Goal: Task Accomplishment & Management: Use online tool/utility

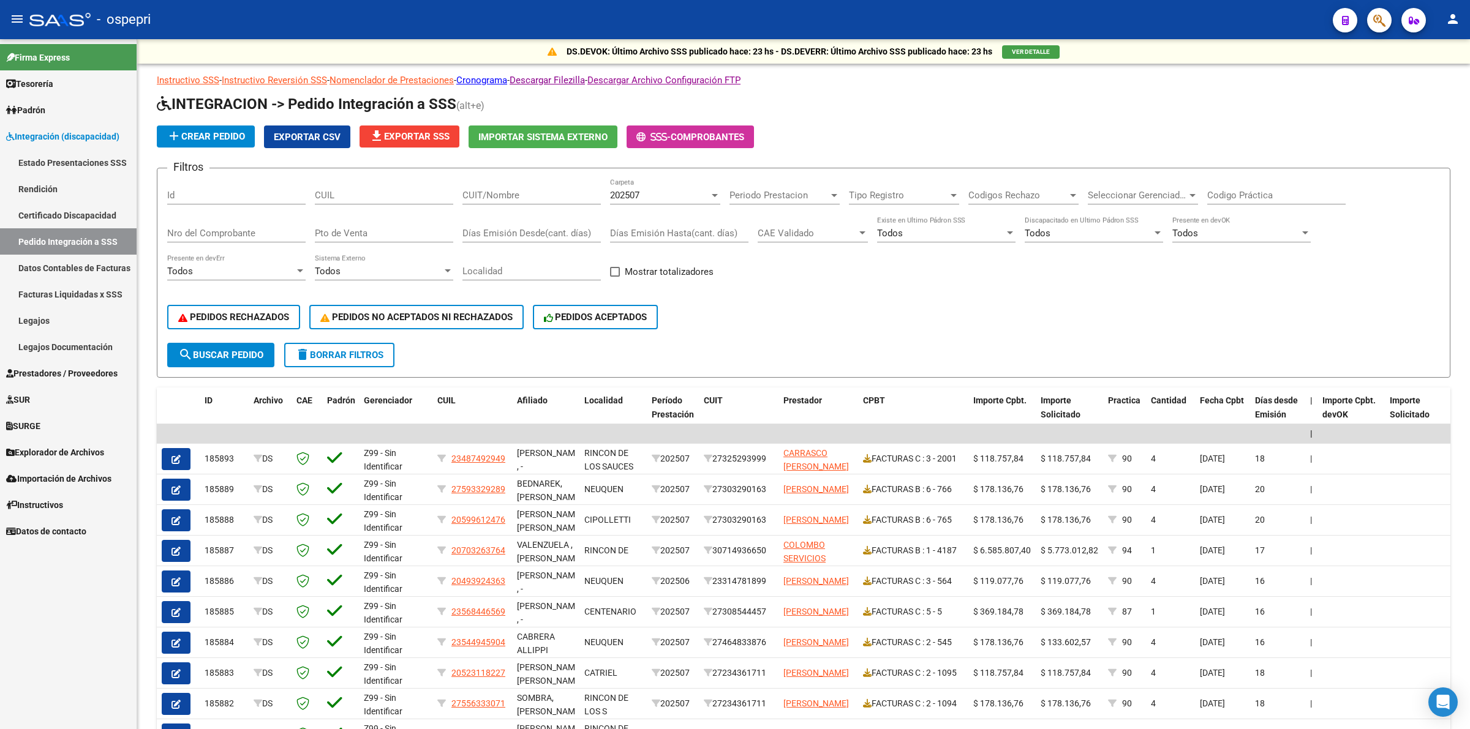
click at [54, 446] on span "Explorador de Archivos" at bounding box center [55, 452] width 98 height 13
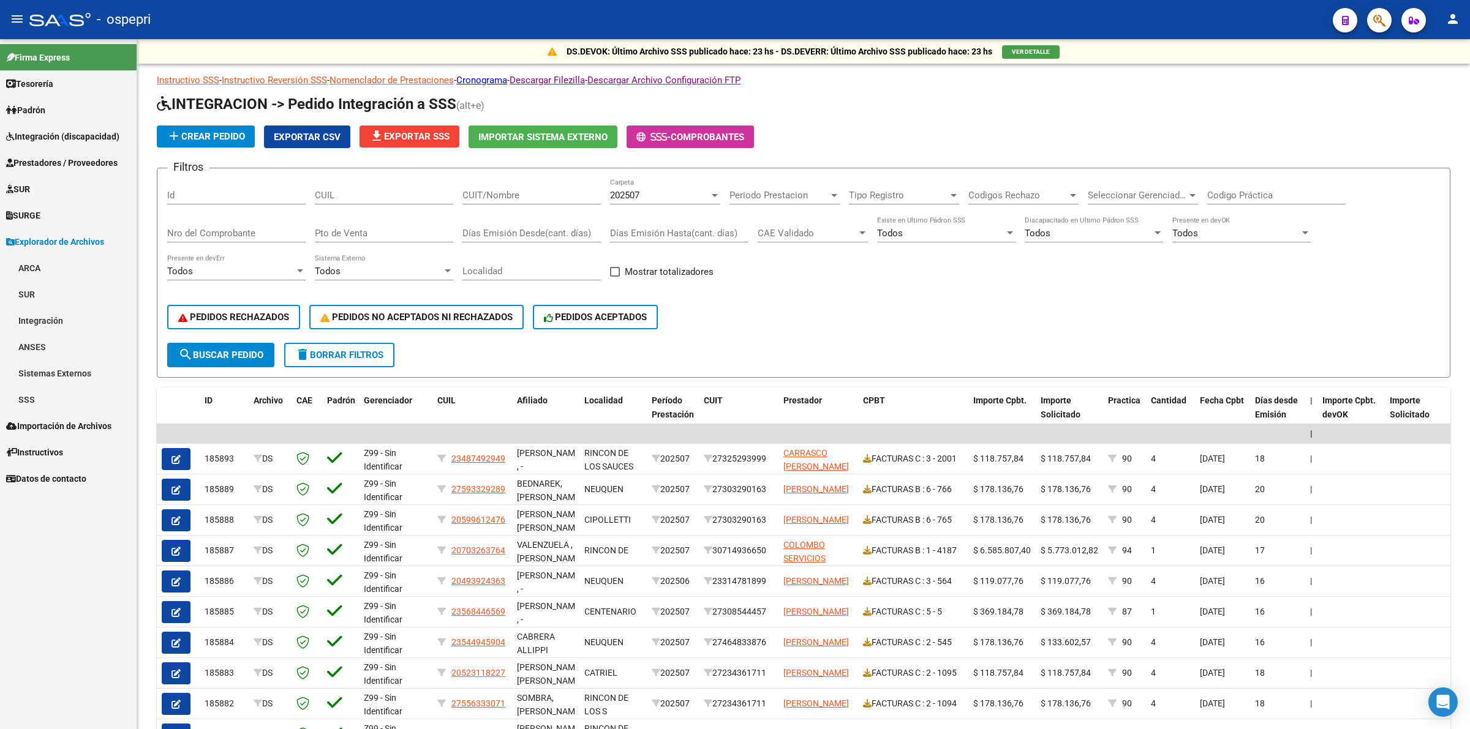
click at [59, 326] on link "Integración" at bounding box center [68, 320] width 137 height 26
click at [92, 408] on link "DS.DEVERR" at bounding box center [68, 399] width 137 height 26
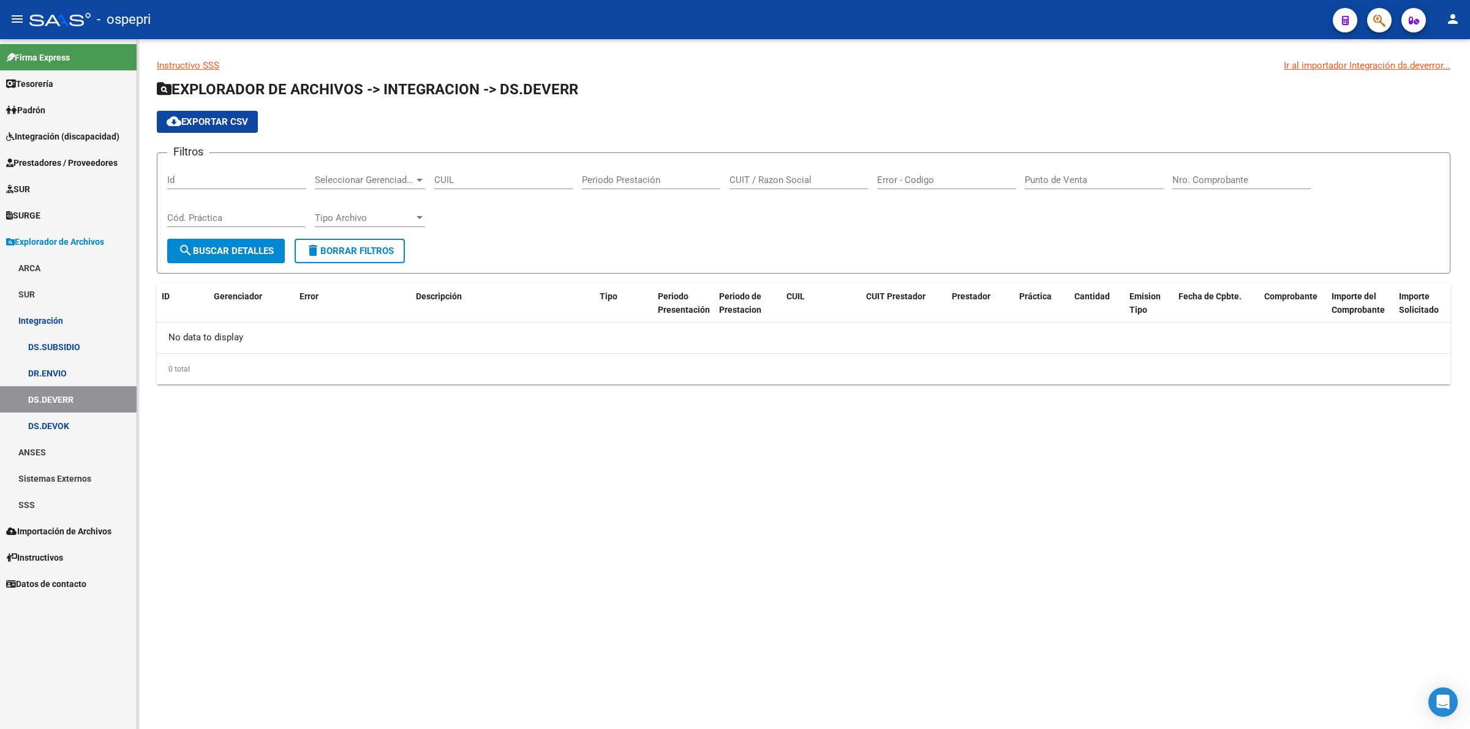
click at [95, 424] on link "DS.DEVOK" at bounding box center [68, 426] width 137 height 26
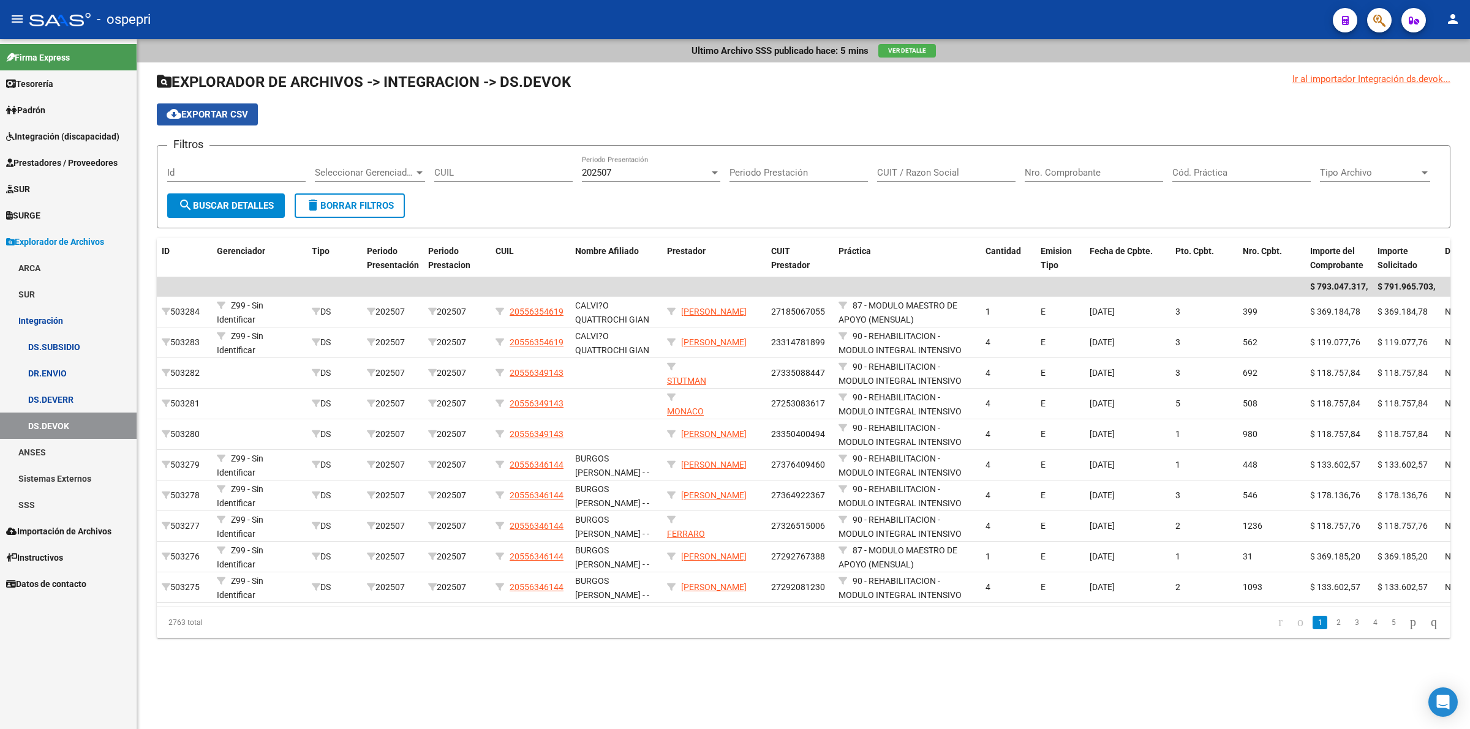
click at [246, 111] on span "cloud_download Exportar CSV" at bounding box center [207, 114] width 81 height 11
click at [69, 137] on span "Integración (discapacidad)" at bounding box center [62, 136] width 113 height 13
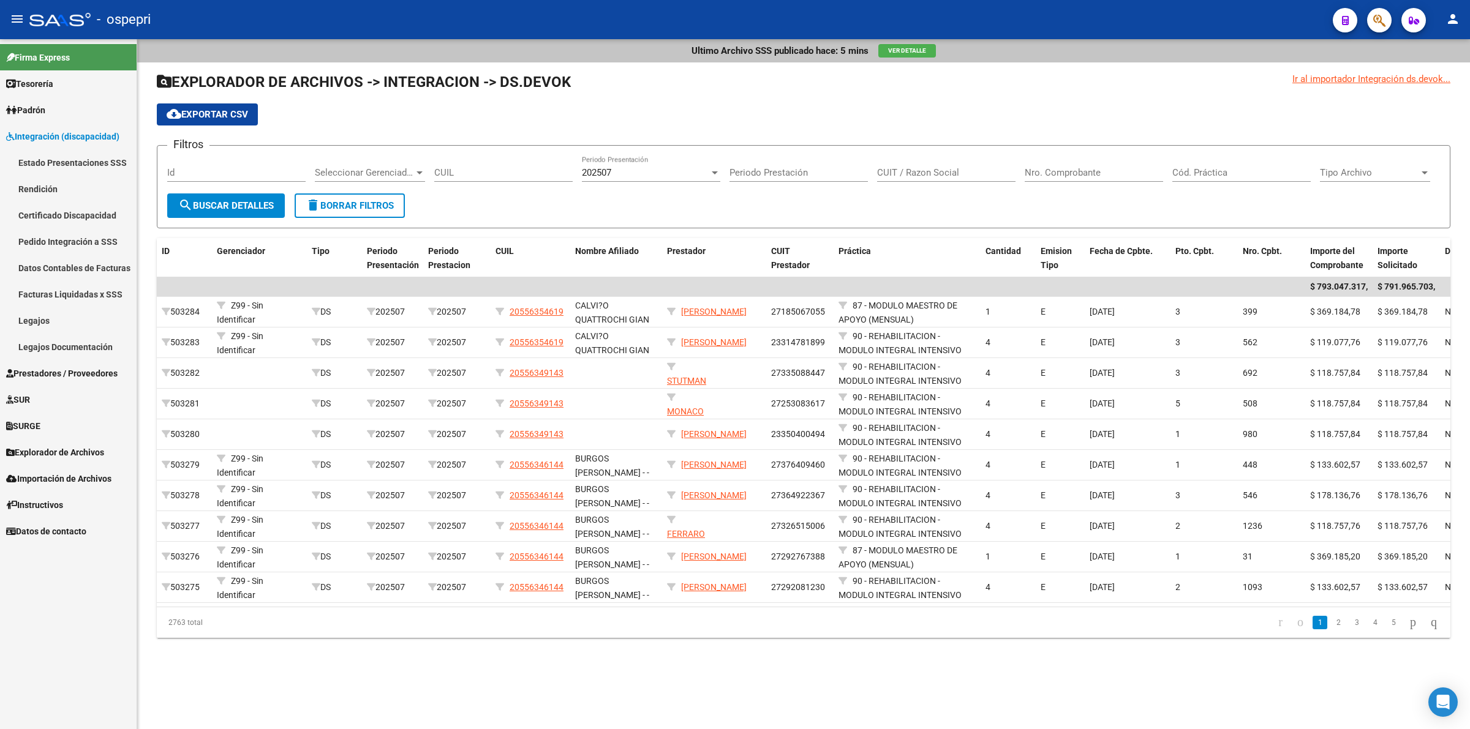
click at [83, 246] on link "Pedido Integración a SSS" at bounding box center [68, 241] width 137 height 26
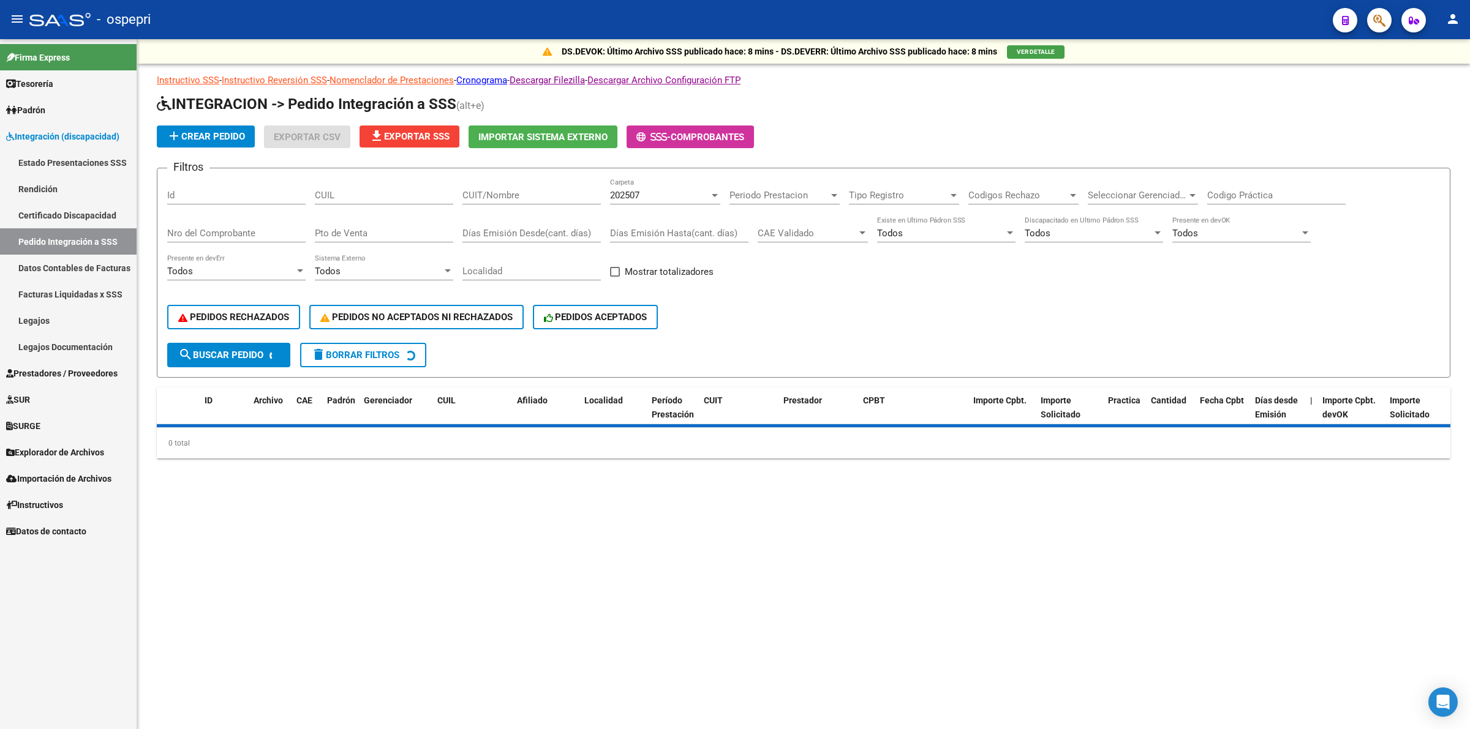
click at [494, 184] on div "CUIT/Nombre" at bounding box center [531, 191] width 138 height 26
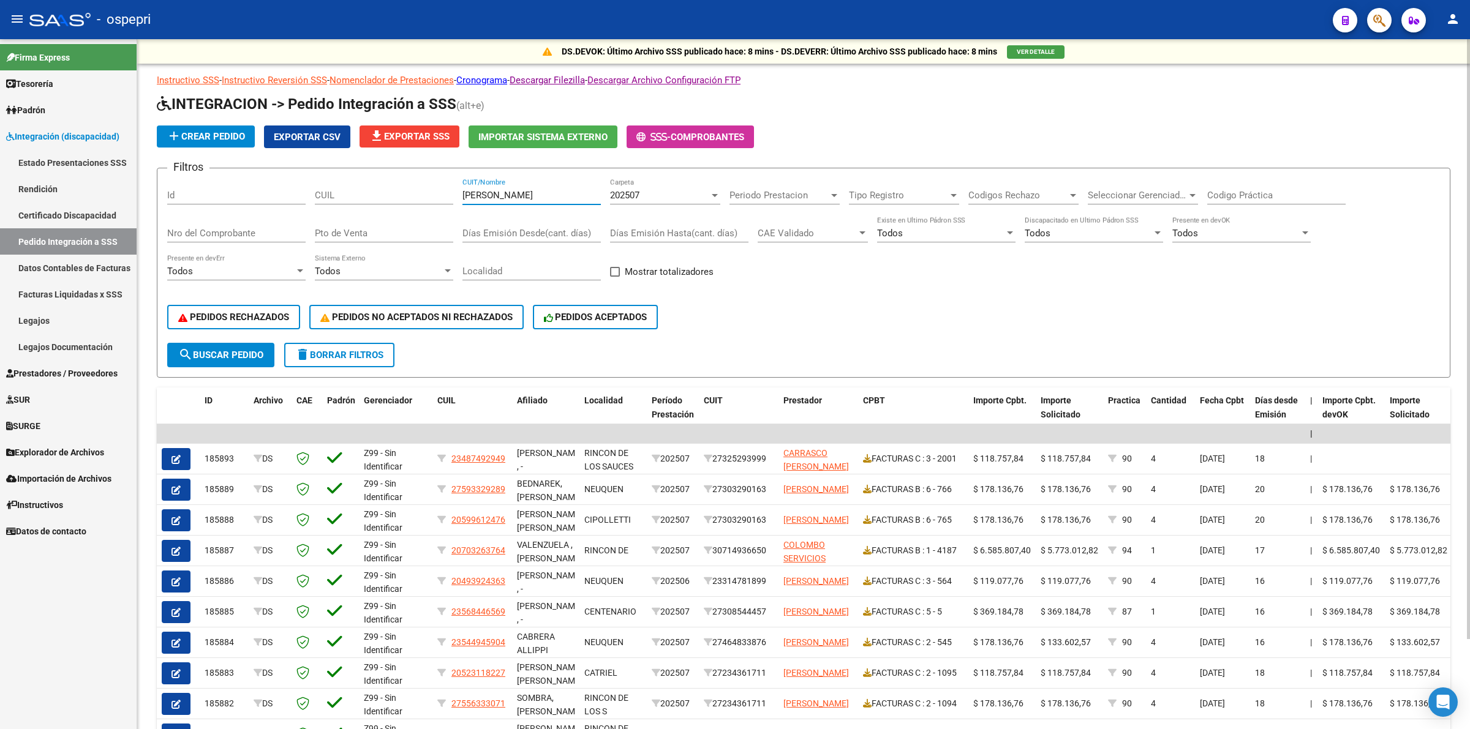
drag, startPoint x: 524, startPoint y: 191, endPoint x: 311, endPoint y: 187, distance: 213.1
click at [311, 188] on div "Filtros Id CUIL ruiz maria CUIT/Nombre 202507 Carpeta Periodo Prestacion Period…" at bounding box center [803, 260] width 1272 height 165
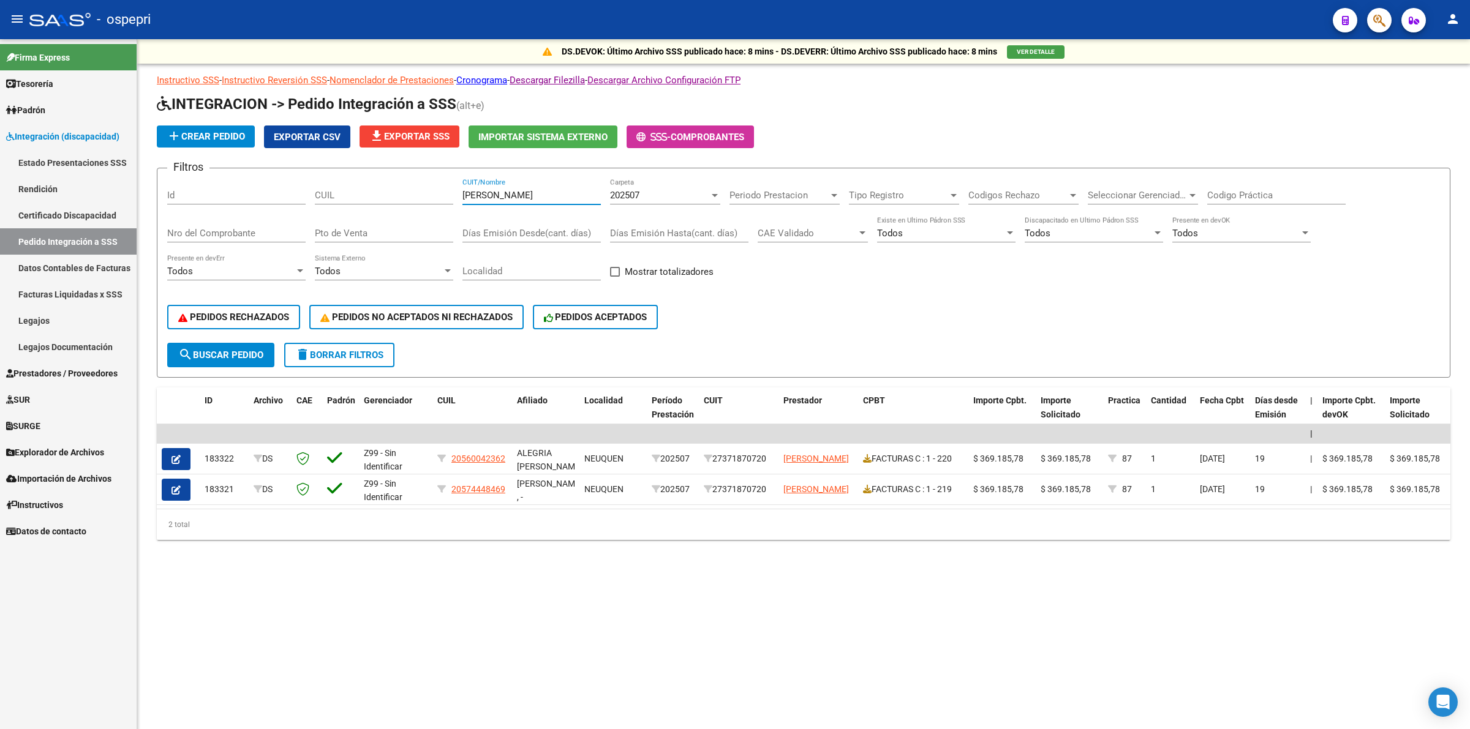
type input "callejo"
click at [613, 190] on span "202507" at bounding box center [624, 195] width 29 height 11
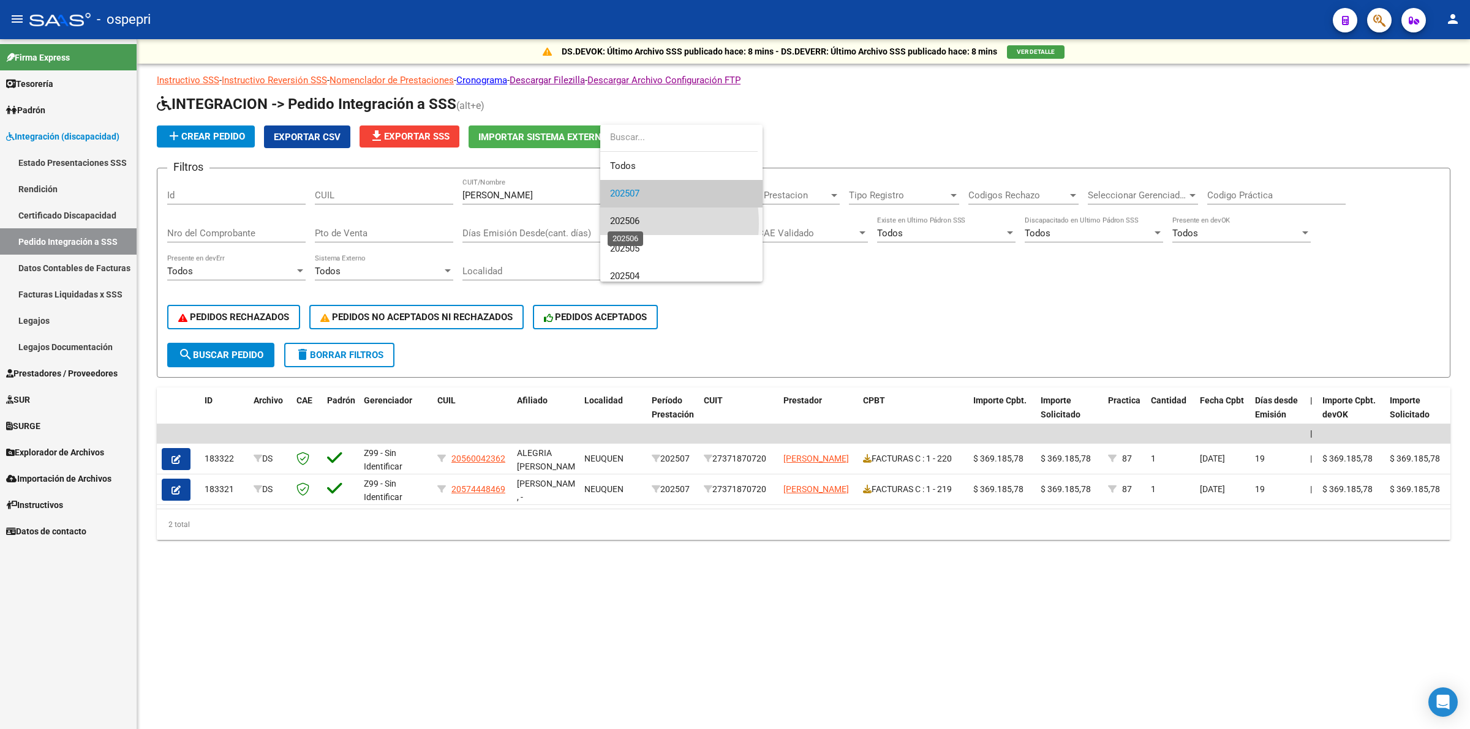
drag, startPoint x: 623, startPoint y: 223, endPoint x: 476, endPoint y: 233, distance: 147.8
click at [623, 223] on span "202506" at bounding box center [624, 221] width 29 height 11
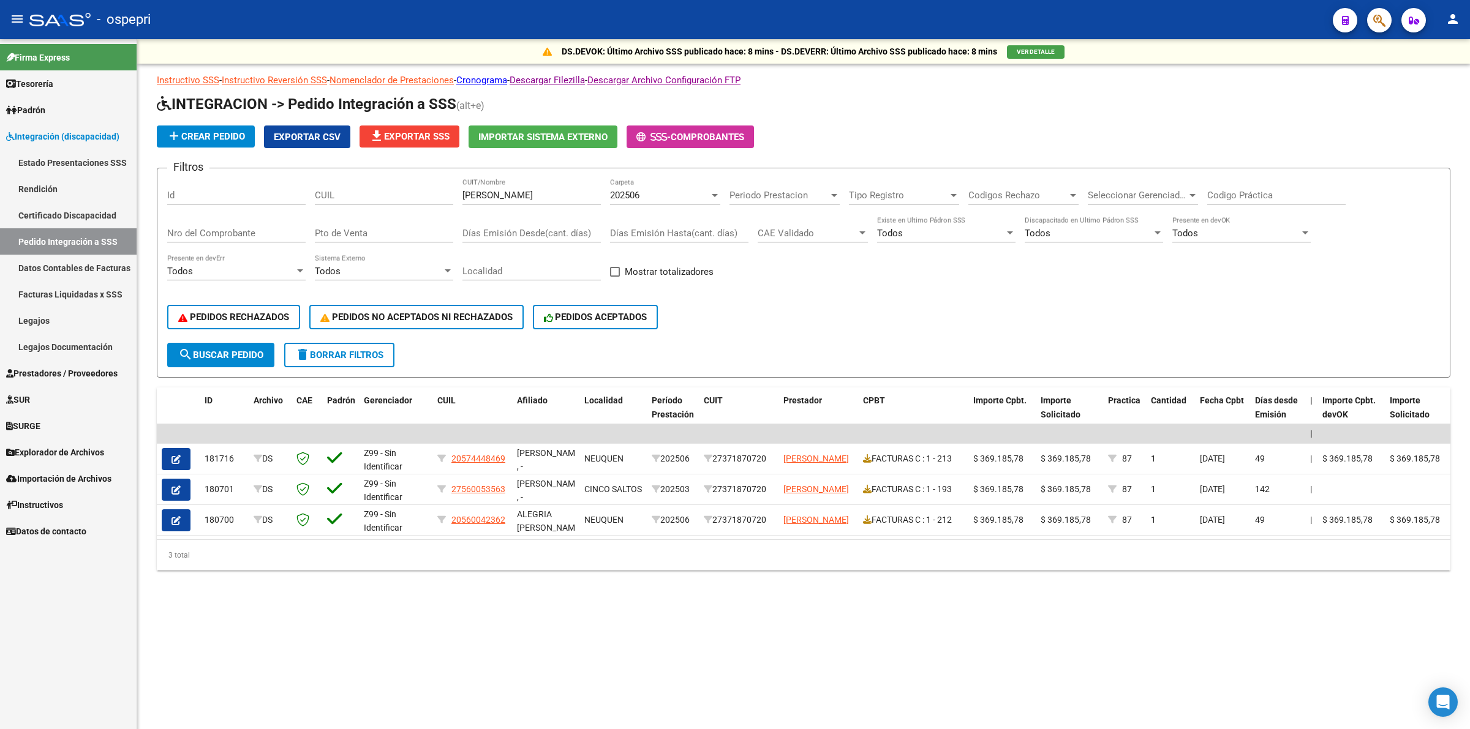
click at [59, 450] on span "Explorador de Archivos" at bounding box center [55, 452] width 98 height 13
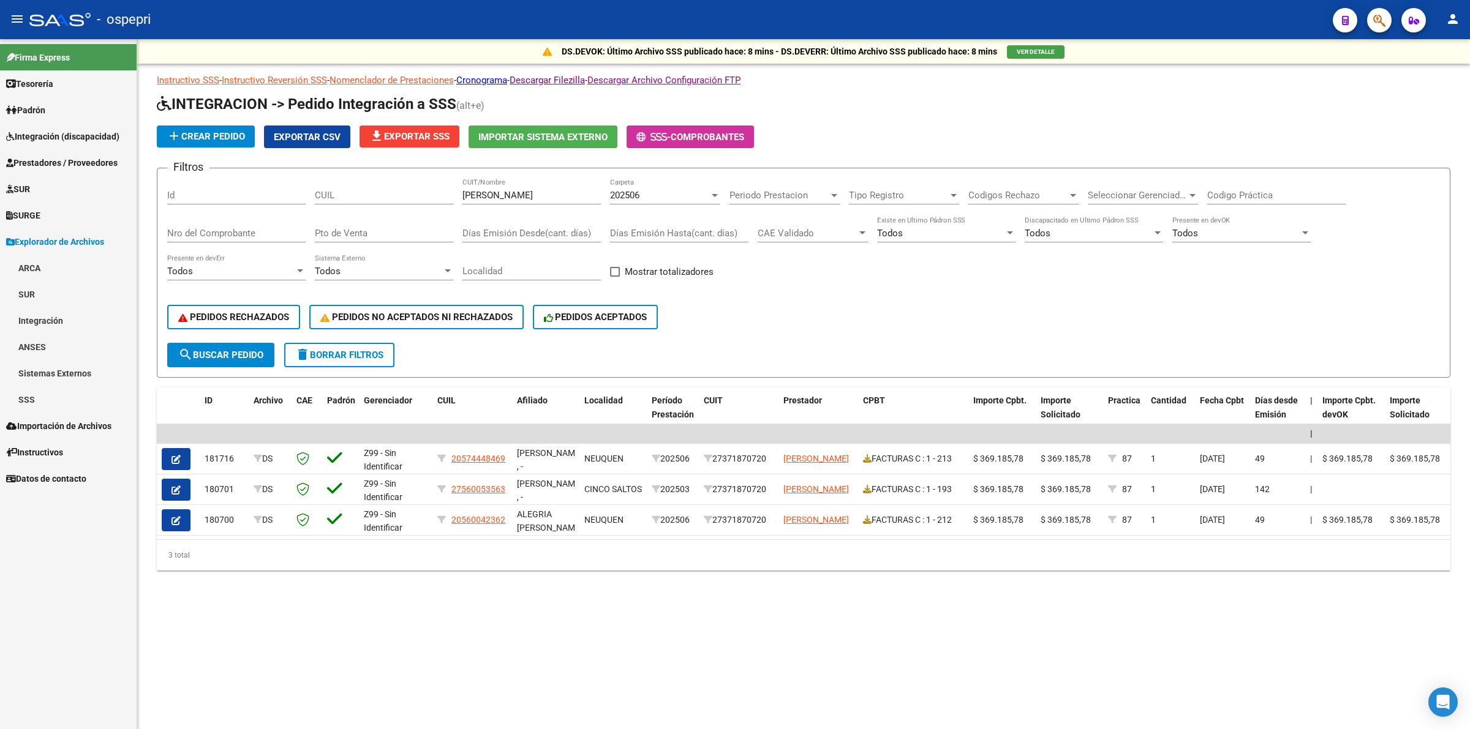
click at [53, 325] on link "Integración" at bounding box center [68, 320] width 137 height 26
click at [84, 371] on link "DR.ENVIO" at bounding box center [68, 373] width 137 height 26
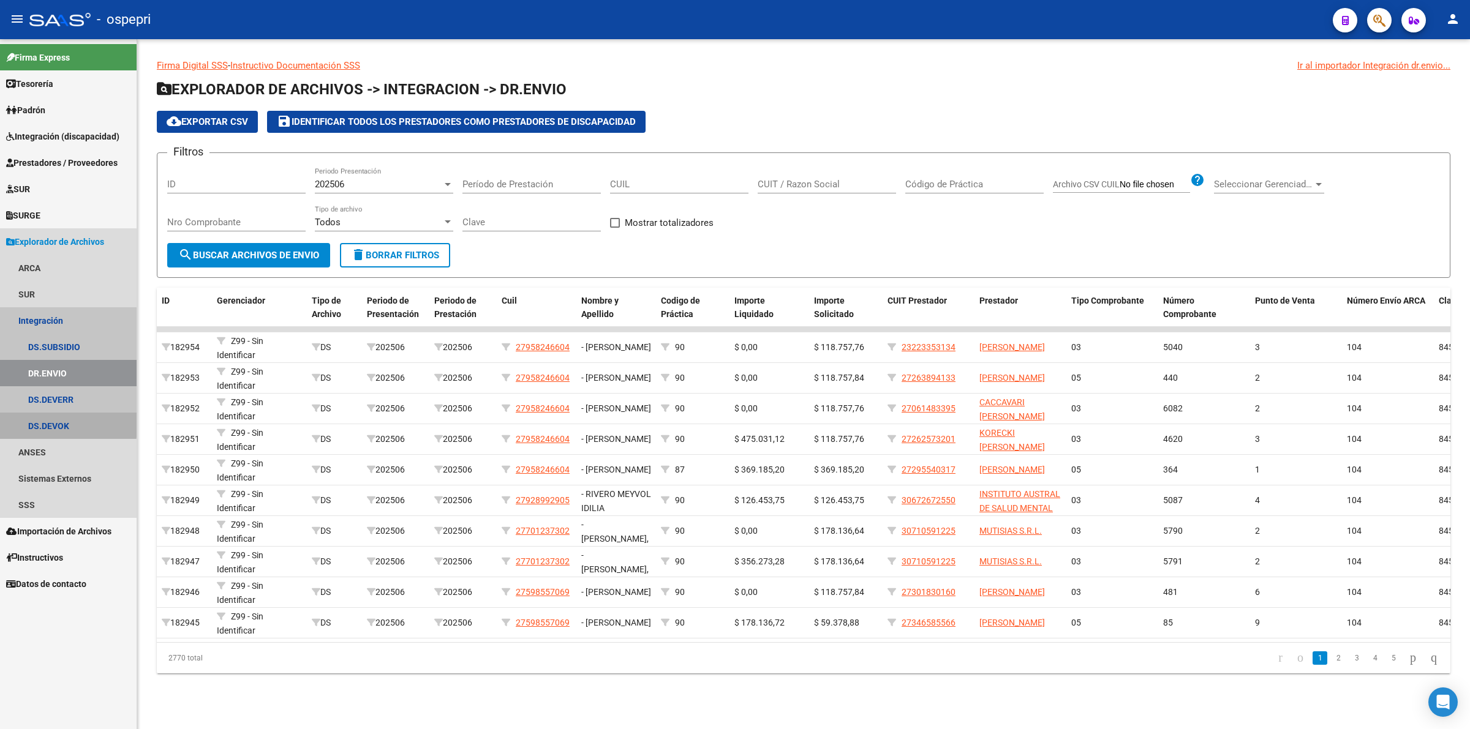
click at [66, 421] on link "DS.DEVOK" at bounding box center [68, 426] width 137 height 26
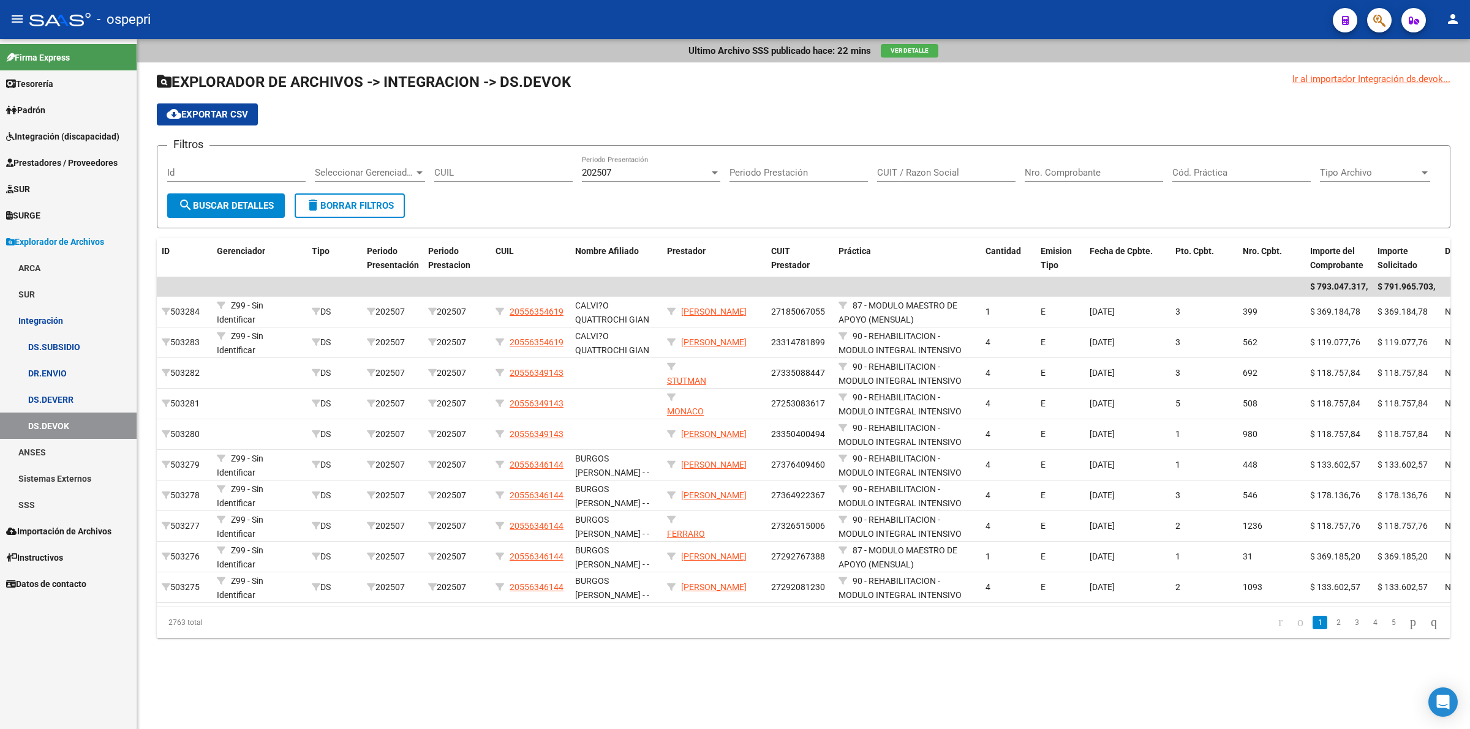
click at [54, 368] on link "DR.ENVIO" at bounding box center [68, 373] width 137 height 26
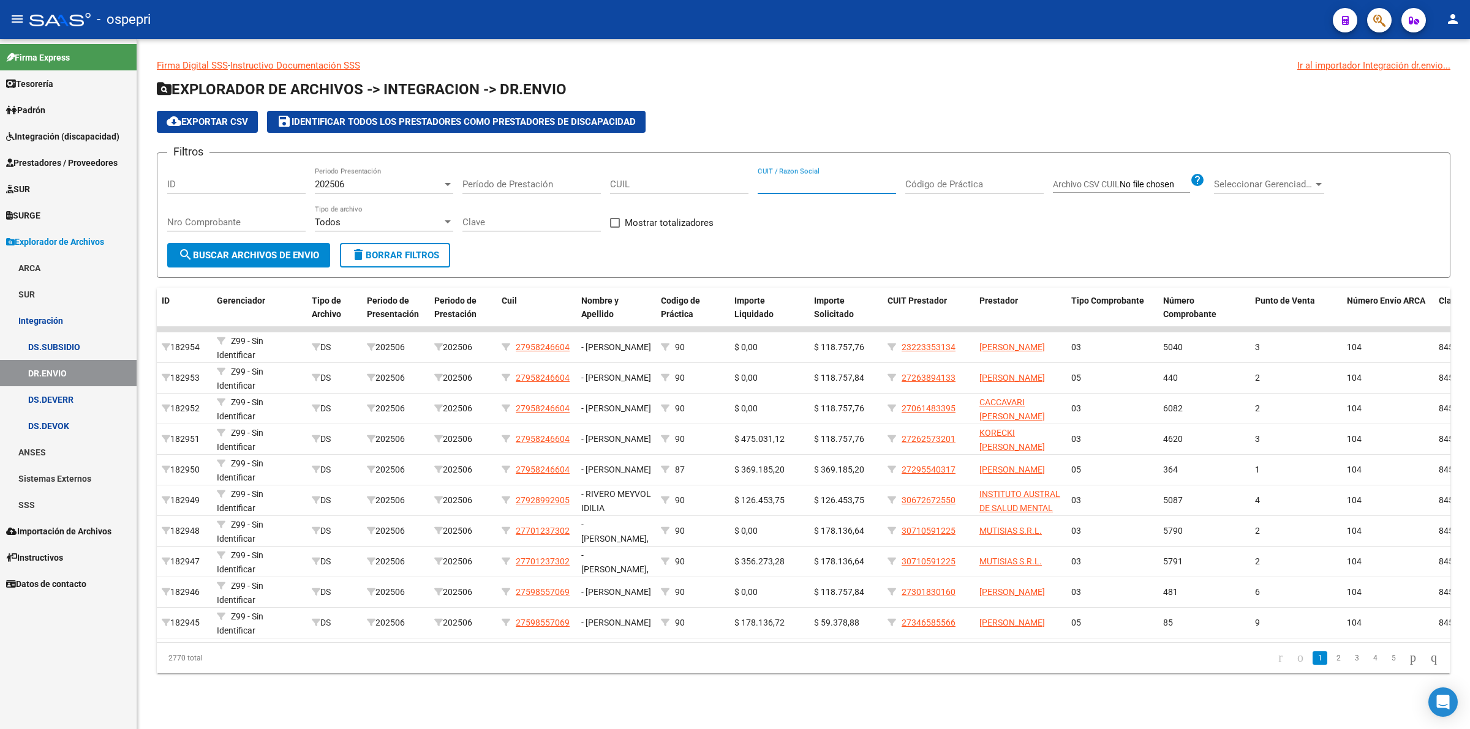
click at [807, 188] on input "CUIT / Razon Social" at bounding box center [826, 184] width 138 height 11
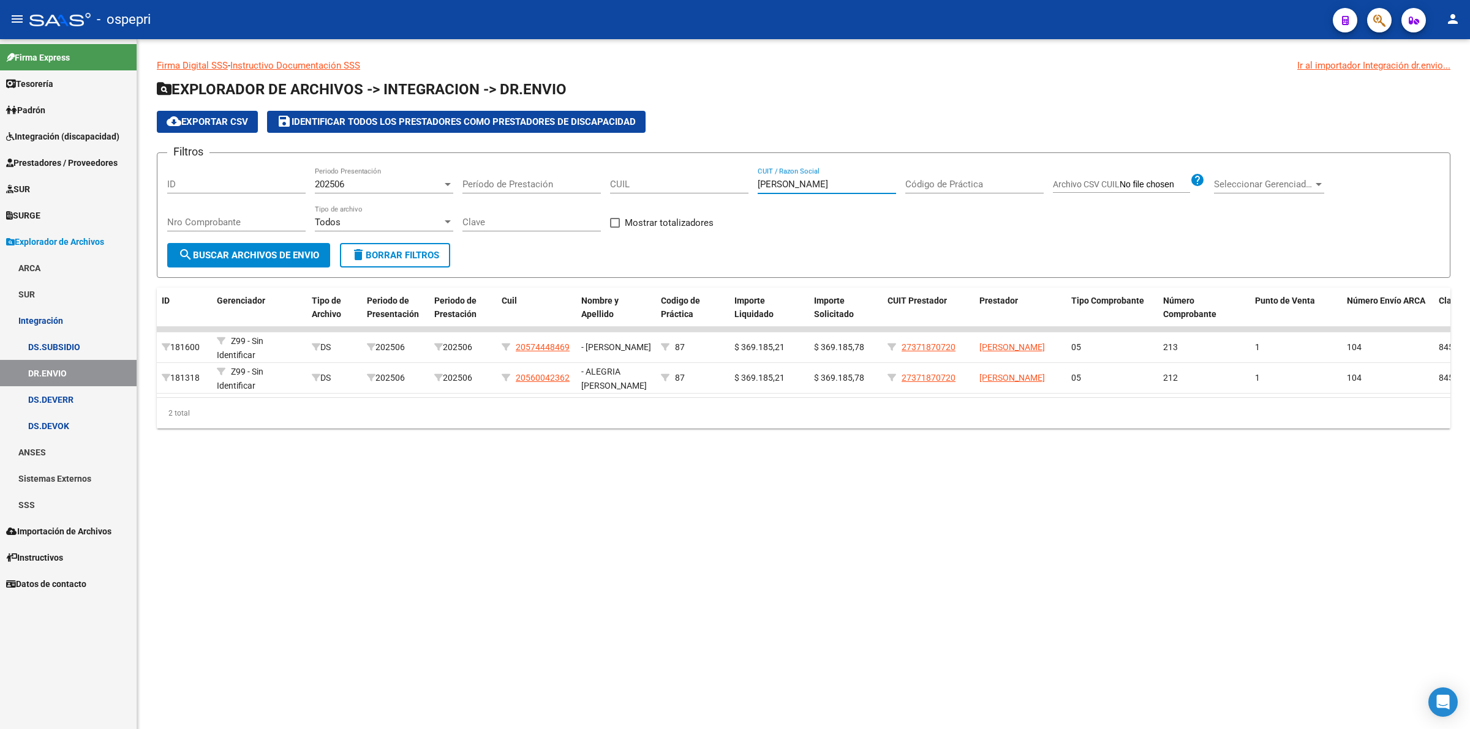
type input "callejo"
click at [48, 395] on link "DS.DEVERR" at bounding box center [68, 399] width 137 height 26
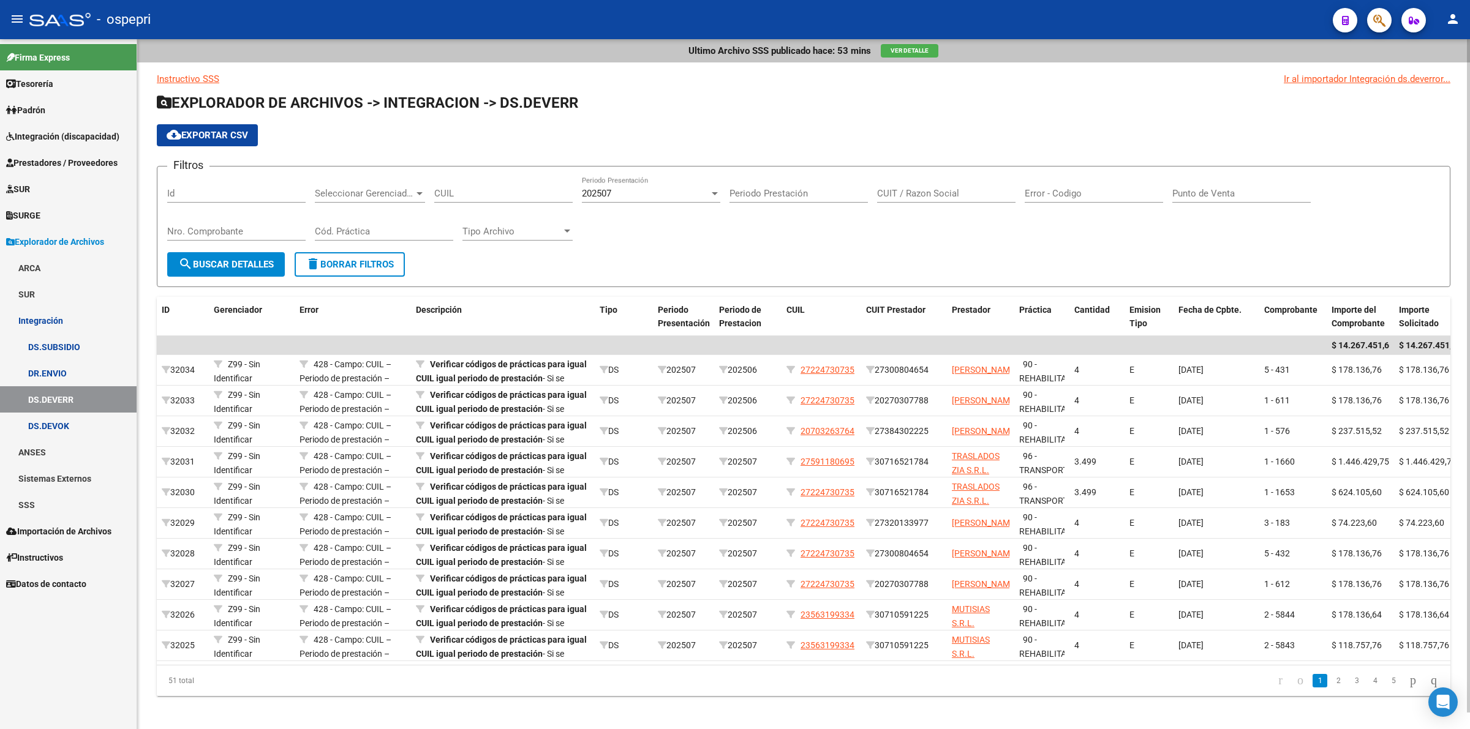
click at [227, 130] on span "cloud_download Exportar CSV" at bounding box center [207, 135] width 81 height 11
drag, startPoint x: 43, startPoint y: 136, endPoint x: 34, endPoint y: 169, distance: 34.3
click at [41, 138] on span "Integración (discapacidad)" at bounding box center [62, 136] width 113 height 13
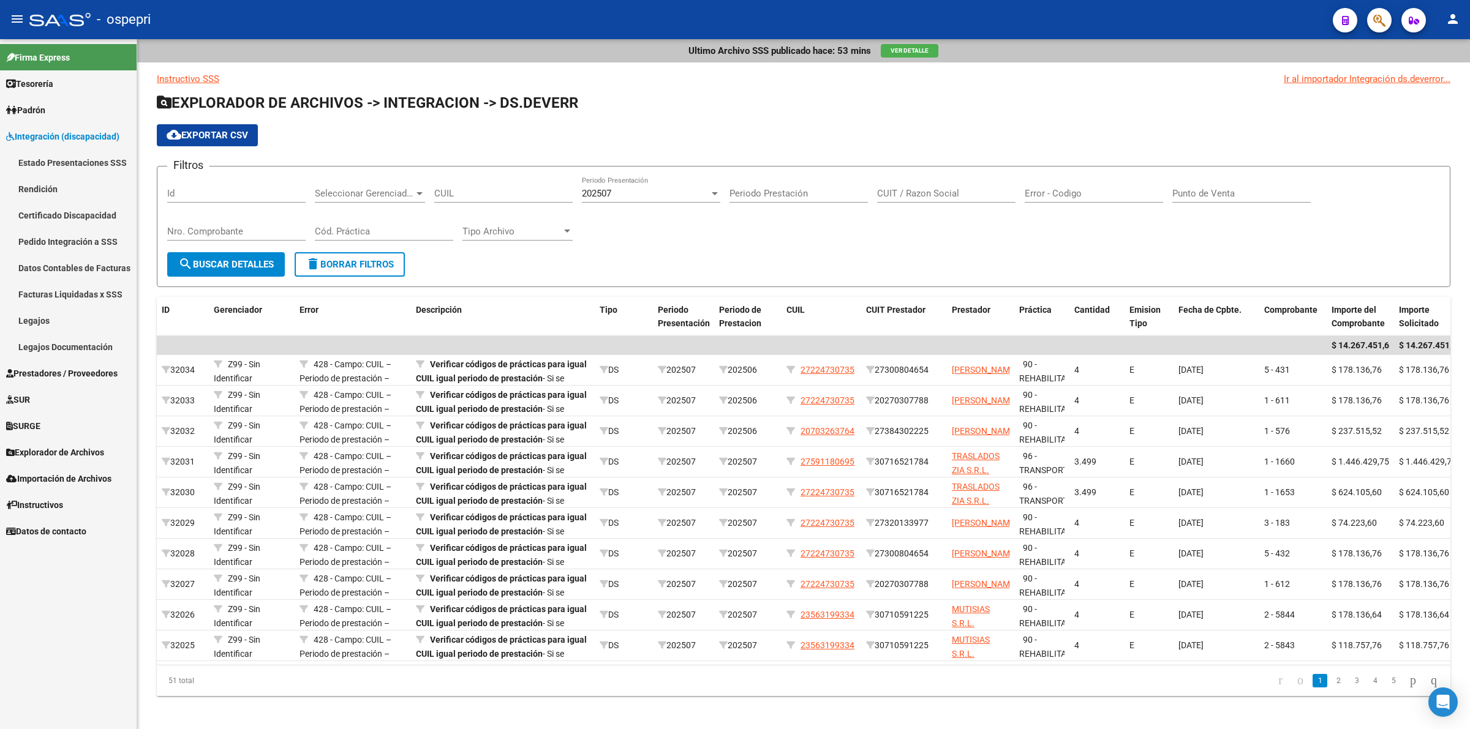
click at [28, 317] on link "Legajos" at bounding box center [68, 320] width 137 height 26
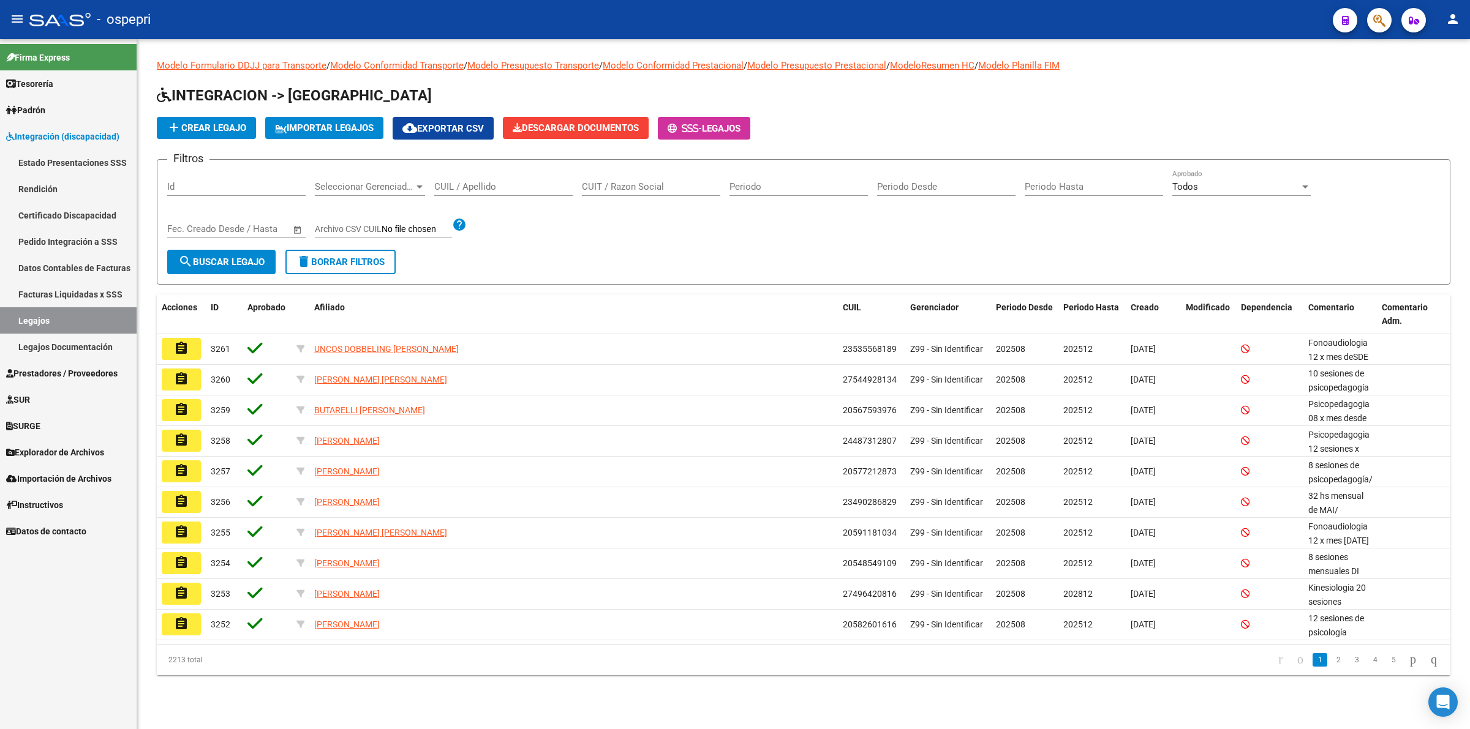
click at [479, 191] on div "CUIL / Apellido" at bounding box center [503, 183] width 138 height 26
click at [479, 189] on input "CUIL / Apellido" at bounding box center [503, 186] width 138 height 11
paste input "20506894981"
type input "20506894981"
click at [193, 247] on div "Start date – End date Fec. Creado Desde / Hasta" at bounding box center [236, 231] width 138 height 38
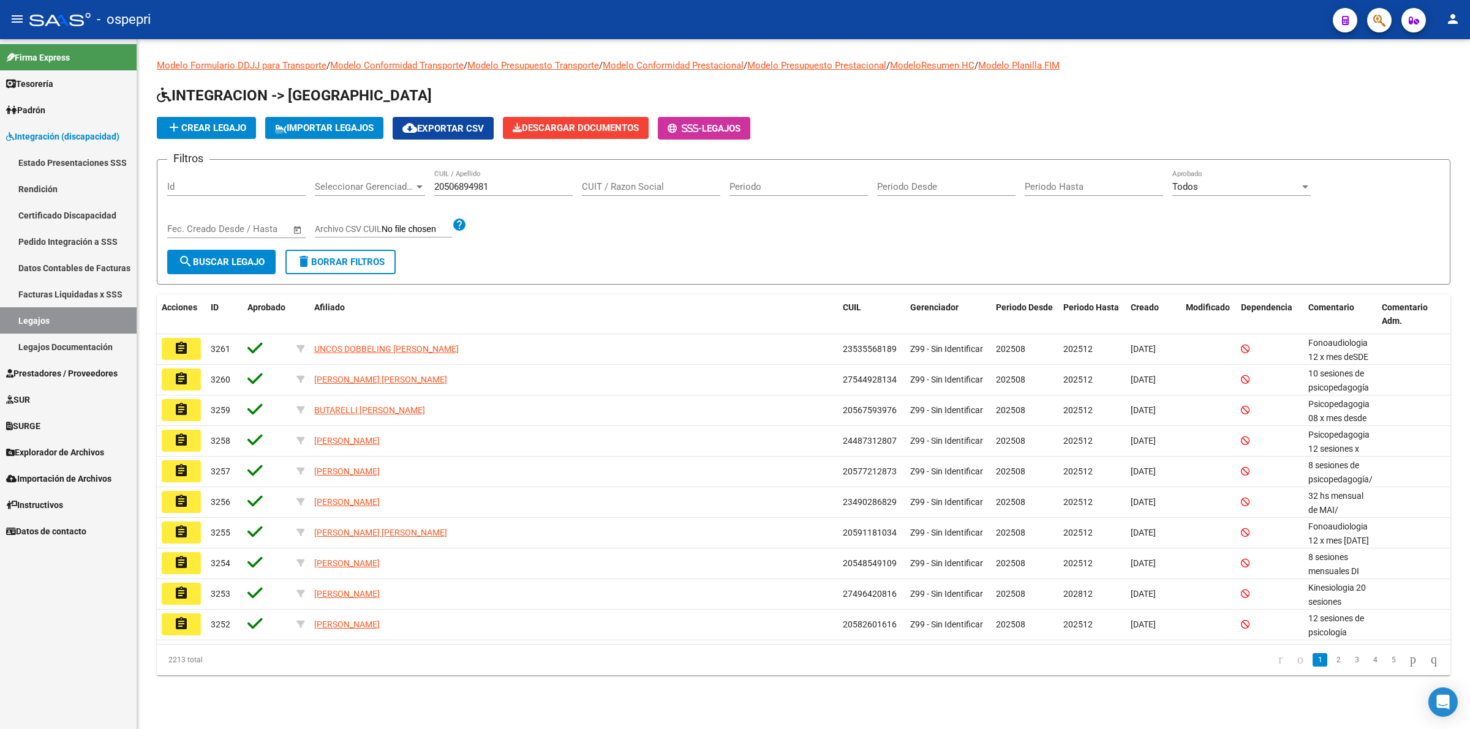
click at [193, 258] on span "search Buscar Legajo" at bounding box center [221, 262] width 86 height 11
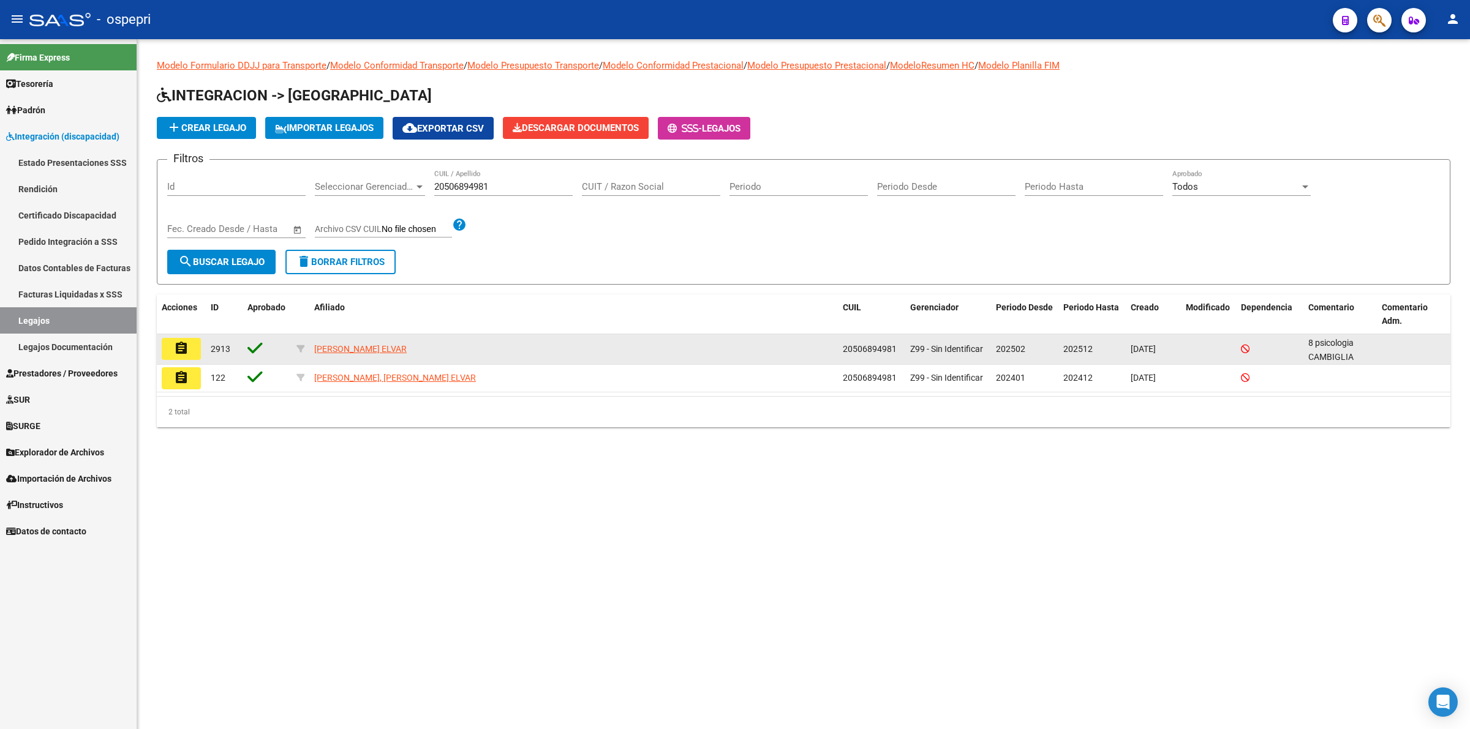
click at [187, 346] on mat-icon "assignment" at bounding box center [181, 348] width 15 height 15
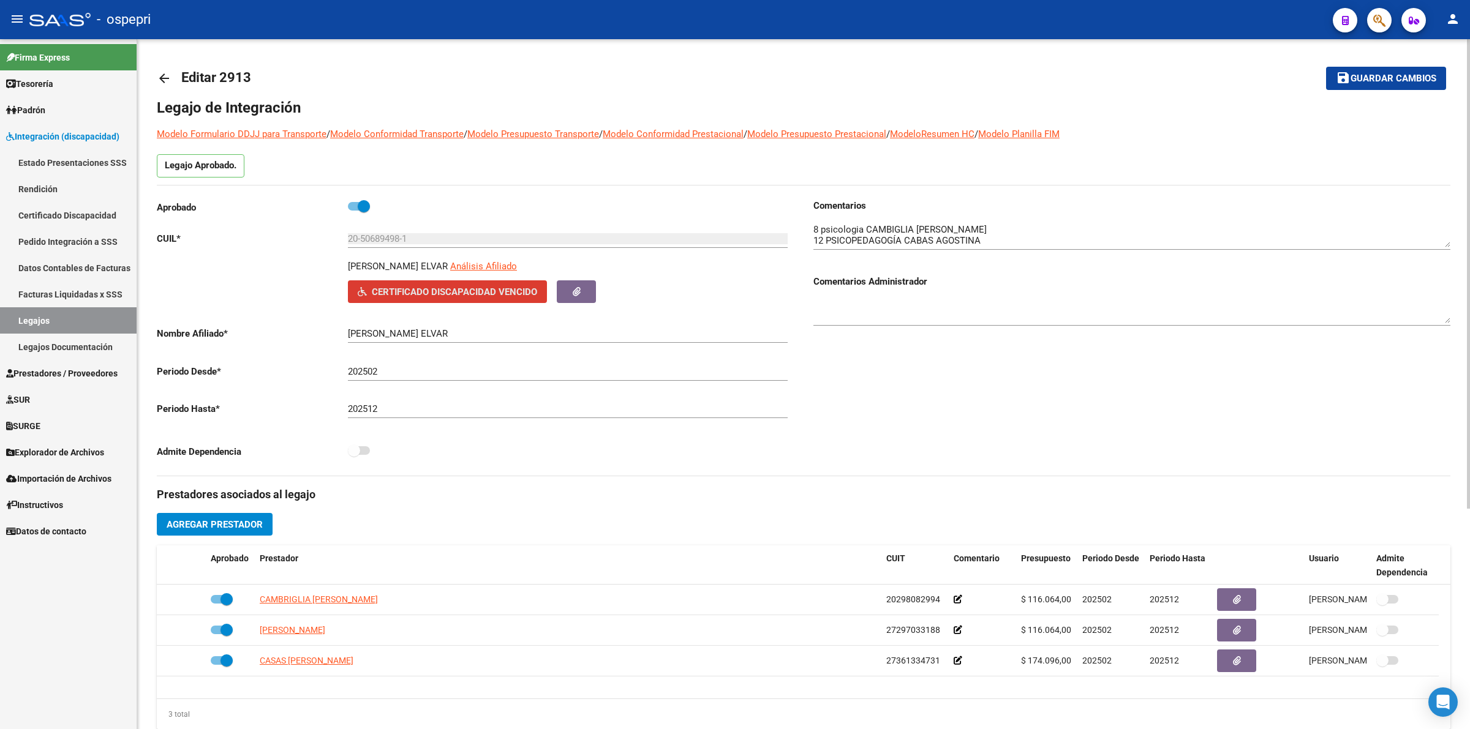
click at [362, 289] on icon "button" at bounding box center [362, 291] width 9 height 9
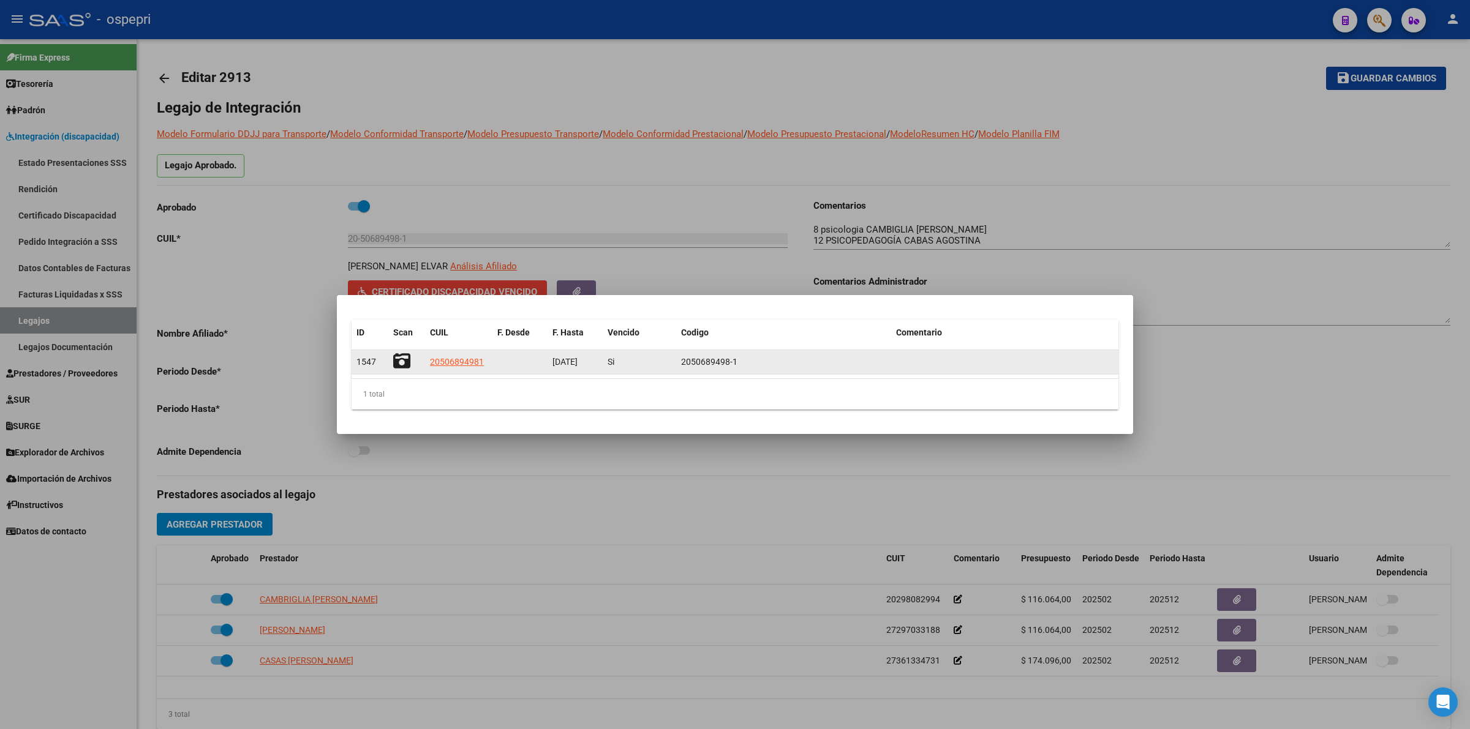
click at [402, 361] on icon at bounding box center [401, 361] width 17 height 17
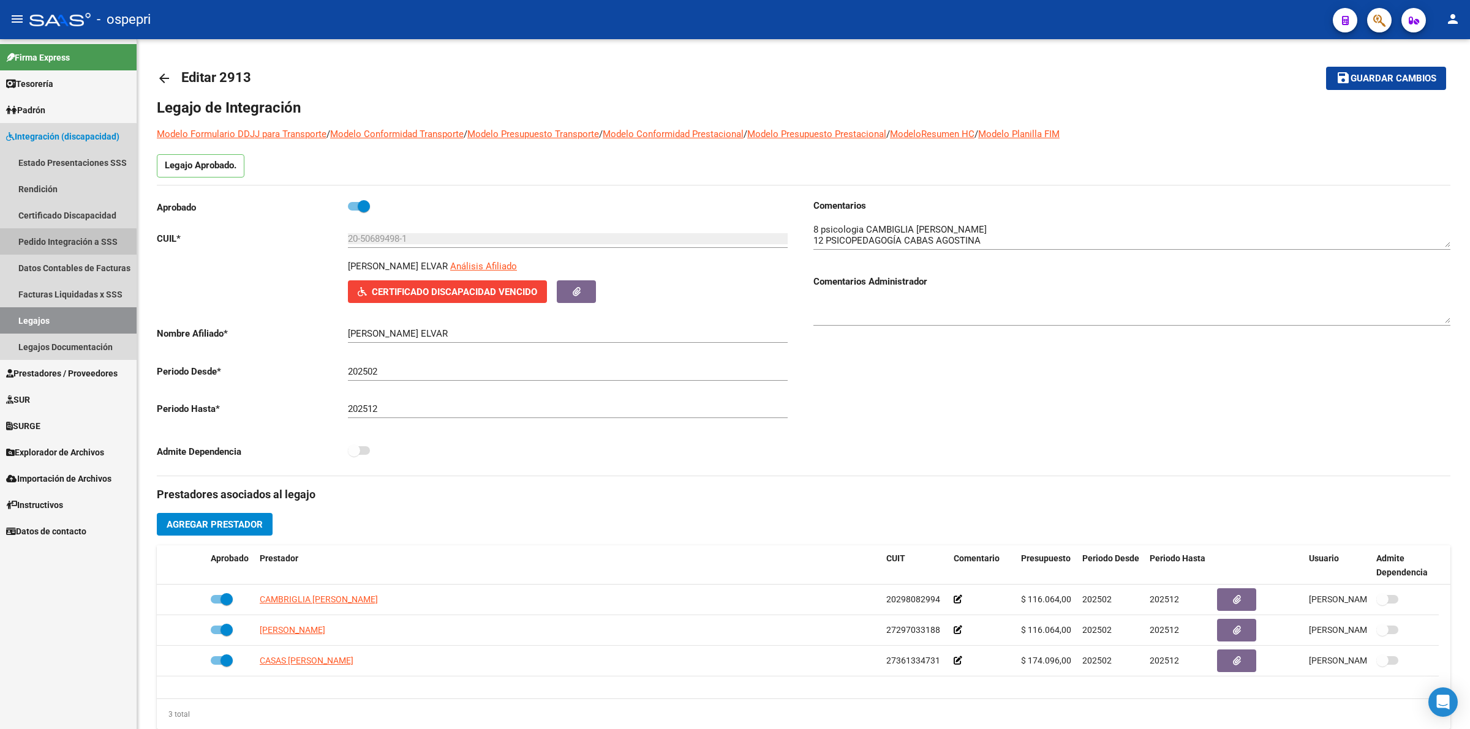
click at [67, 242] on link "Pedido Integración a SSS" at bounding box center [68, 241] width 137 height 26
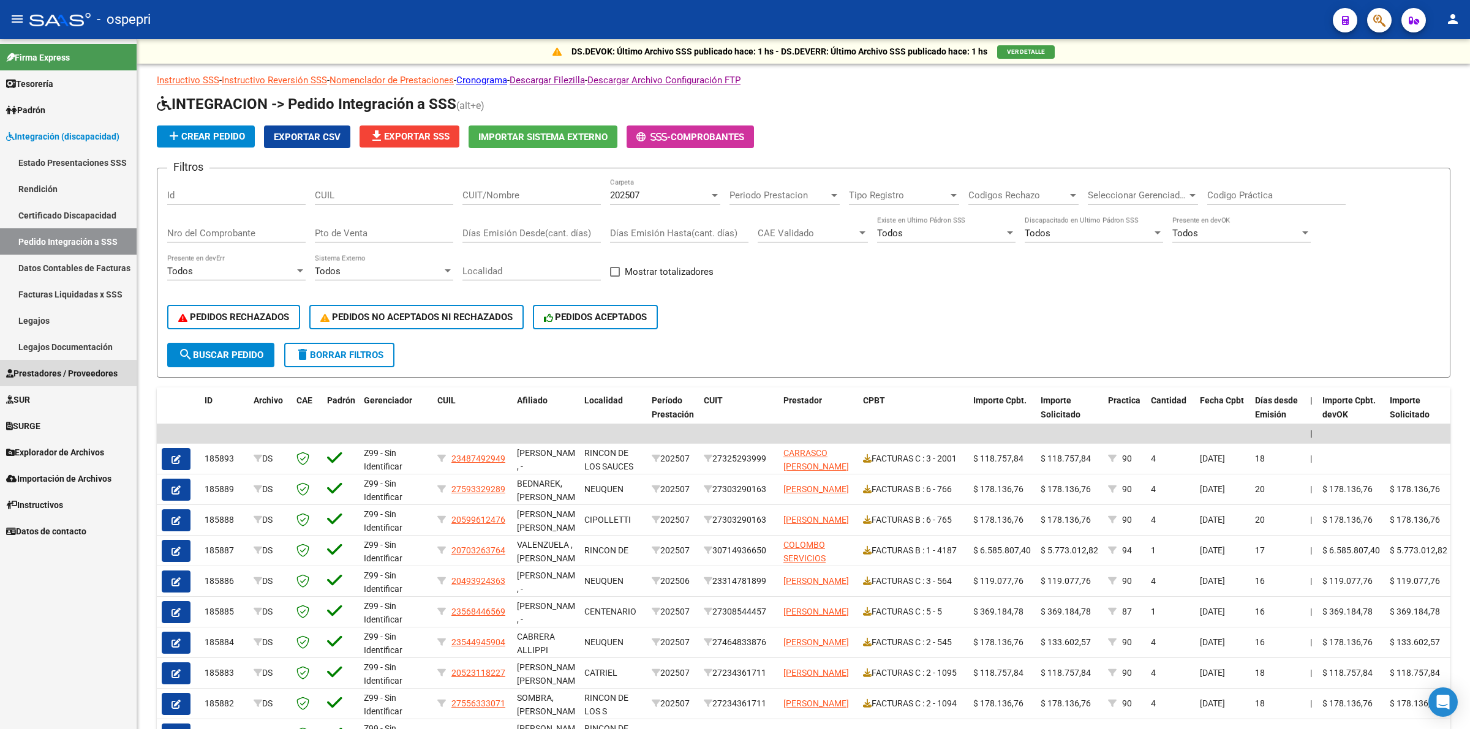
click at [52, 375] on span "Prestadores / Proveedores" at bounding box center [61, 373] width 111 height 13
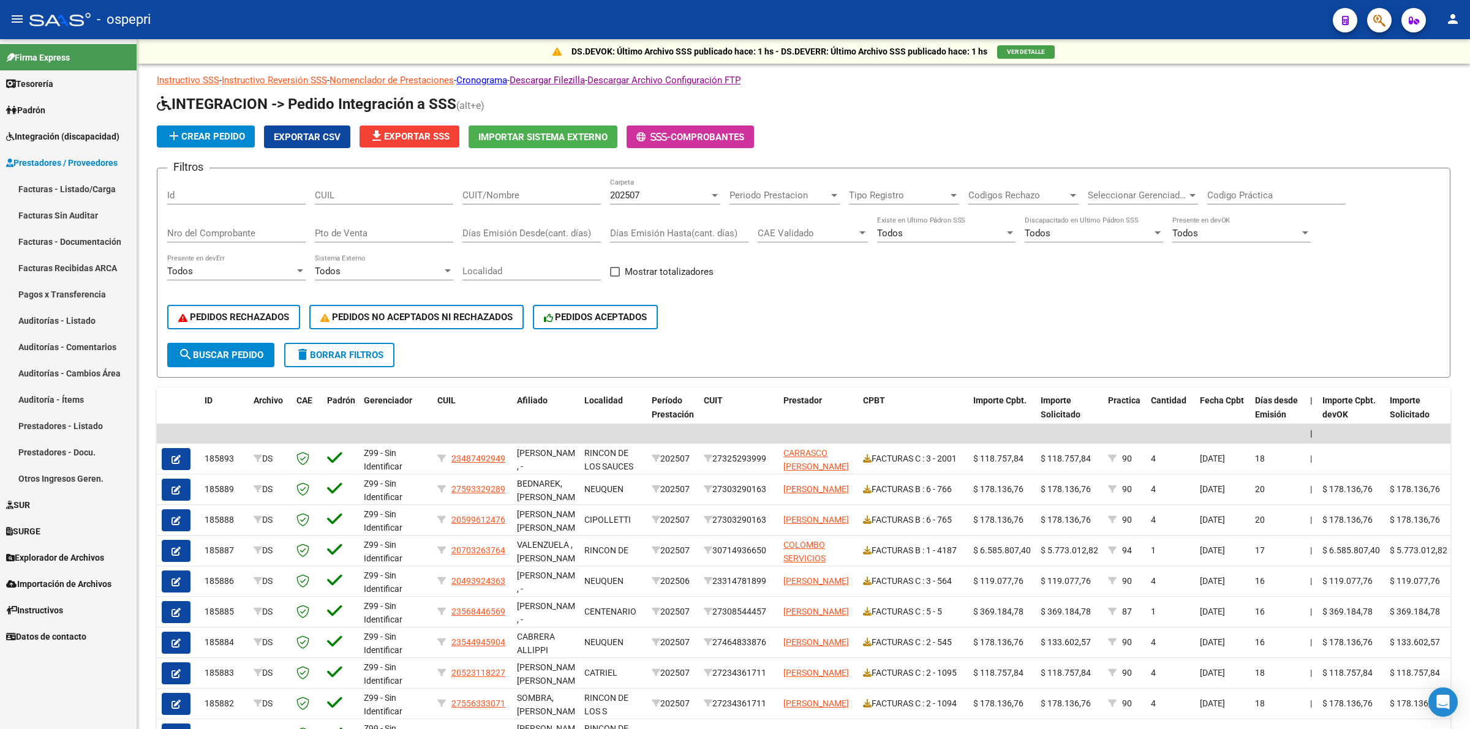
click at [81, 187] on link "Facturas - Listado/Carga" at bounding box center [68, 189] width 137 height 26
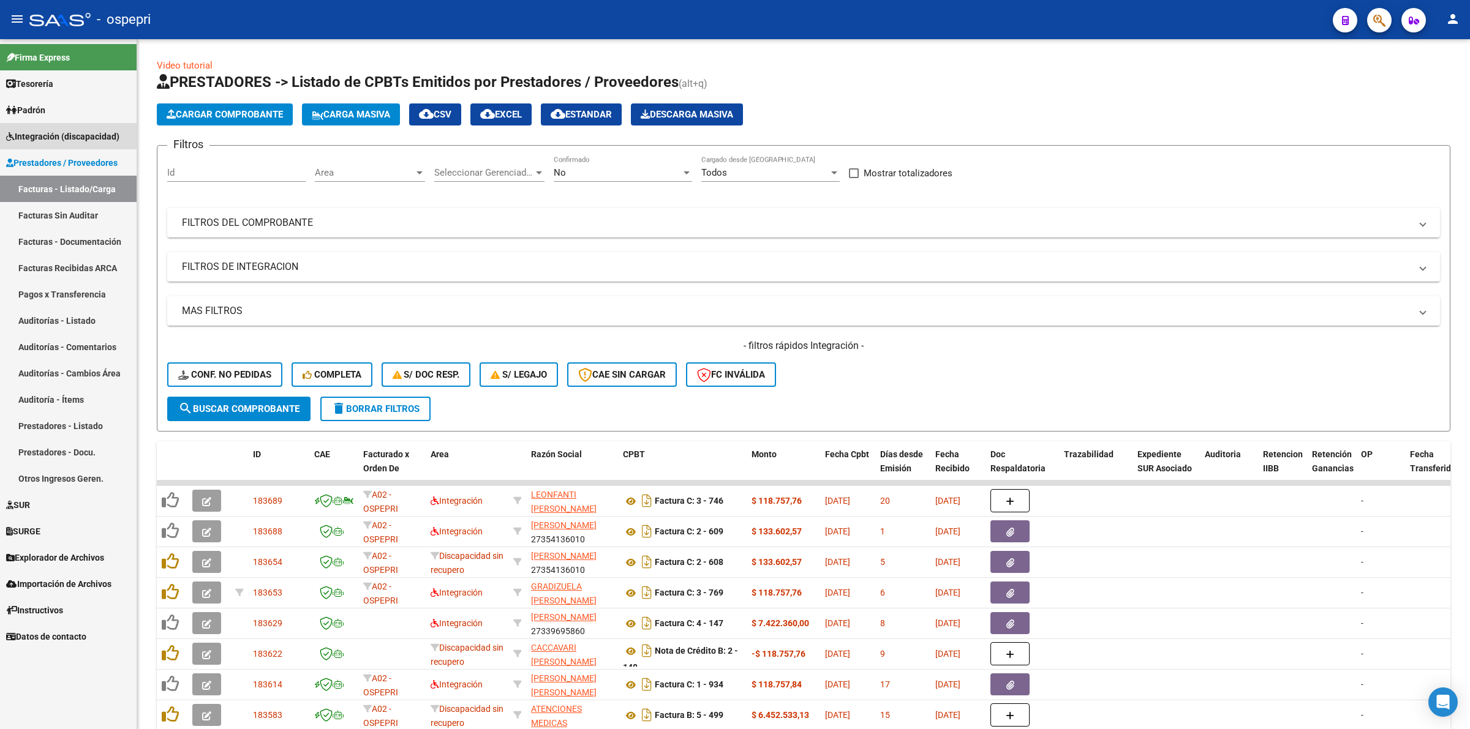
click at [56, 124] on link "Integración (discapacidad)" at bounding box center [68, 136] width 137 height 26
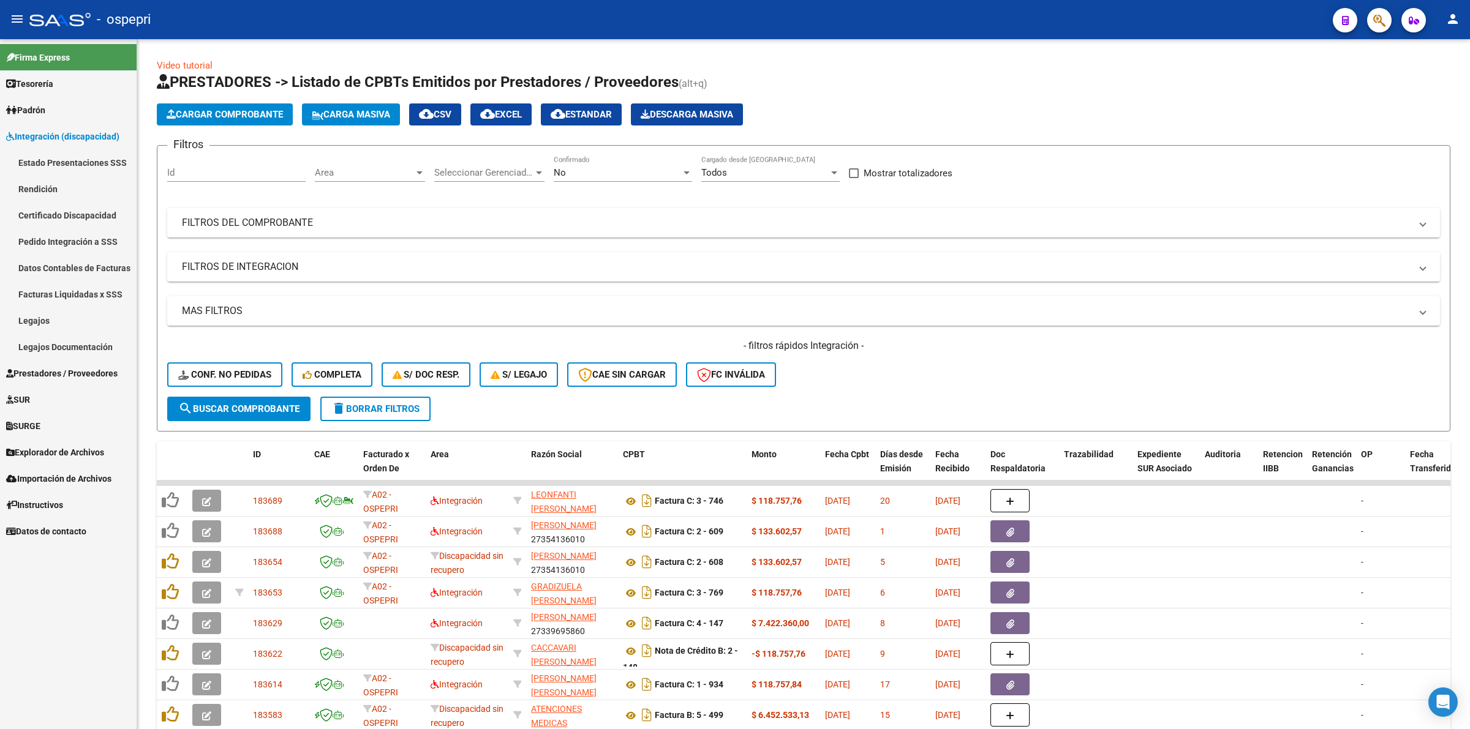
click at [64, 319] on link "Legajos" at bounding box center [68, 320] width 137 height 26
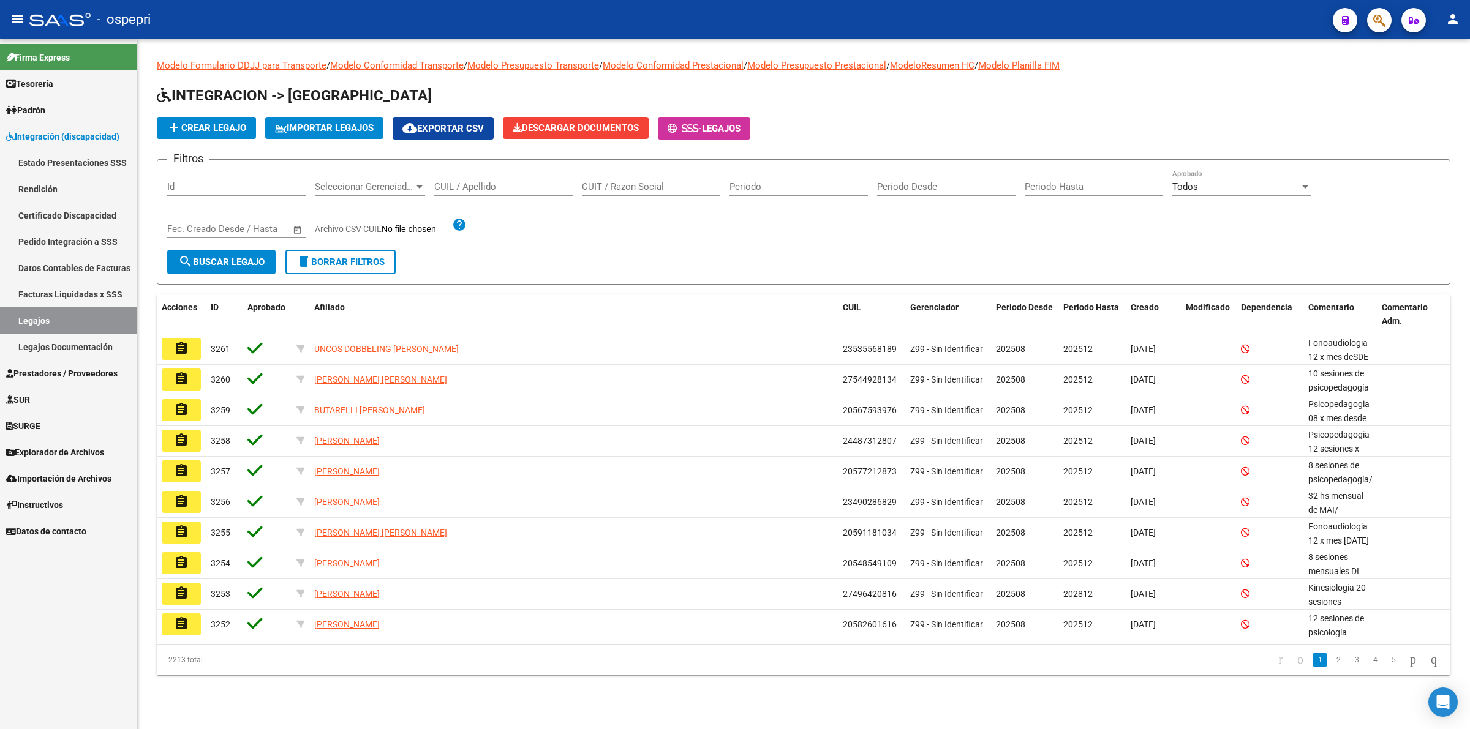
click at [516, 184] on input "CUIL / Apellido" at bounding box center [503, 186] width 138 height 11
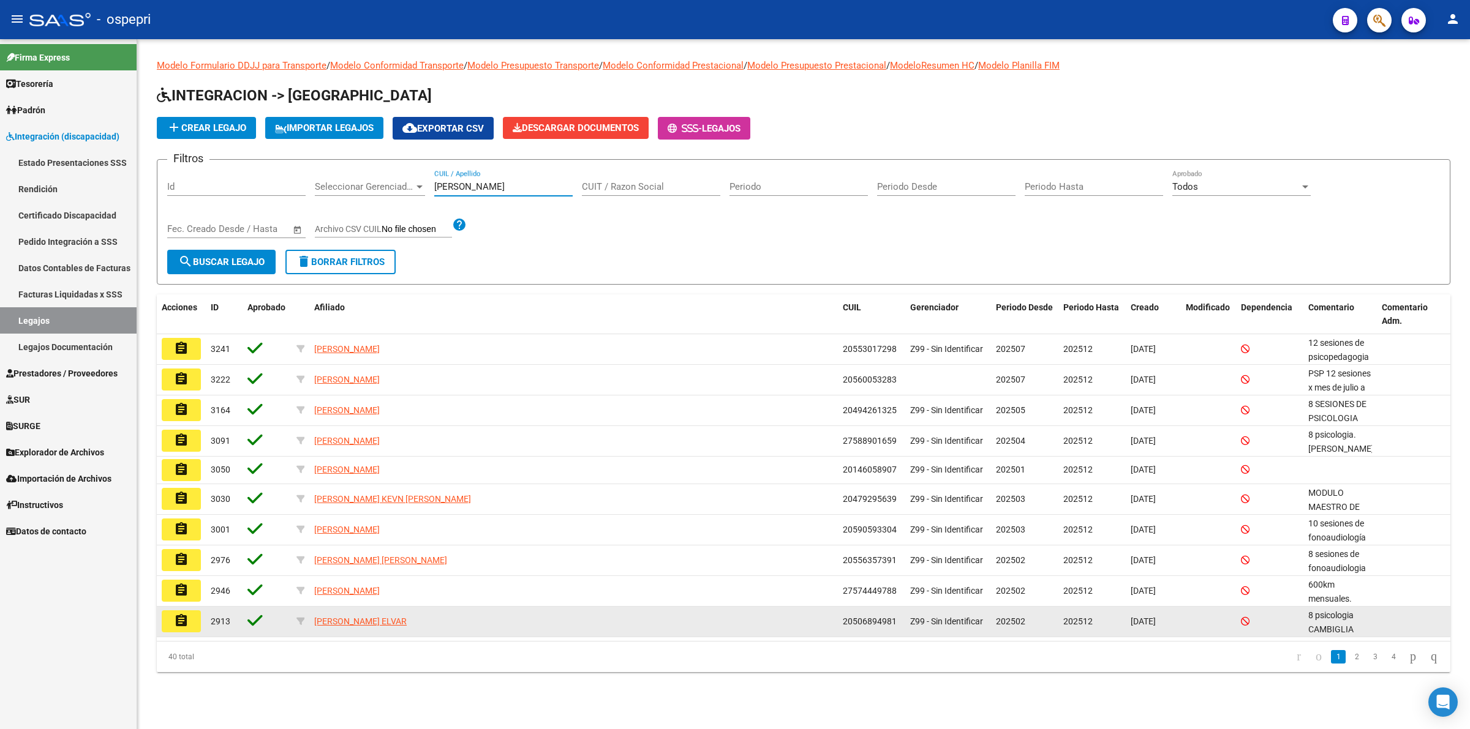
type input "rodriguez"
click at [187, 620] on mat-icon "assignment" at bounding box center [181, 621] width 15 height 15
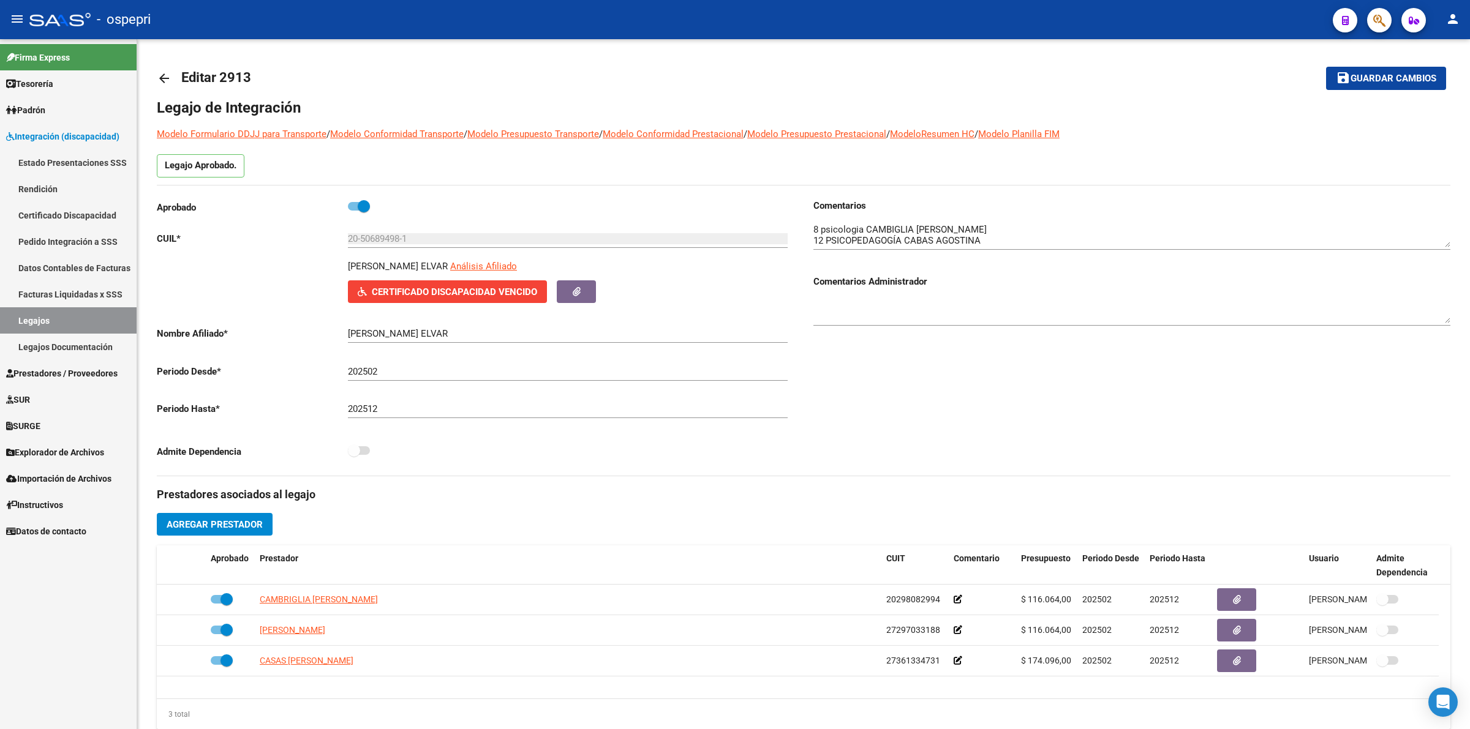
click at [56, 225] on link "Certificado Discapacidad" at bounding box center [68, 215] width 137 height 26
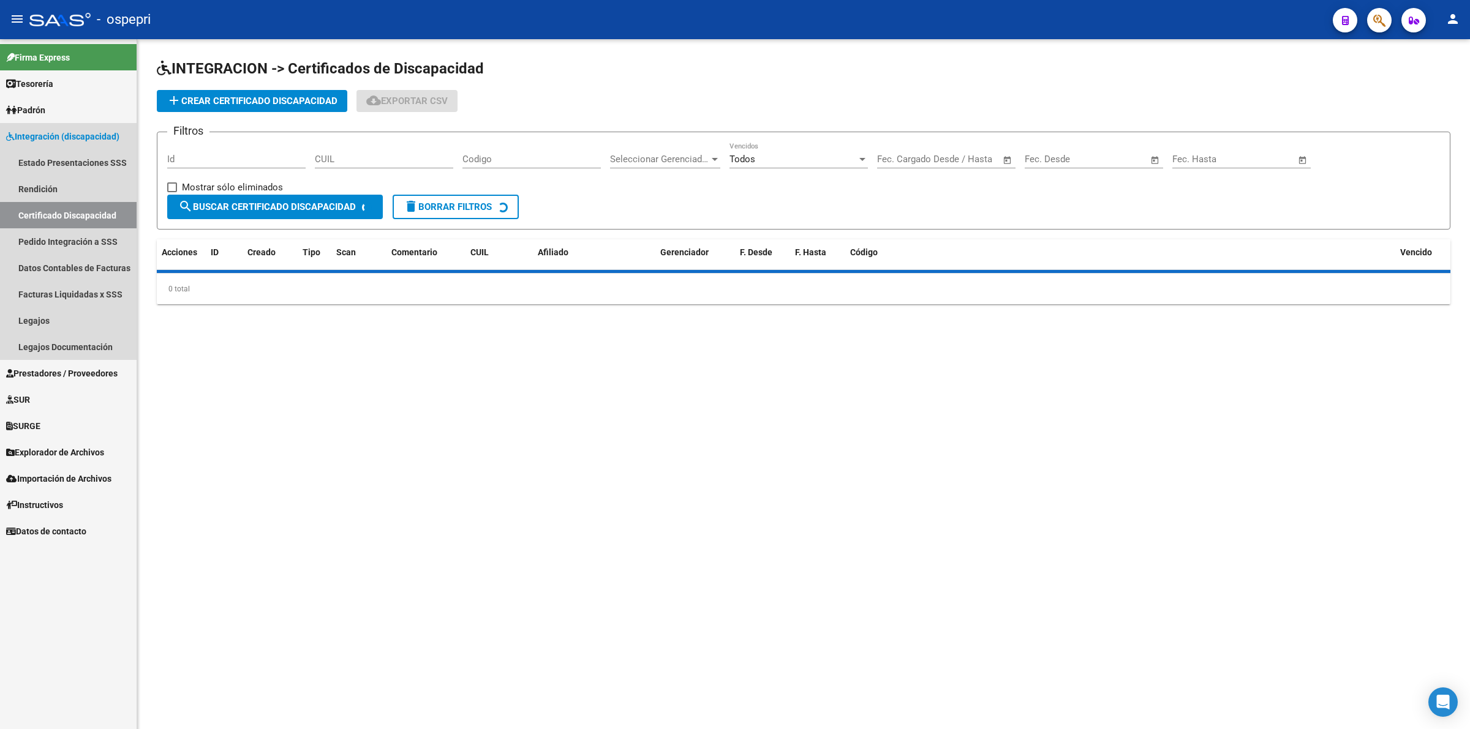
click at [69, 242] on link "Pedido Integración a SSS" at bounding box center [68, 241] width 137 height 26
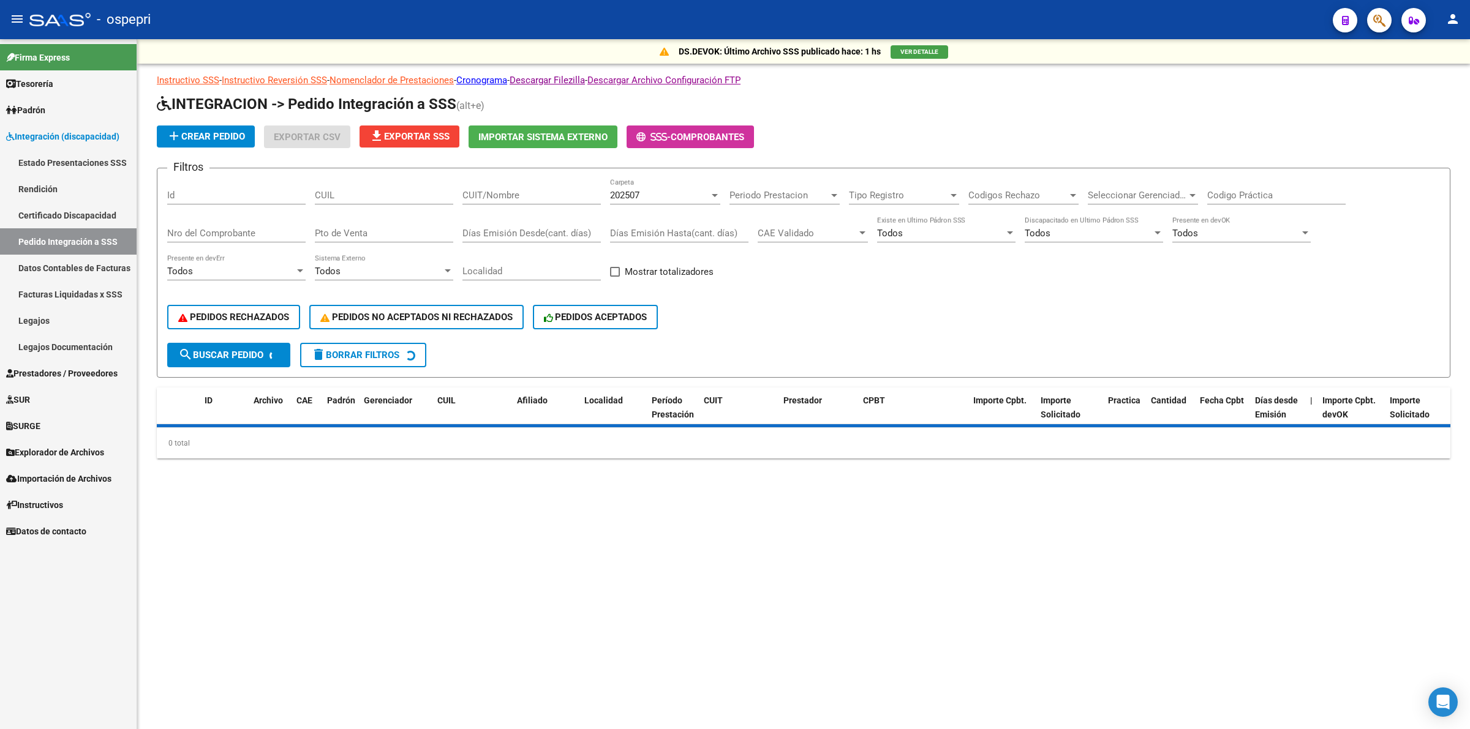
click at [499, 197] on input "CUIT/Nombre" at bounding box center [531, 195] width 138 height 11
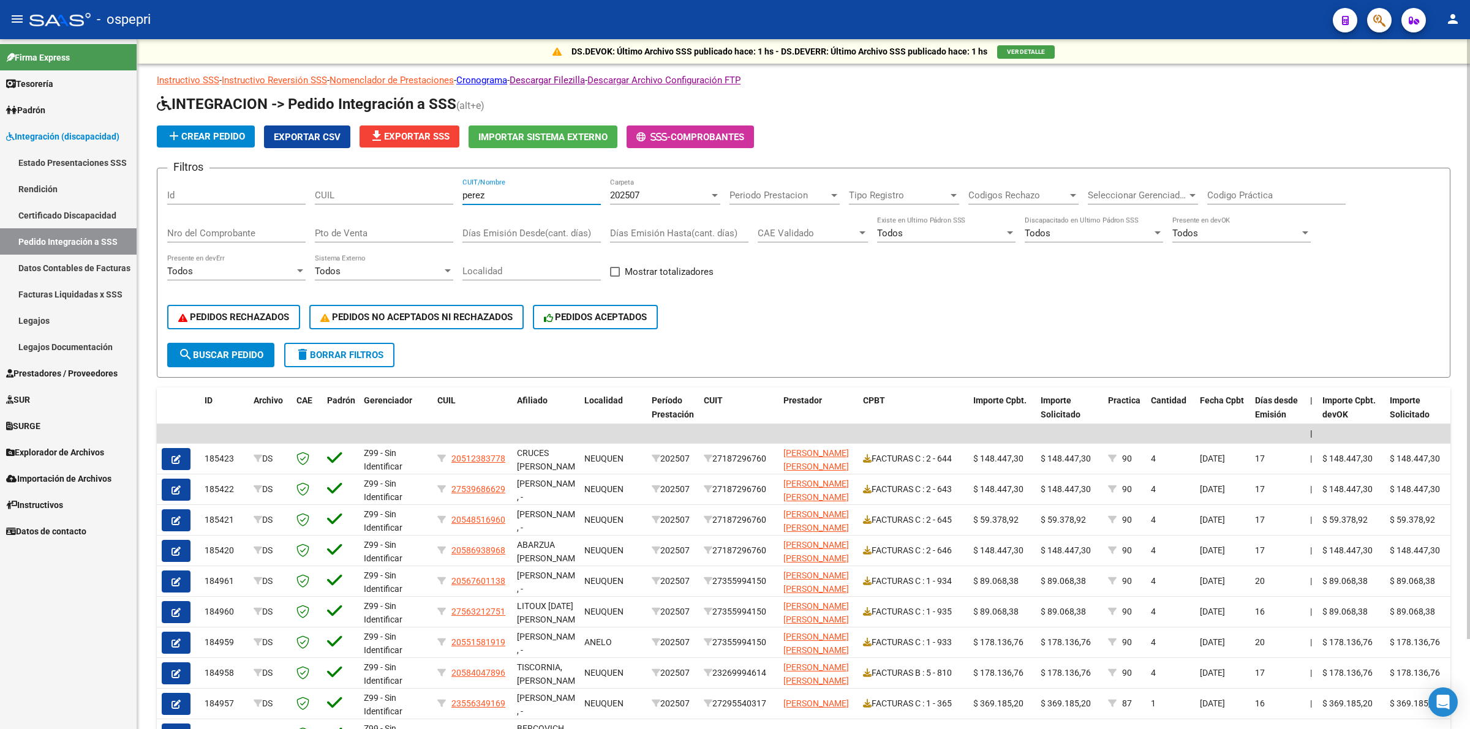
type input "perez"
click at [650, 192] on div "202507" at bounding box center [659, 195] width 99 height 11
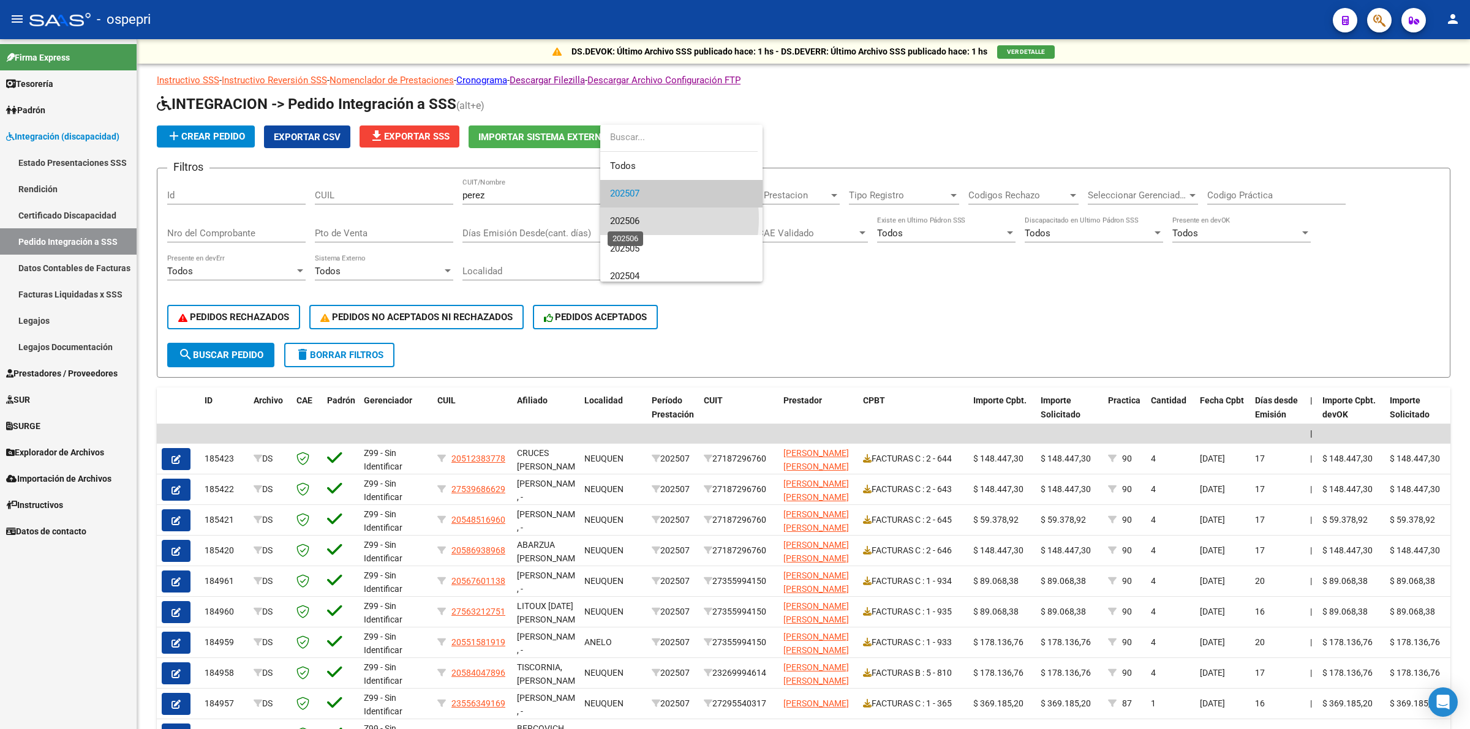
click at [629, 219] on span "202506" at bounding box center [624, 221] width 29 height 11
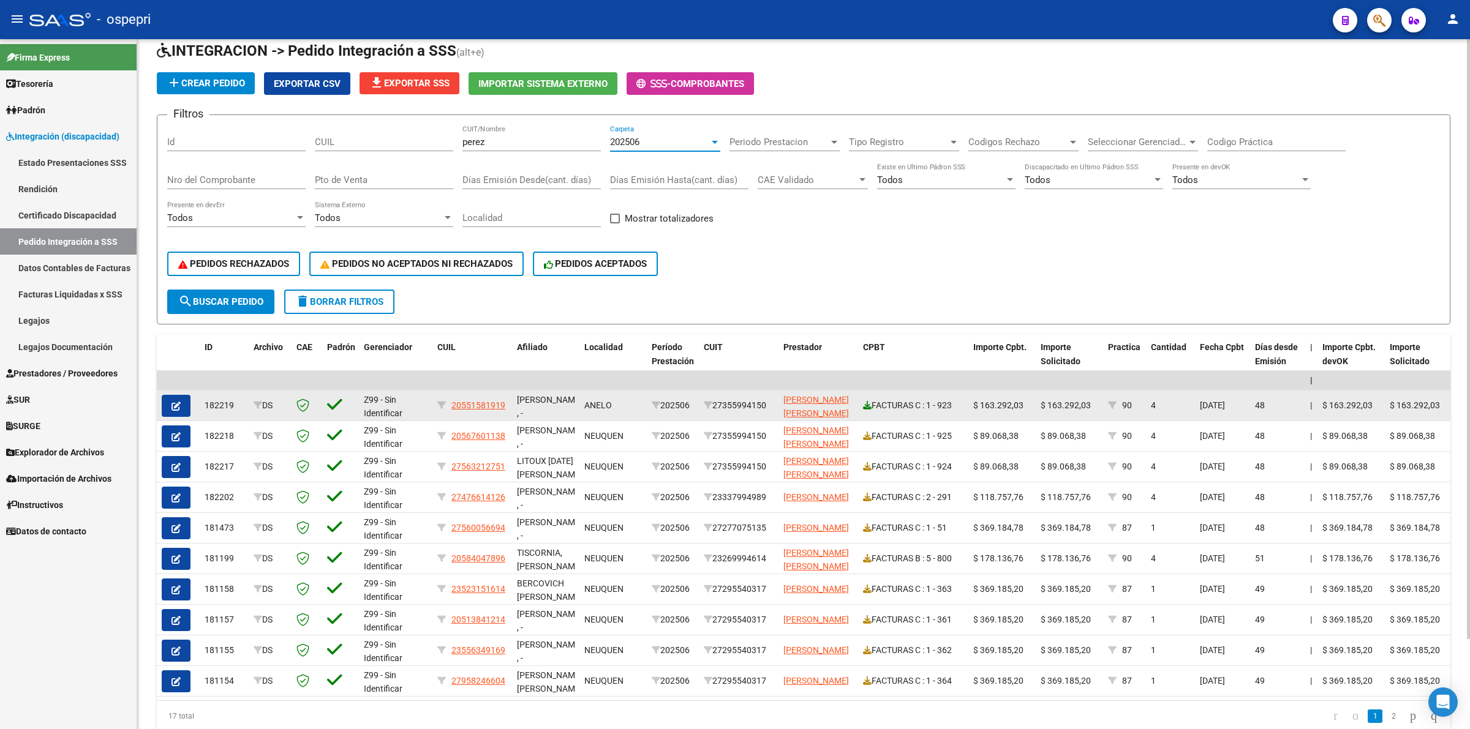
scroll to position [103, 0]
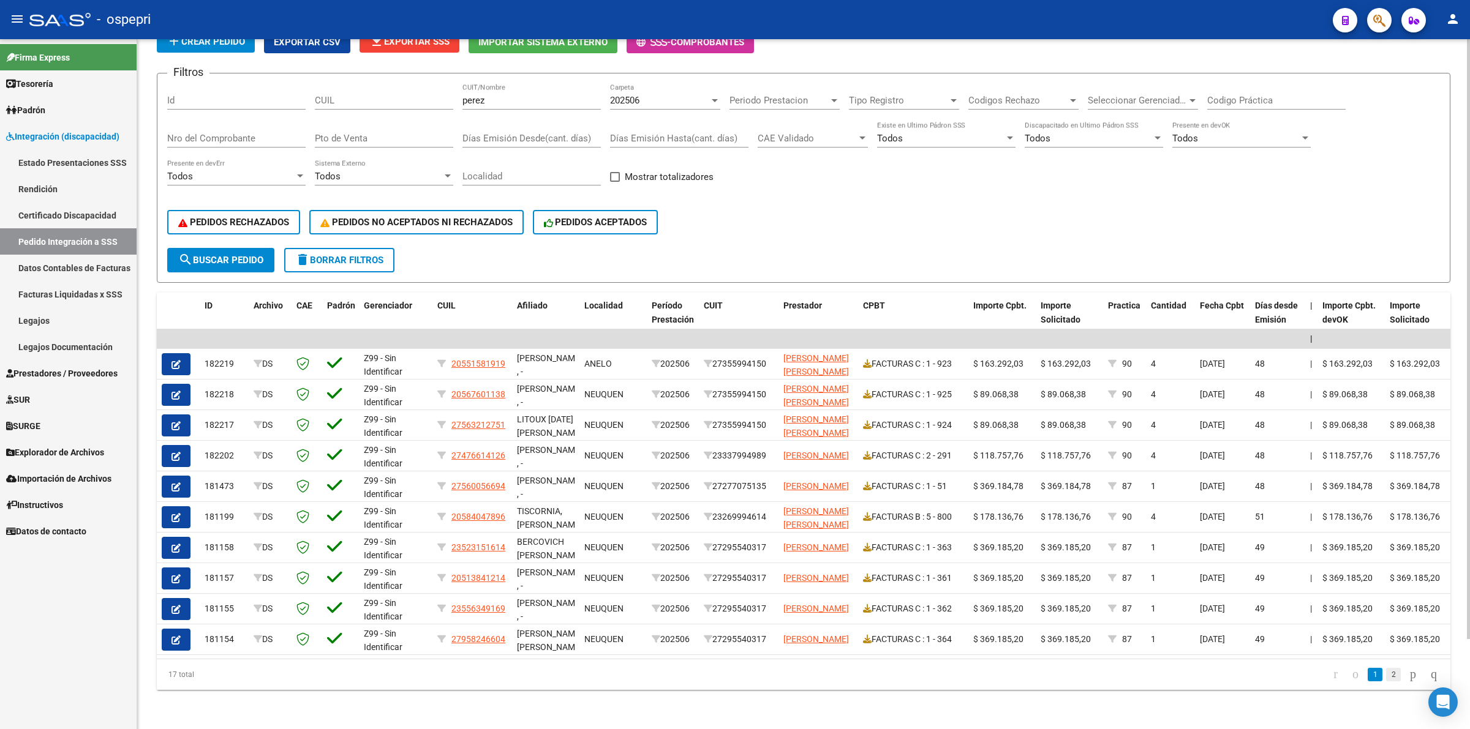
click at [1386, 674] on link "2" at bounding box center [1393, 674] width 15 height 13
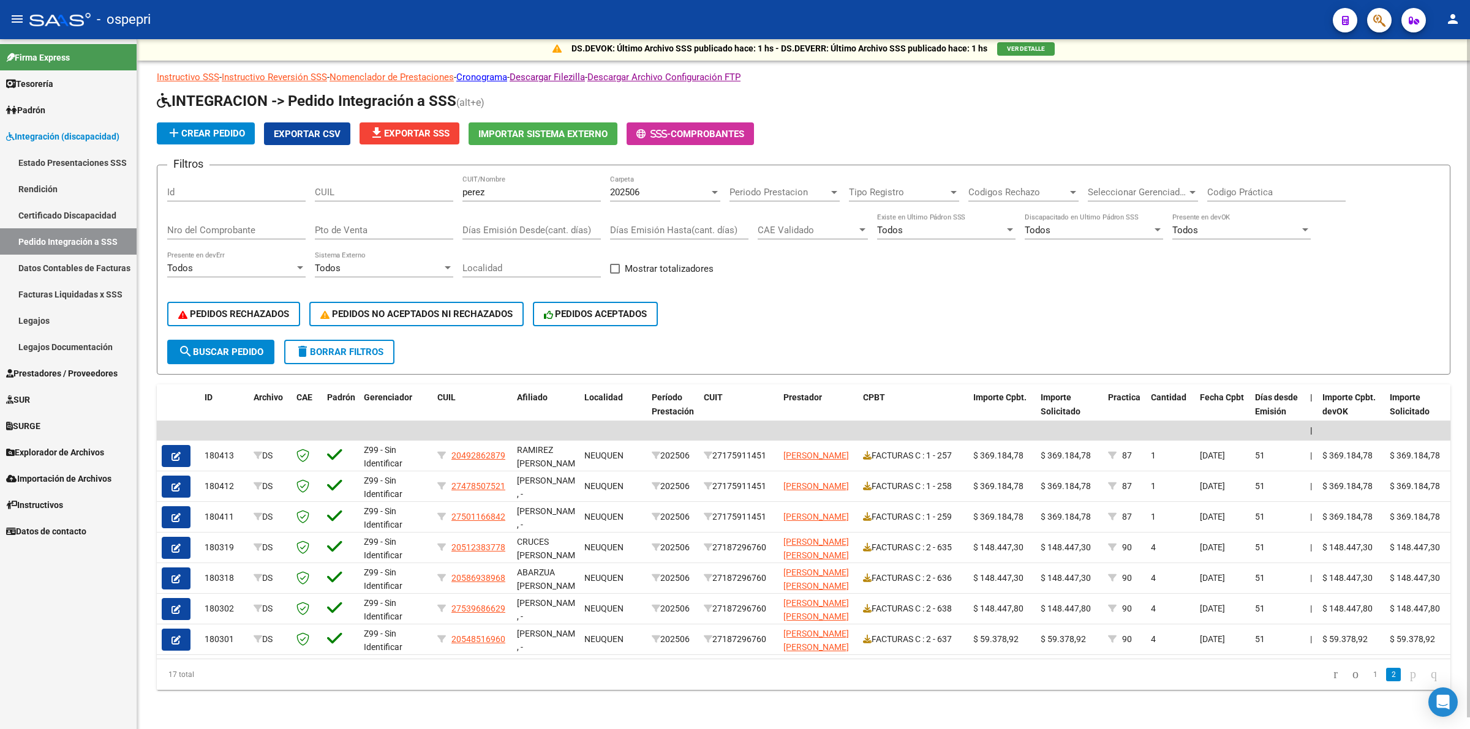
scroll to position [11, 0]
click at [488, 187] on input "perez" at bounding box center [531, 192] width 138 height 11
click at [35, 372] on span "Prestadores / Proveedores" at bounding box center [61, 373] width 111 height 13
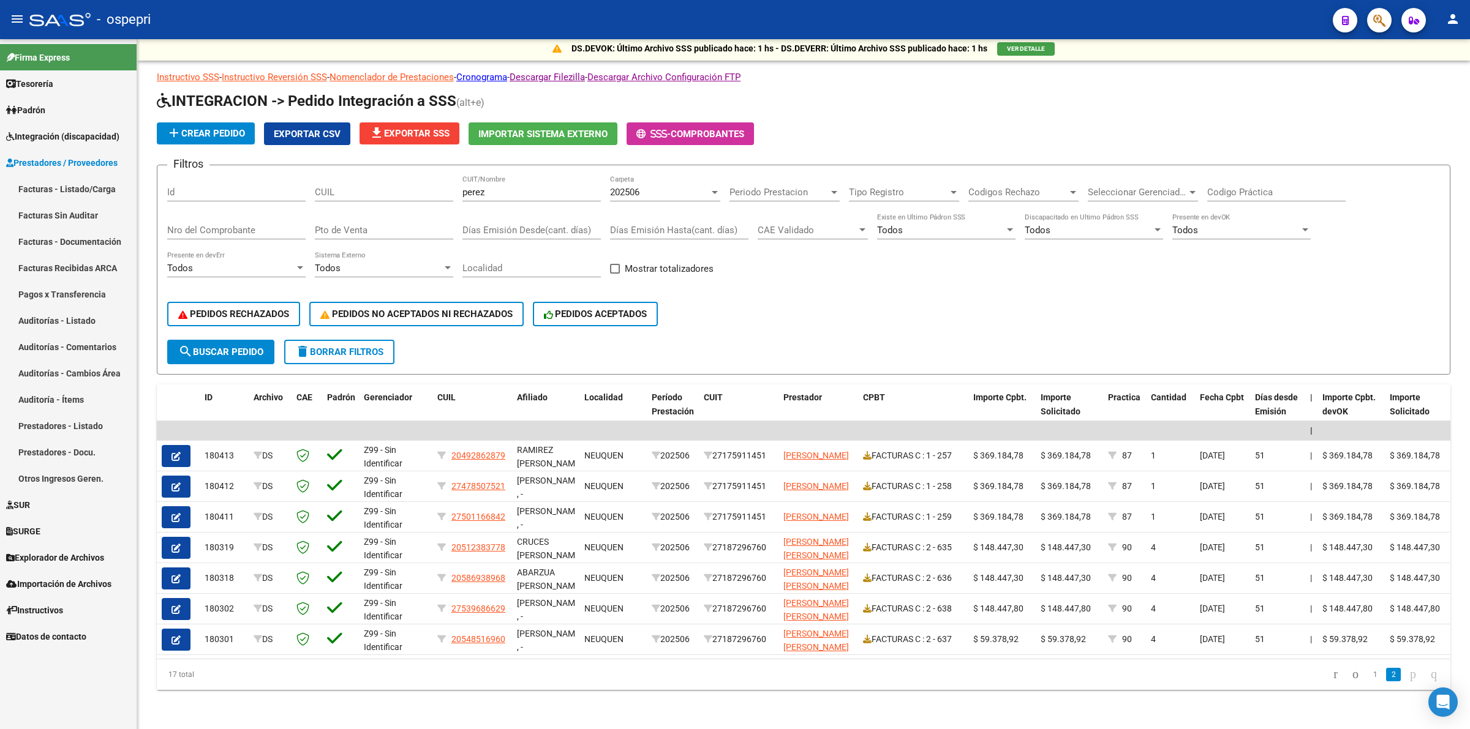
click at [23, 179] on link "Facturas - Listado/Carga" at bounding box center [68, 189] width 137 height 26
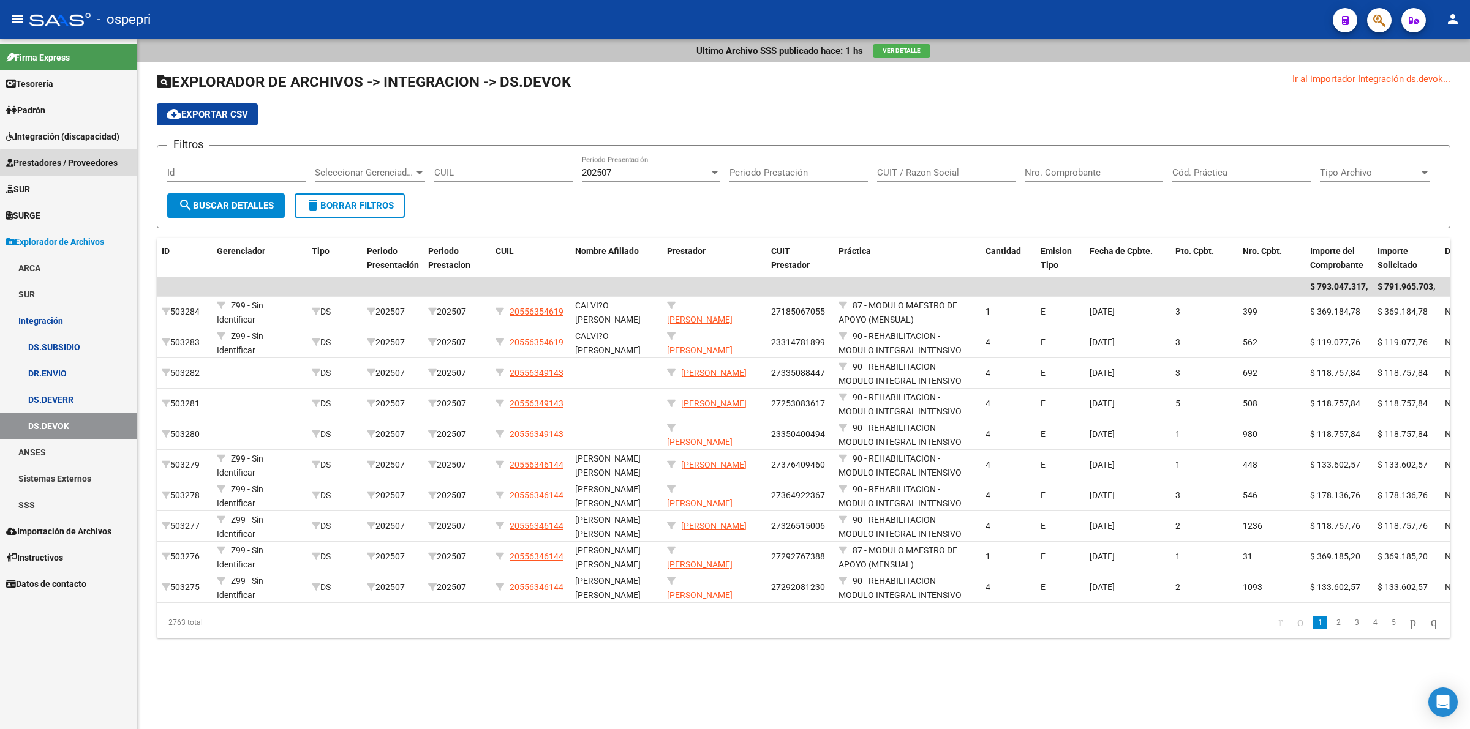
click at [80, 164] on span "Prestadores / Proveedores" at bounding box center [61, 162] width 111 height 13
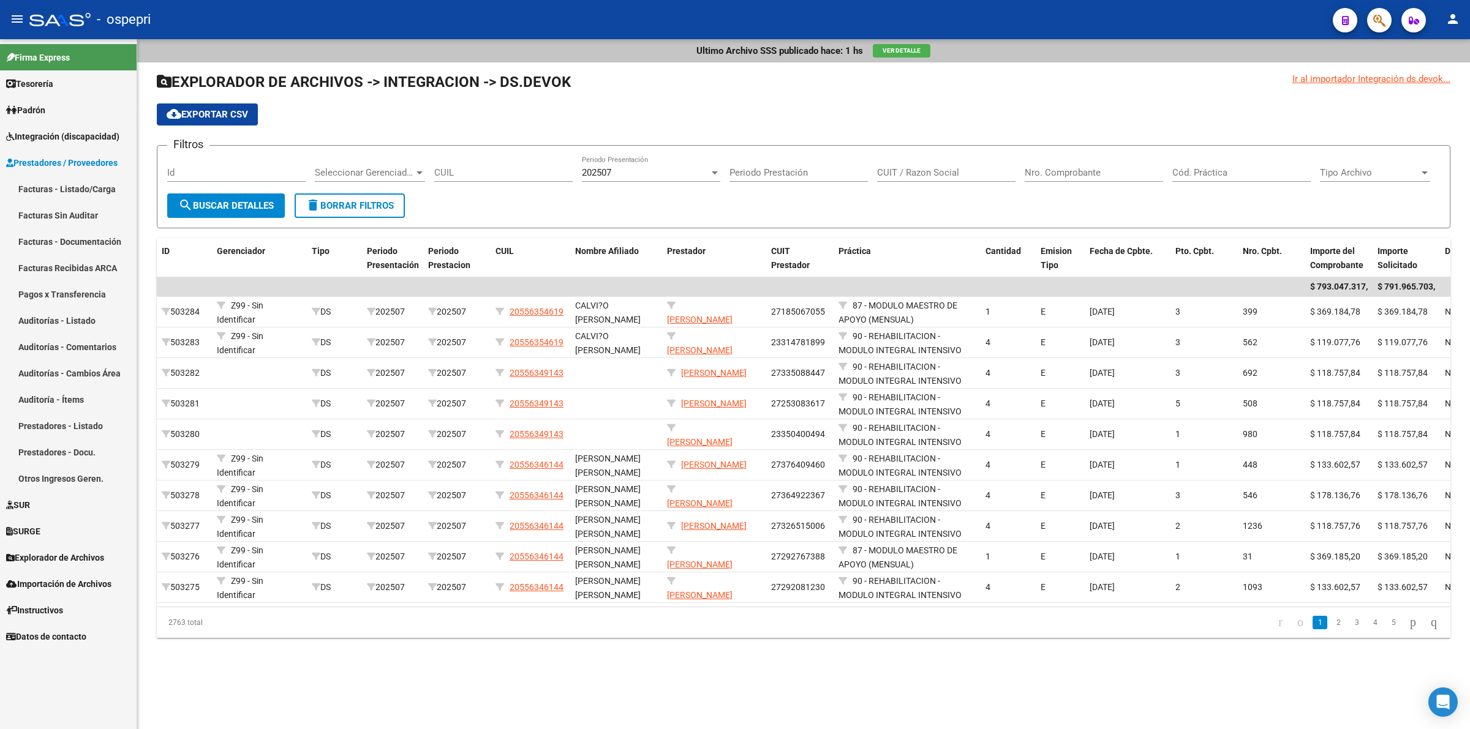
click at [83, 144] on link "Integración (discapacidad)" at bounding box center [68, 136] width 137 height 26
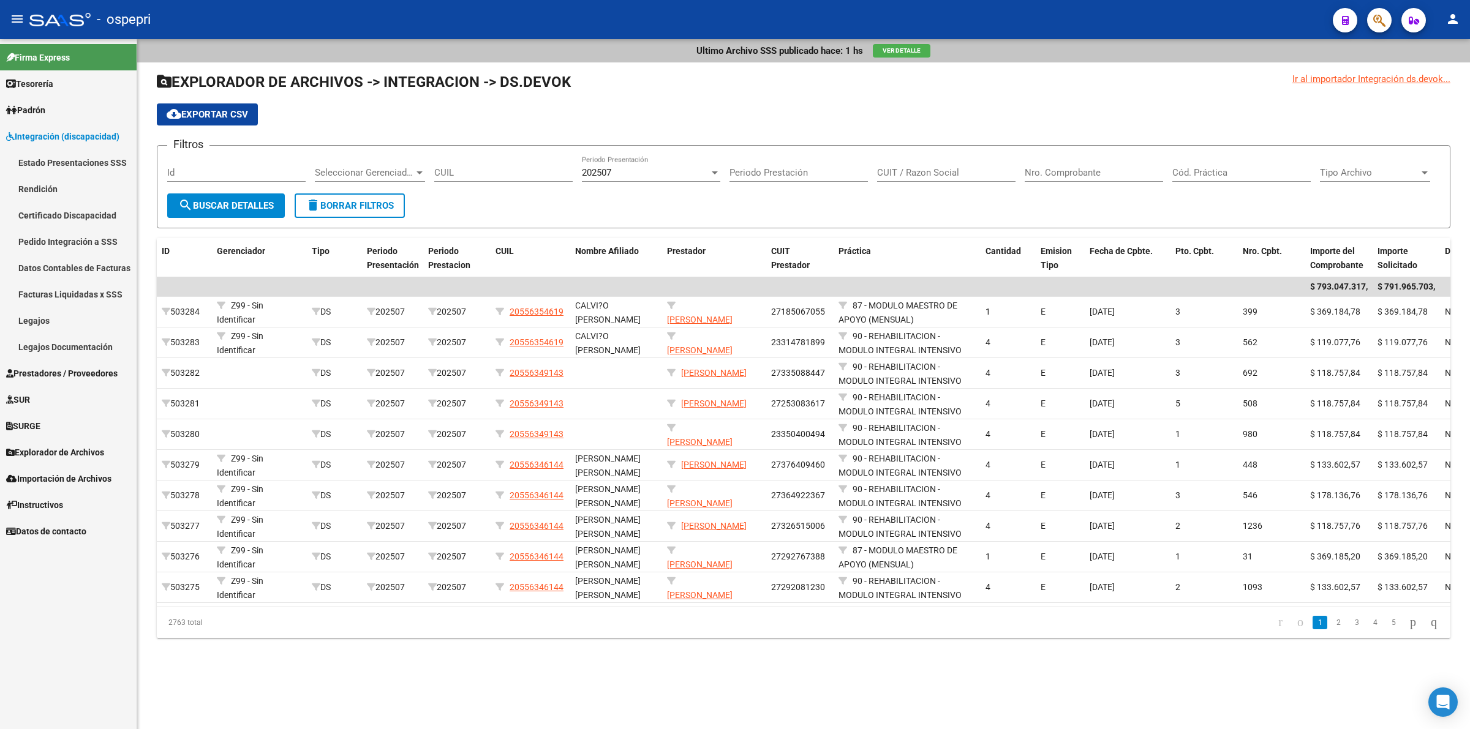
click at [75, 236] on link "Pedido Integración a SSS" at bounding box center [68, 241] width 137 height 26
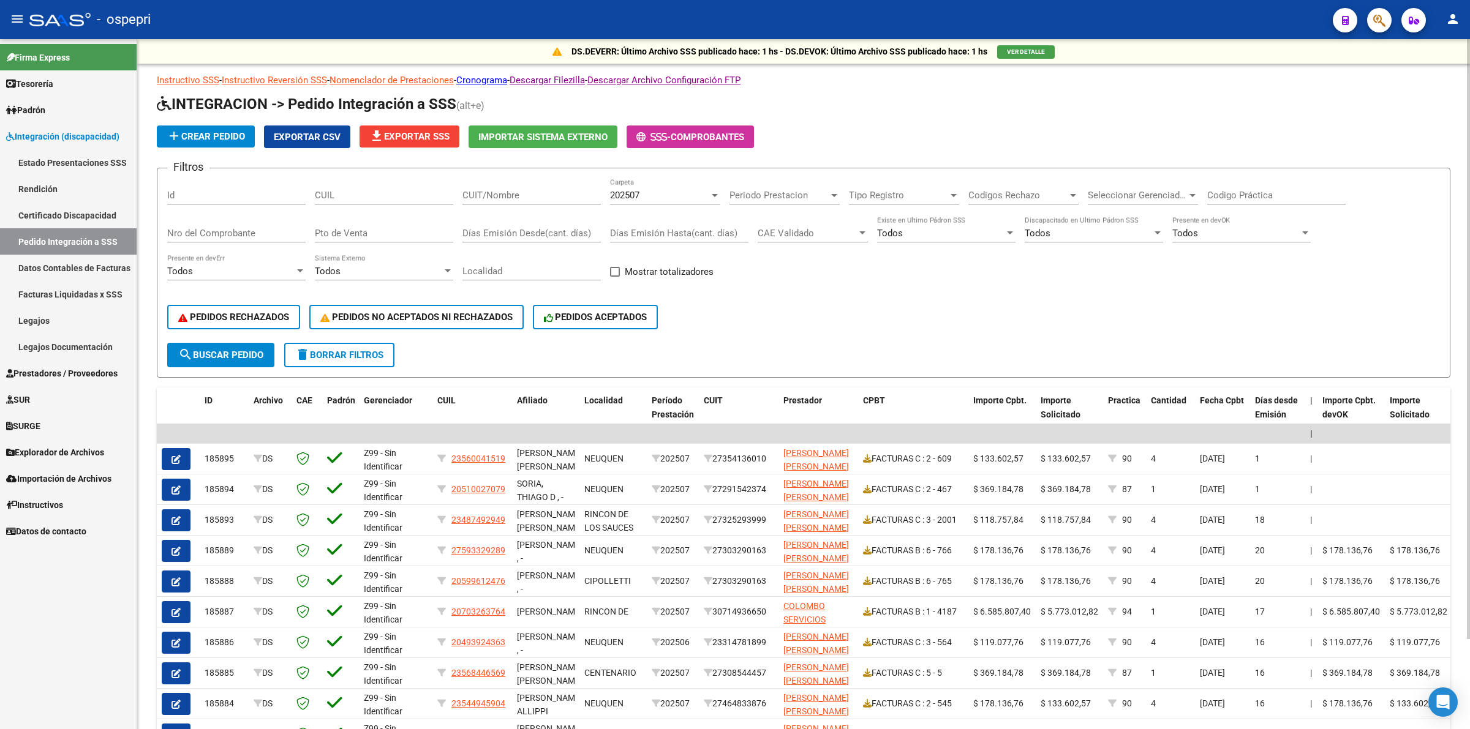
click at [329, 185] on div "CUIL" at bounding box center [384, 191] width 138 height 26
click at [336, 200] on div "CUIL" at bounding box center [384, 191] width 138 height 26
paste input "20523245830"
type input "20523245830"
click at [219, 344] on button "search Buscar Pedido" at bounding box center [220, 355] width 107 height 24
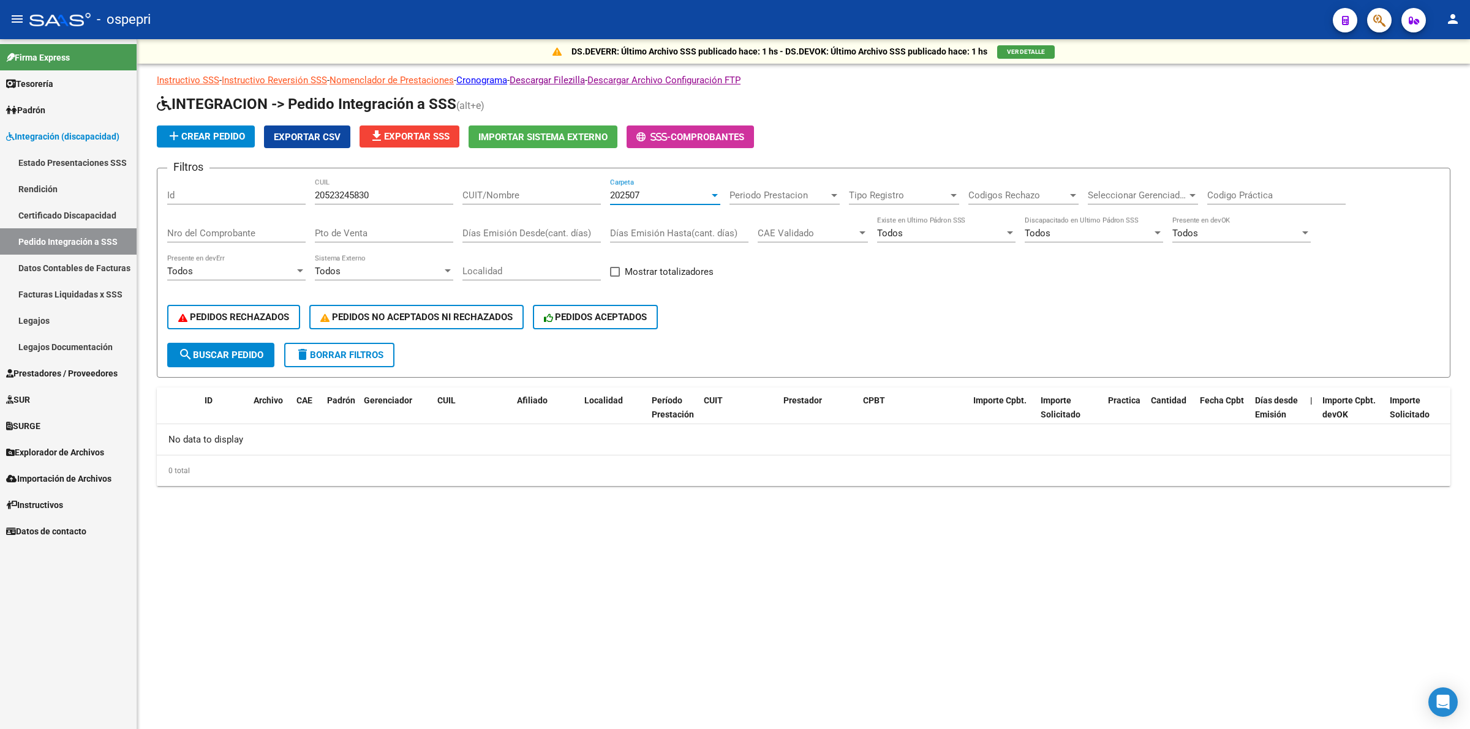
click at [615, 190] on span "202507" at bounding box center [624, 195] width 29 height 11
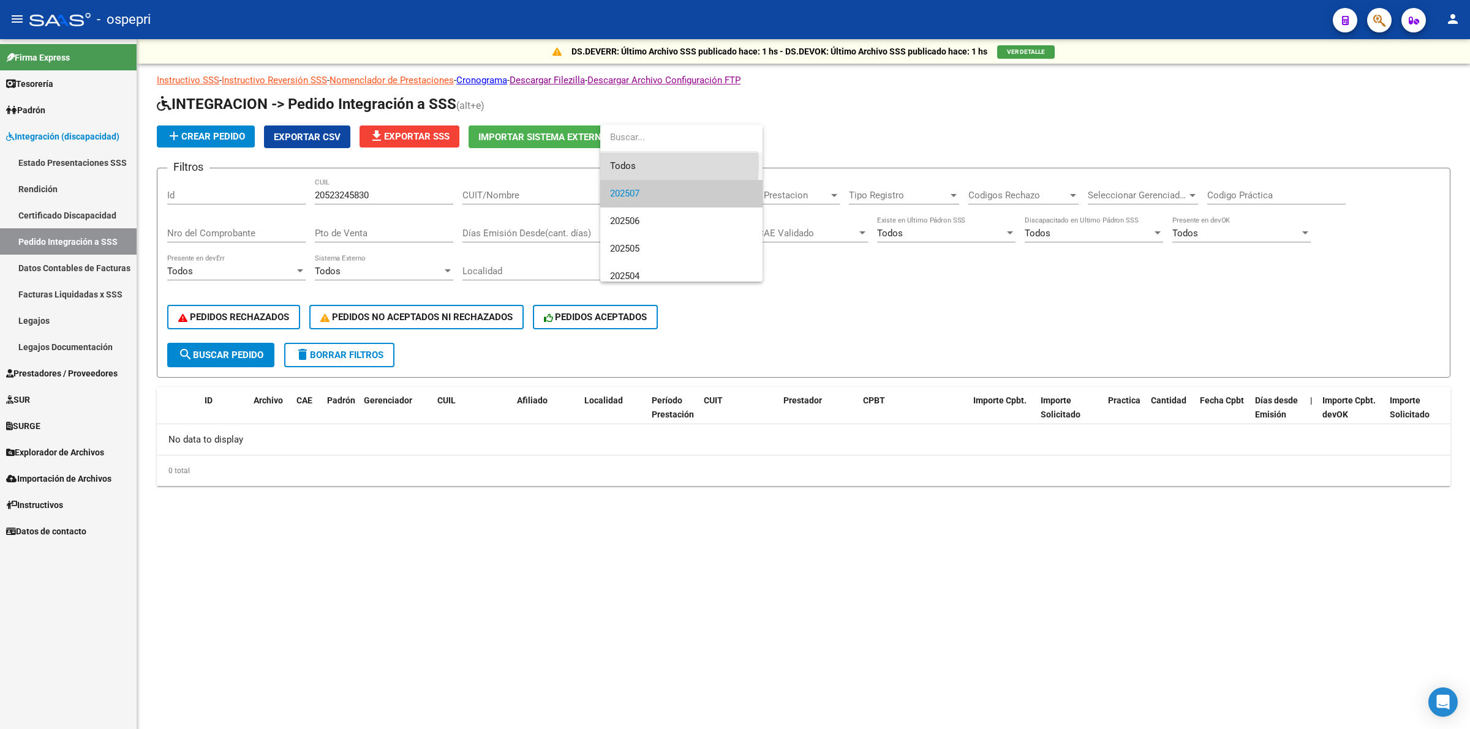
click at [625, 164] on span "Todos" at bounding box center [681, 166] width 143 height 28
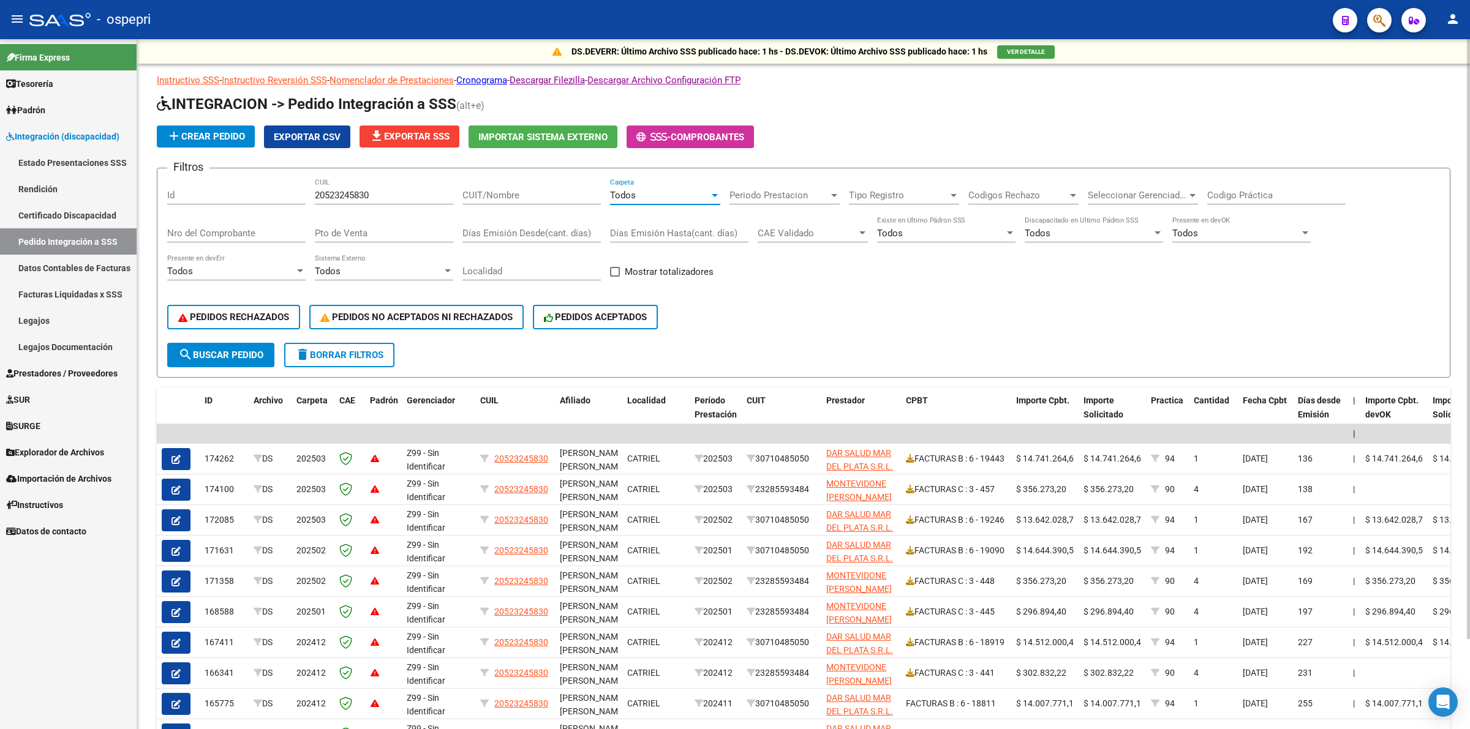
click at [236, 350] on span "search Buscar Pedido" at bounding box center [220, 355] width 85 height 11
click at [255, 344] on button "search Buscar Pedido" at bounding box center [220, 355] width 107 height 24
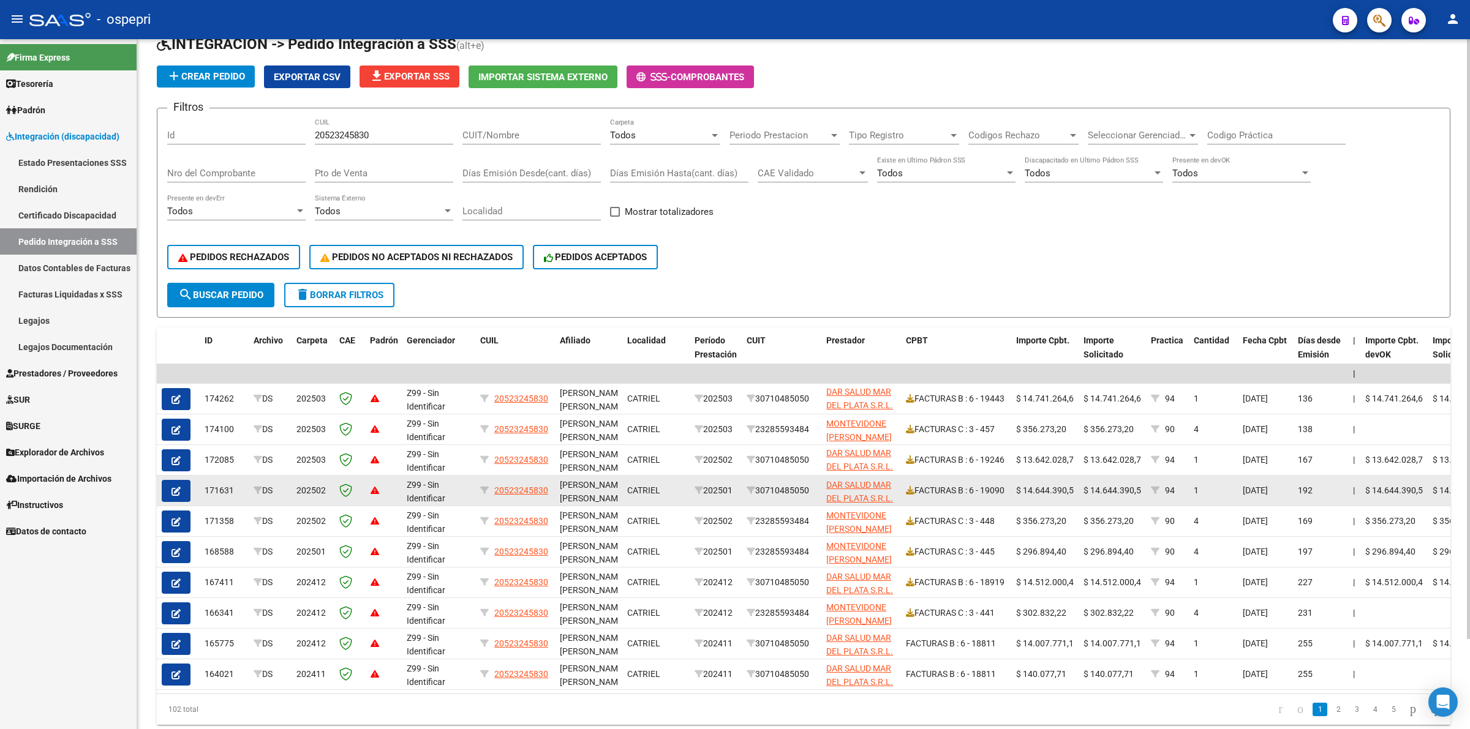
scroll to position [103, 0]
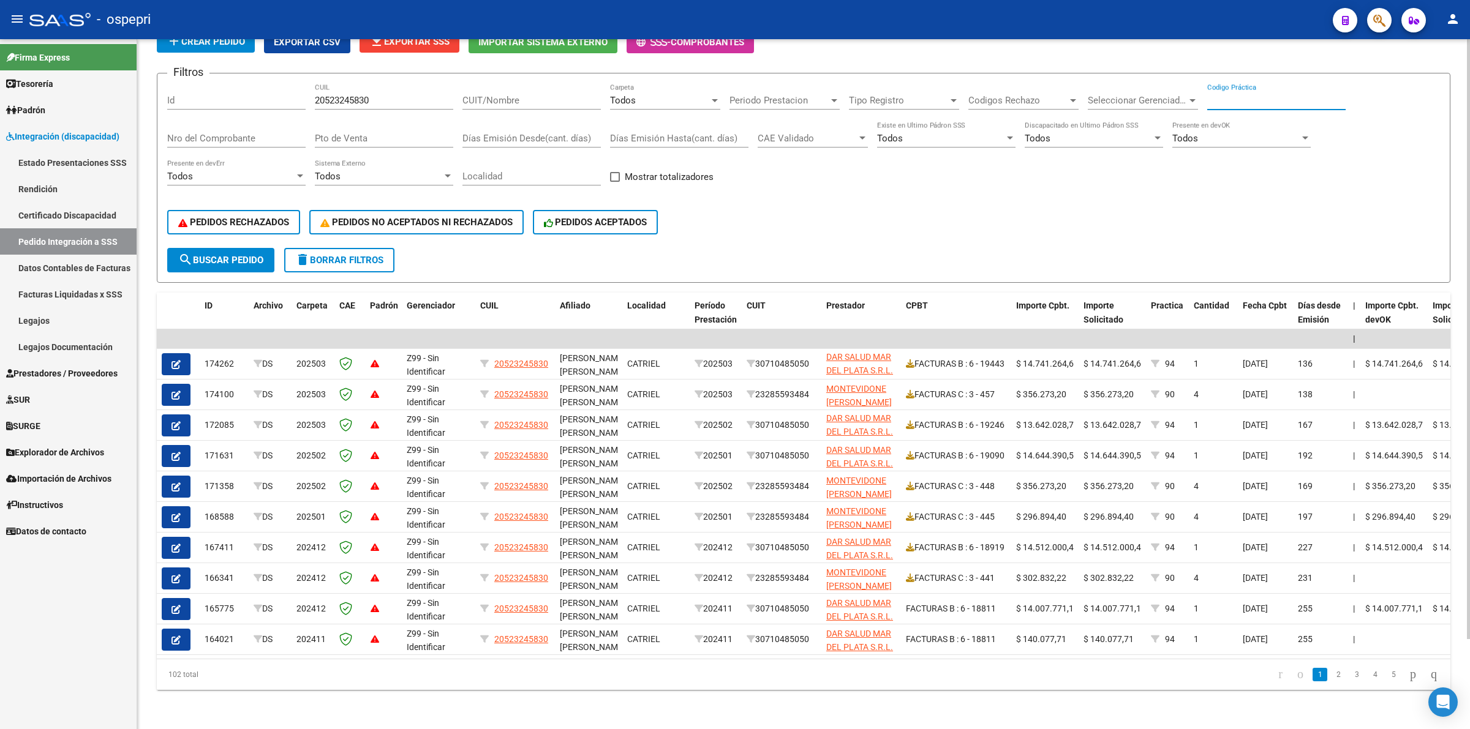
click at [1255, 95] on input "Codigo Práctica" at bounding box center [1276, 100] width 138 height 11
type input "94"
drag, startPoint x: 398, startPoint y: 90, endPoint x: 345, endPoint y: 34, distance: 77.5
click at [328, 73] on form "Filtros Id 20523245830 CUIL CUIT/Nombre Todos Carpeta Periodo Prestacion Period…" at bounding box center [803, 178] width 1293 height 210
type input "2"
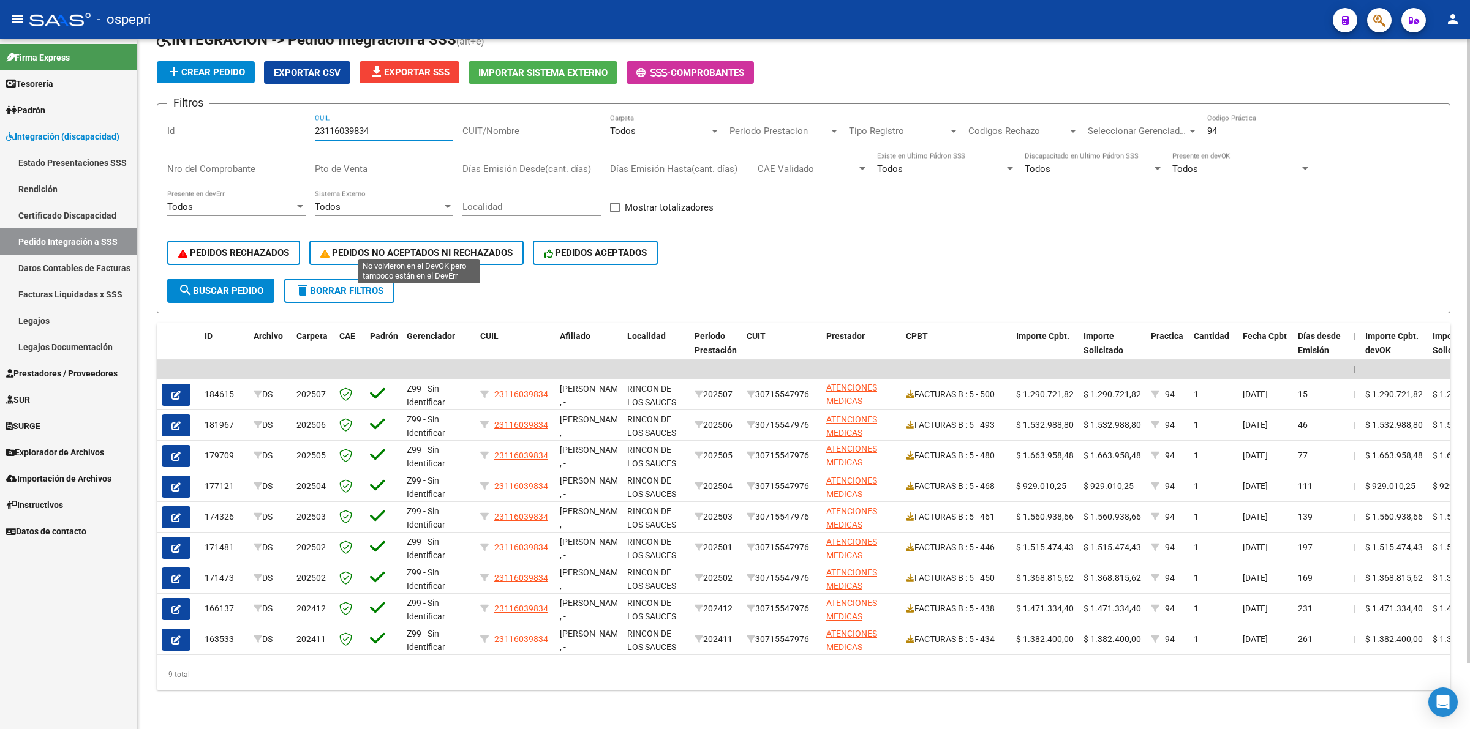
scroll to position [72, 0]
type input "23116039834"
click at [227, 285] on span "search Buscar Pedido" at bounding box center [220, 290] width 85 height 11
click at [206, 285] on span "search Buscar Pedido" at bounding box center [220, 290] width 85 height 11
drag, startPoint x: 374, startPoint y: 118, endPoint x: 258, endPoint y: 113, distance: 115.8
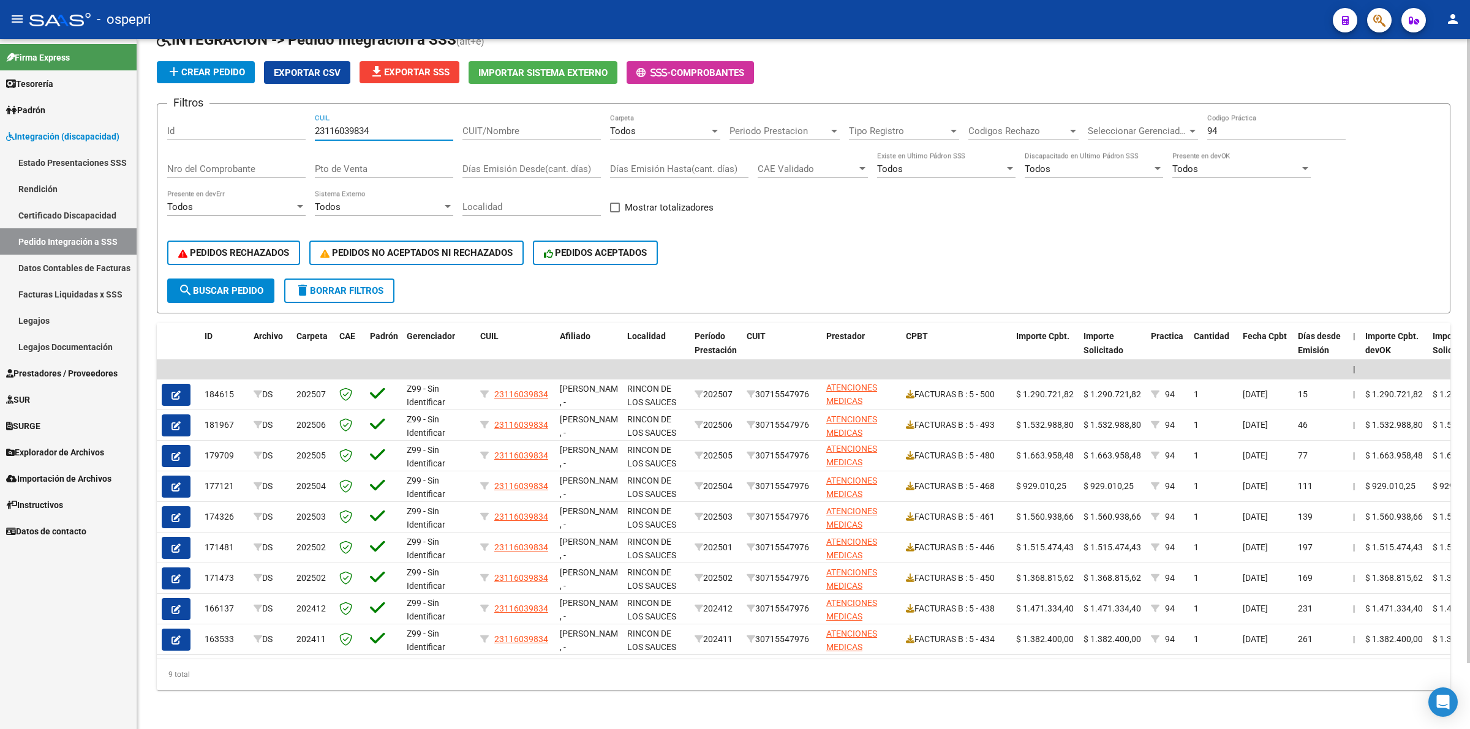
click at [258, 114] on div "Filtros Id 23116039834 CUIL CUIT/Nombre Todos Carpeta Periodo Prestacion Period…" at bounding box center [803, 196] width 1272 height 165
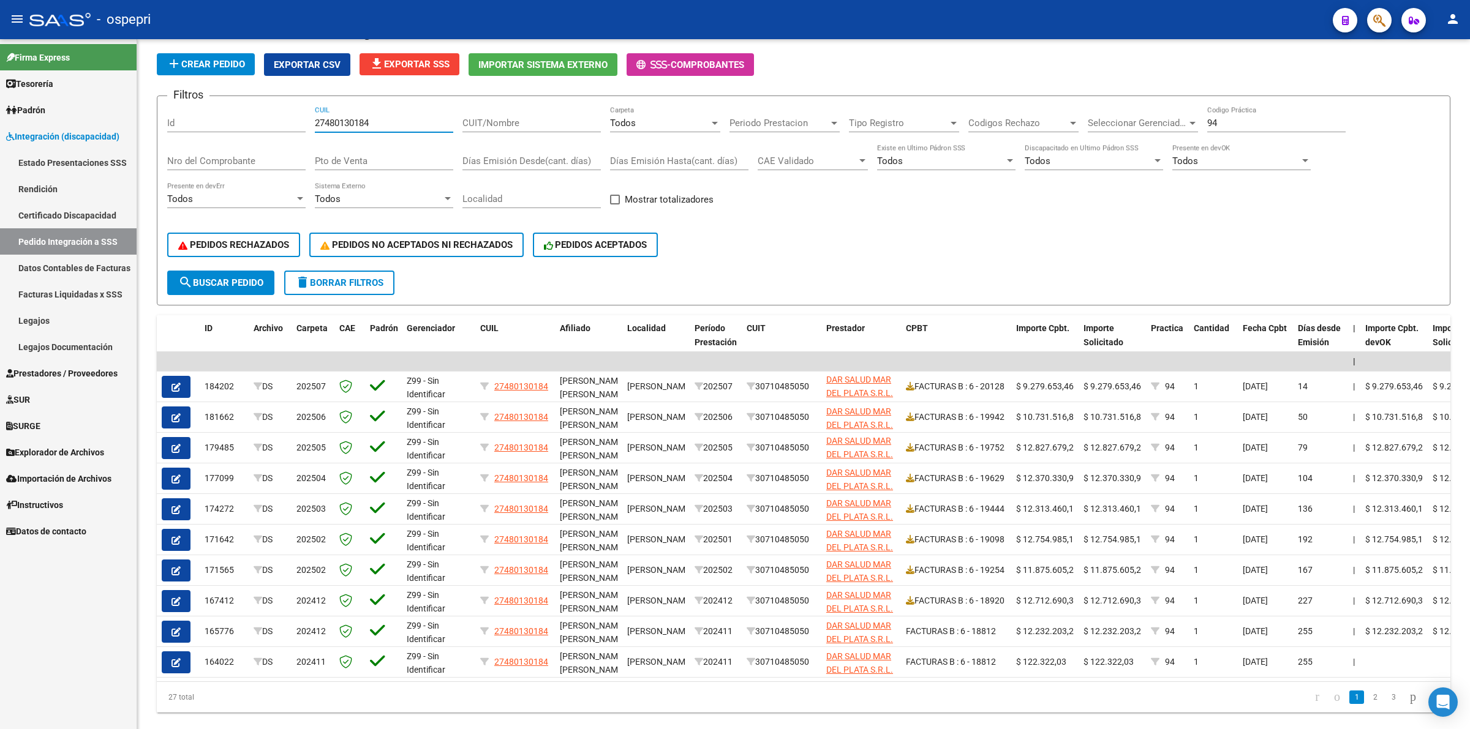
type input "27480130184"
click at [207, 265] on div "PEDIDOS RECHAZADOS PEDIDOS NO ACEPTADOS NI RECHAZADOS PEDIDOS ACEPTADOS" at bounding box center [803, 244] width 1272 height 51
click at [209, 271] on button "search Buscar Pedido" at bounding box center [220, 283] width 107 height 24
drag, startPoint x: 353, startPoint y: 123, endPoint x: 279, endPoint y: 114, distance: 75.3
click at [277, 115] on div "Filtros Id 27480130184 CUIL CUIT/Nombre Todos Carpeta Periodo Prestacion Period…" at bounding box center [803, 188] width 1272 height 165
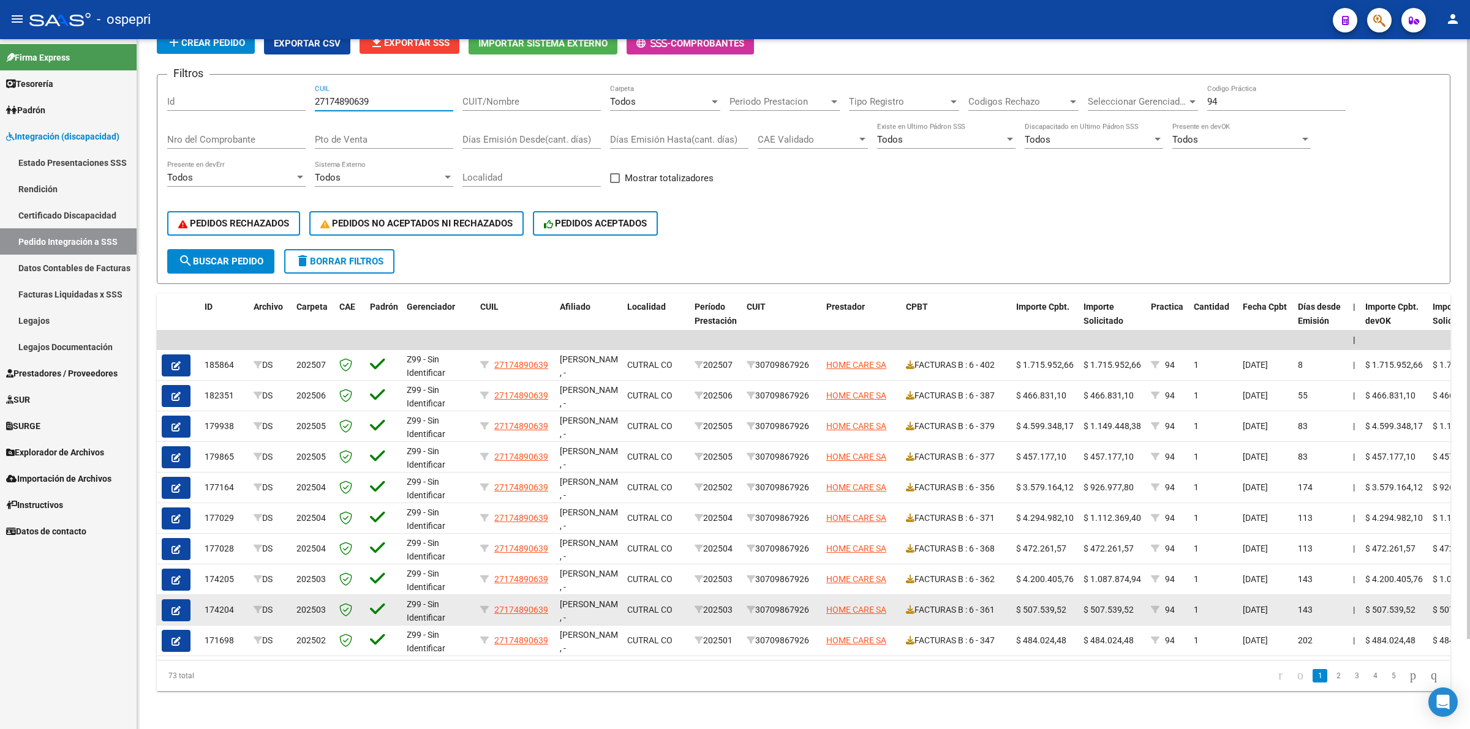
scroll to position [103, 0]
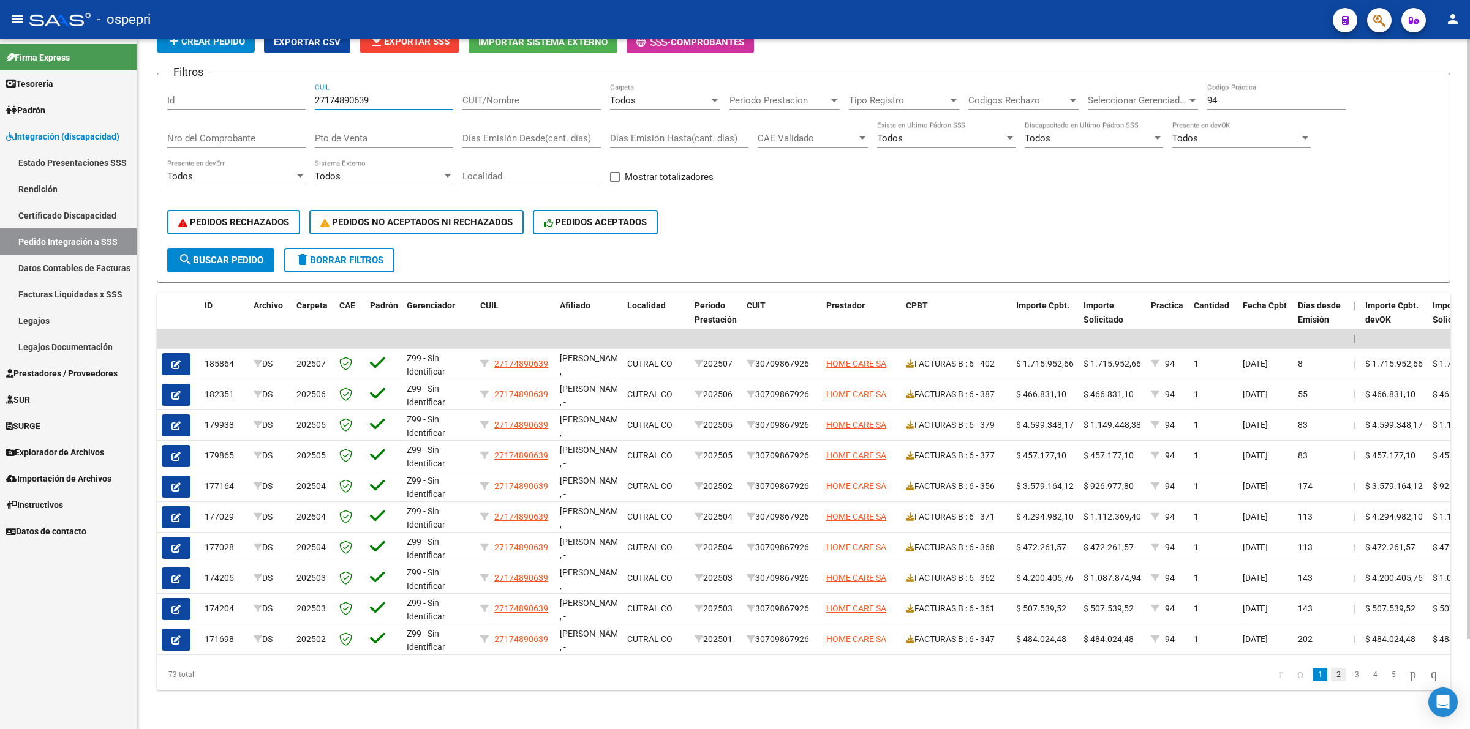
type input "27174890639"
click at [1331, 678] on link "2" at bounding box center [1338, 674] width 15 height 13
click at [795, 97] on div "Periodo Prestacion Periodo Prestacion" at bounding box center [784, 96] width 110 height 26
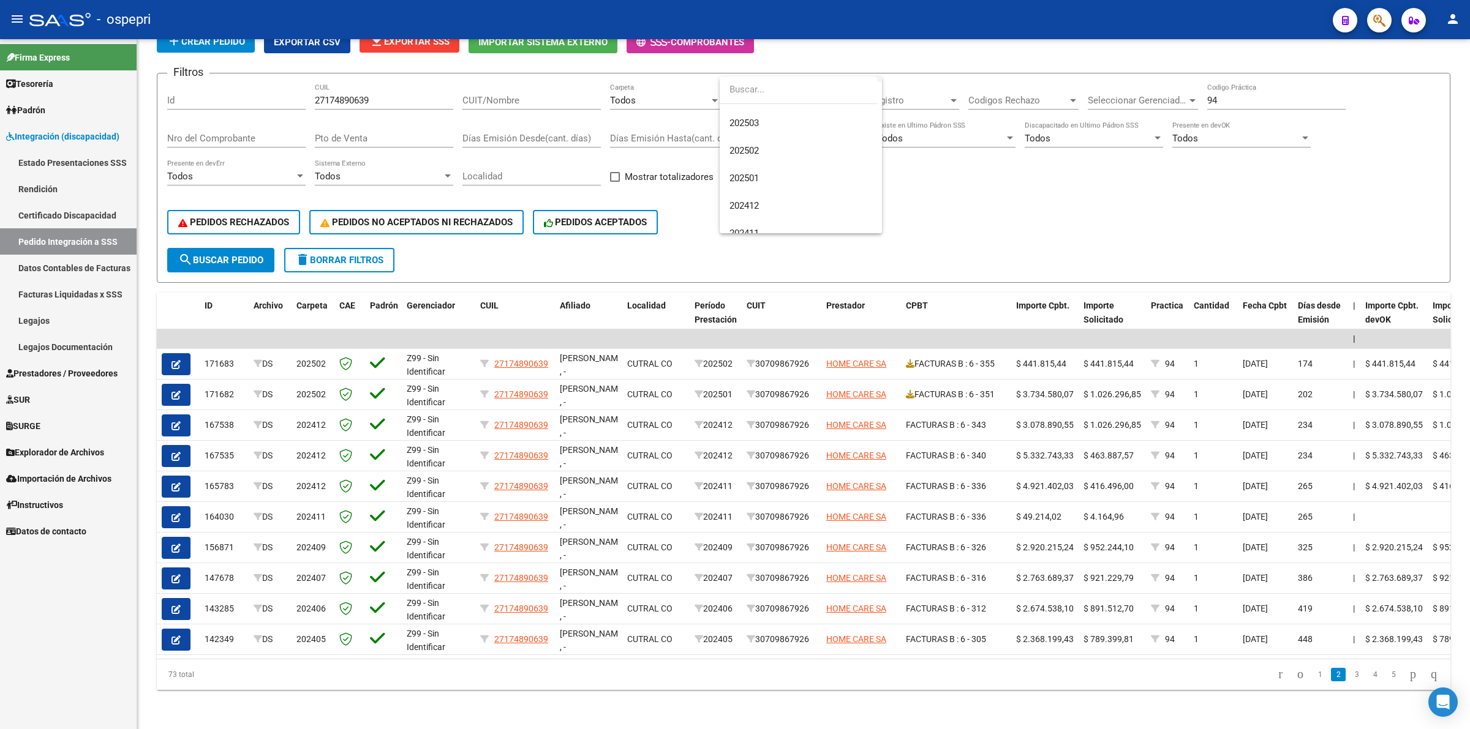
scroll to position [153, 0]
click at [766, 149] on span "202501" at bounding box center [800, 158] width 143 height 28
click at [239, 248] on button "search Buscar Pedido" at bounding box center [220, 260] width 107 height 24
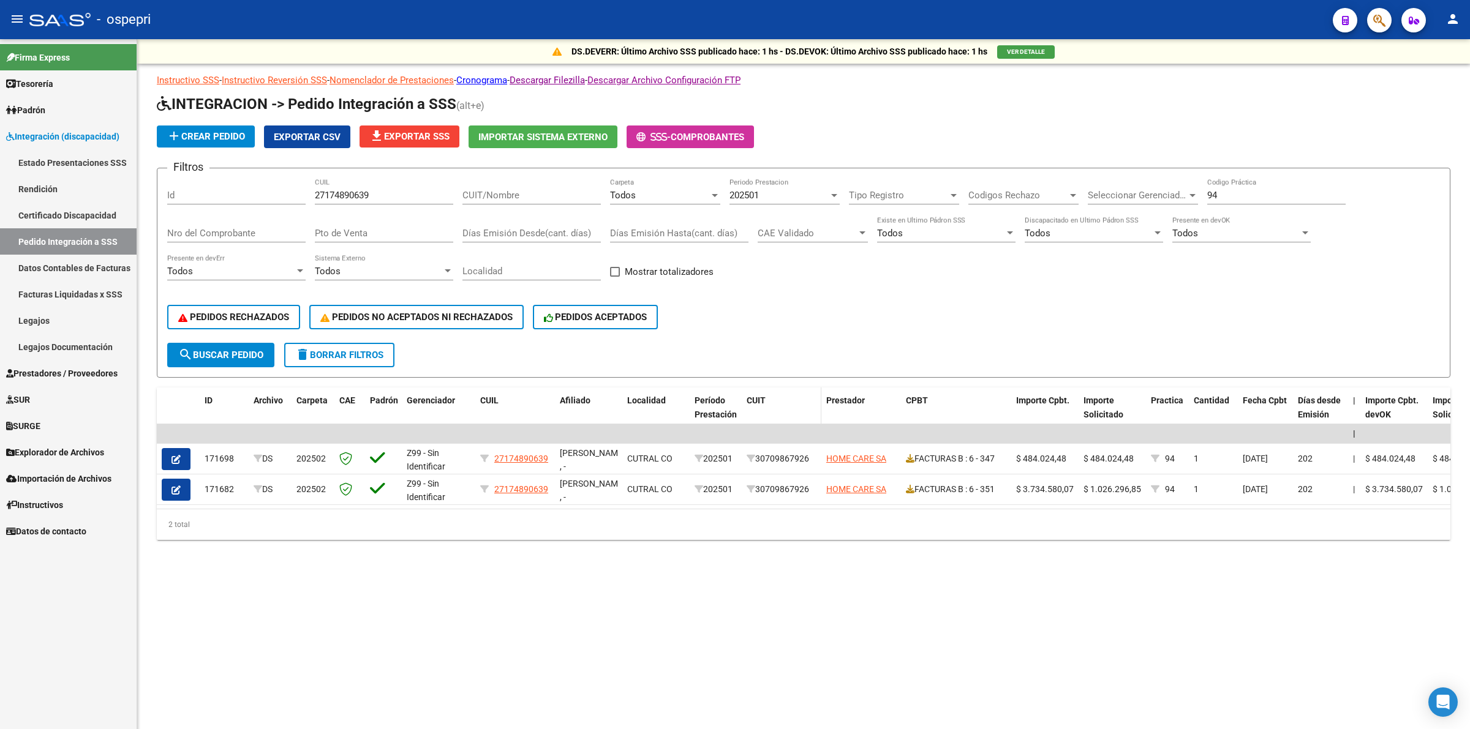
scroll to position [0, 0]
click at [181, 484] on button "button" at bounding box center [176, 490] width 29 height 22
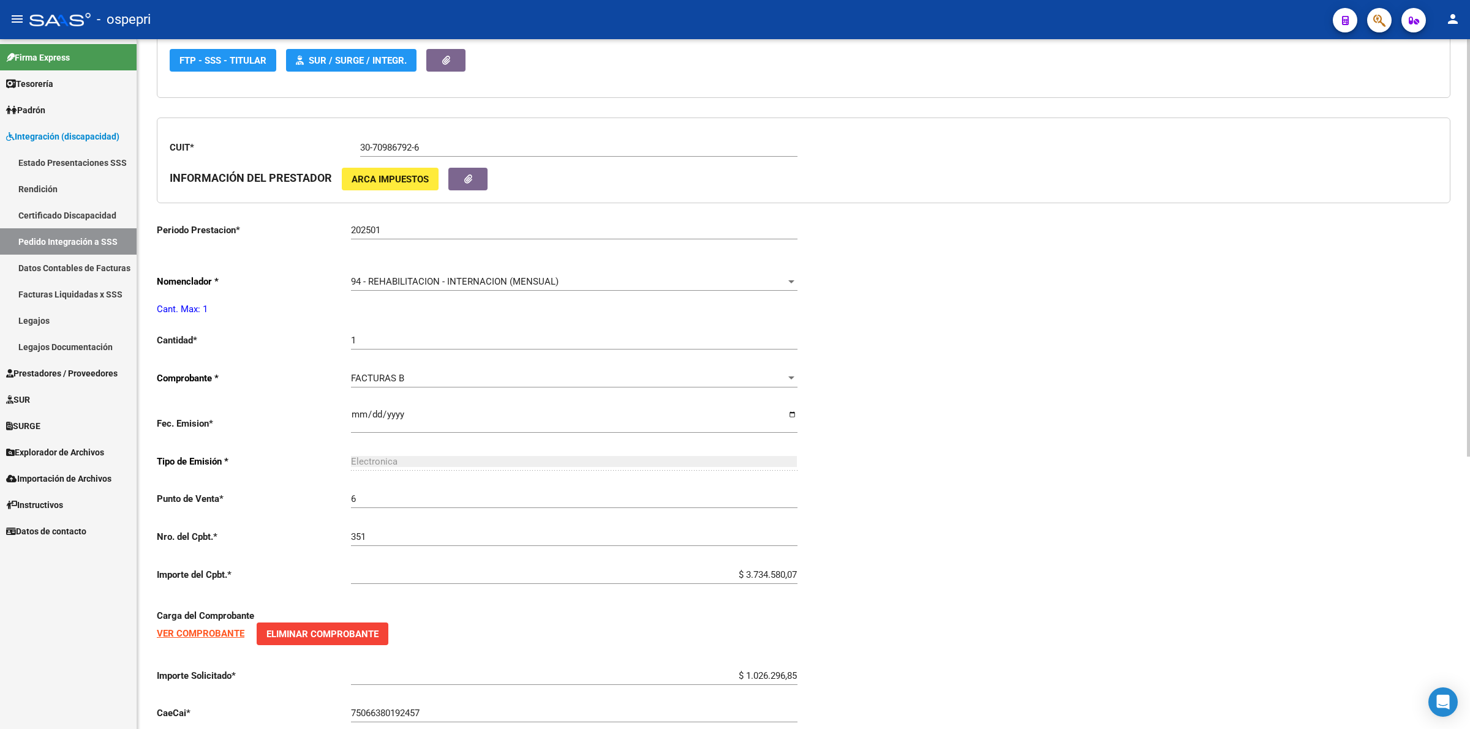
scroll to position [449, 0]
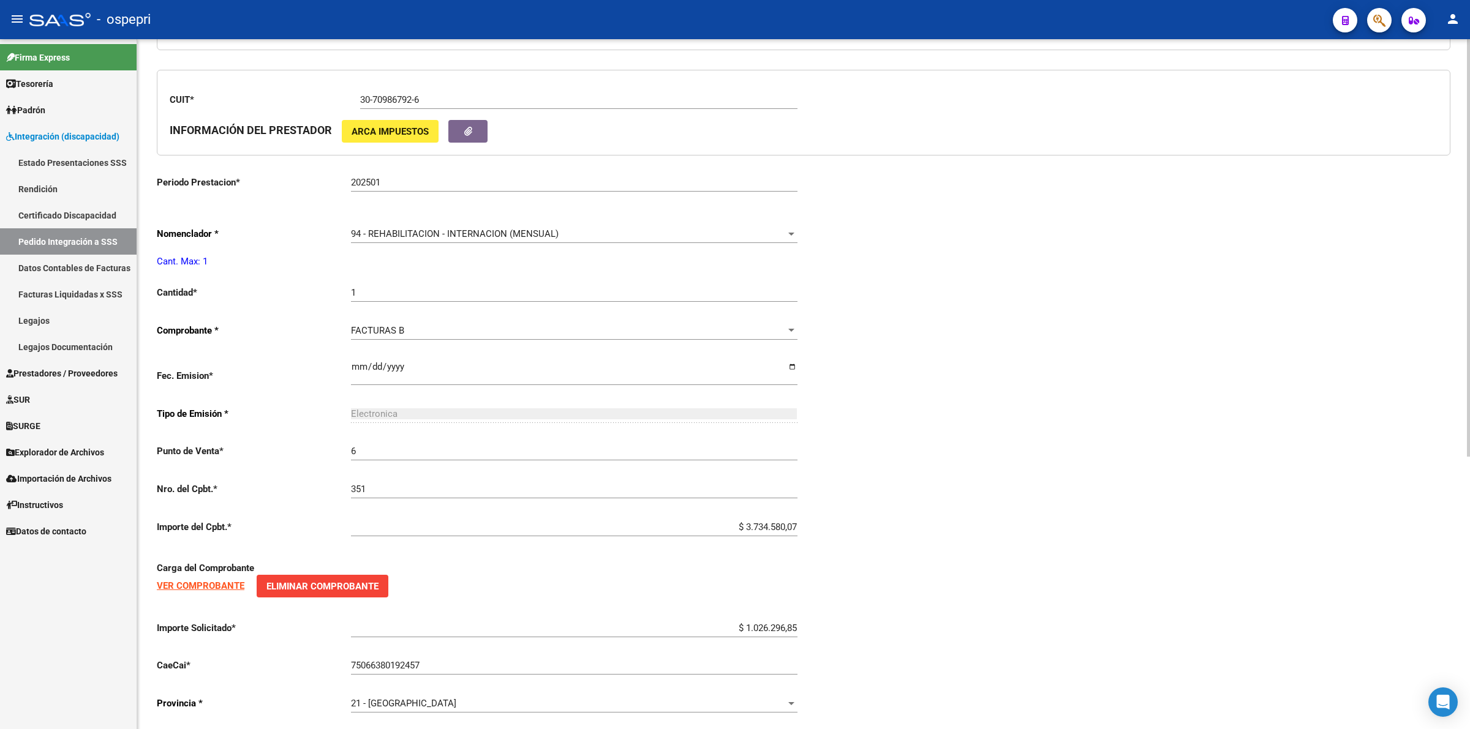
type input "27174890639"
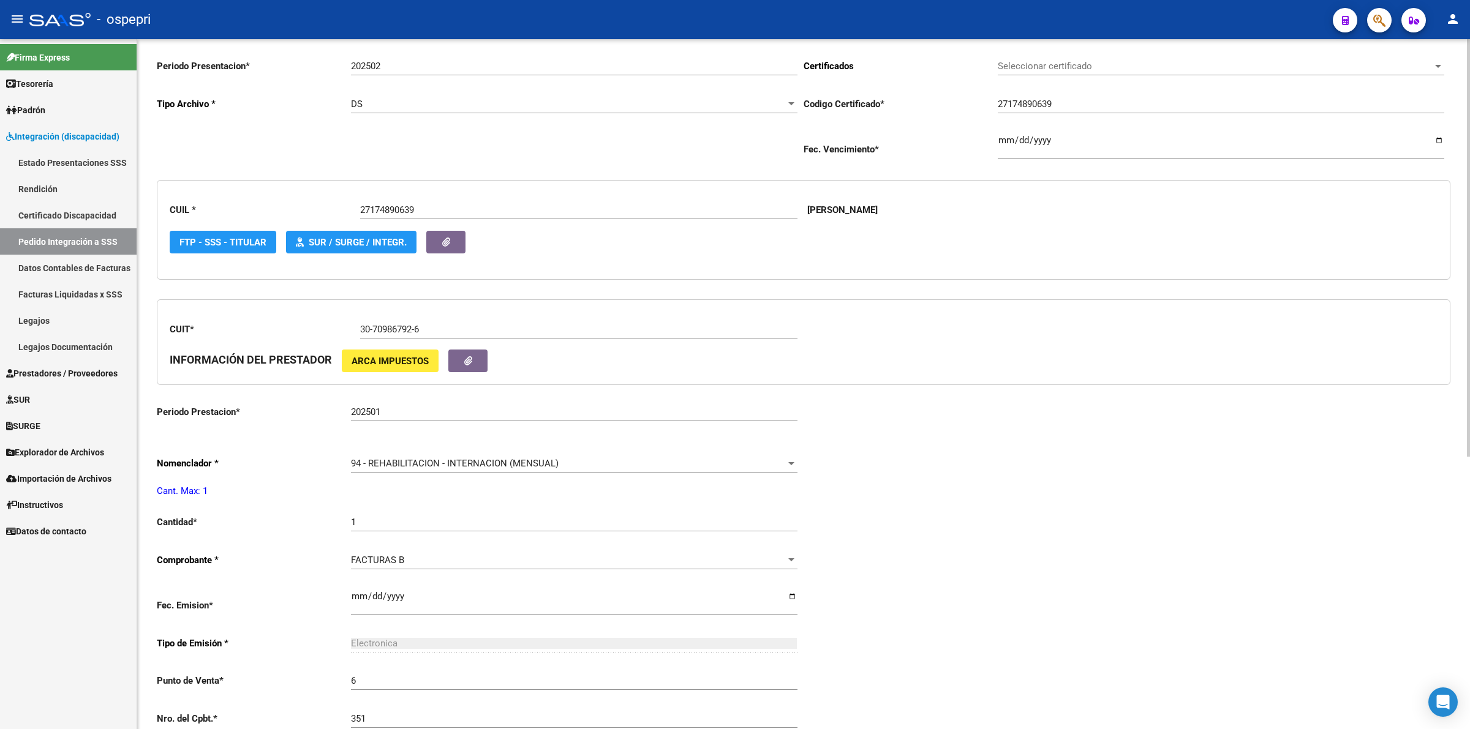
scroll to position [0, 0]
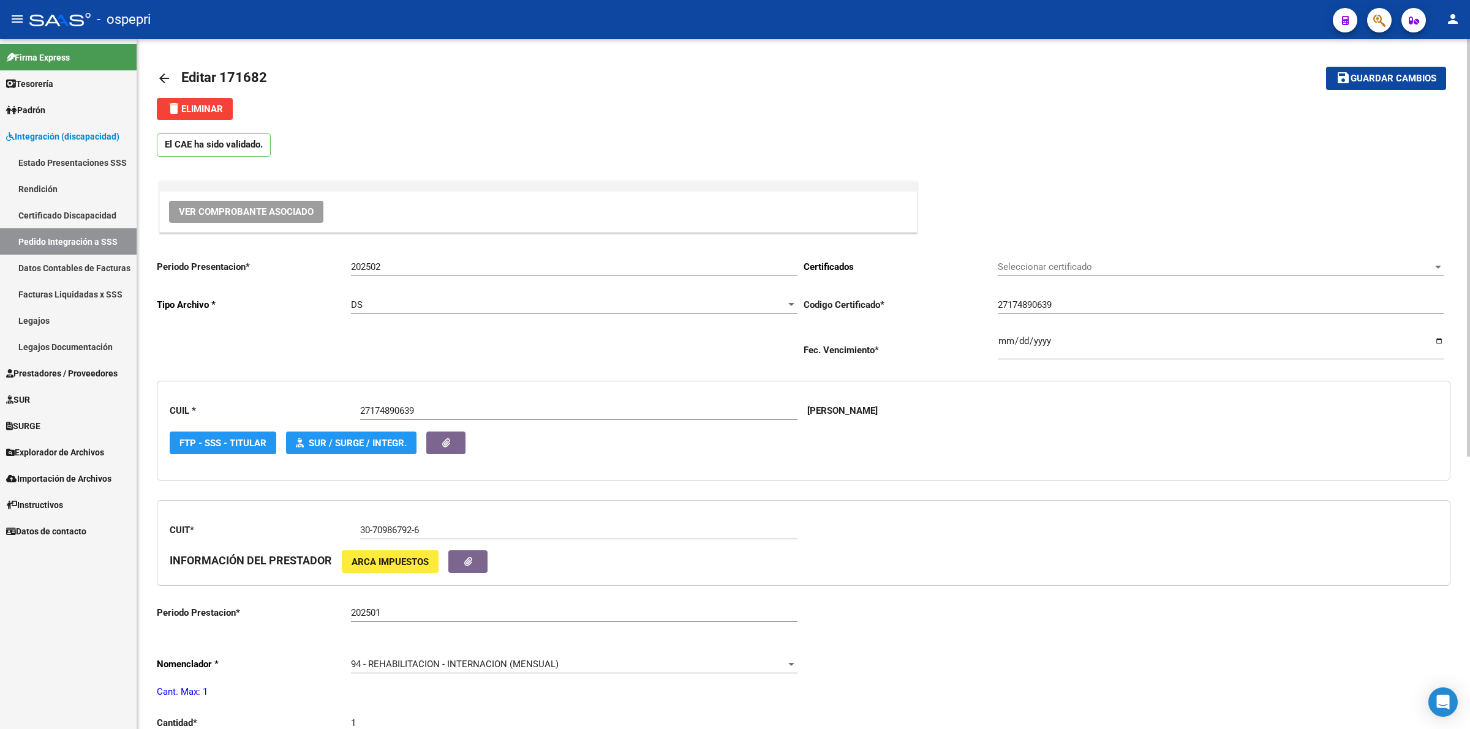
click at [167, 77] on mat-icon "arrow_back" at bounding box center [164, 78] width 15 height 15
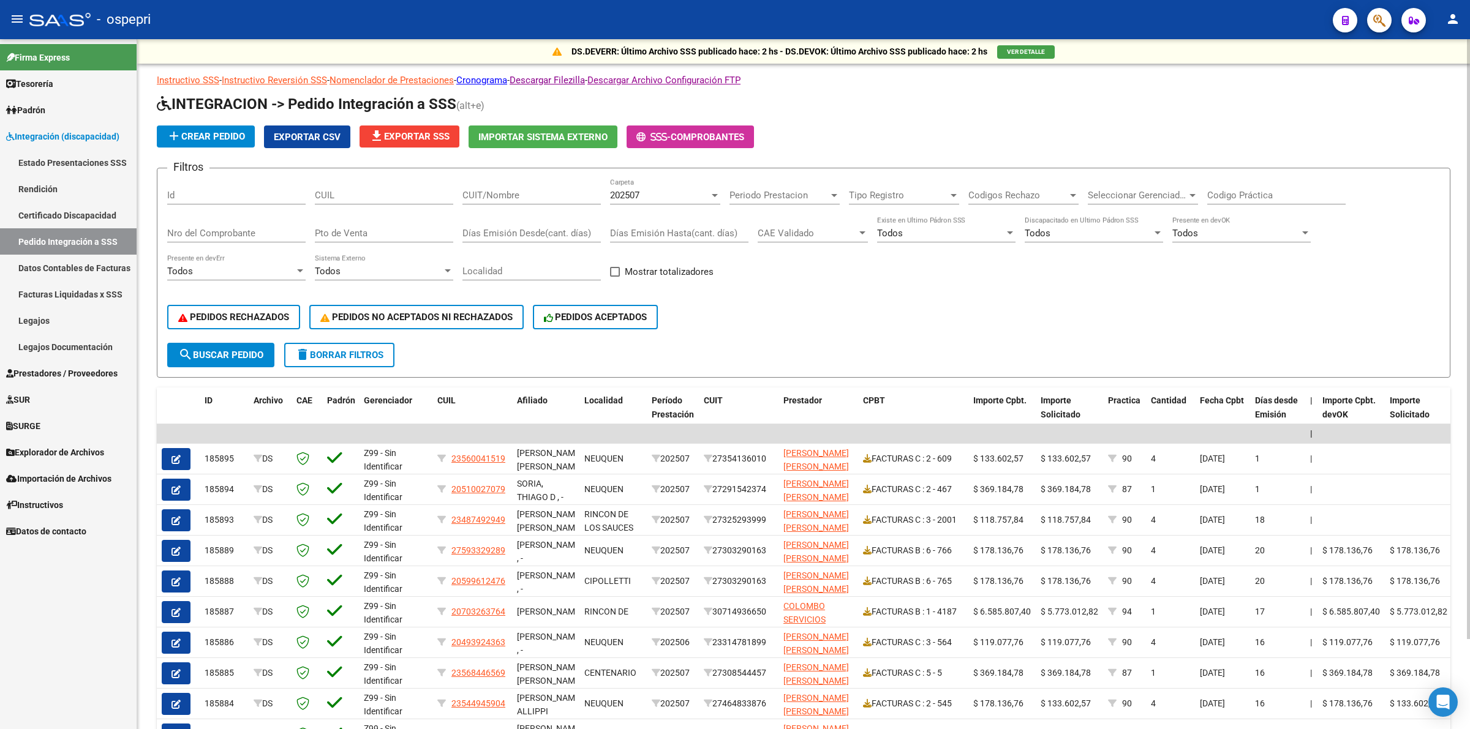
drag, startPoint x: 343, startPoint y: 187, endPoint x: 348, endPoint y: 202, distance: 15.5
click at [343, 190] on div "CUIL" at bounding box center [384, 191] width 138 height 26
paste input "20523245830"
type input "20523245830"
click at [788, 192] on span "Periodo Prestacion" at bounding box center [778, 195] width 99 height 11
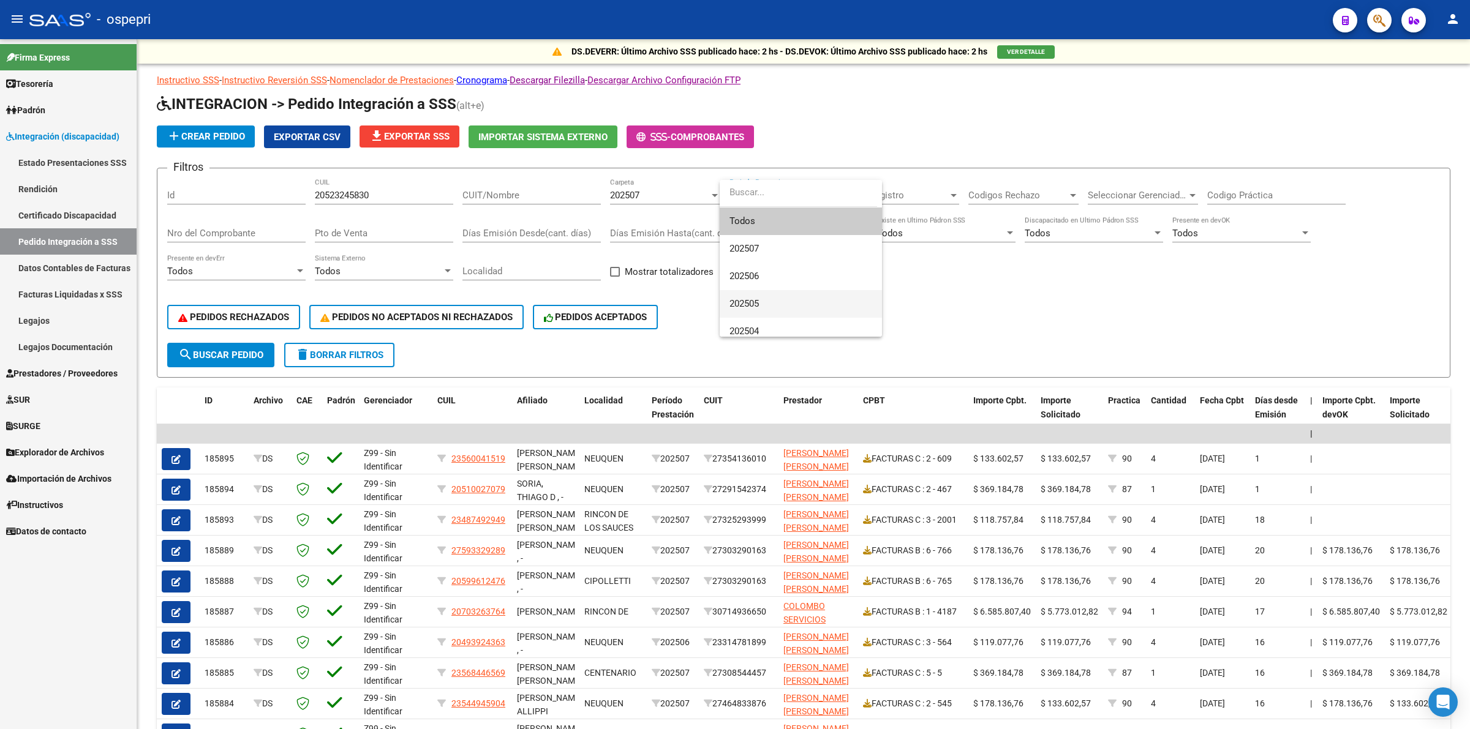
scroll to position [77, 0]
click at [766, 326] on span "202501" at bounding box center [800, 338] width 143 height 28
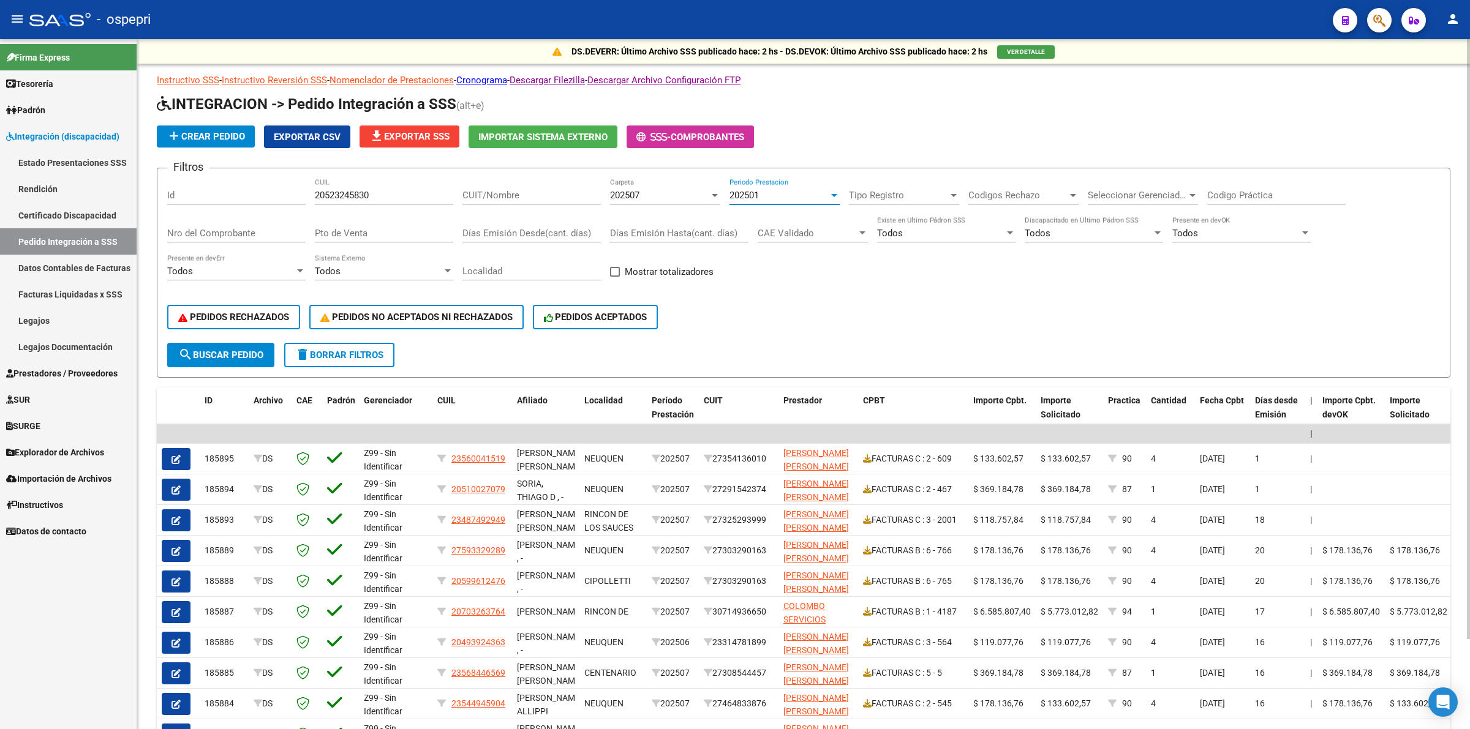
click at [241, 350] on span "search Buscar Pedido" at bounding box center [220, 355] width 85 height 11
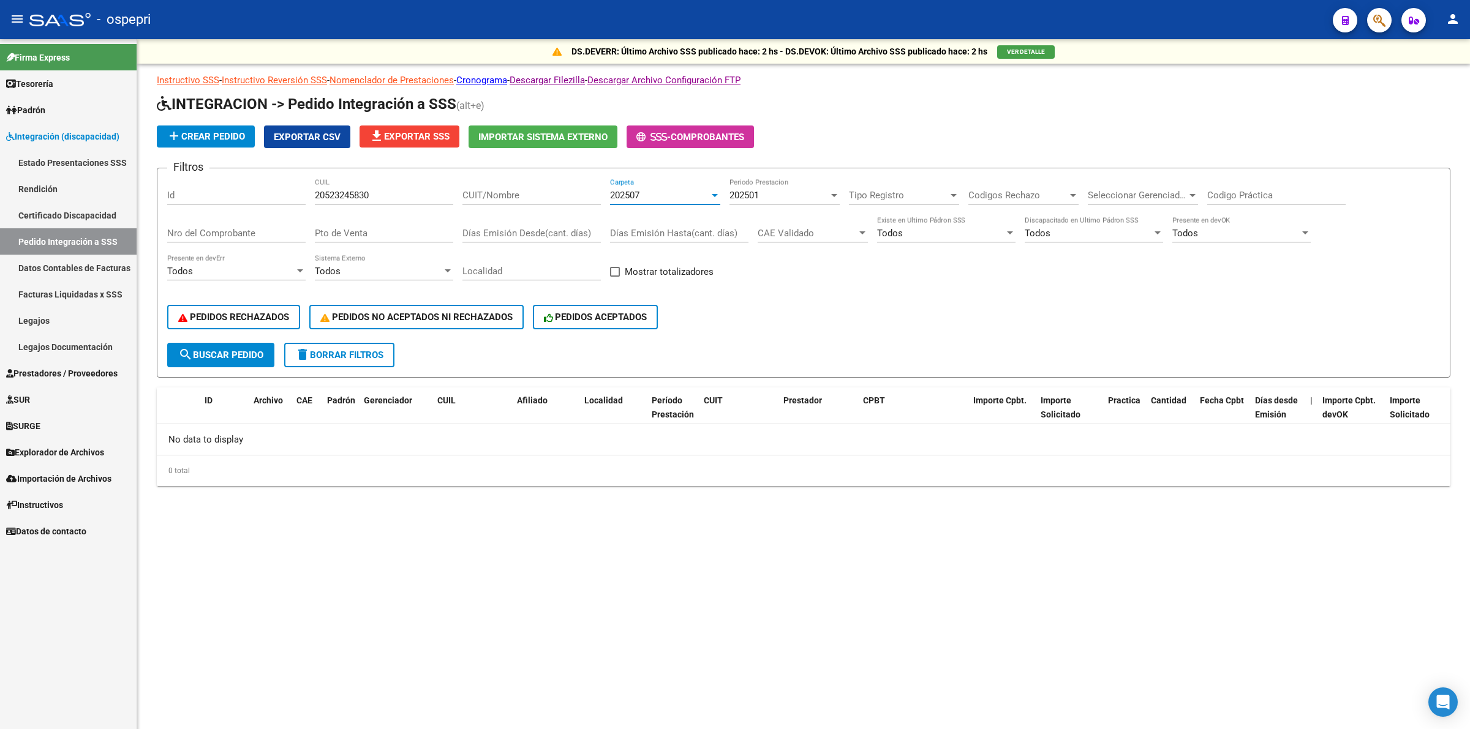
click at [678, 194] on div "202507" at bounding box center [659, 195] width 99 height 11
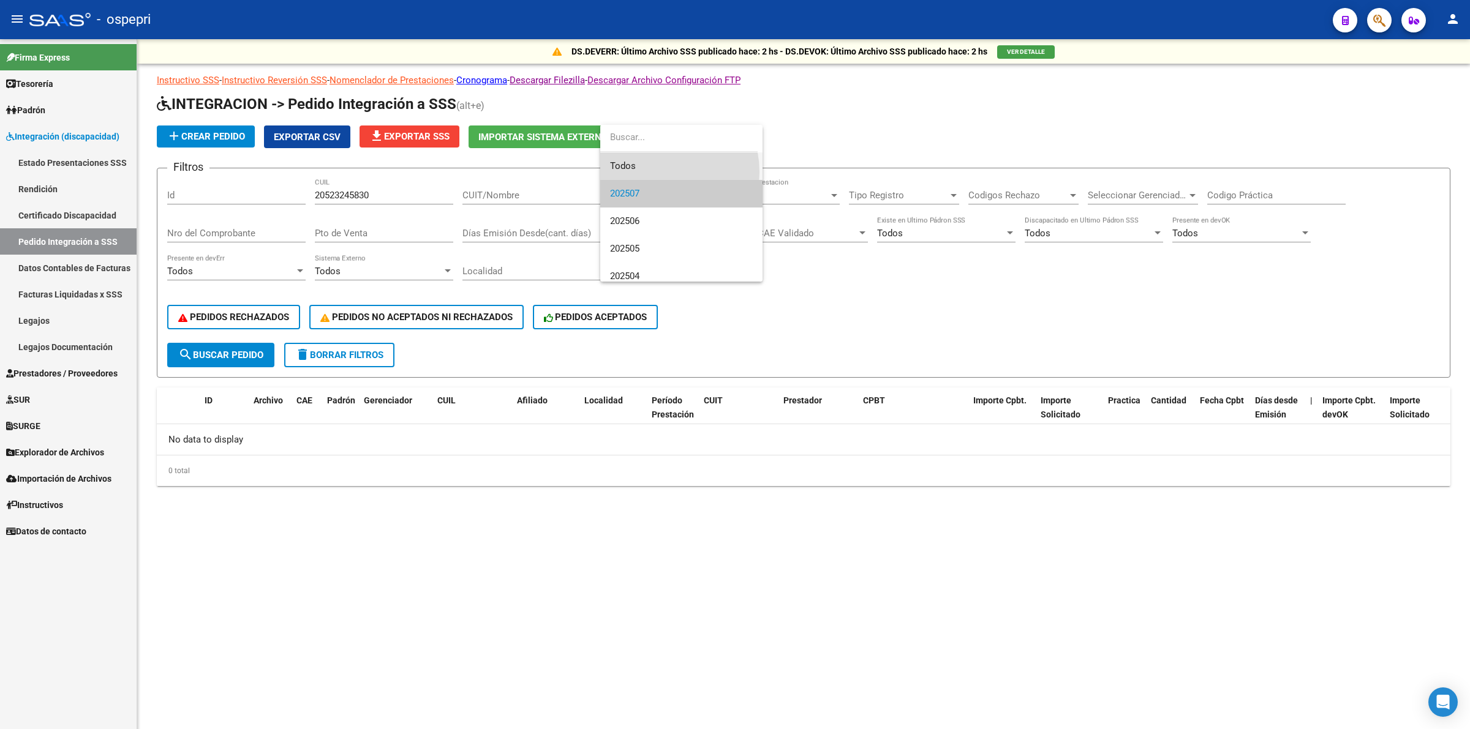
click at [651, 172] on span "Todos" at bounding box center [681, 166] width 143 height 28
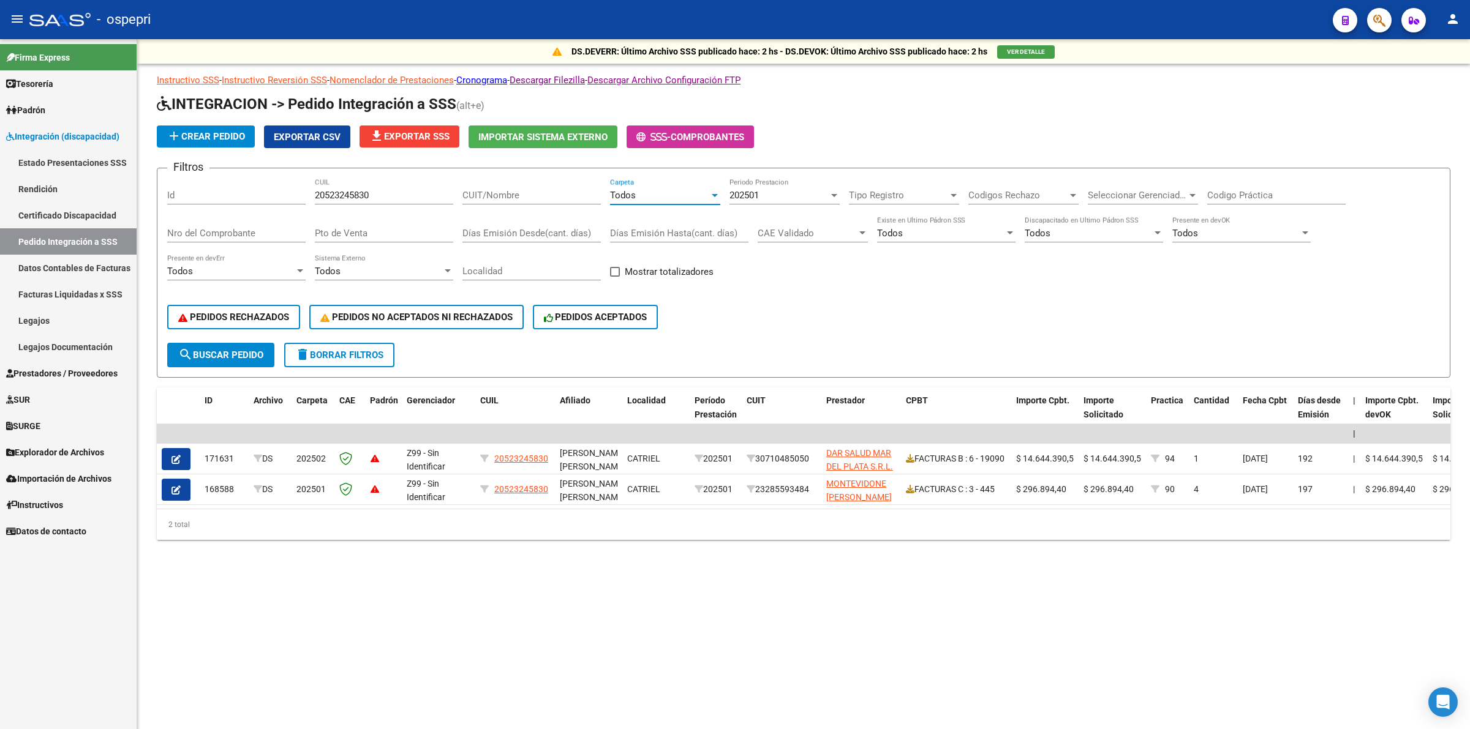
click at [249, 353] on span "search Buscar Pedido" at bounding box center [220, 355] width 85 height 11
drag, startPoint x: 364, startPoint y: 190, endPoint x: 293, endPoint y: 176, distance: 73.0
click at [293, 178] on div "Filtros Id 20523245830 CUIL CUIT/Nombre Todos Carpeta 202501 Periodo Prestacion…" at bounding box center [803, 260] width 1272 height 165
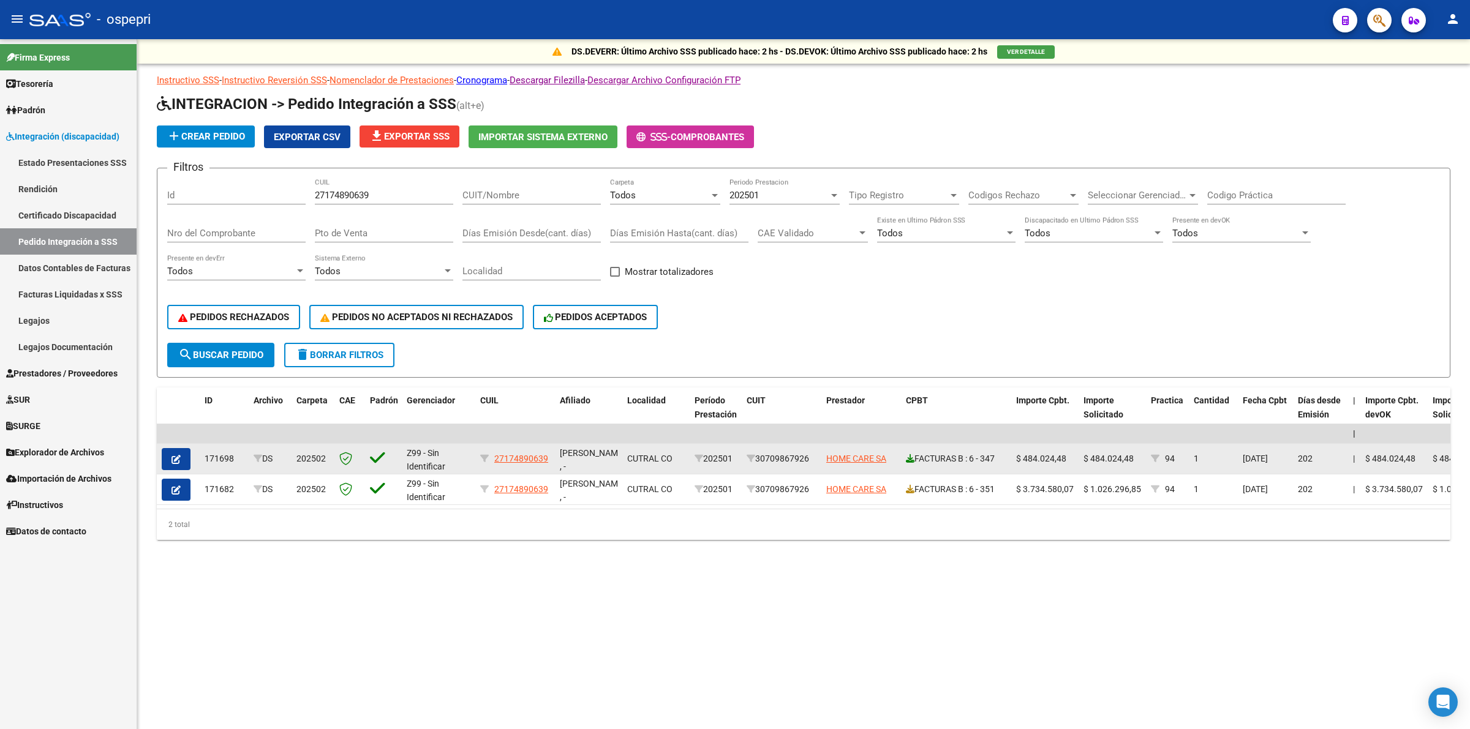
click at [907, 455] on icon at bounding box center [910, 458] width 9 height 9
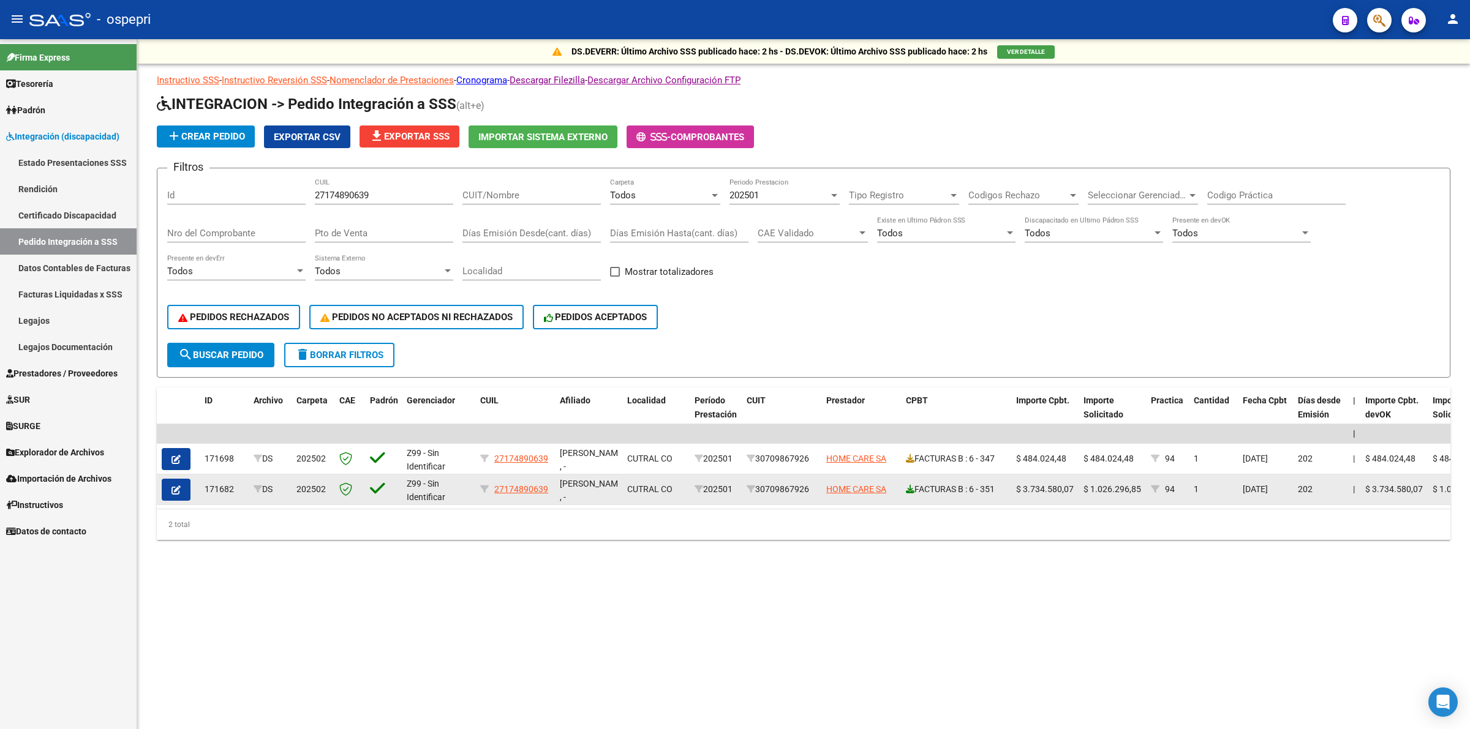
click at [910, 485] on icon at bounding box center [910, 489] width 9 height 9
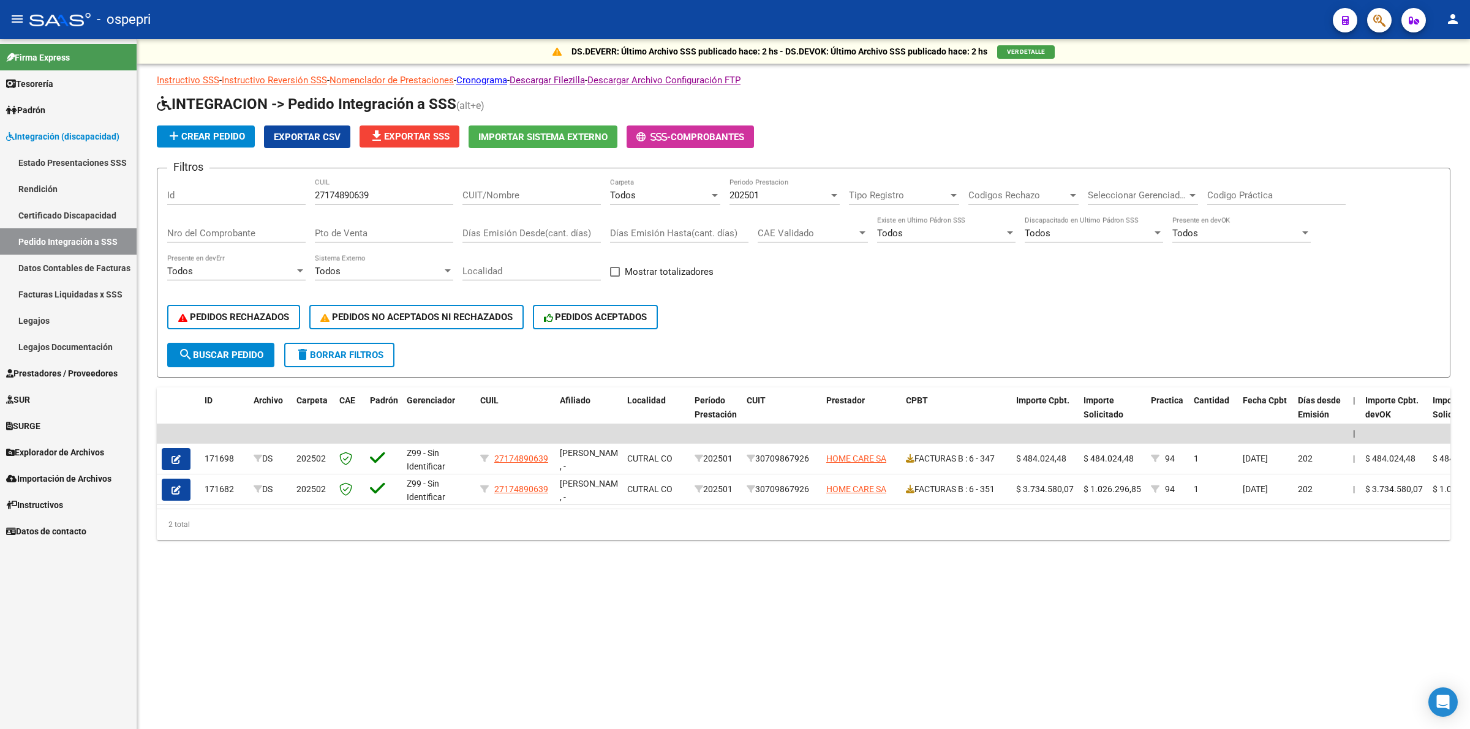
click at [749, 185] on div "202501 Periodo Prestacion" at bounding box center [784, 191] width 110 height 26
drag, startPoint x: 760, startPoint y: 155, endPoint x: 689, endPoint y: 310, distance: 170.7
click at [760, 154] on span "Todos" at bounding box center [800, 157] width 143 height 28
click at [254, 343] on button "search Buscar Pedido" at bounding box center [220, 355] width 107 height 24
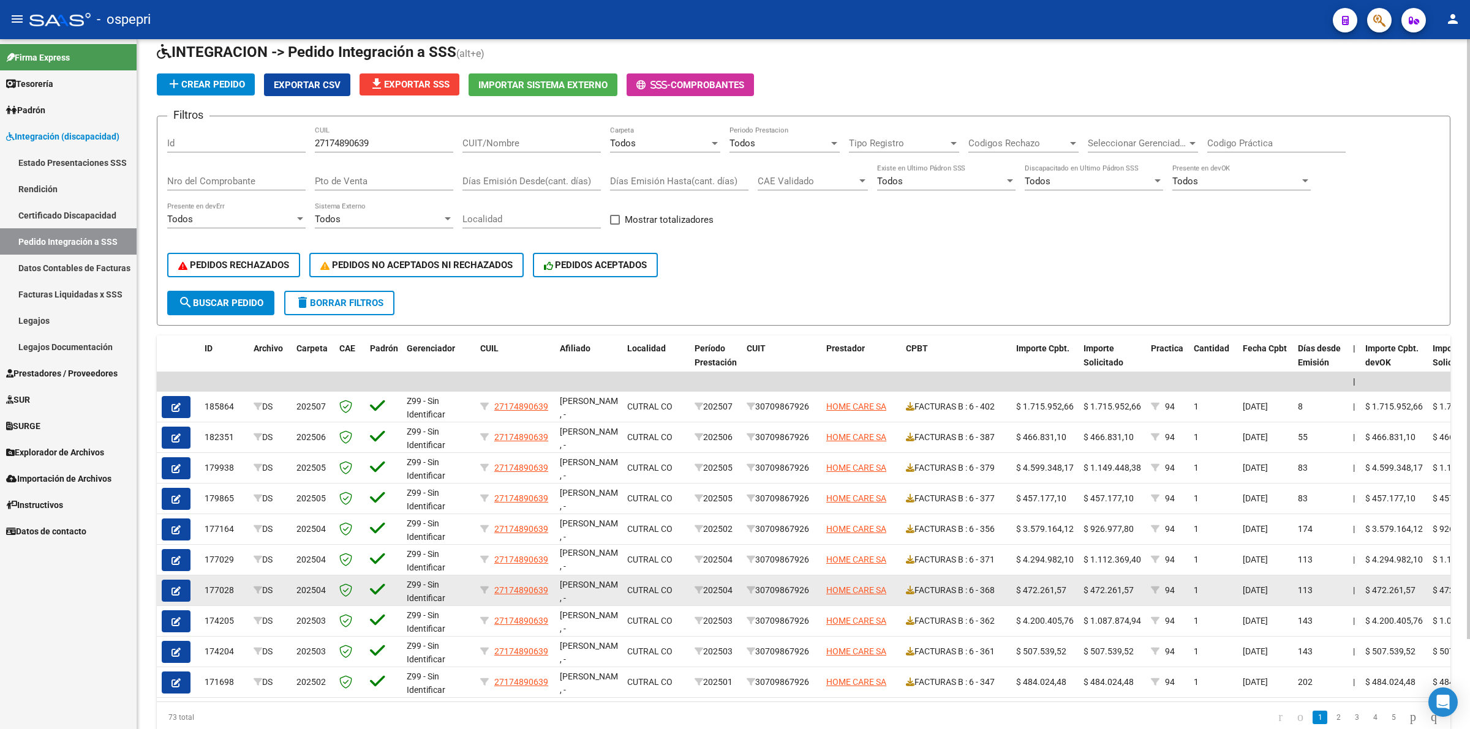
scroll to position [103, 0]
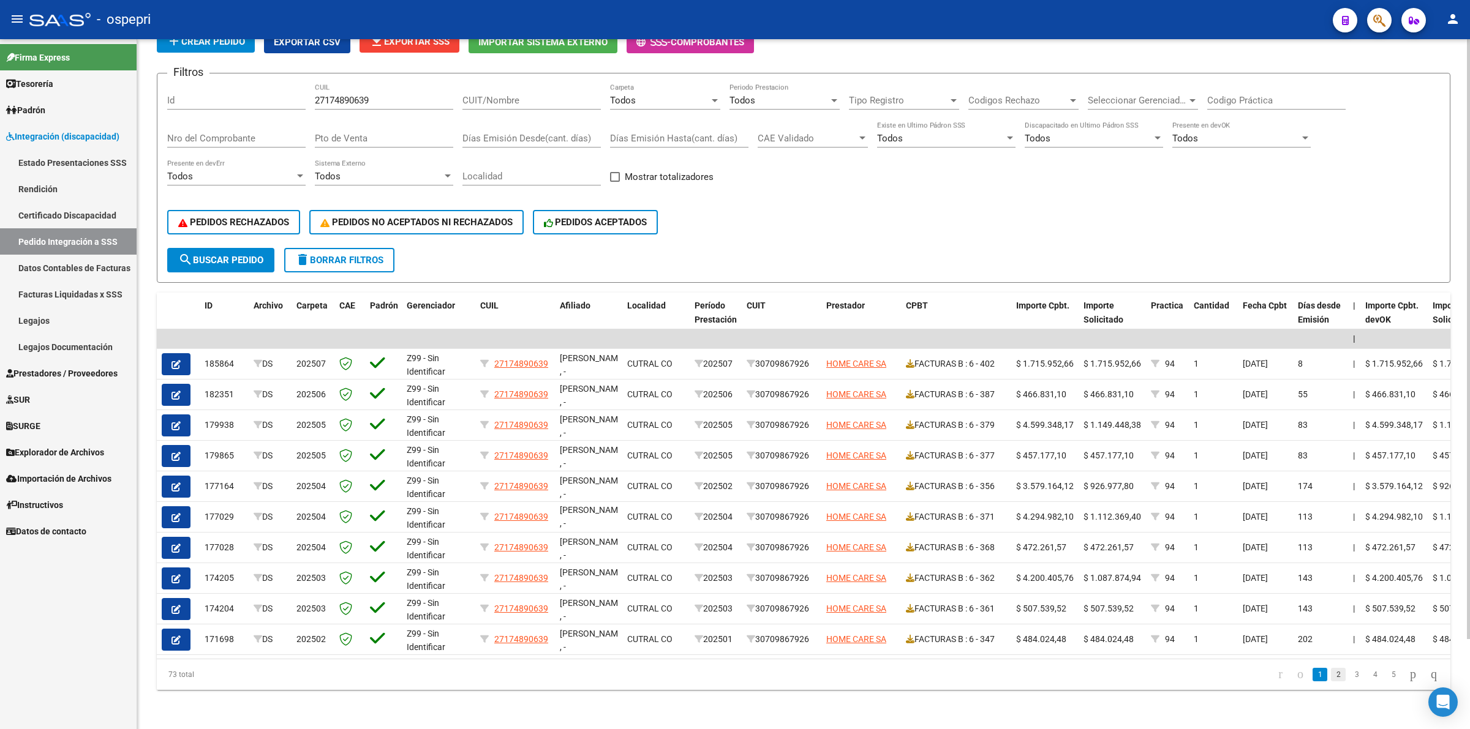
click at [1331, 677] on link "2" at bounding box center [1338, 674] width 15 height 13
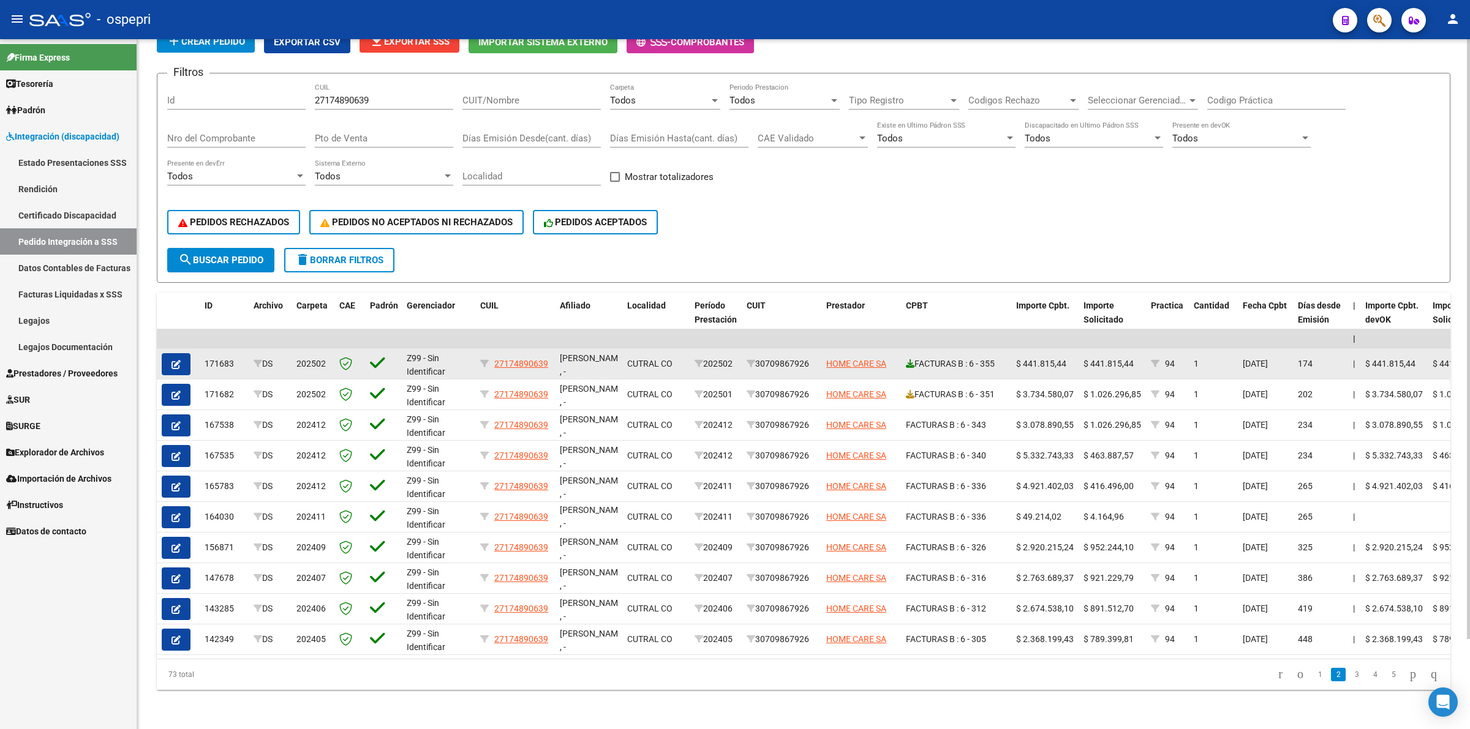
click at [913, 359] on link at bounding box center [910, 364] width 9 height 10
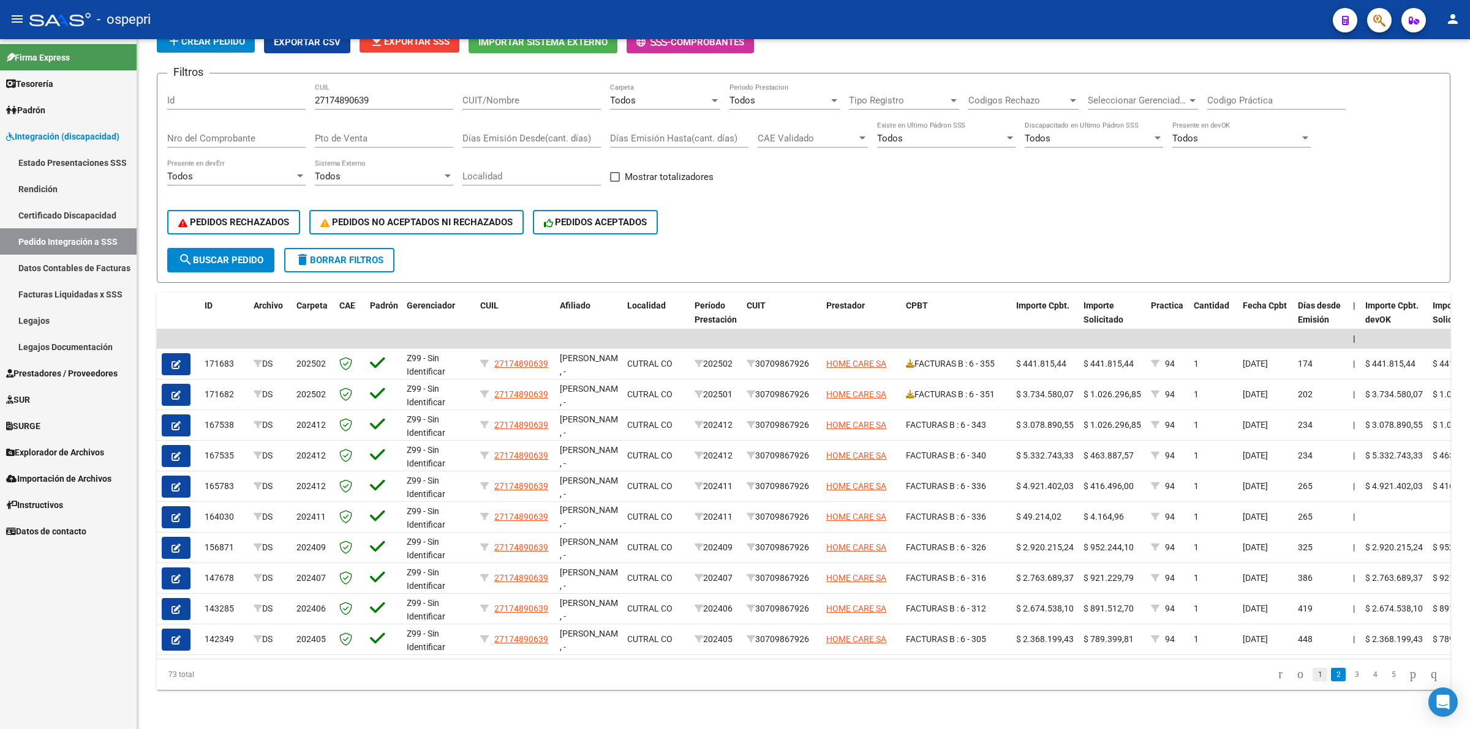
click at [1312, 672] on link "1" at bounding box center [1319, 674] width 15 height 13
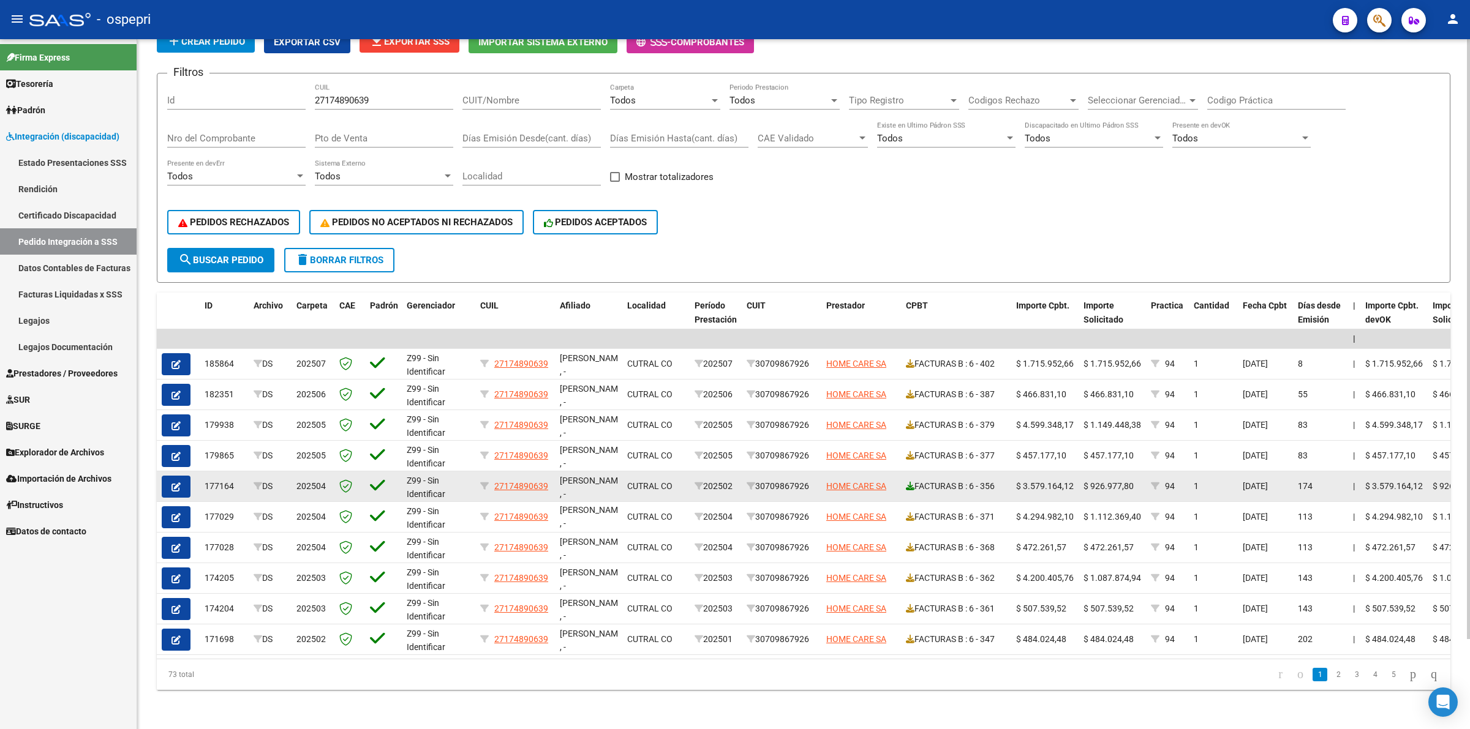
click at [907, 482] on icon at bounding box center [910, 486] width 9 height 9
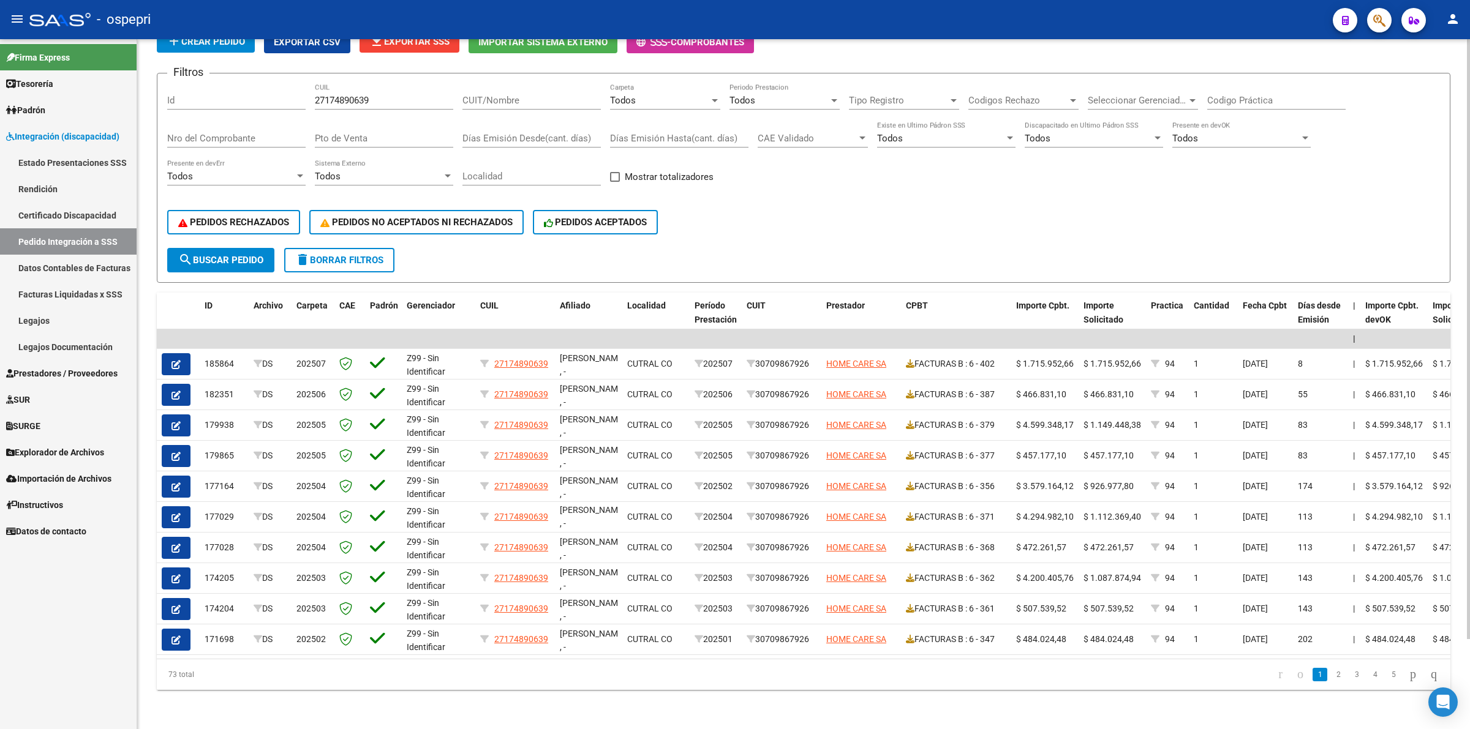
scroll to position [0, 0]
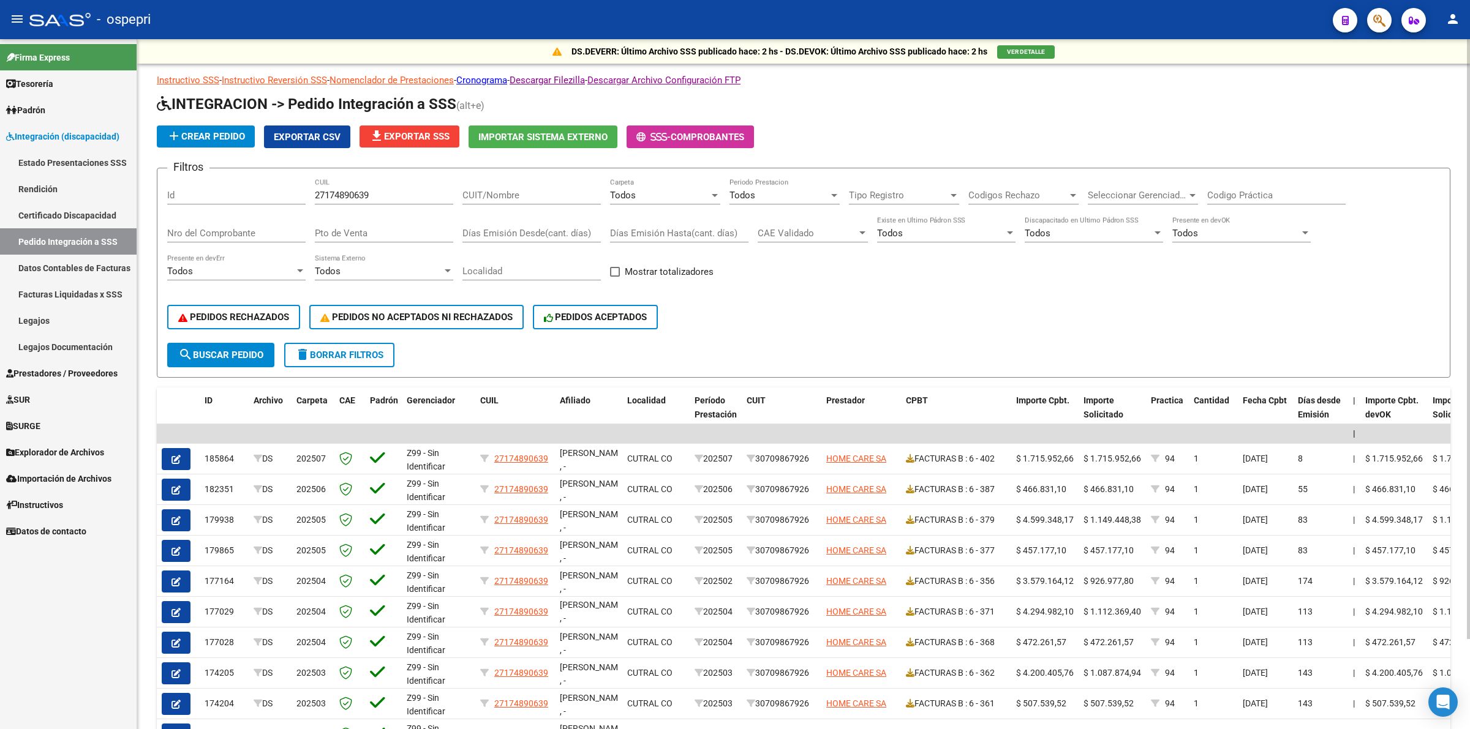
click at [389, 187] on div "27174890639 CUIL" at bounding box center [384, 191] width 138 height 26
click at [389, 186] on div "27174890639 CUIL" at bounding box center [384, 191] width 138 height 26
type input "2"
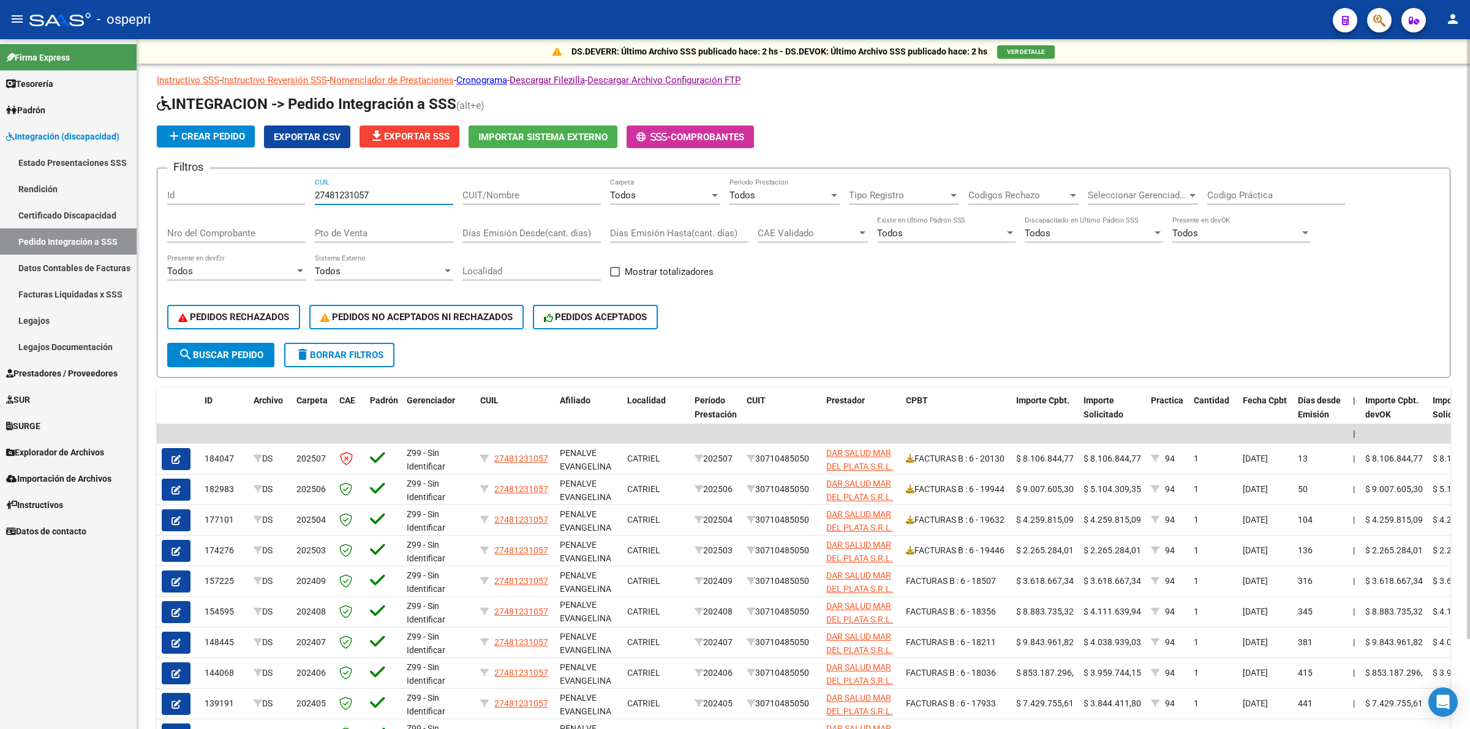
type input "27481231057"
click at [241, 353] on span "search Buscar Pedido" at bounding box center [220, 355] width 85 height 11
click at [1235, 187] on div "Codigo Práctica" at bounding box center [1276, 191] width 138 height 26
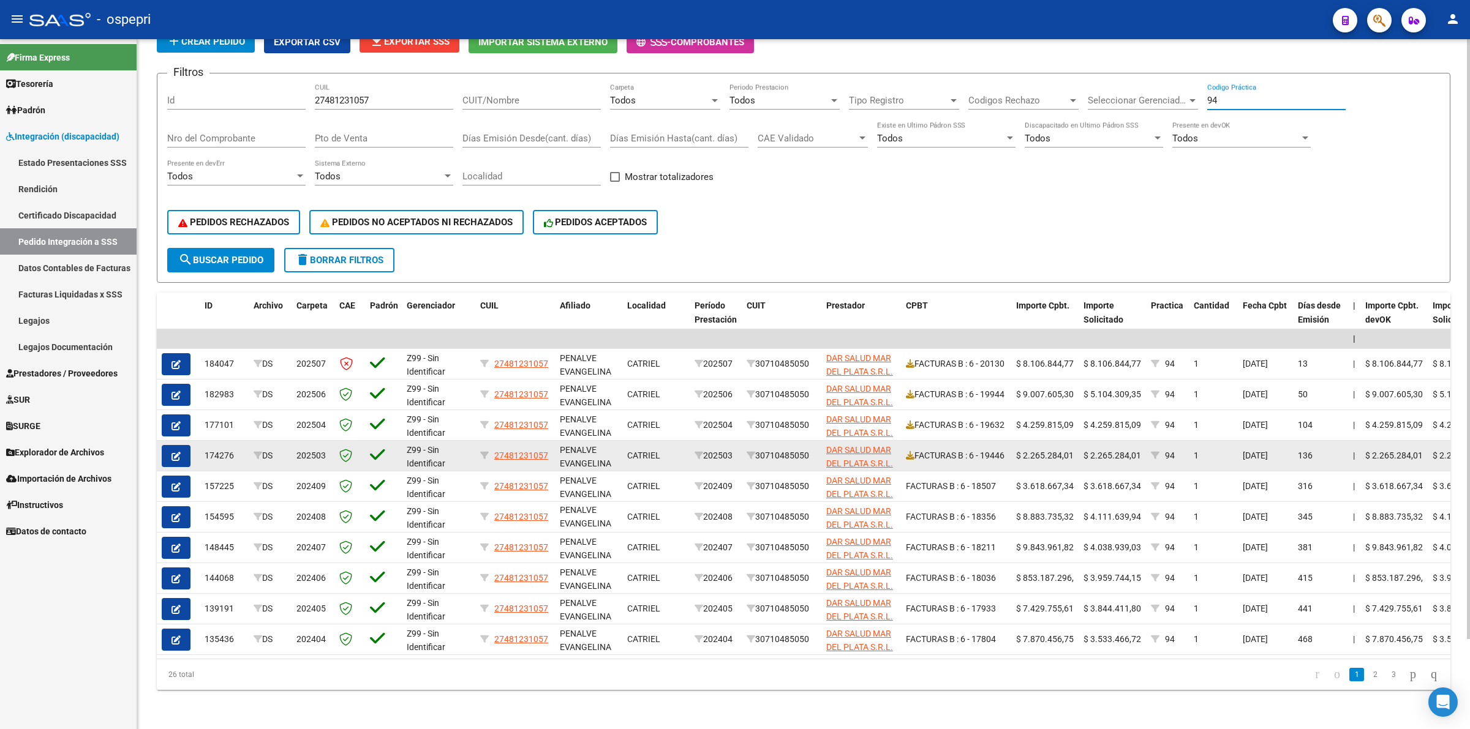
scroll to position [103, 0]
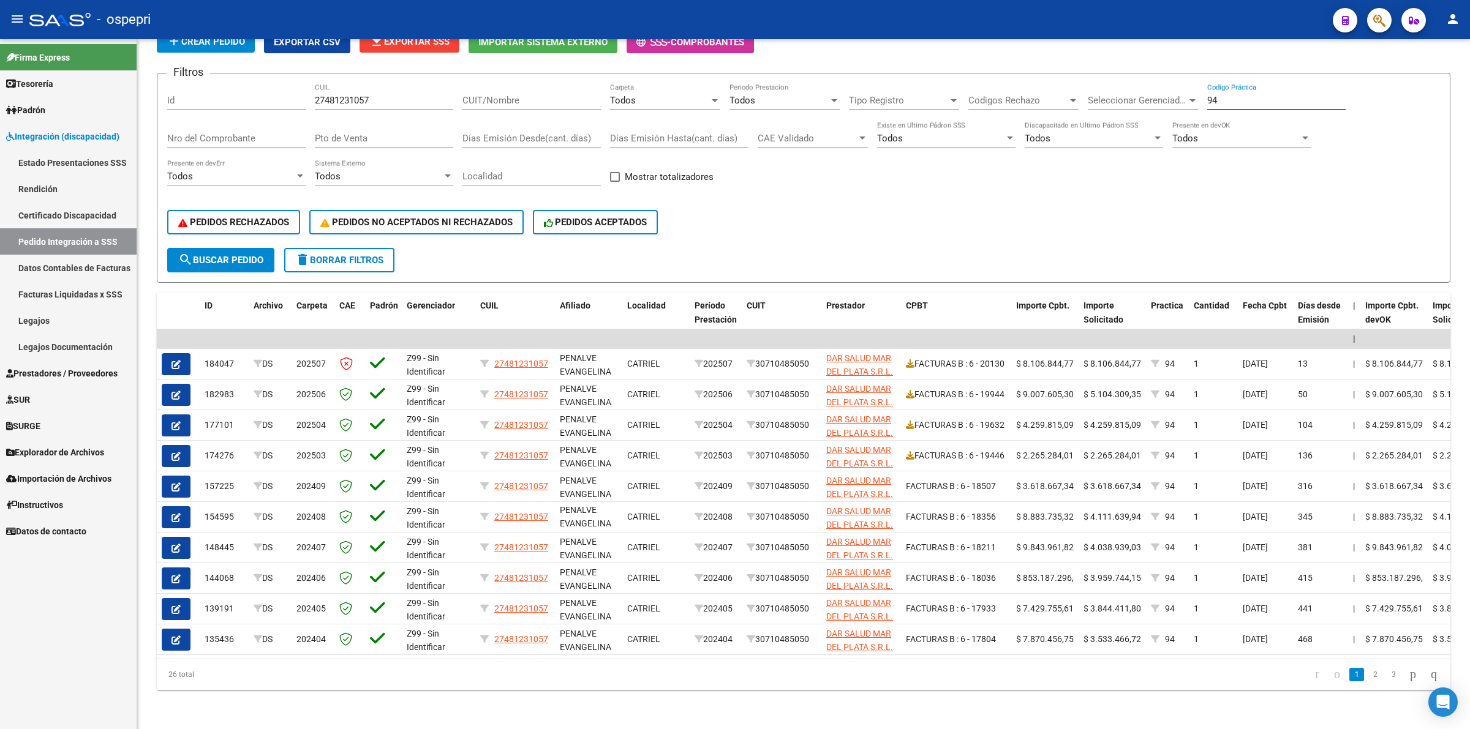
type input "94"
click at [206, 255] on span "search Buscar Pedido" at bounding box center [220, 260] width 85 height 11
drag, startPoint x: 378, startPoint y: 86, endPoint x: 255, endPoint y: 78, distance: 122.7
click at [250, 84] on div "Filtros Id 27481231057 CUIL CUIT/Nombre Todos Carpeta Todos Periodo Prestacion …" at bounding box center [803, 165] width 1272 height 165
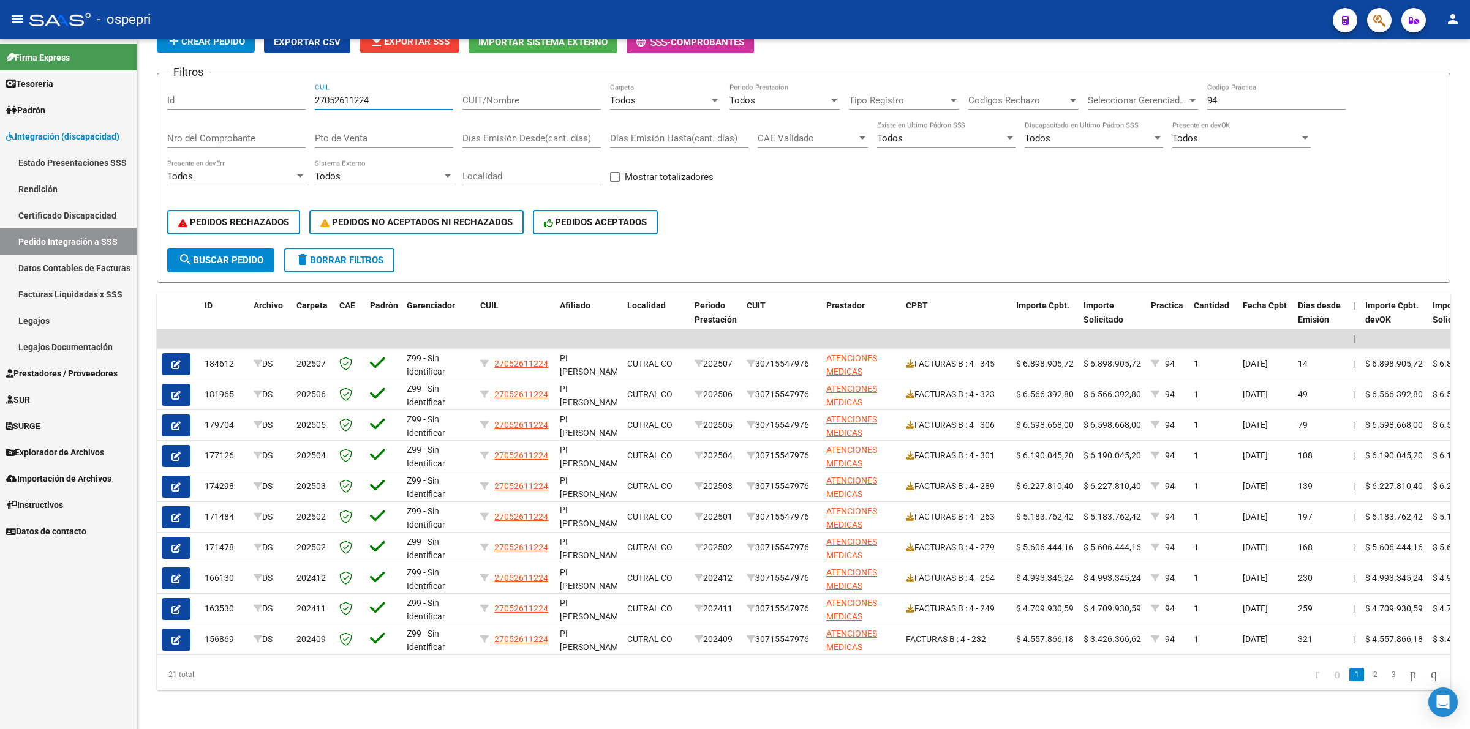
type input "27052611224"
drag, startPoint x: 391, startPoint y: 89, endPoint x: 102, endPoint y: 95, distance: 288.5
click at [102, 95] on mat-sidenav-container "Firma Express Tesorería Extractos Procesados (csv) Extractos Originales (pdf) O…" at bounding box center [735, 384] width 1470 height 690
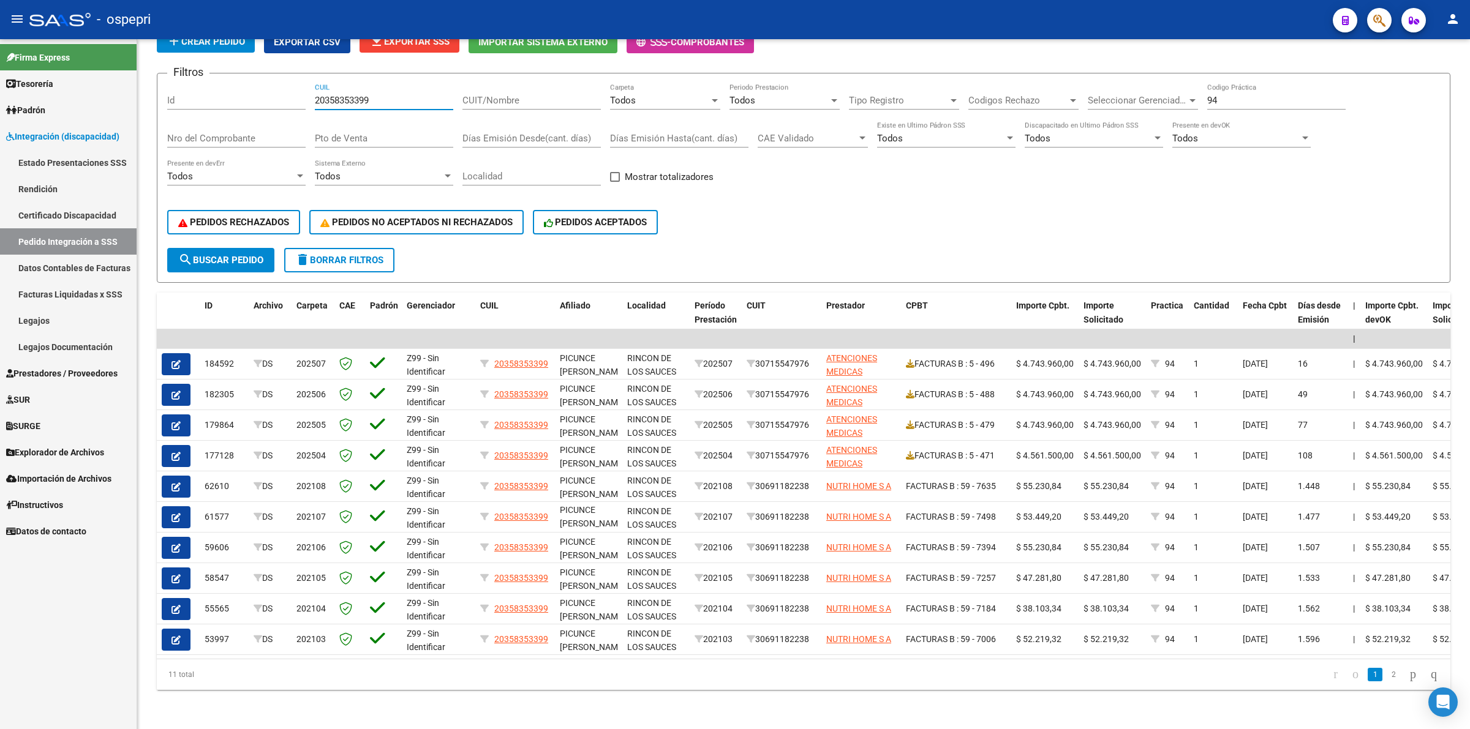
type input "20358353399"
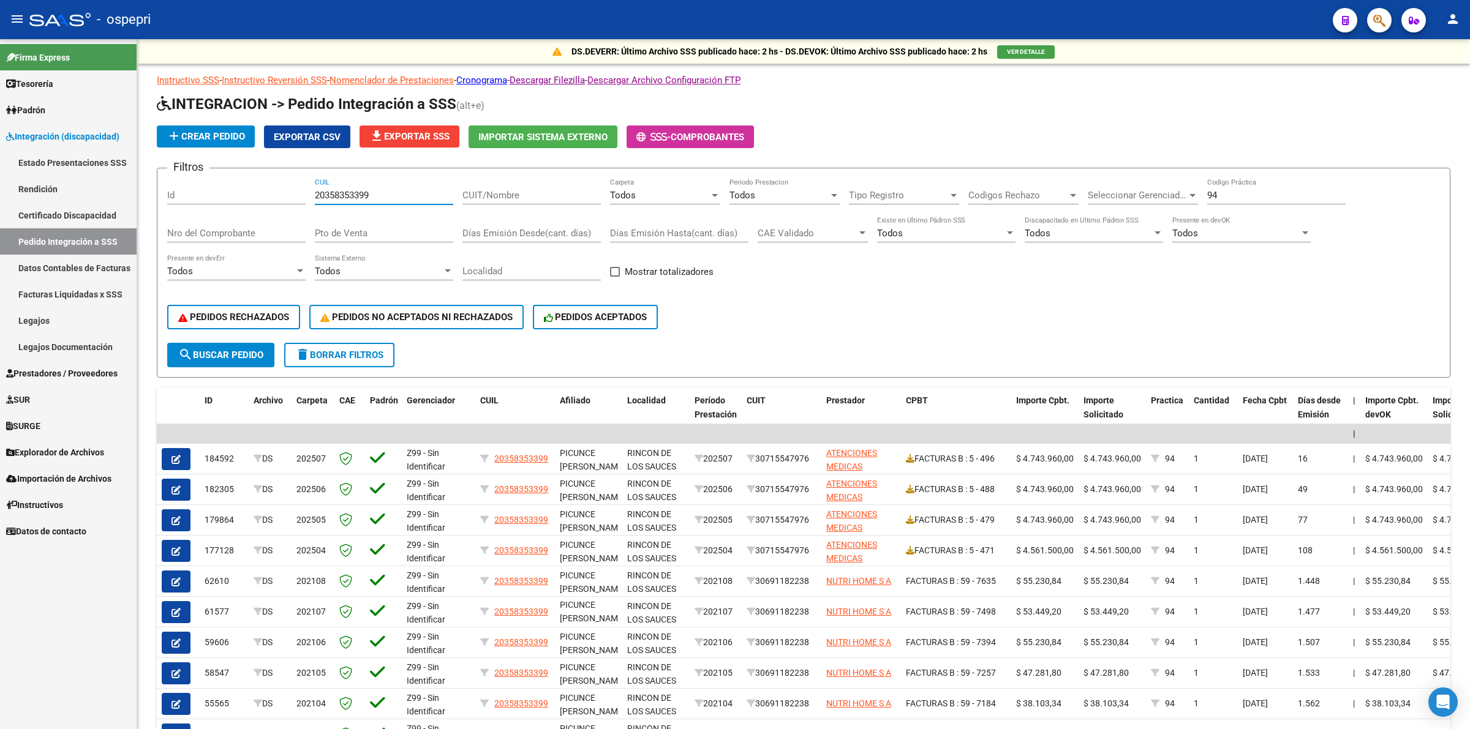
drag, startPoint x: 389, startPoint y: 191, endPoint x: 57, endPoint y: 193, distance: 331.9
click at [57, 193] on mat-sidenav-container "Firma Express Tesorería Extractos Procesados (csv) Extractos Originales (pdf) O…" at bounding box center [735, 384] width 1470 height 690
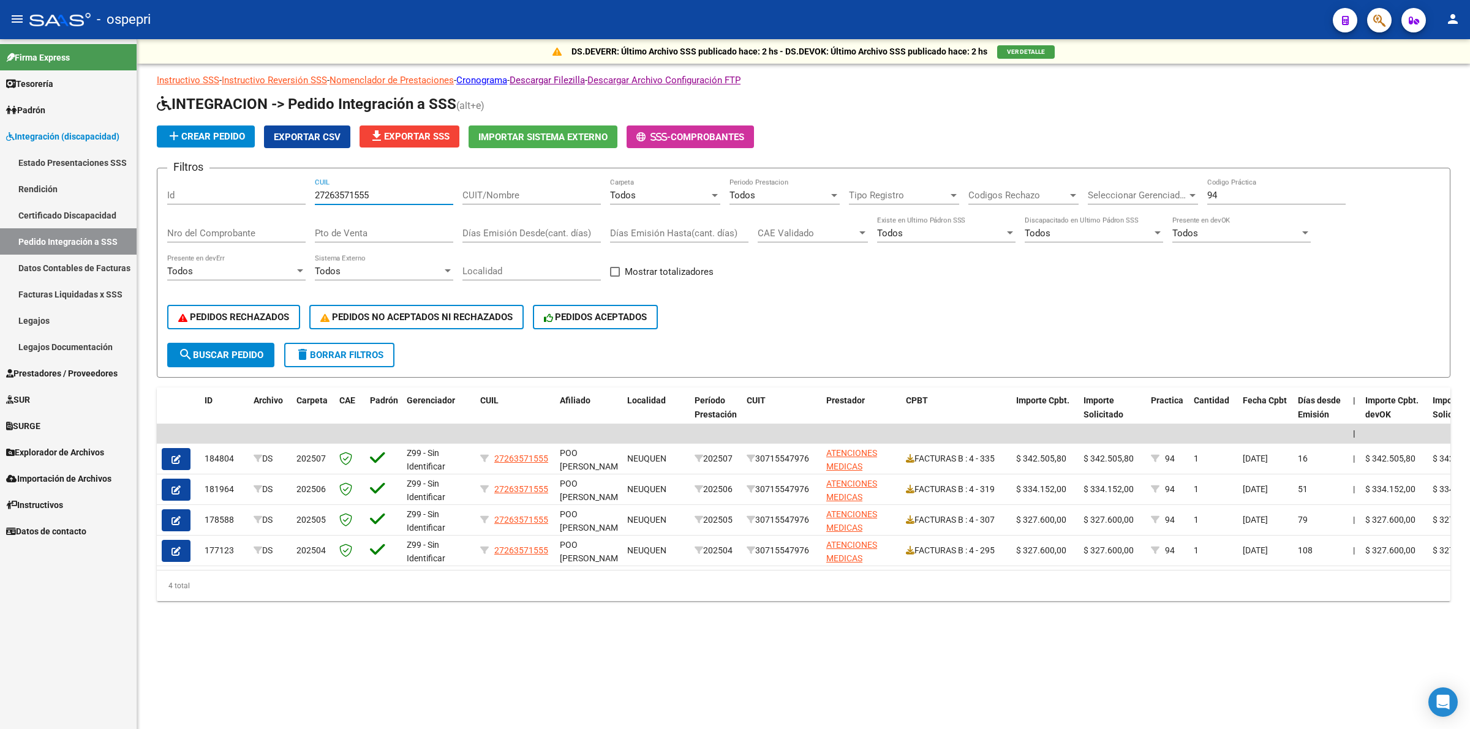
type input "27263571555"
drag, startPoint x: 378, startPoint y: 196, endPoint x: 106, endPoint y: 195, distance: 272.5
click at [106, 195] on mat-sidenav-container "Firma Express Tesorería Extractos Procesados (csv) Extractos Originales (pdf) O…" at bounding box center [735, 384] width 1470 height 690
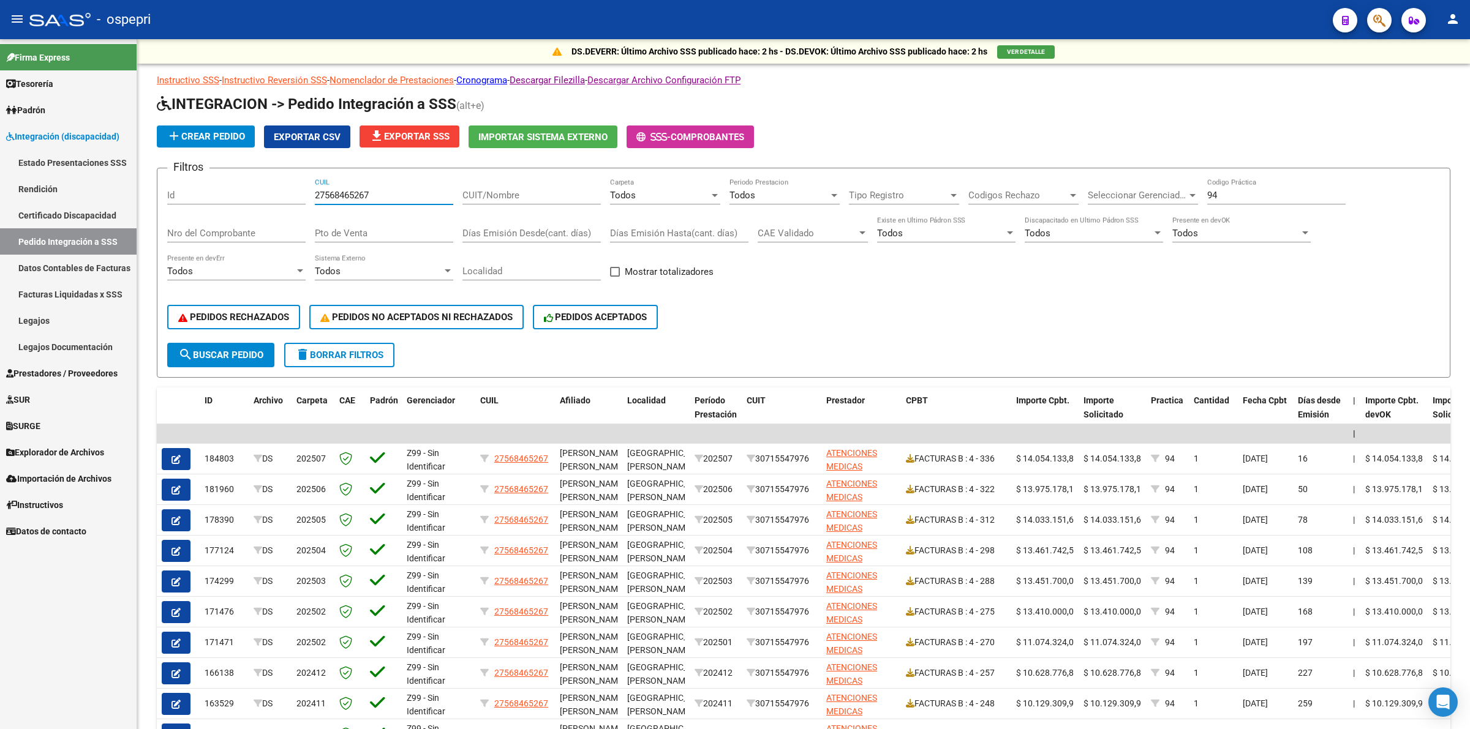
type input "27568465267"
drag, startPoint x: 386, startPoint y: 191, endPoint x: 173, endPoint y: 187, distance: 213.1
click at [171, 190] on div "Filtros Id 27568465267 CUIL CUIT/Nombre Todos Carpeta Todos Periodo Prestacion …" at bounding box center [803, 260] width 1272 height 165
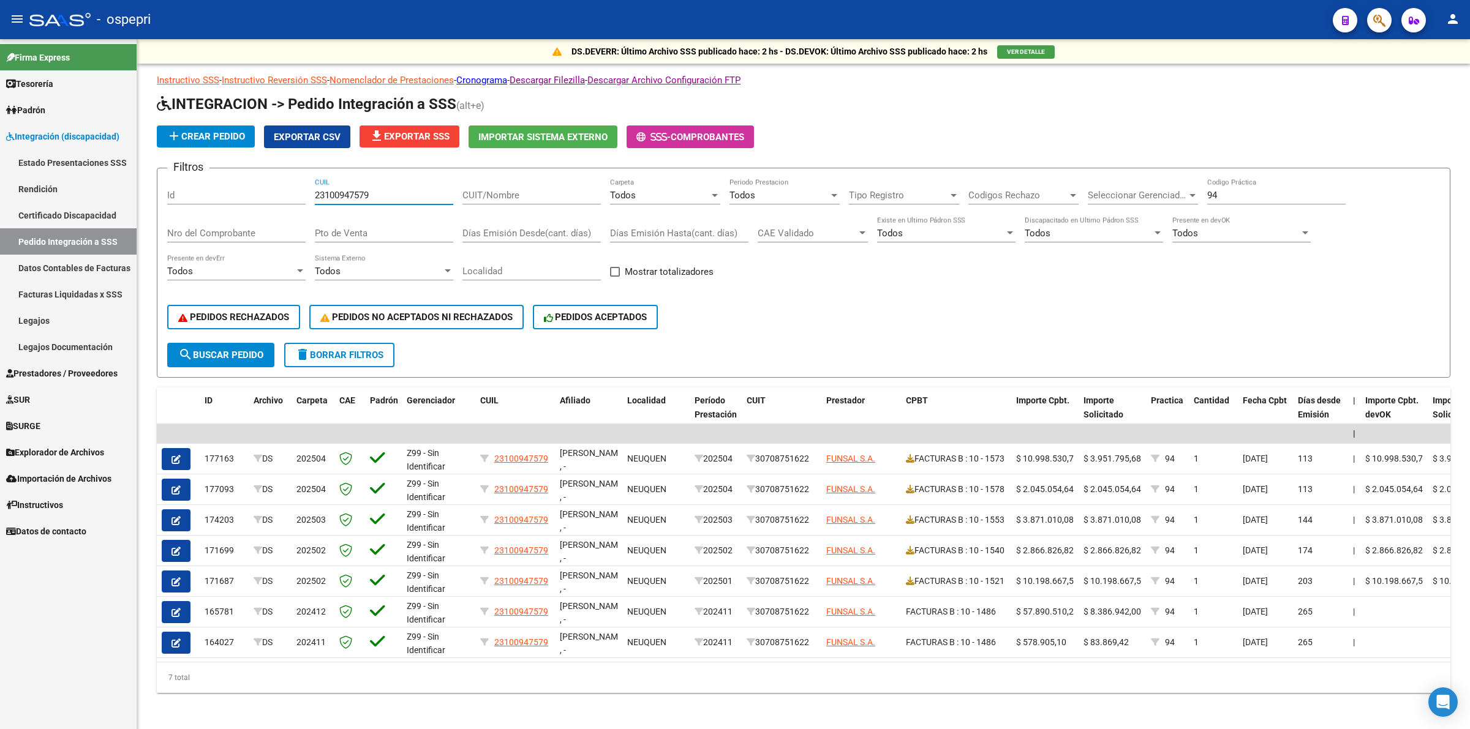
type input "23100947579"
click at [100, 182] on mat-sidenav-container "Firma Express Tesorería Extractos Procesados (csv) Extractos Originales (pdf) O…" at bounding box center [735, 384] width 1470 height 690
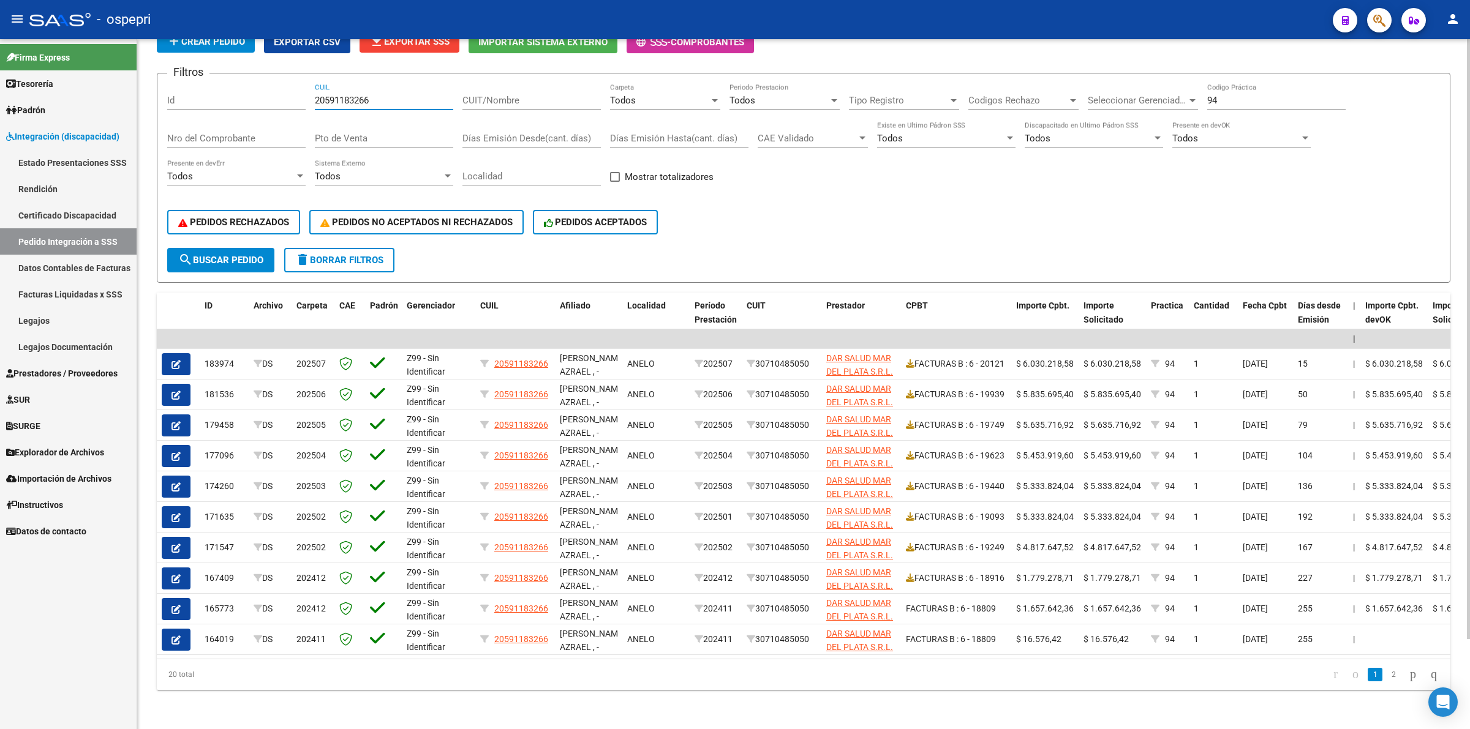
scroll to position [103, 0]
type input "20591183266"
click at [43, 372] on span "Prestadores / Proveedores" at bounding box center [61, 373] width 111 height 13
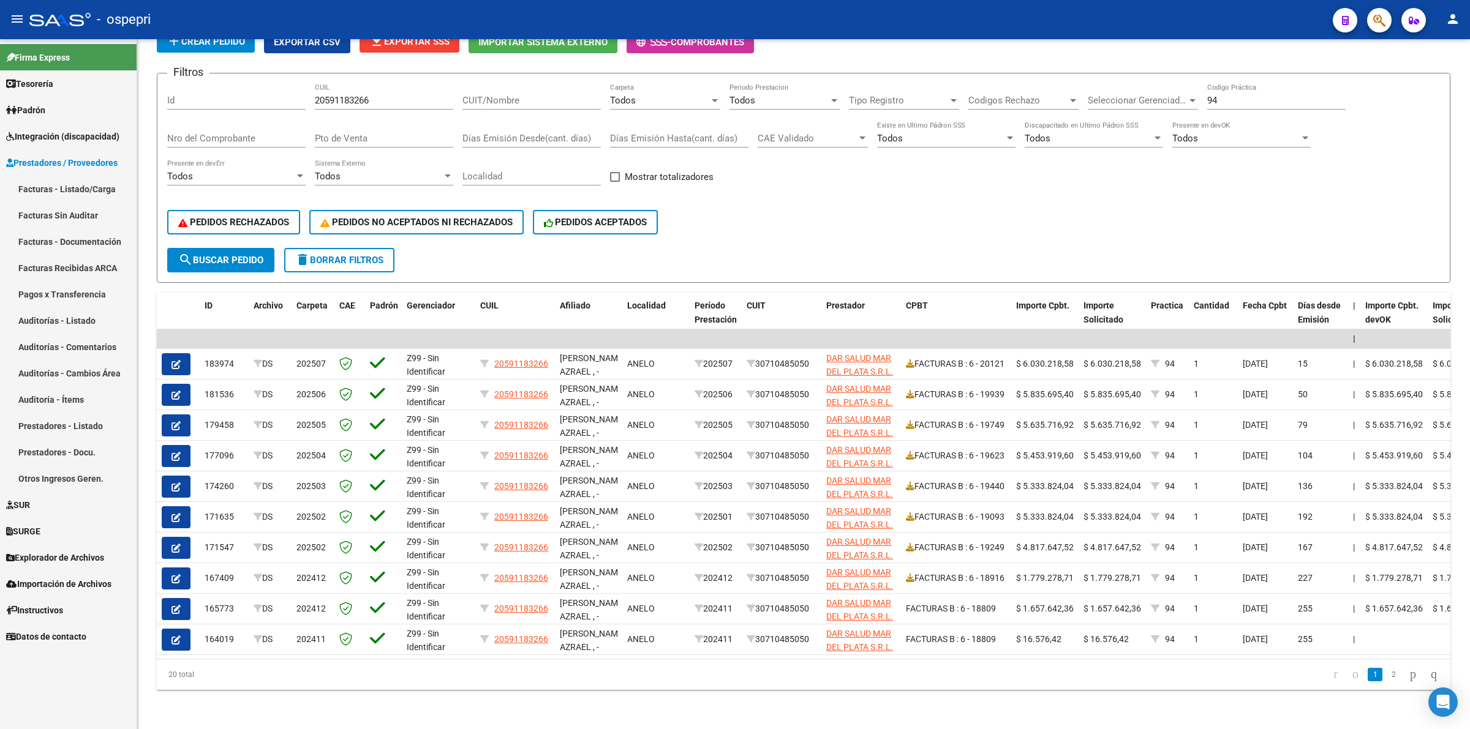
click at [93, 188] on link "Facturas - Listado/Carga" at bounding box center [68, 189] width 137 height 26
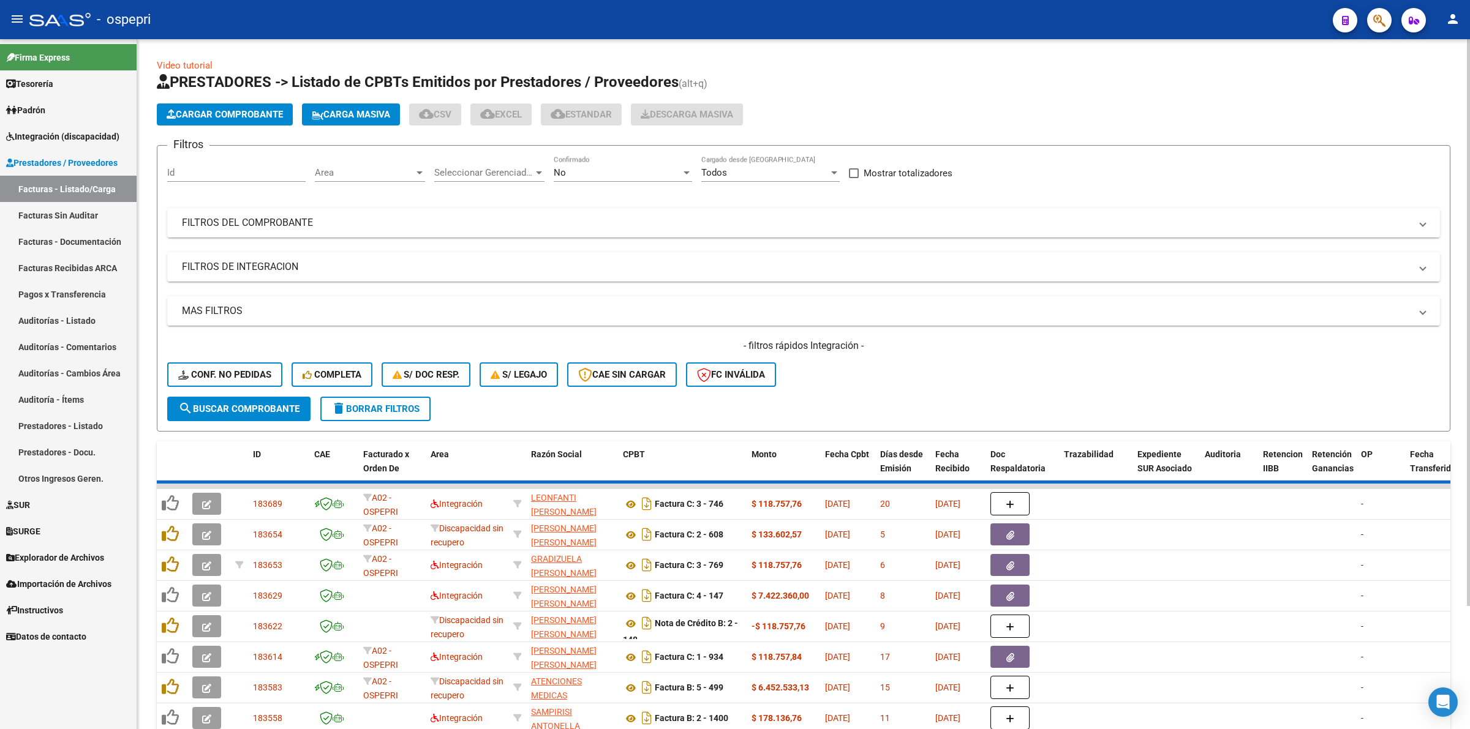
drag, startPoint x: 241, startPoint y: 236, endPoint x: 246, endPoint y: 227, distance: 11.0
click at [241, 236] on mat-expansion-panel-header "FILTROS DEL COMPROBANTE" at bounding box center [803, 222] width 1272 height 29
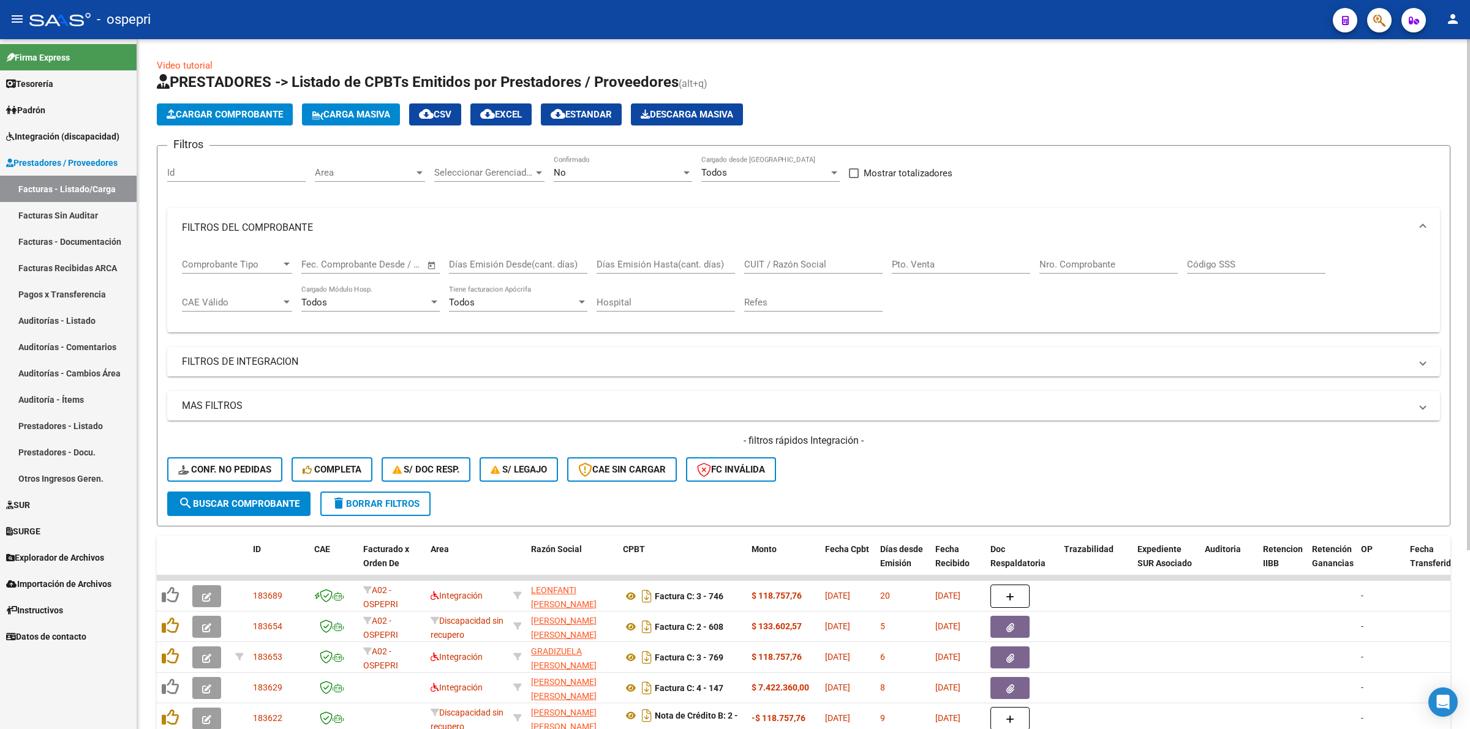
click at [784, 261] on input "CUIT / Razón Social" at bounding box center [813, 264] width 138 height 11
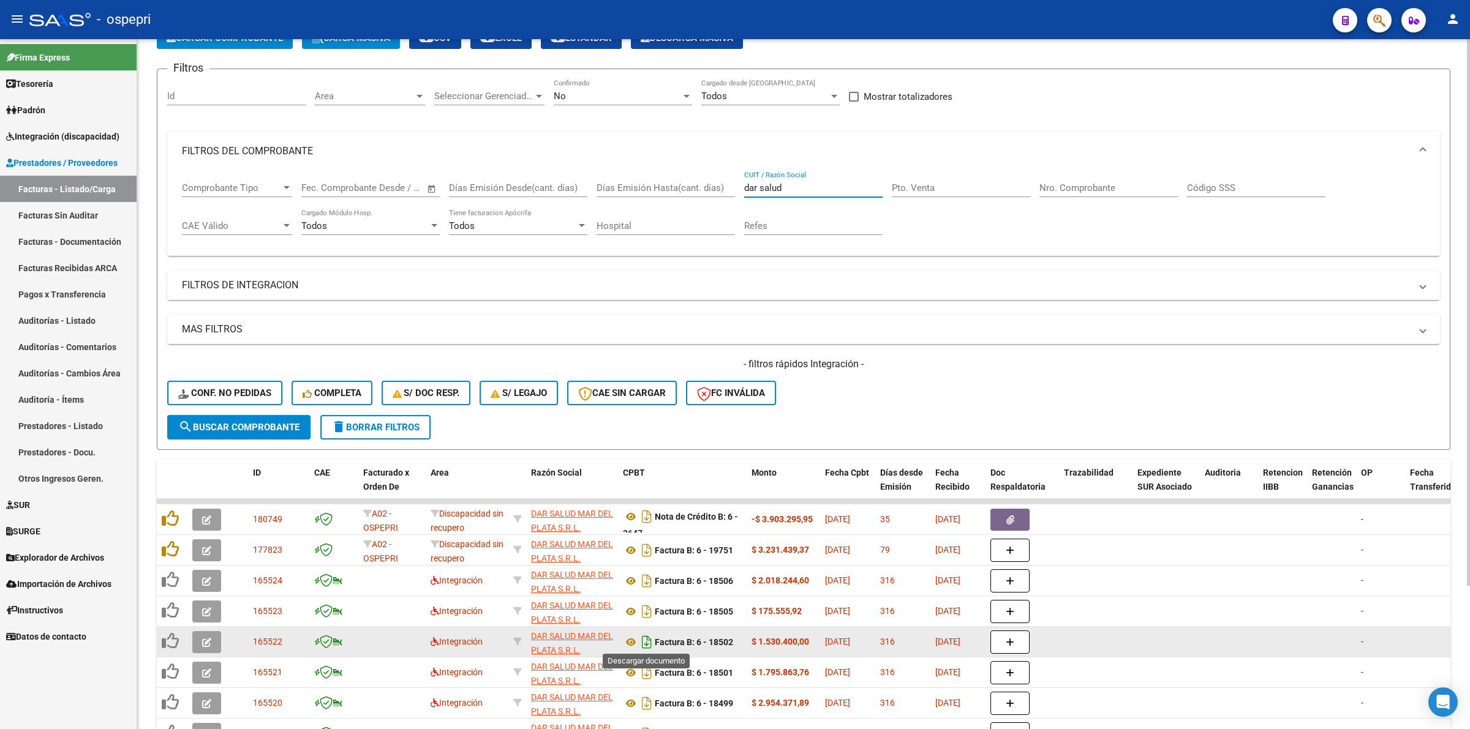
scroll to position [179, 0]
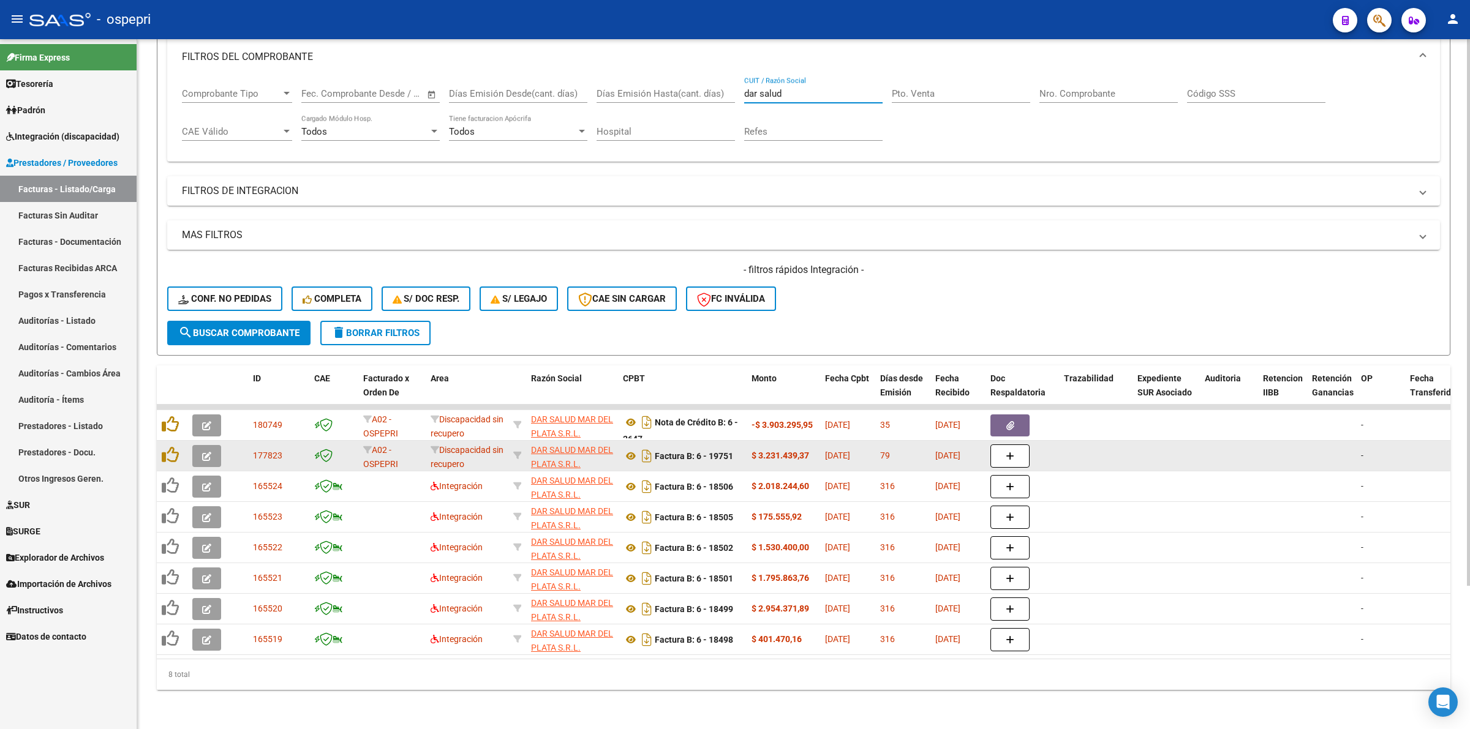
type input "dar salud"
click at [201, 445] on button "button" at bounding box center [206, 456] width 29 height 22
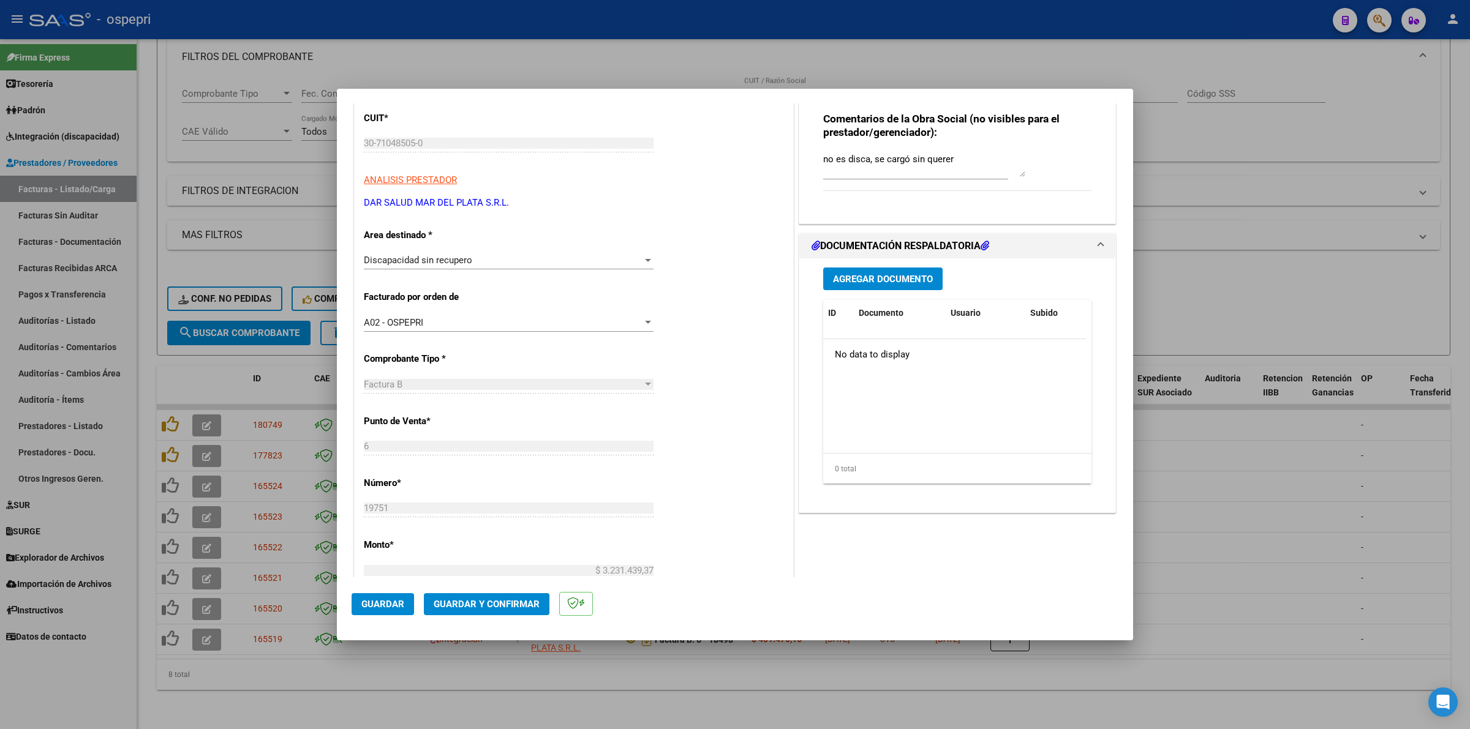
scroll to position [153, 0]
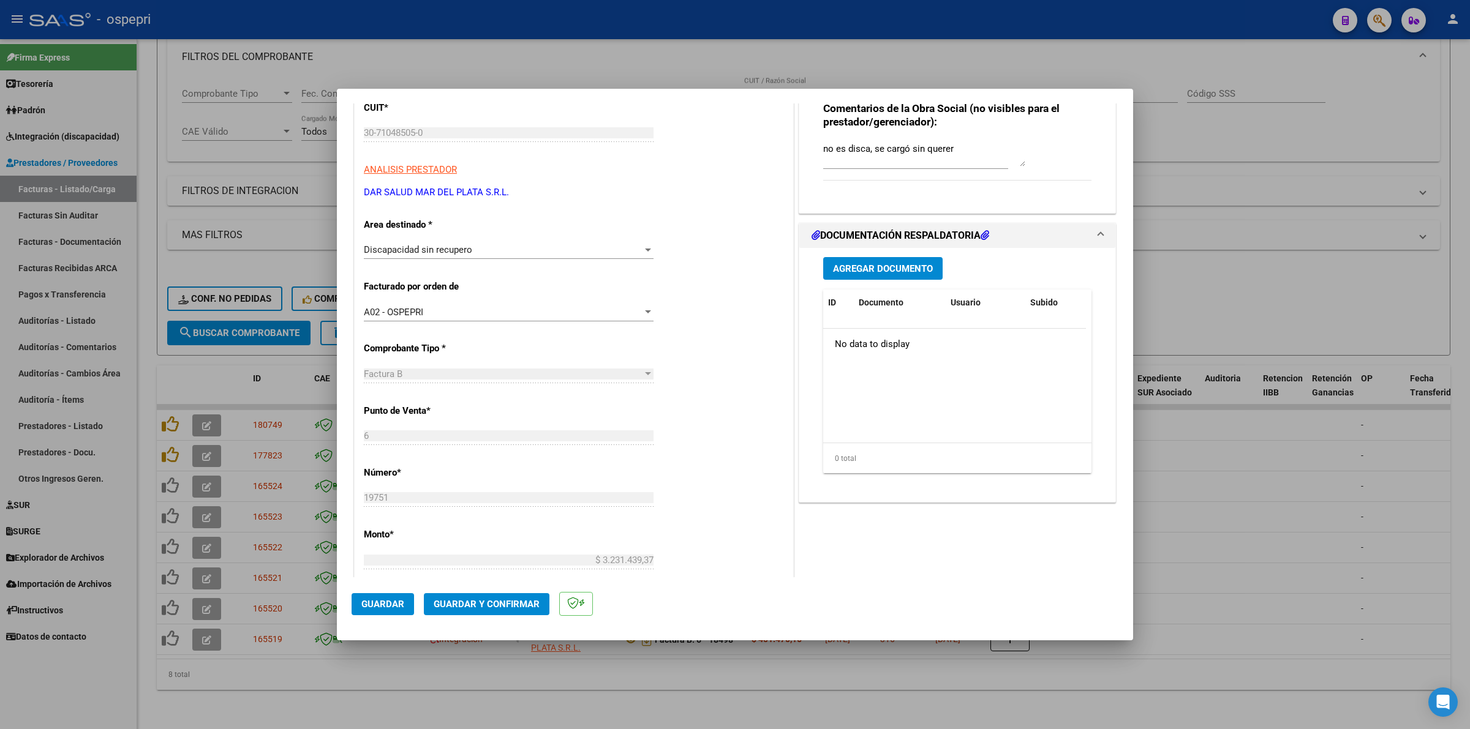
type input "$ 0,00"
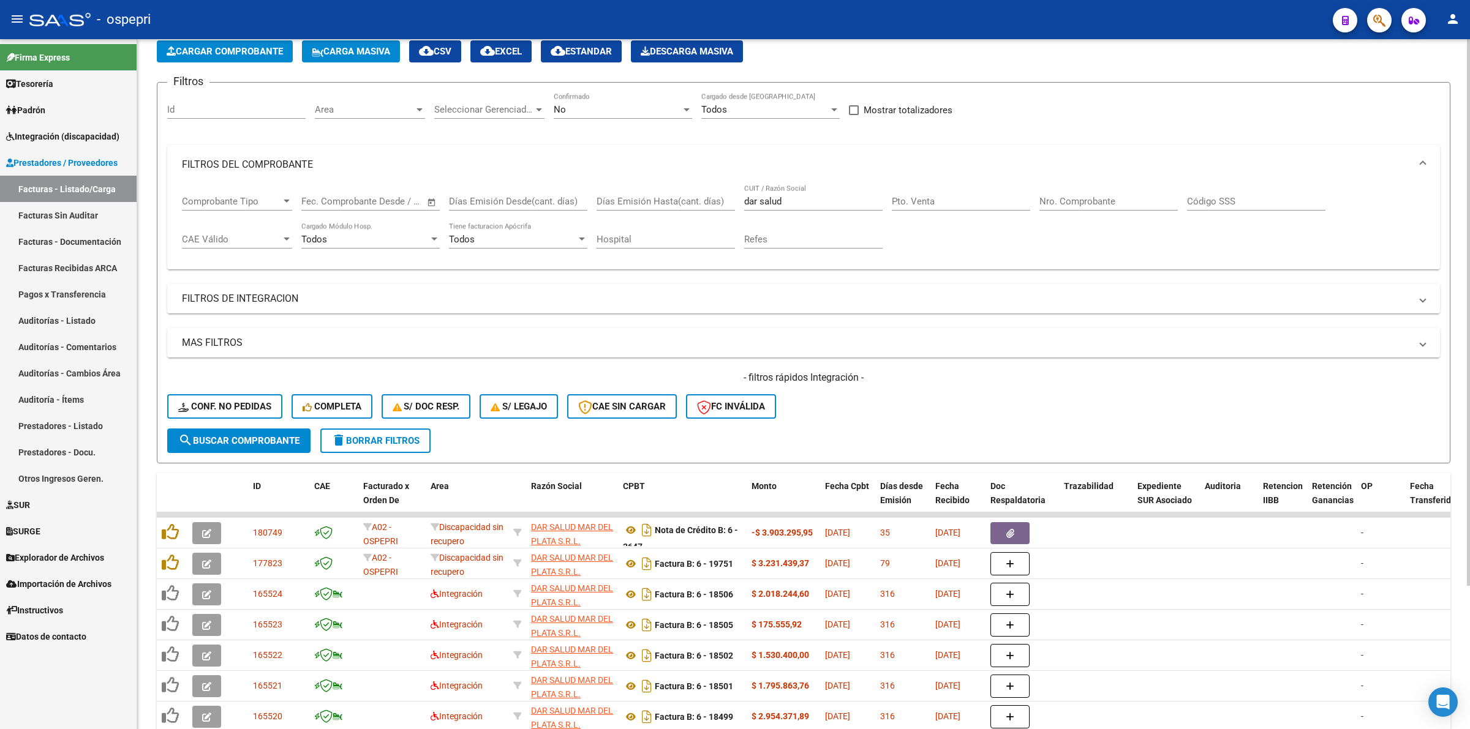
scroll to position [0, 0]
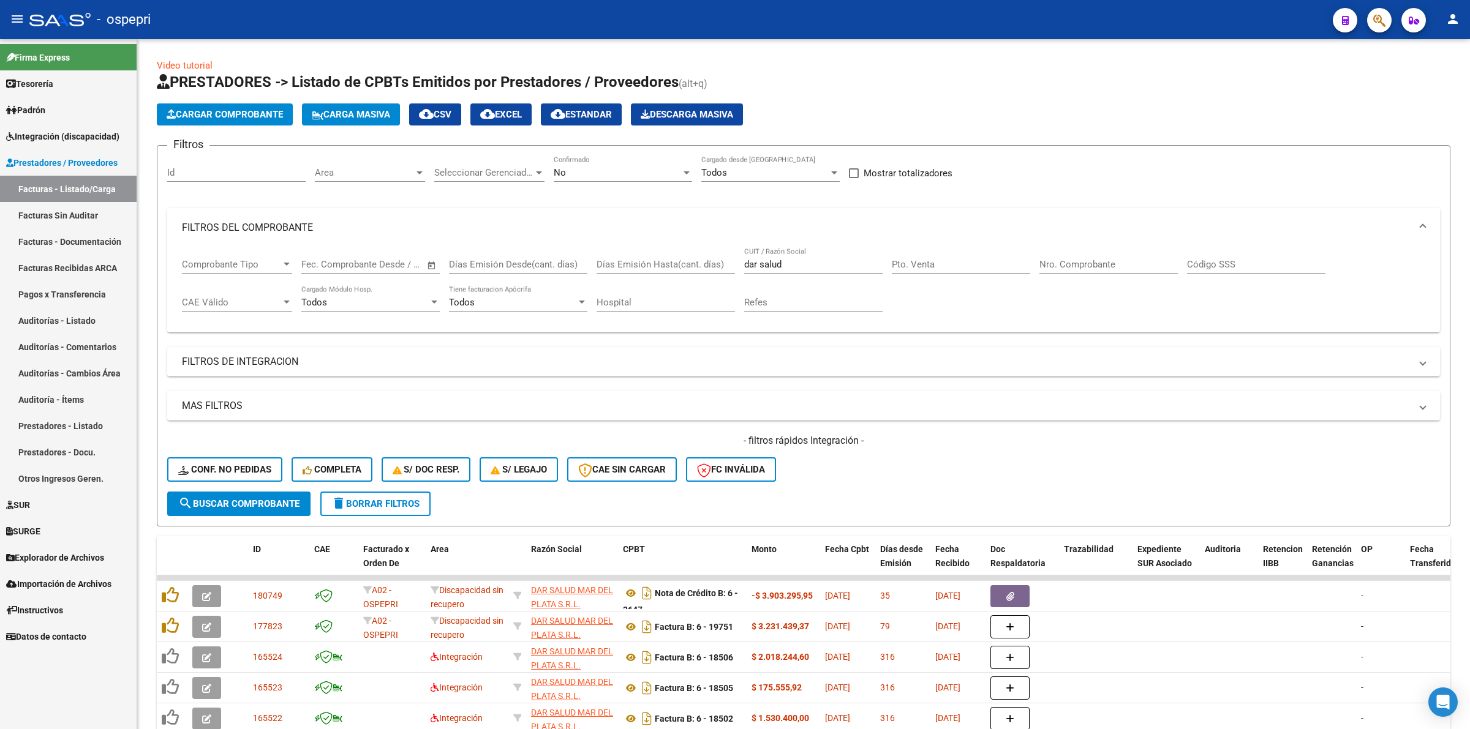
drag, startPoint x: 111, startPoint y: 137, endPoint x: 126, endPoint y: 197, distance: 62.4
click at [110, 138] on span "Integración (discapacidad)" at bounding box center [62, 136] width 113 height 13
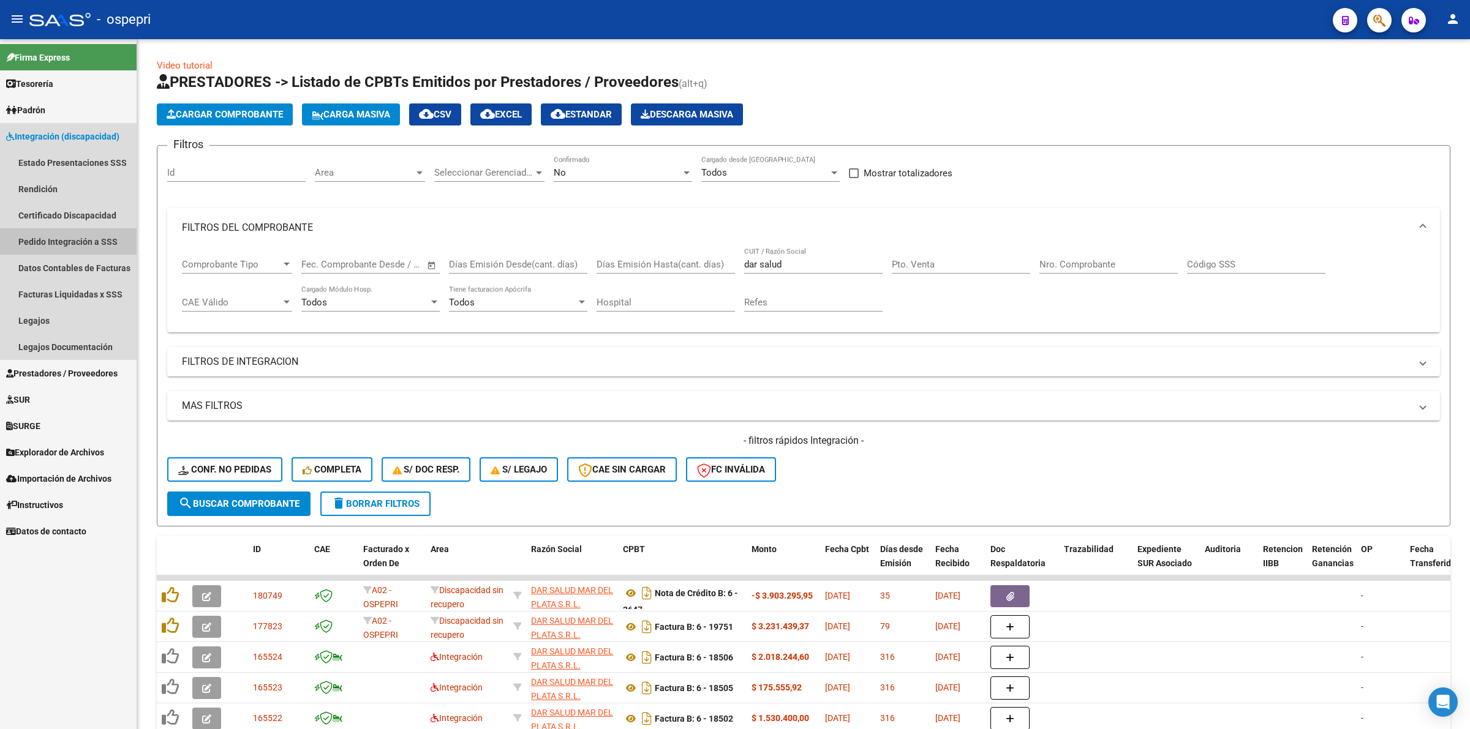
click at [83, 239] on link "Pedido Integración a SSS" at bounding box center [68, 241] width 137 height 26
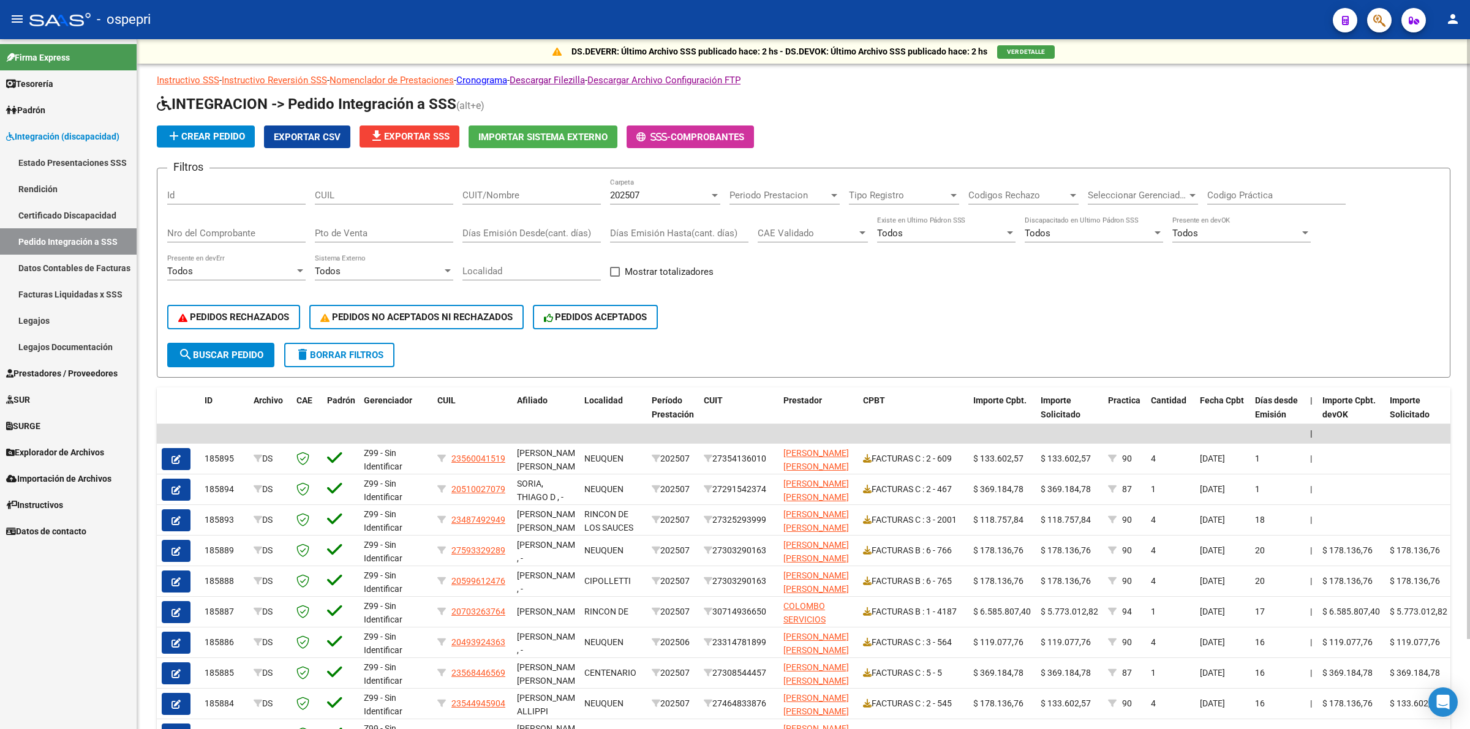
click at [343, 197] on input "CUIL" at bounding box center [384, 195] width 138 height 11
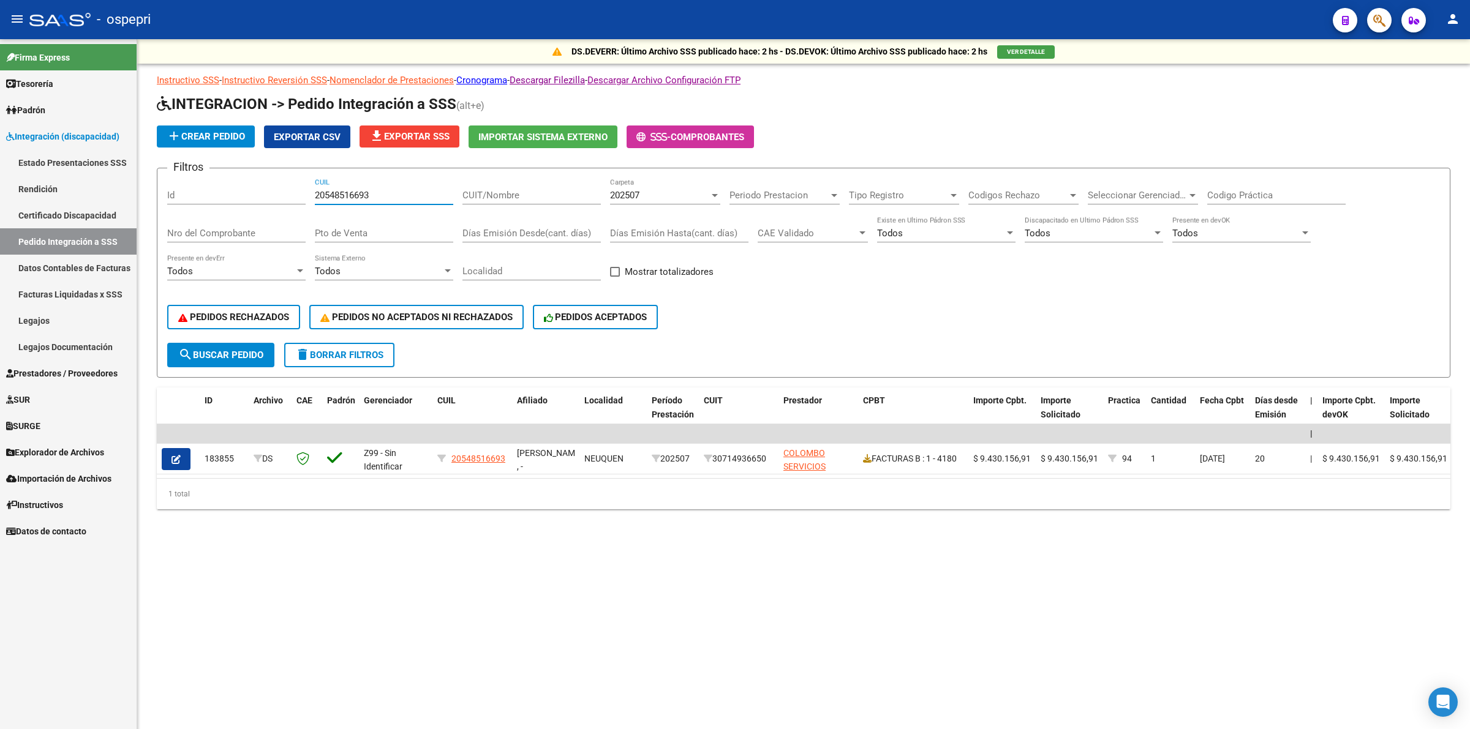
type input "20548516693"
click at [644, 190] on div "202507" at bounding box center [659, 195] width 99 height 11
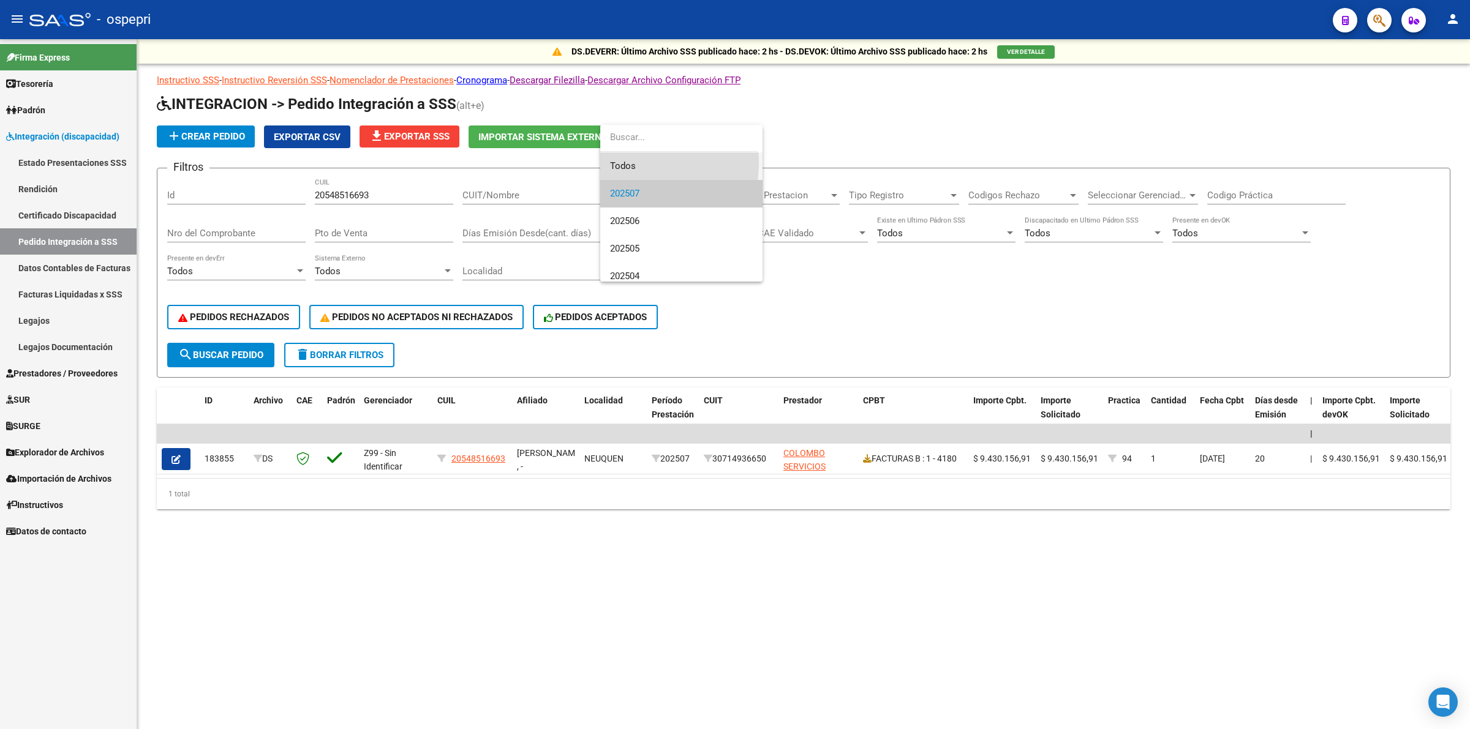
click at [631, 163] on span "Todos" at bounding box center [681, 166] width 143 height 28
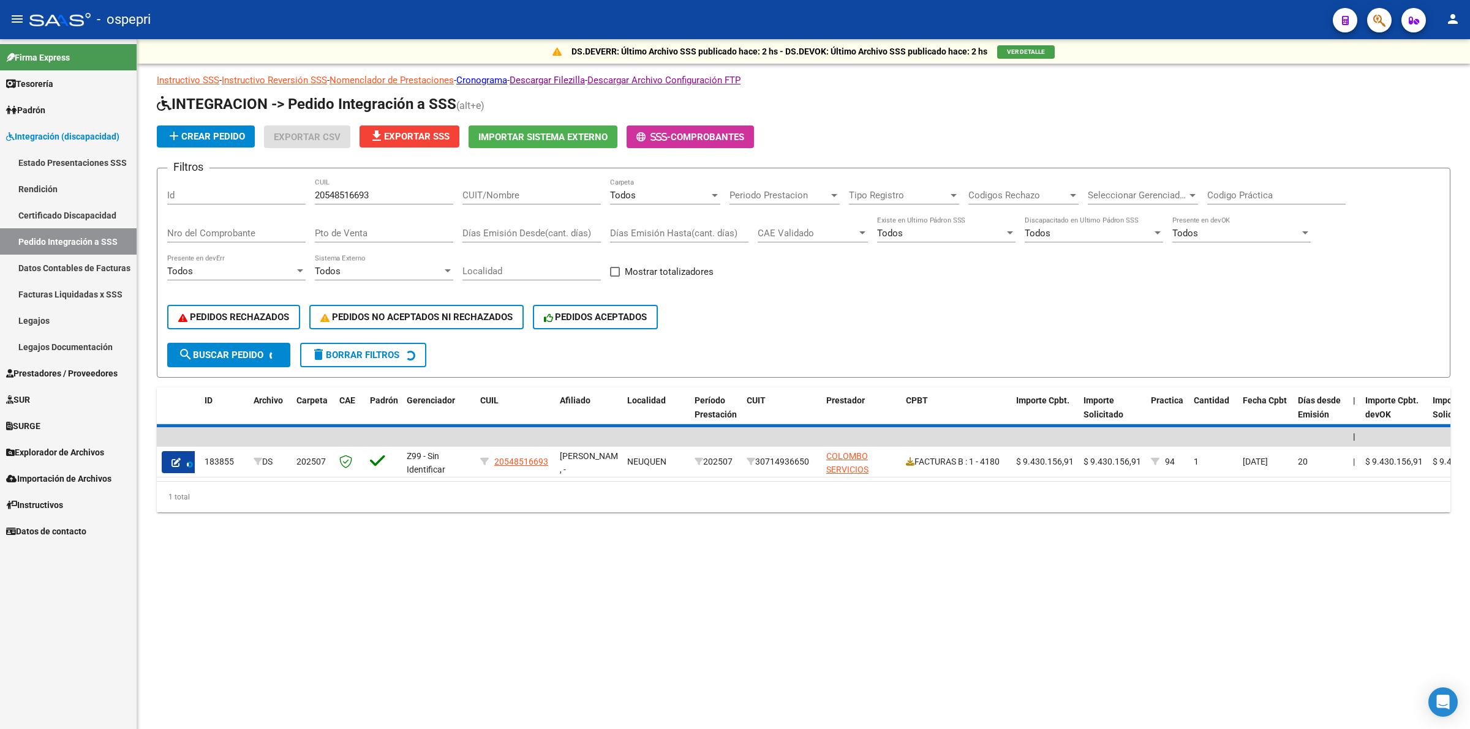
click at [255, 350] on span "search Buscar Pedido" at bounding box center [220, 355] width 85 height 11
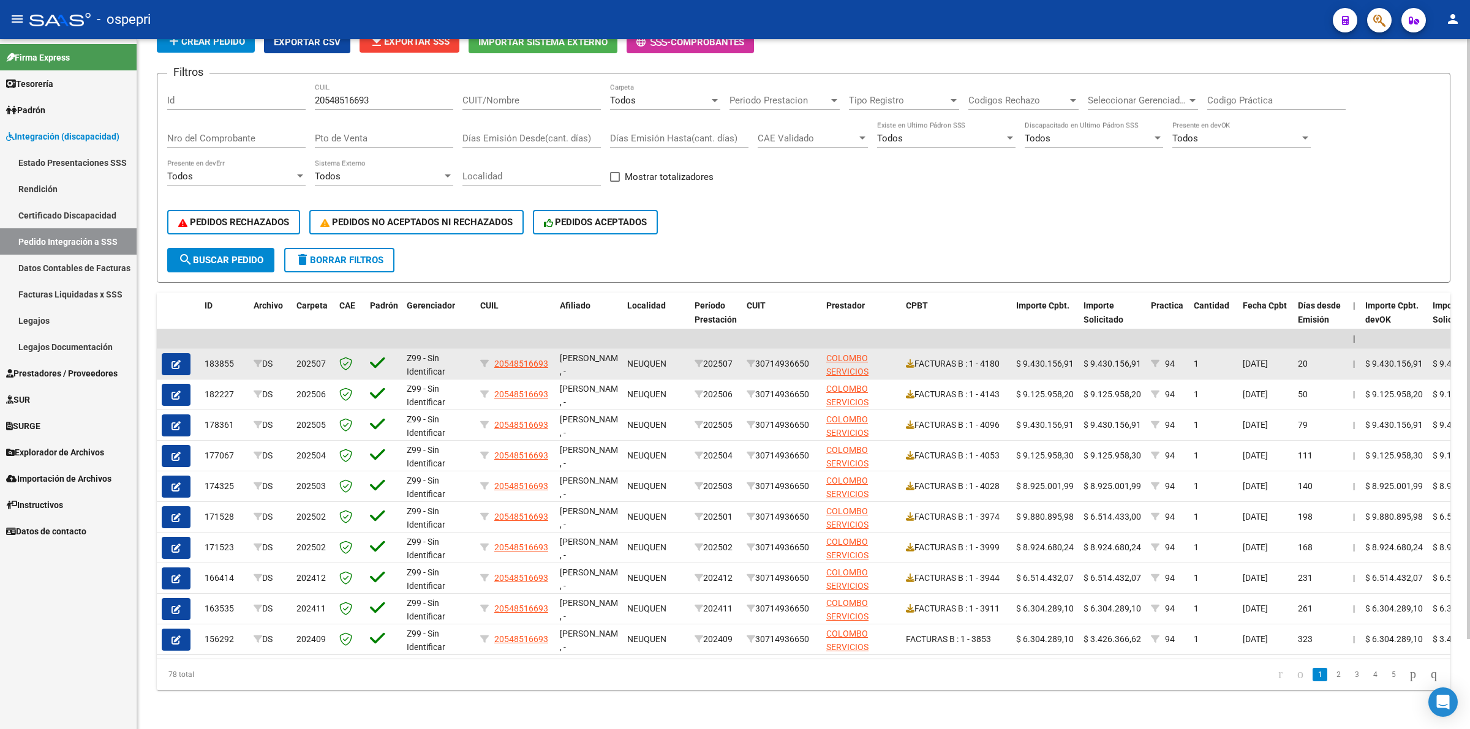
scroll to position [103, 0]
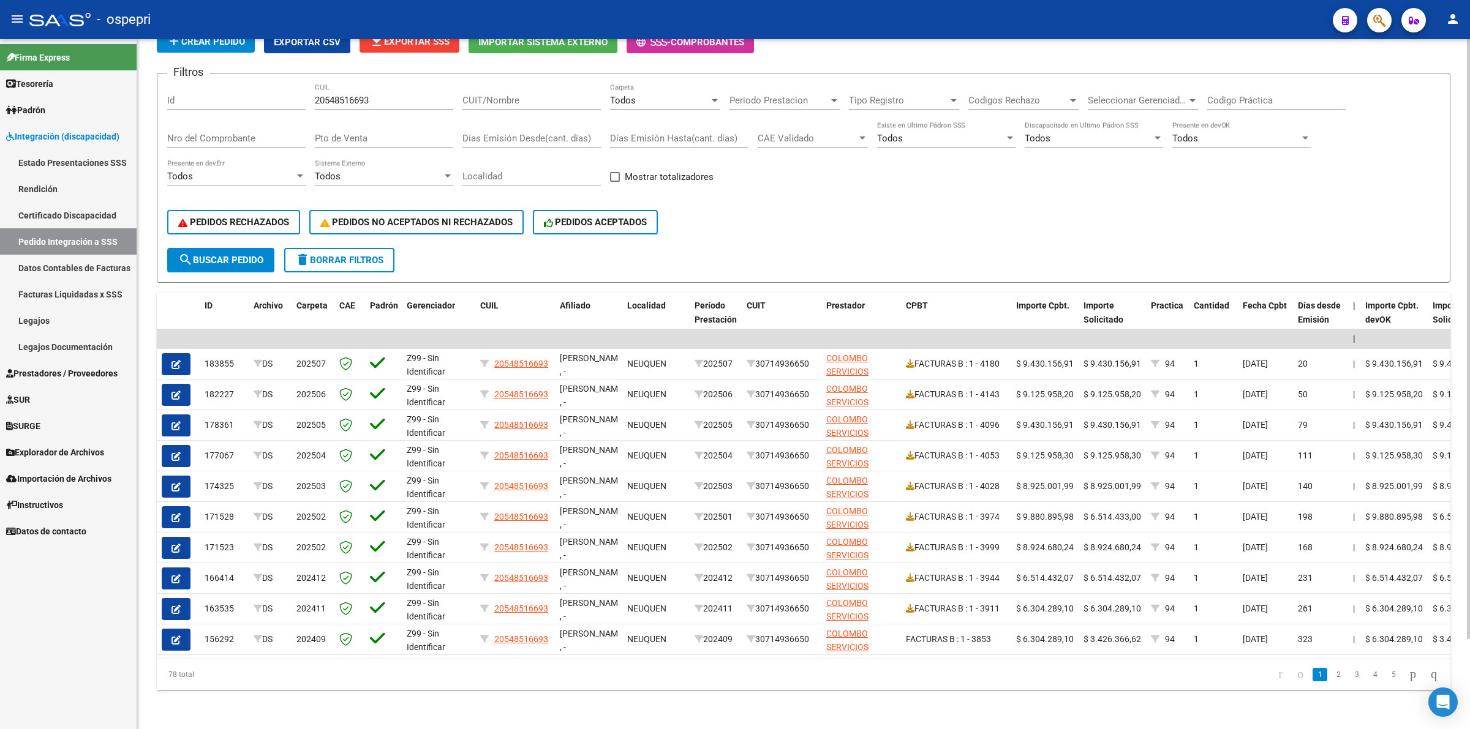
click at [377, 91] on div "20548516693 CUIL" at bounding box center [384, 96] width 138 height 26
drag, startPoint x: 377, startPoint y: 89, endPoint x: 77, endPoint y: 88, distance: 300.0
click at [77, 88] on mat-sidenav-container "Firma Express Tesorería Extractos Procesados (csv) Extractos Originales (pdf) O…" at bounding box center [735, 384] width 1470 height 690
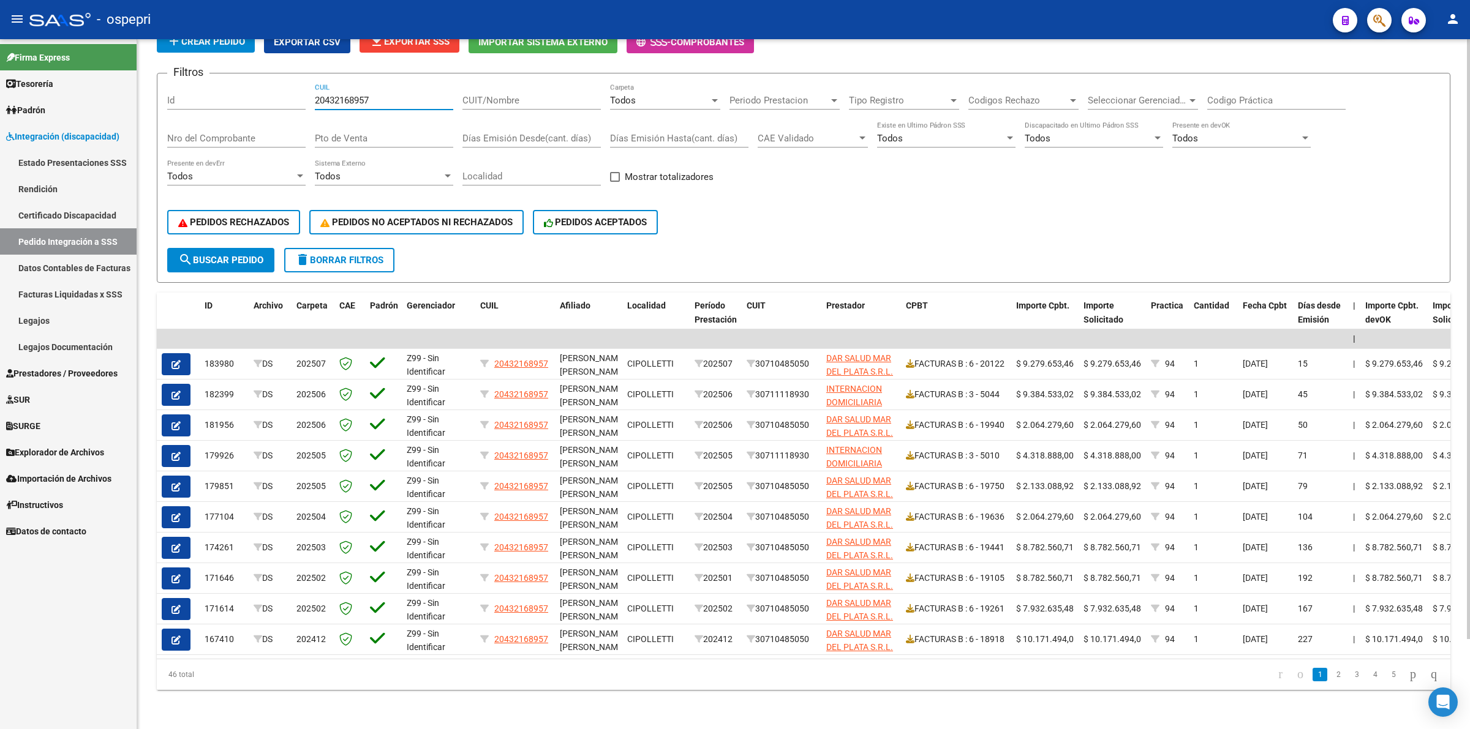
type input "20432168957"
click at [1245, 95] on input "Codigo Práctica" at bounding box center [1276, 100] width 138 height 11
type input "94"
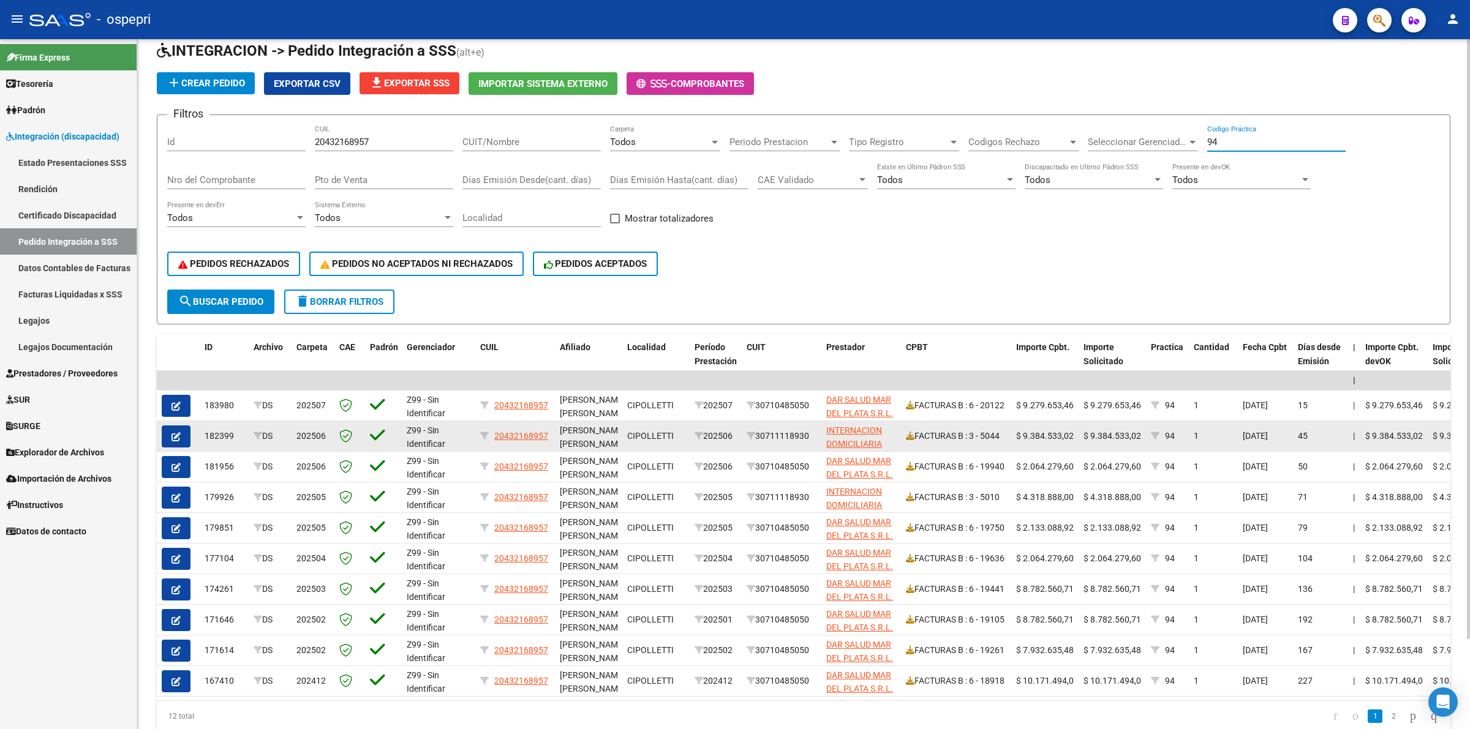
scroll to position [0, 0]
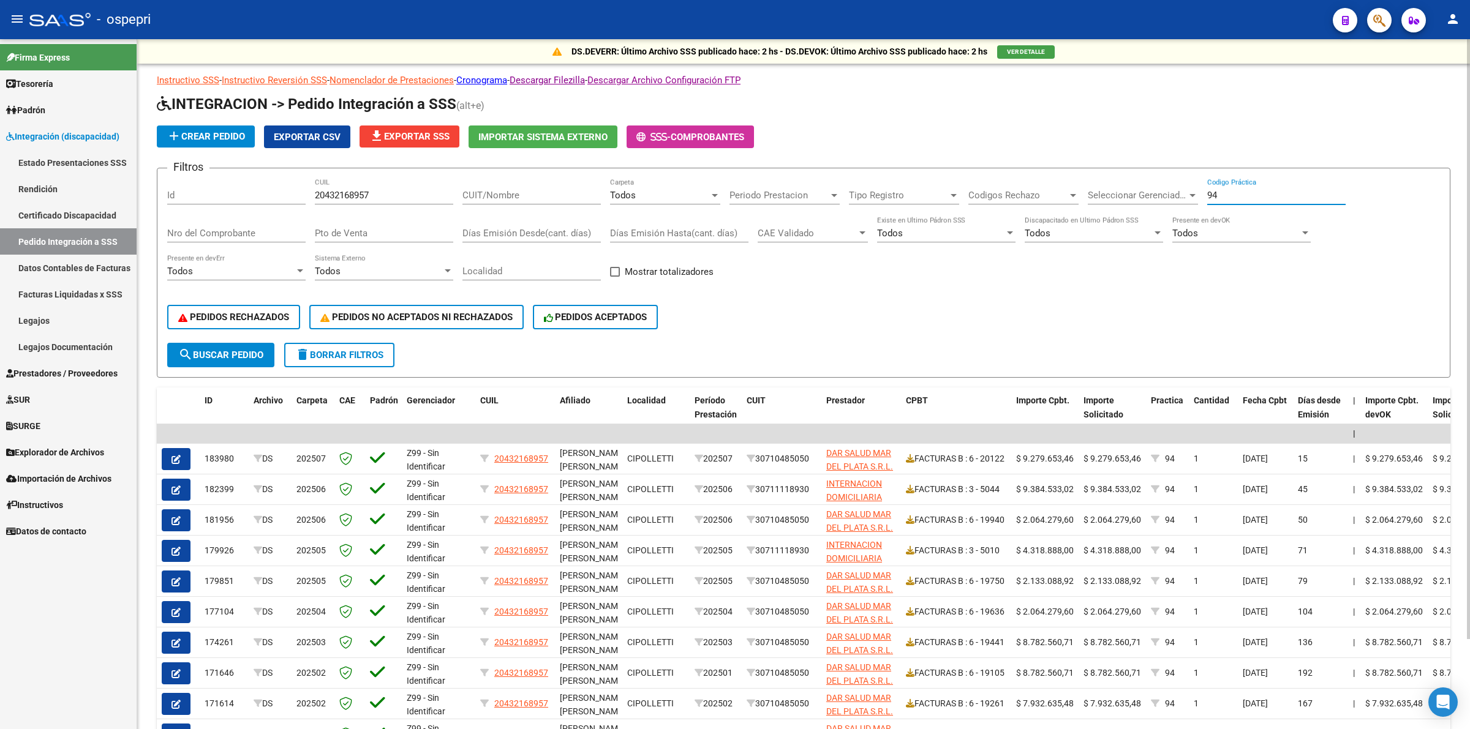
click at [242, 344] on button "search Buscar Pedido" at bounding box center [220, 355] width 107 height 24
click at [199, 230] on input "Nro del Comprobante" at bounding box center [236, 233] width 138 height 11
click at [225, 350] on span "search Buscar Pedido" at bounding box center [220, 355] width 85 height 11
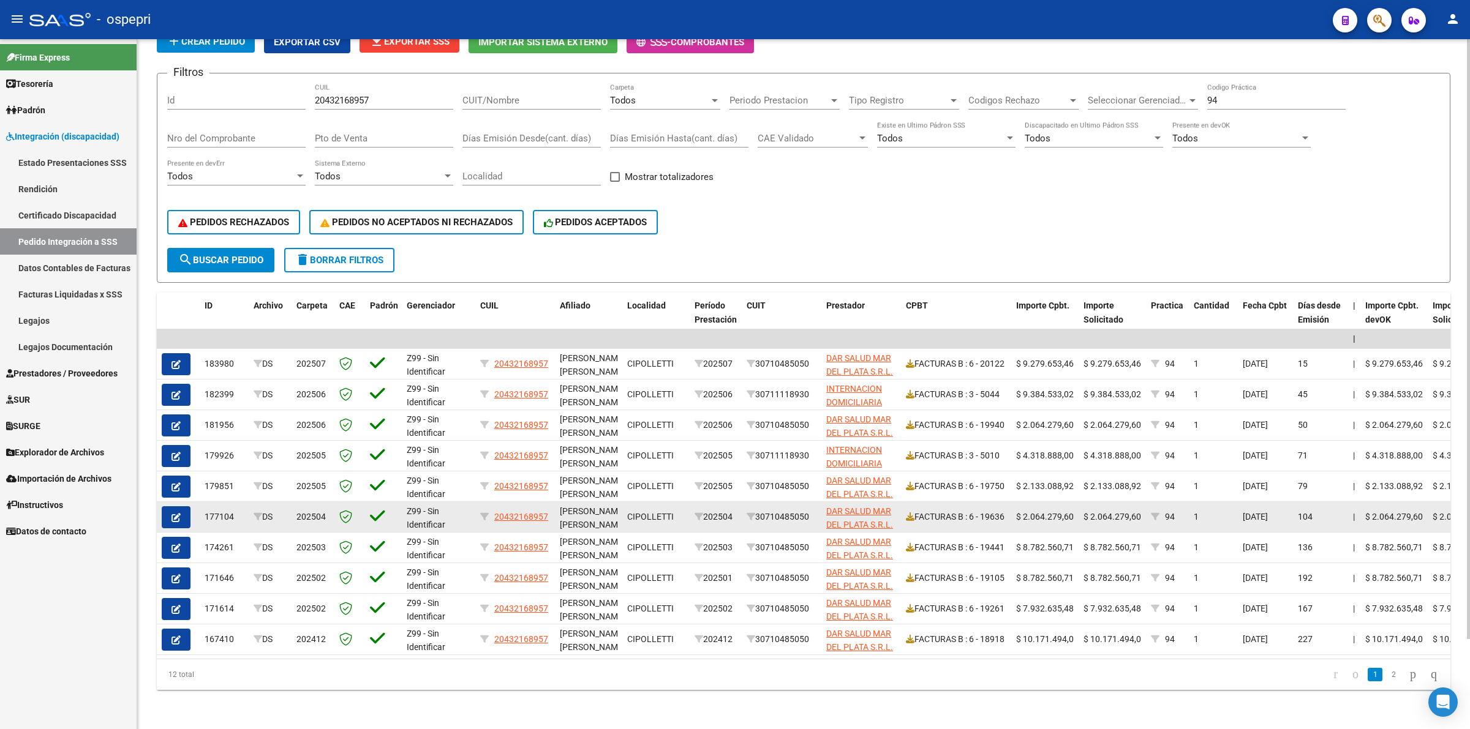
scroll to position [103, 0]
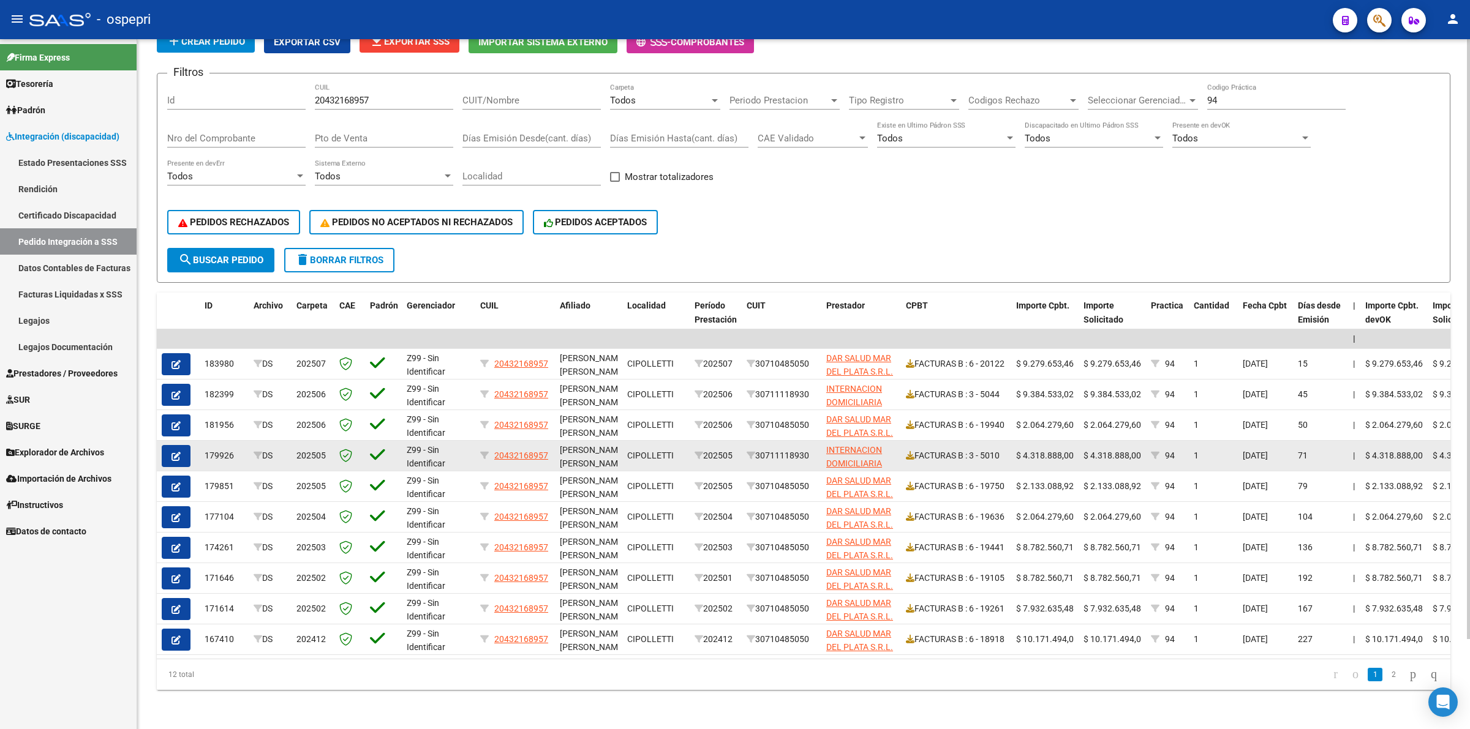
click at [162, 445] on button "button" at bounding box center [176, 456] width 29 height 22
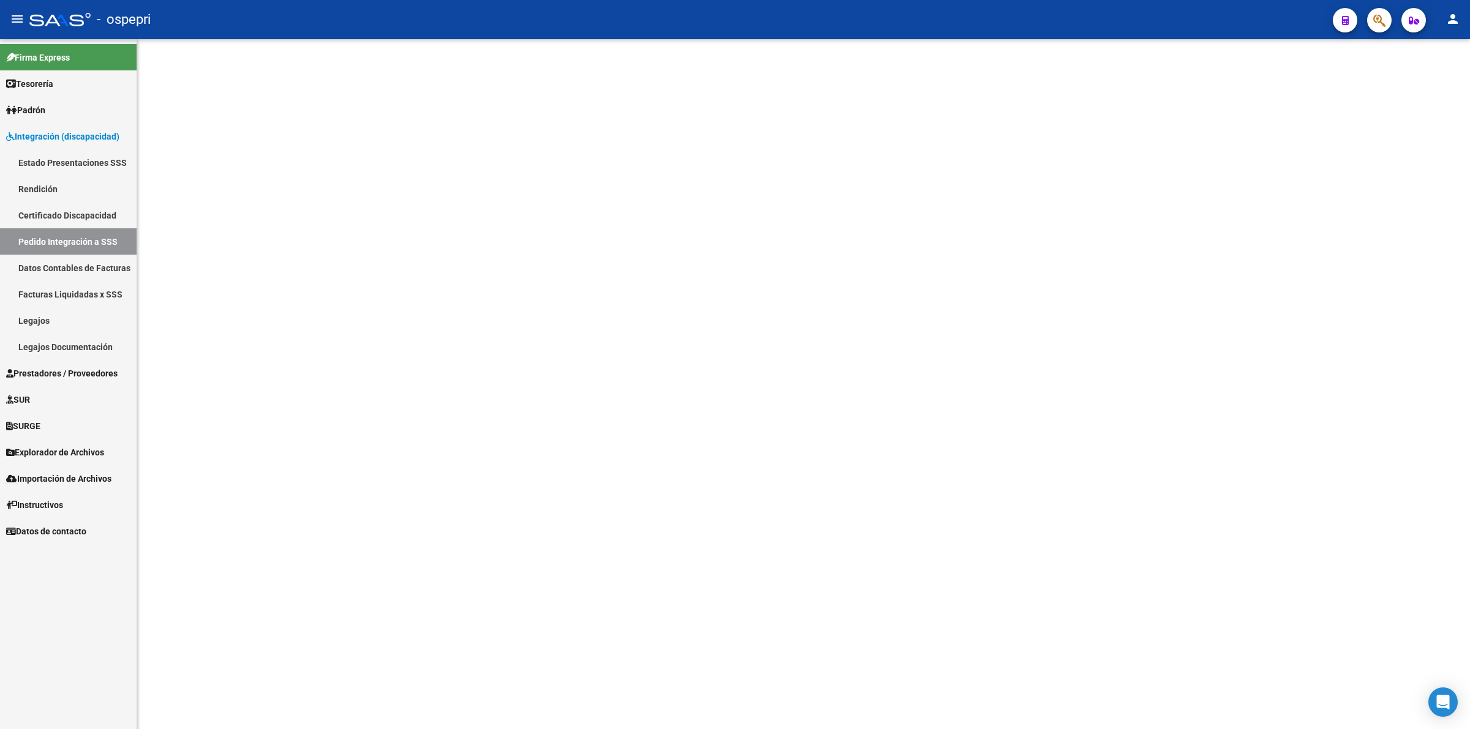
click at [170, 440] on mat-sidenav-content at bounding box center [803, 384] width 1332 height 690
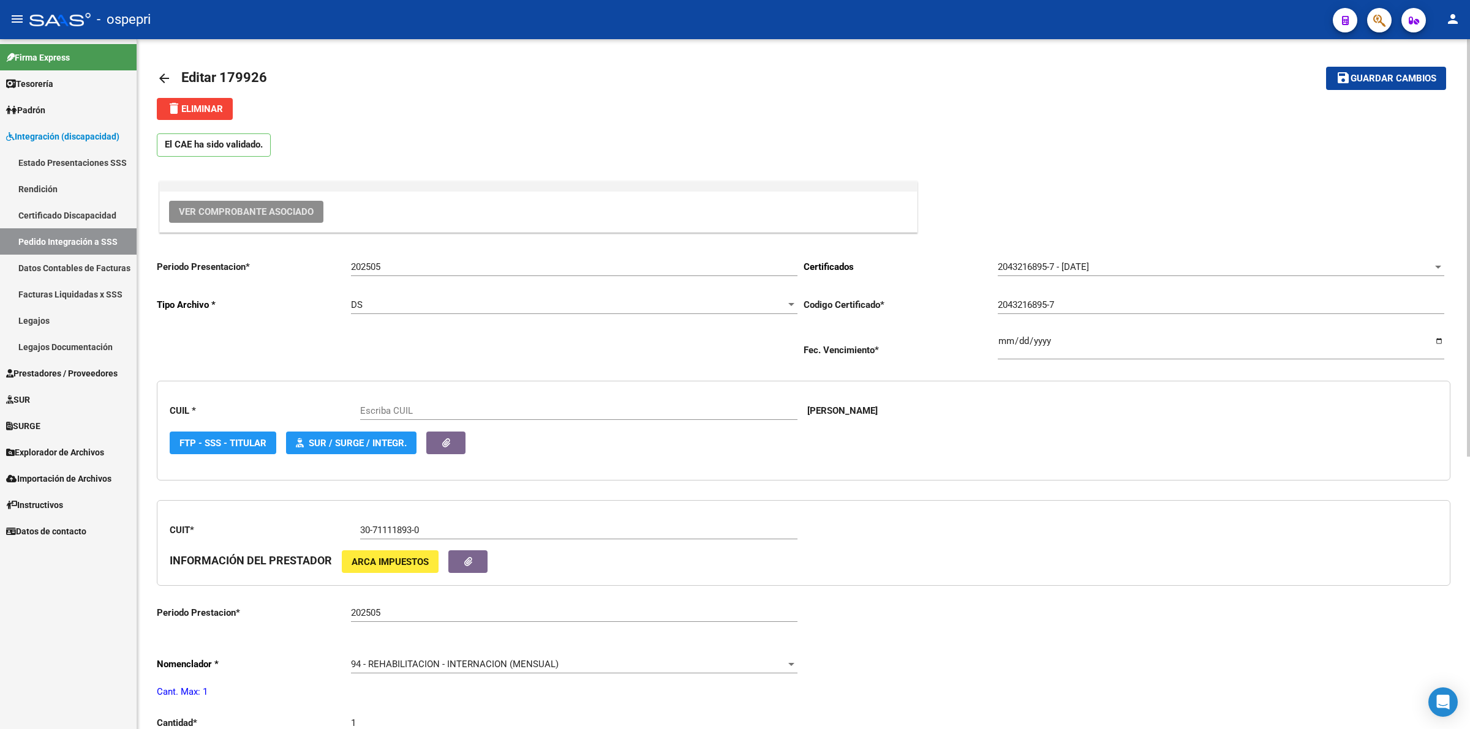
click at [236, 205] on button "Ver Comprobante Asociado" at bounding box center [246, 212] width 154 height 22
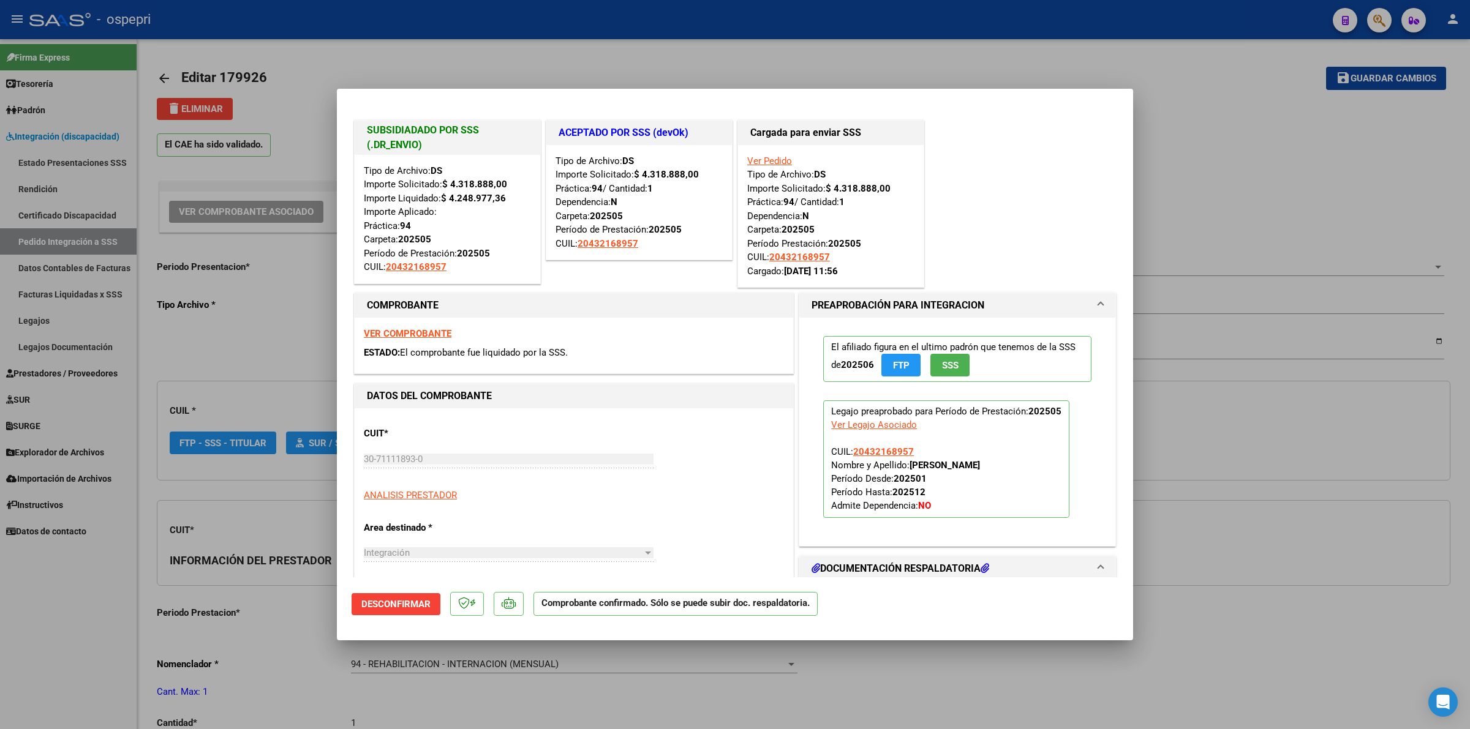
type input "20432168957"
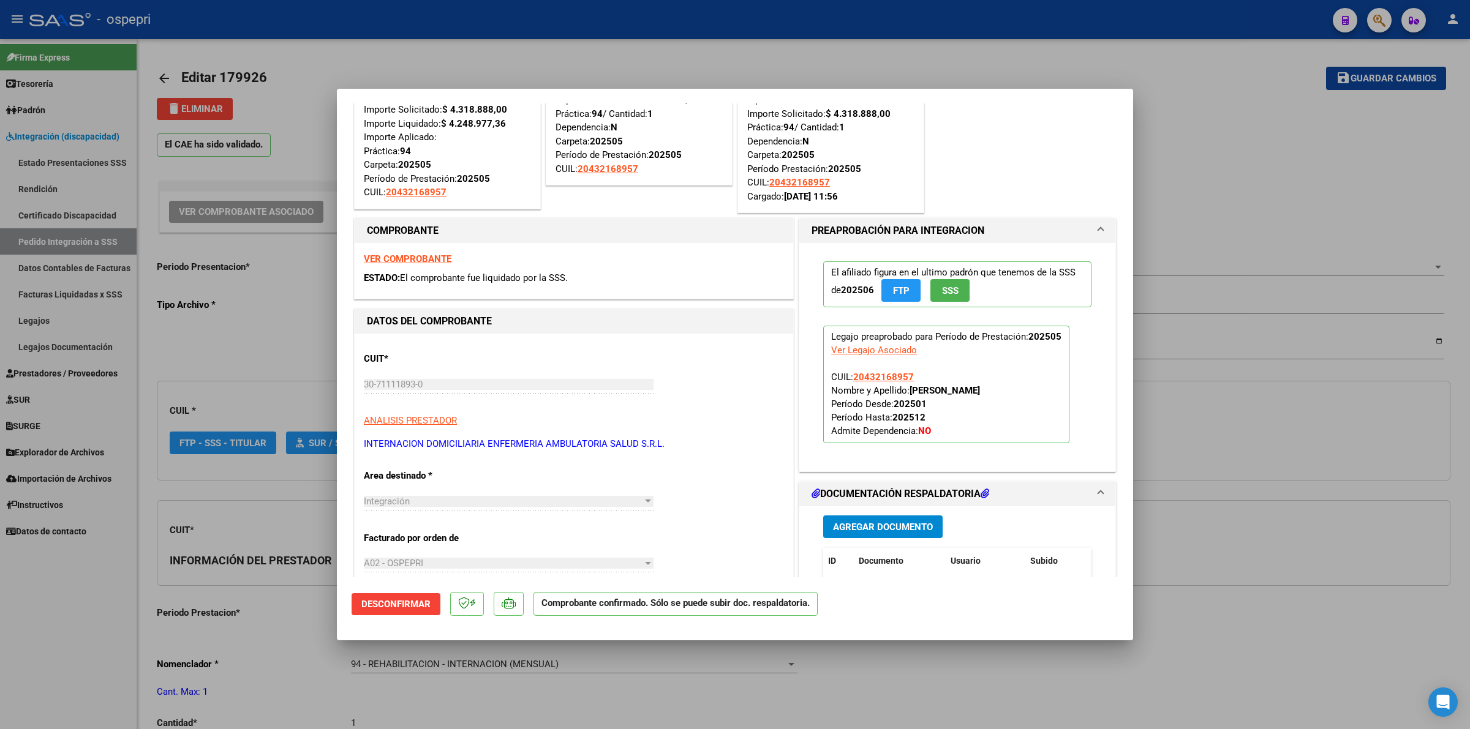
scroll to position [230, 0]
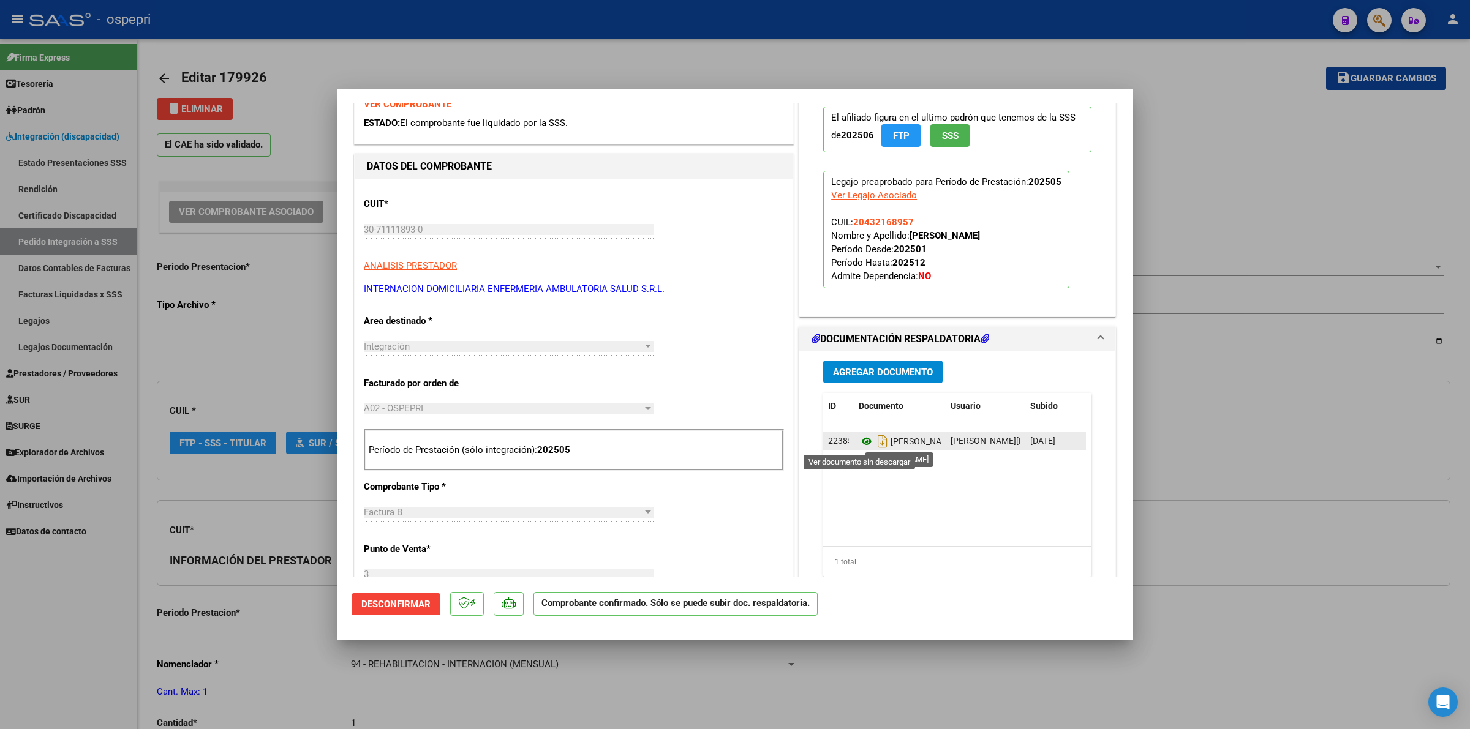
click at [859, 441] on icon at bounding box center [866, 441] width 16 height 15
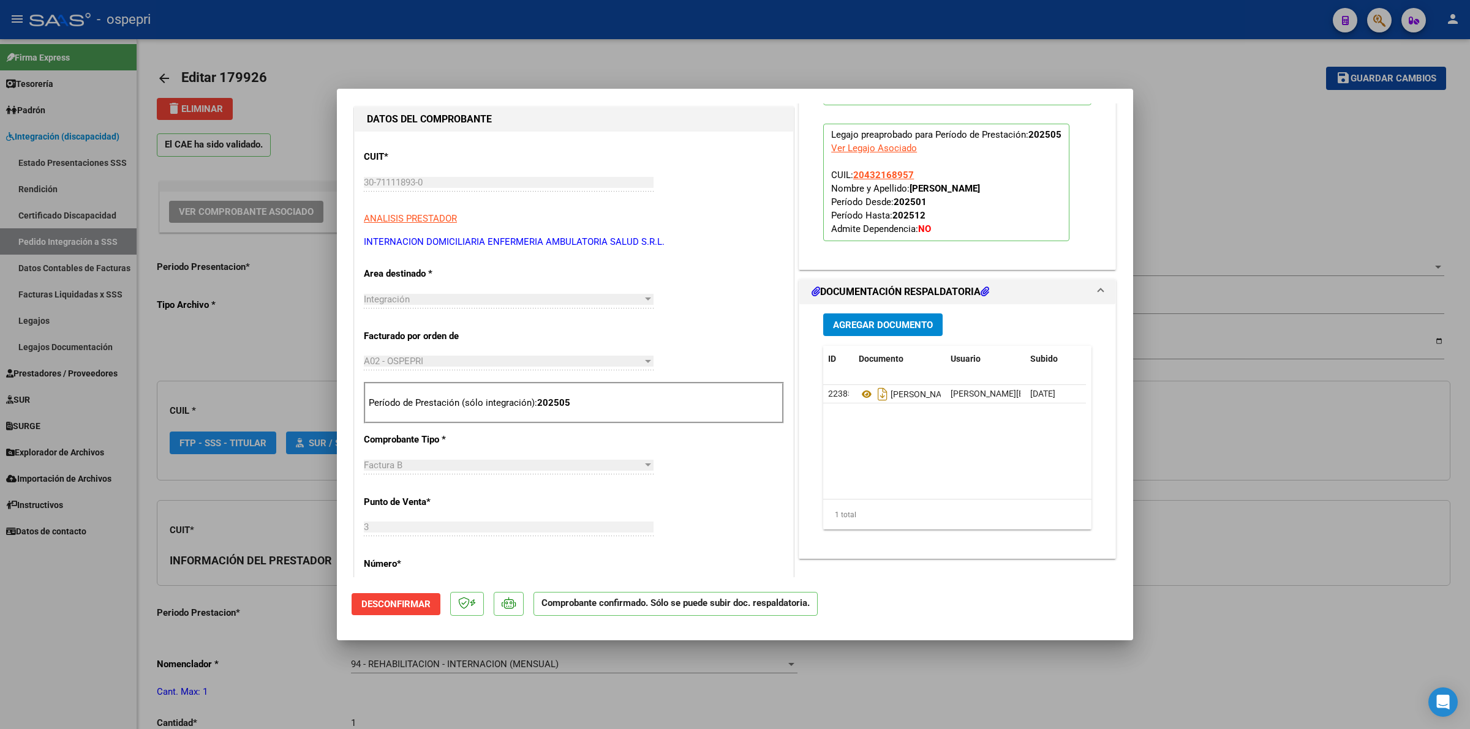
scroll to position [306, 0]
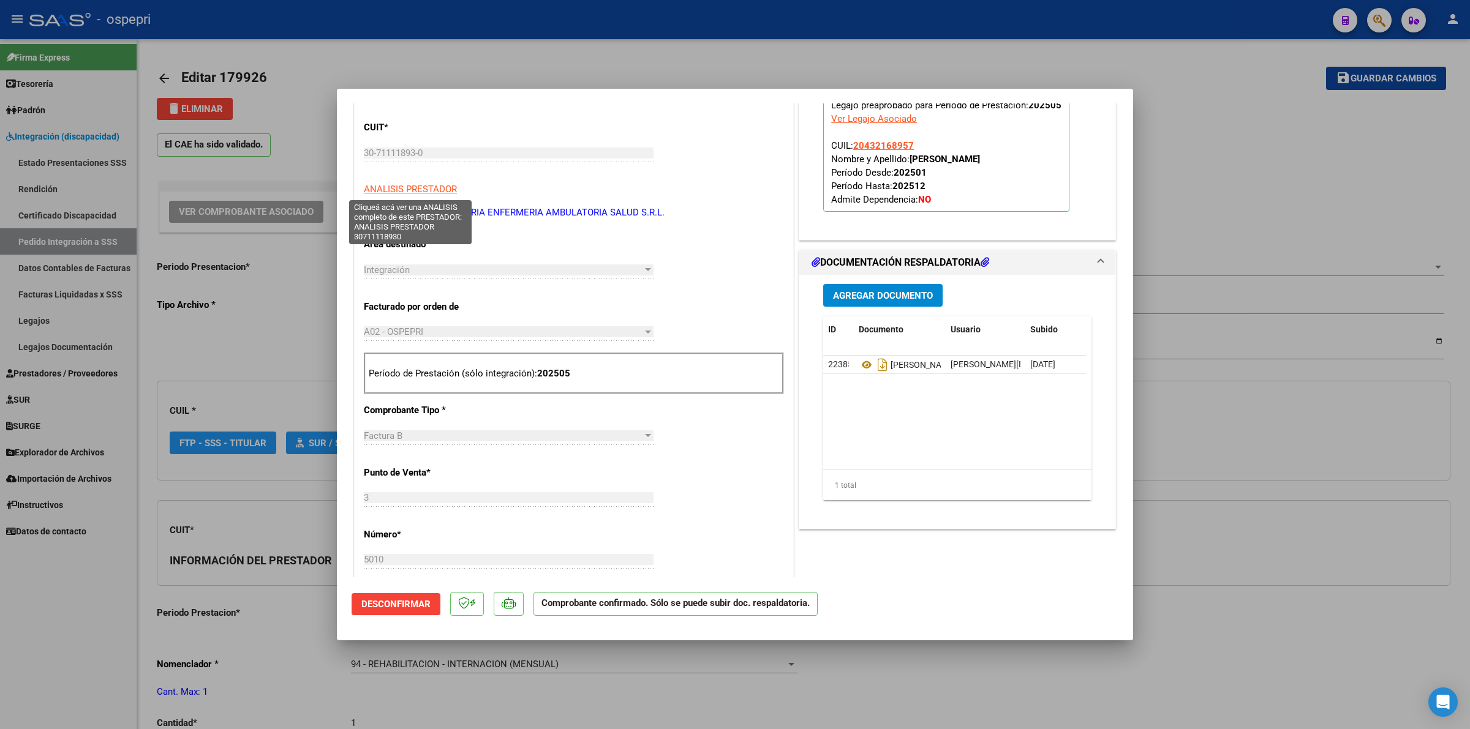
click at [427, 190] on span "ANALISIS PRESTADOR" at bounding box center [410, 189] width 93 height 11
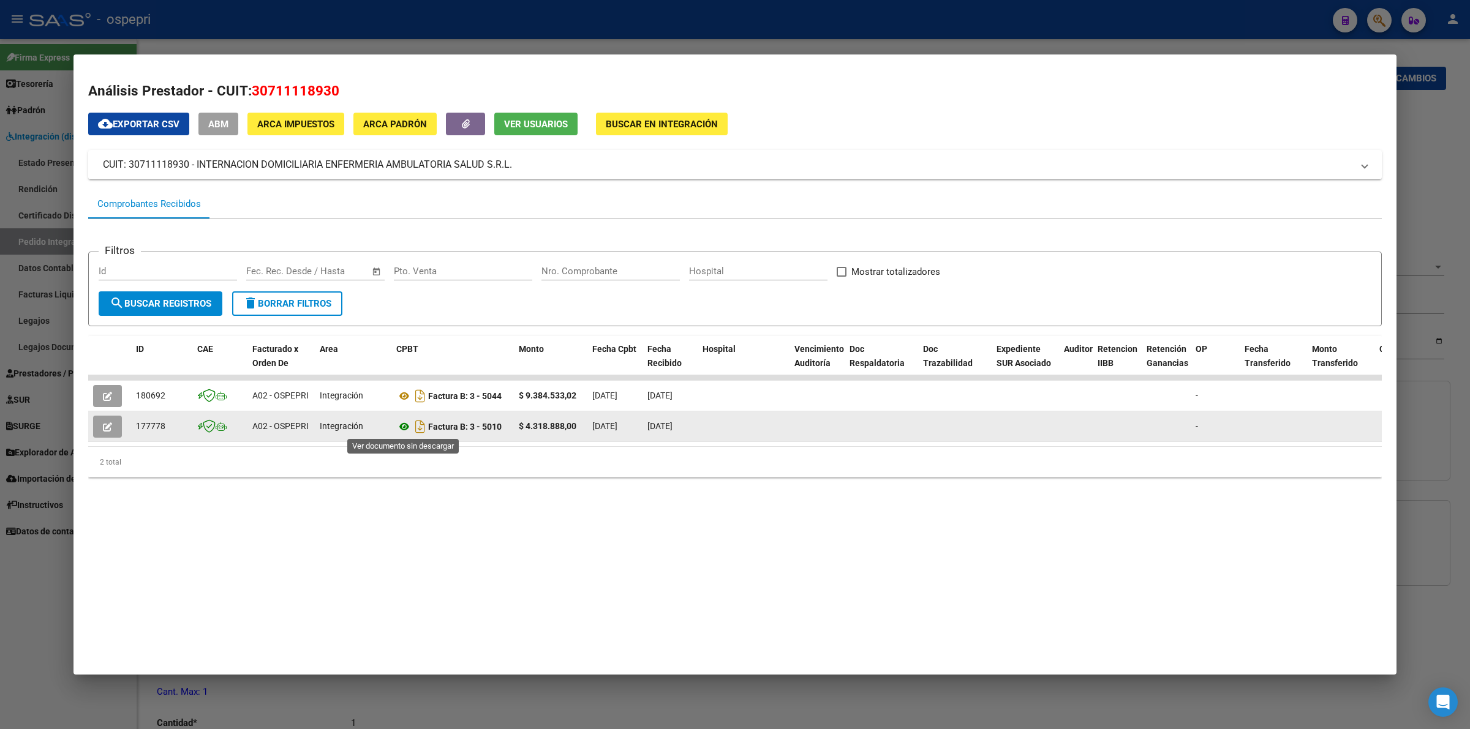
click at [405, 423] on icon at bounding box center [404, 426] width 16 height 15
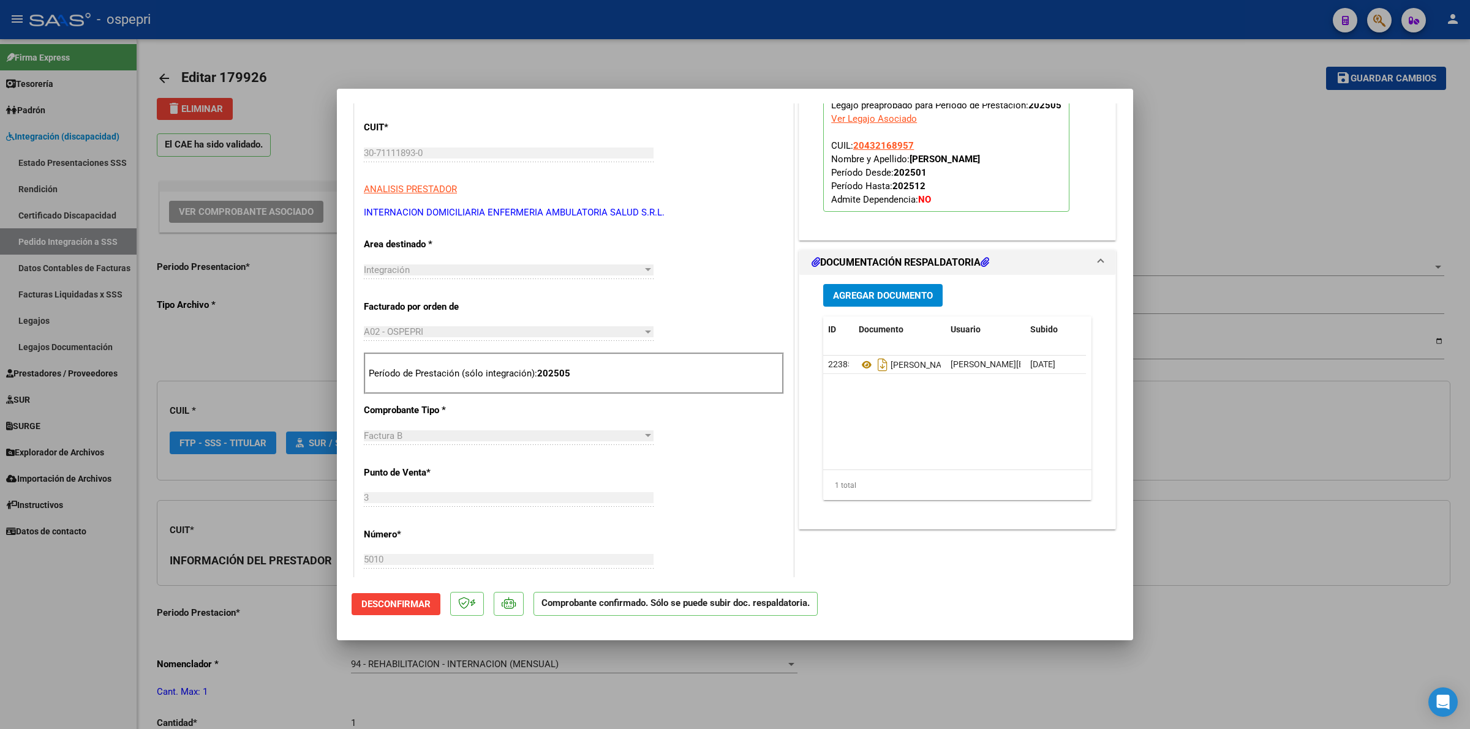
type input "$ 0,00"
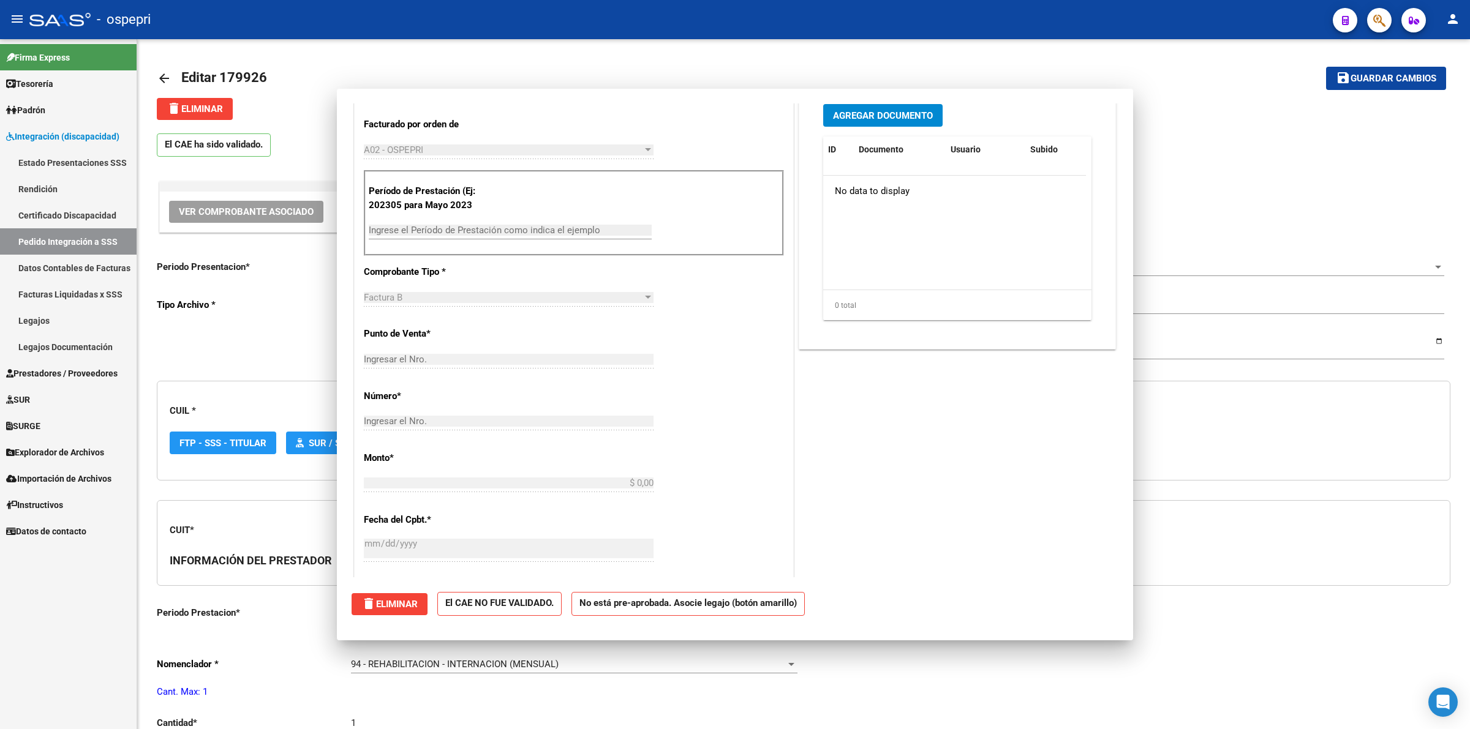
scroll to position [0, 0]
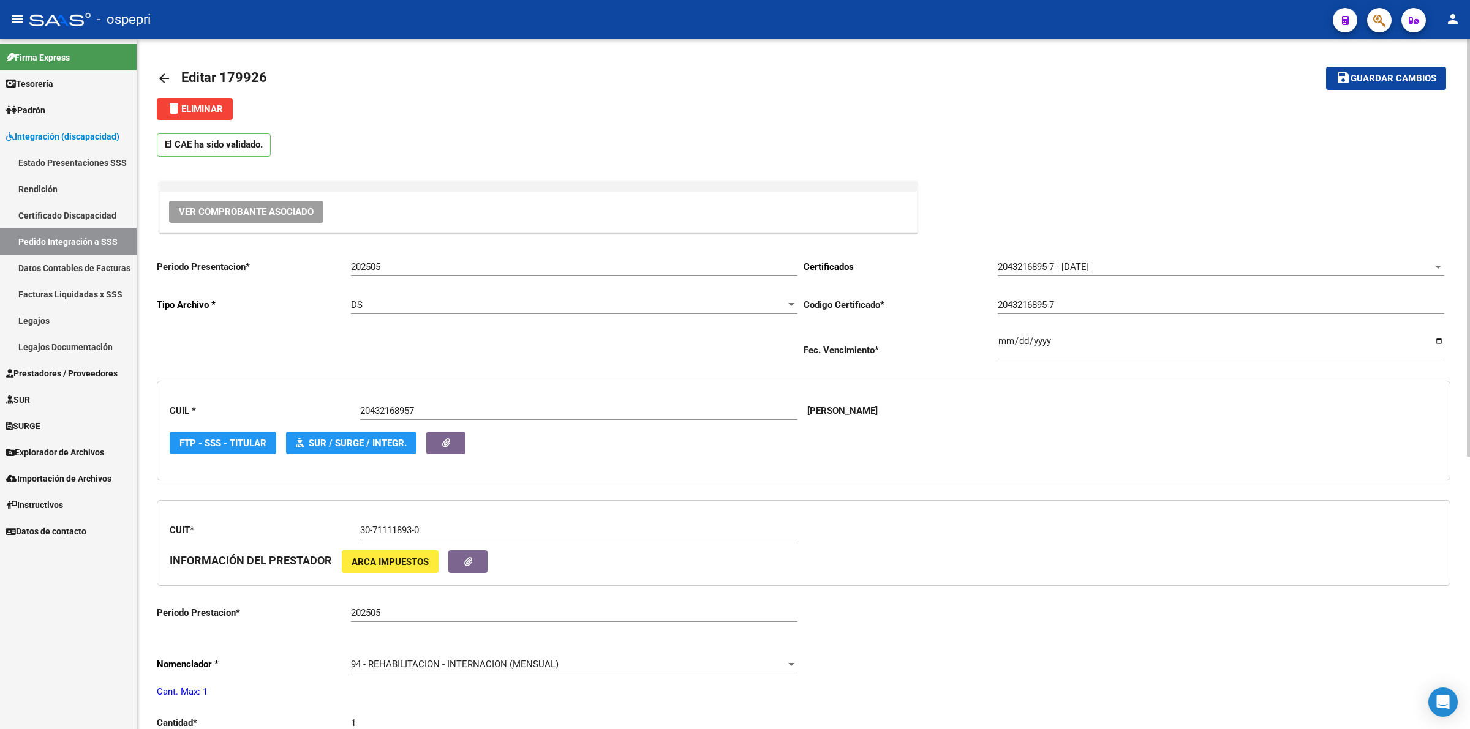
click at [161, 71] on mat-icon "arrow_back" at bounding box center [164, 78] width 15 height 15
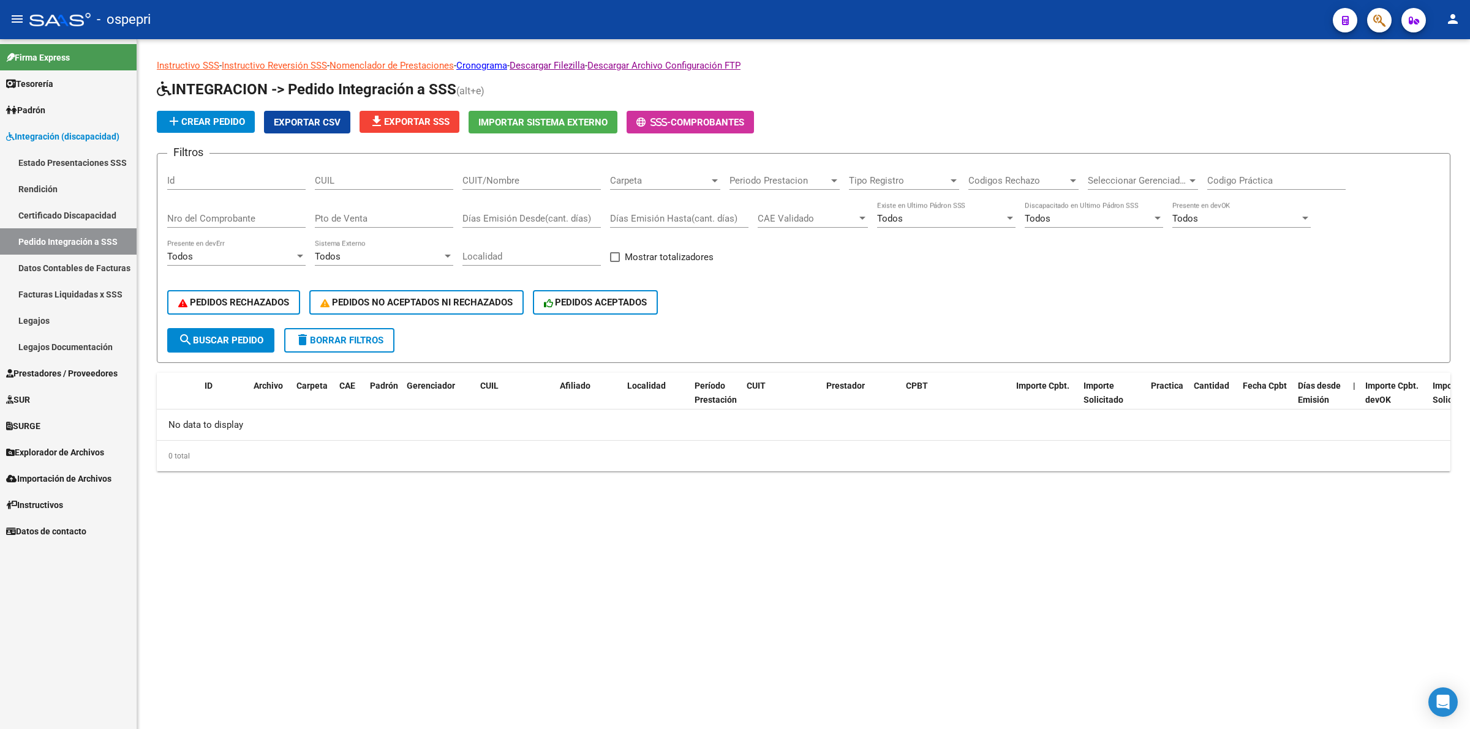
click at [361, 181] on input "CUIL" at bounding box center [384, 180] width 138 height 11
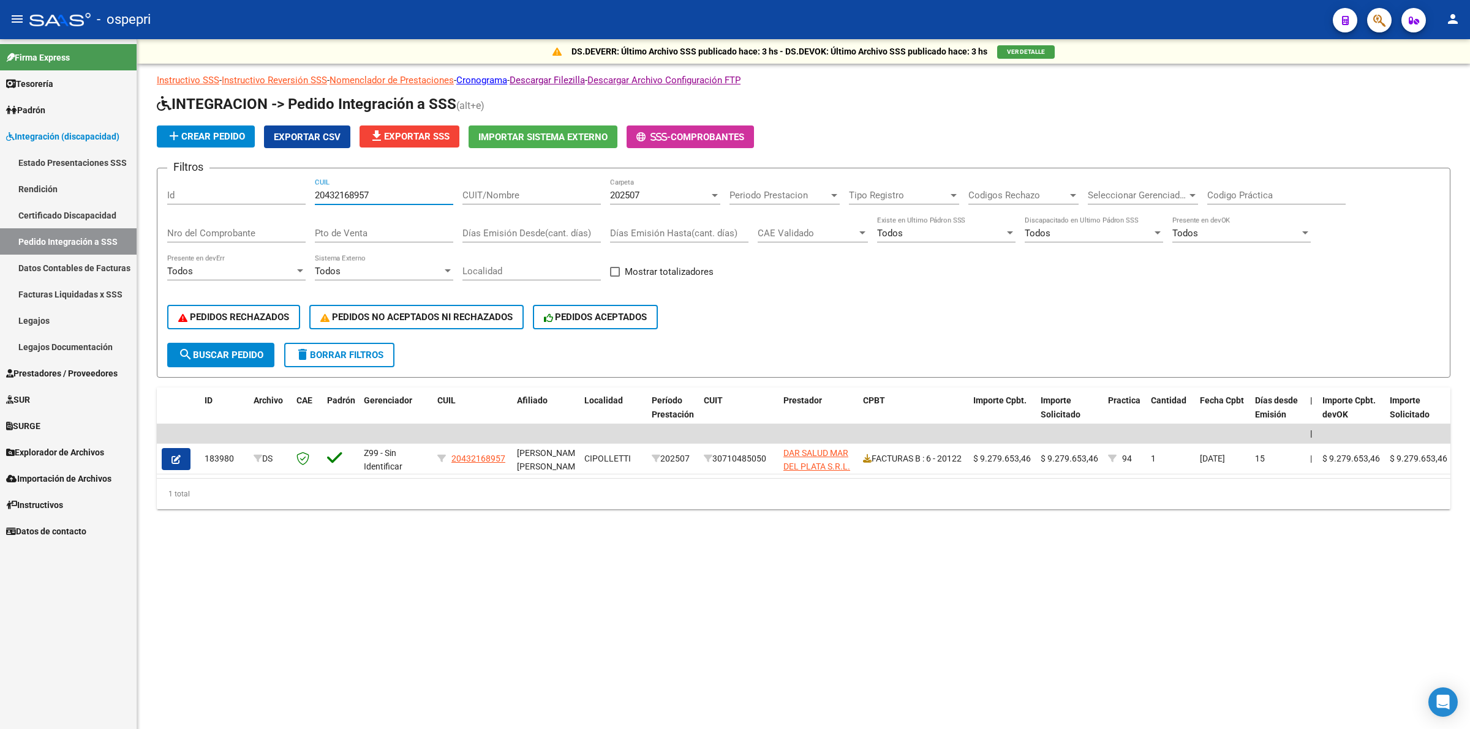
type input "20432168957"
click at [634, 182] on div "202507 Carpeta" at bounding box center [665, 191] width 110 height 26
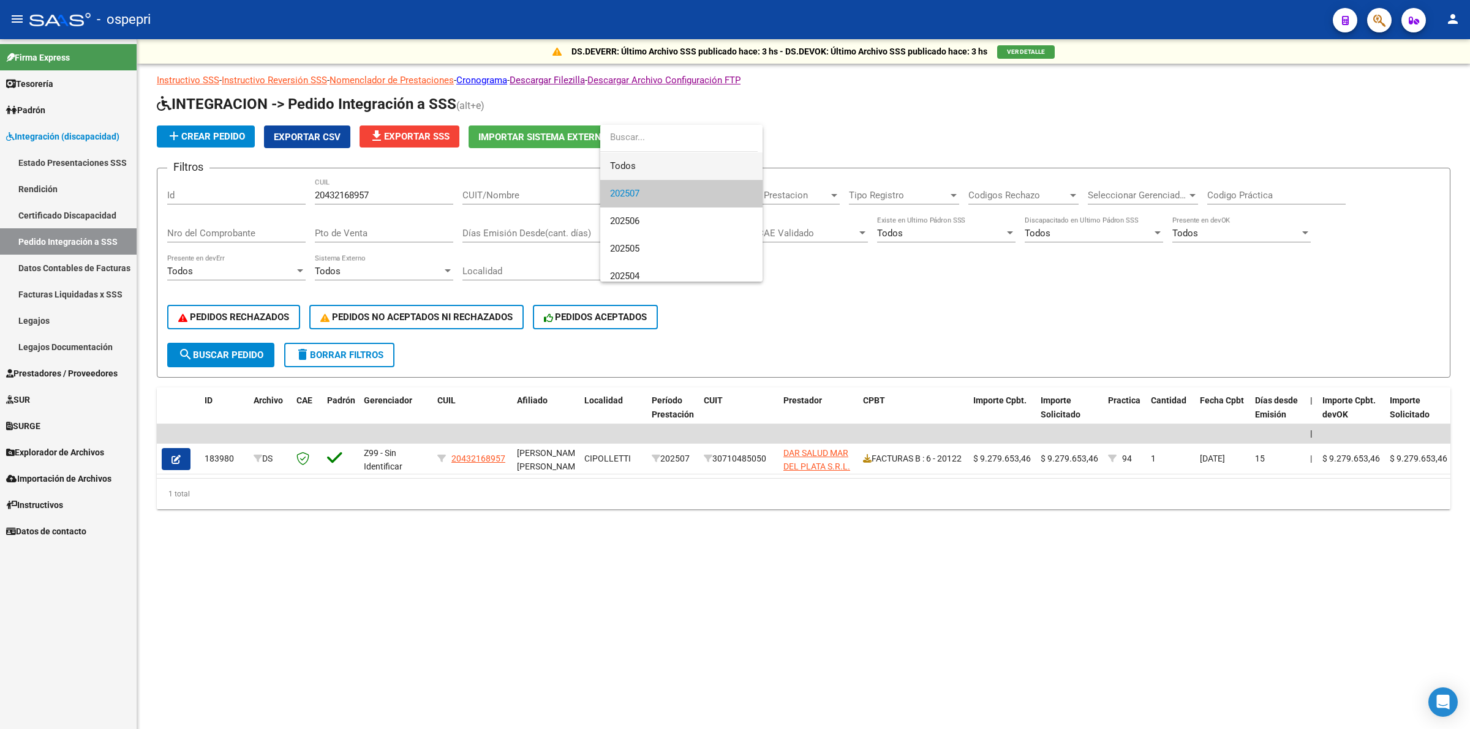
click at [642, 167] on span "Todos" at bounding box center [681, 166] width 143 height 28
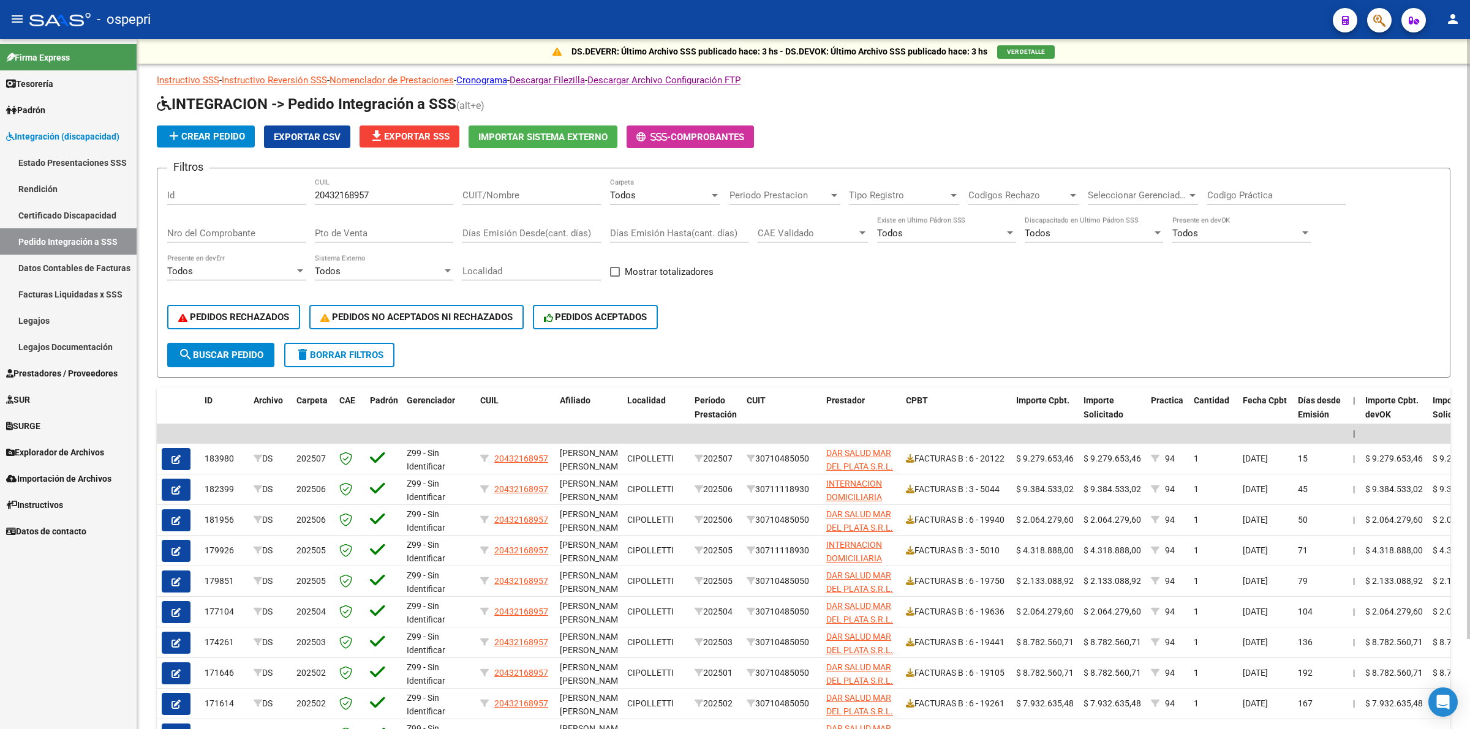
click at [1241, 186] on div "Codigo Práctica" at bounding box center [1276, 191] width 138 height 26
type input "94"
drag, startPoint x: 189, startPoint y: 343, endPoint x: 215, endPoint y: 372, distance: 39.0
click at [190, 347] on mat-icon "search" at bounding box center [185, 354] width 15 height 15
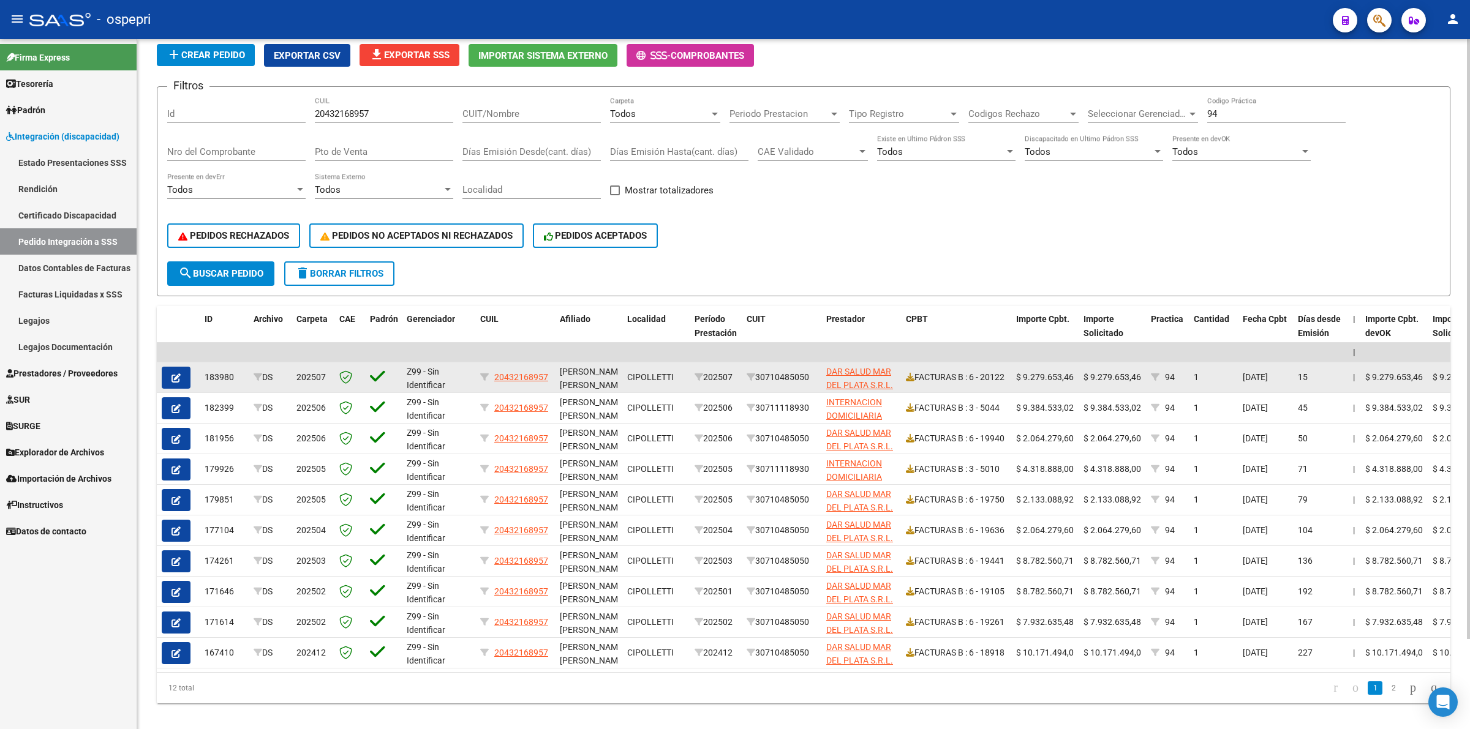
scroll to position [103, 0]
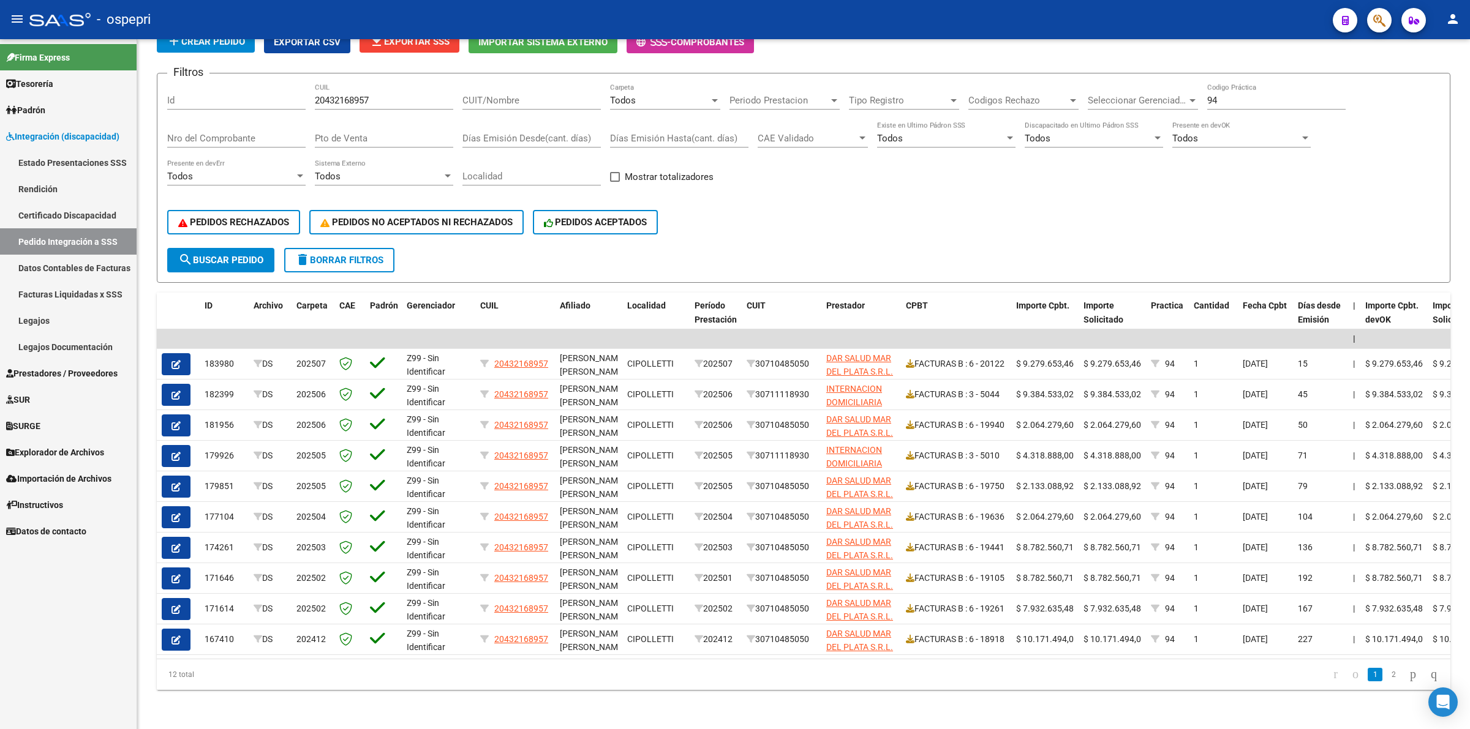
click at [181, 385] on button "button" at bounding box center [176, 395] width 29 height 22
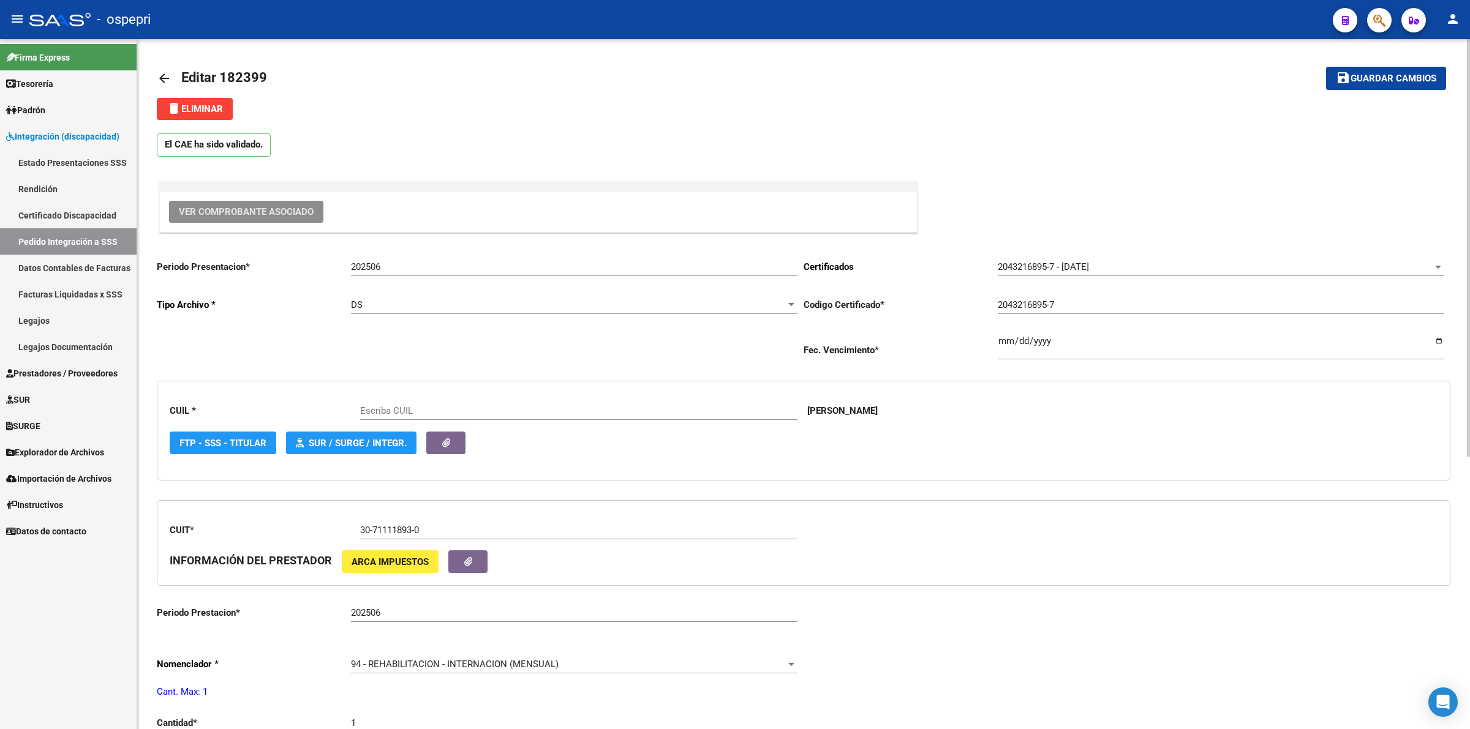
click at [287, 206] on span "Ver Comprobante Asociado" at bounding box center [246, 211] width 135 height 11
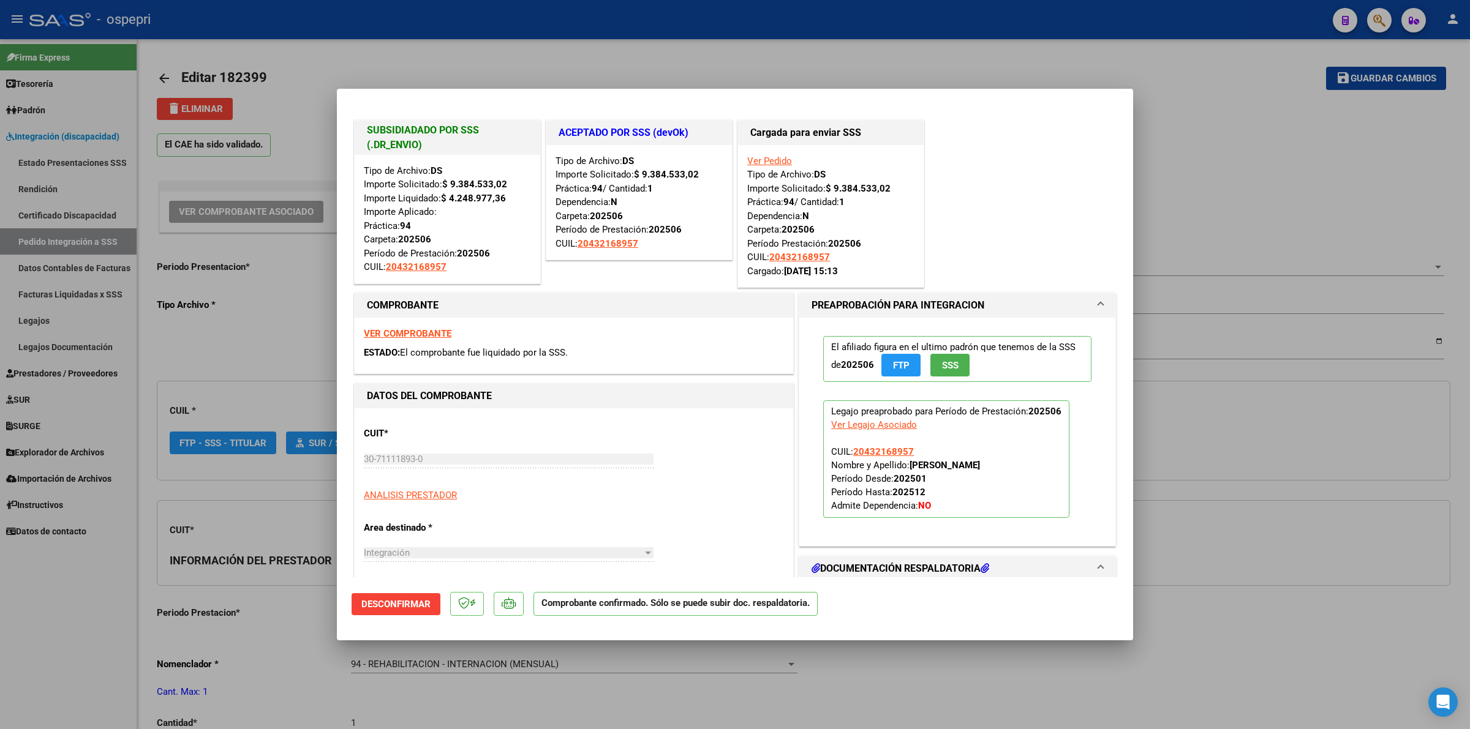
type input "20432168957"
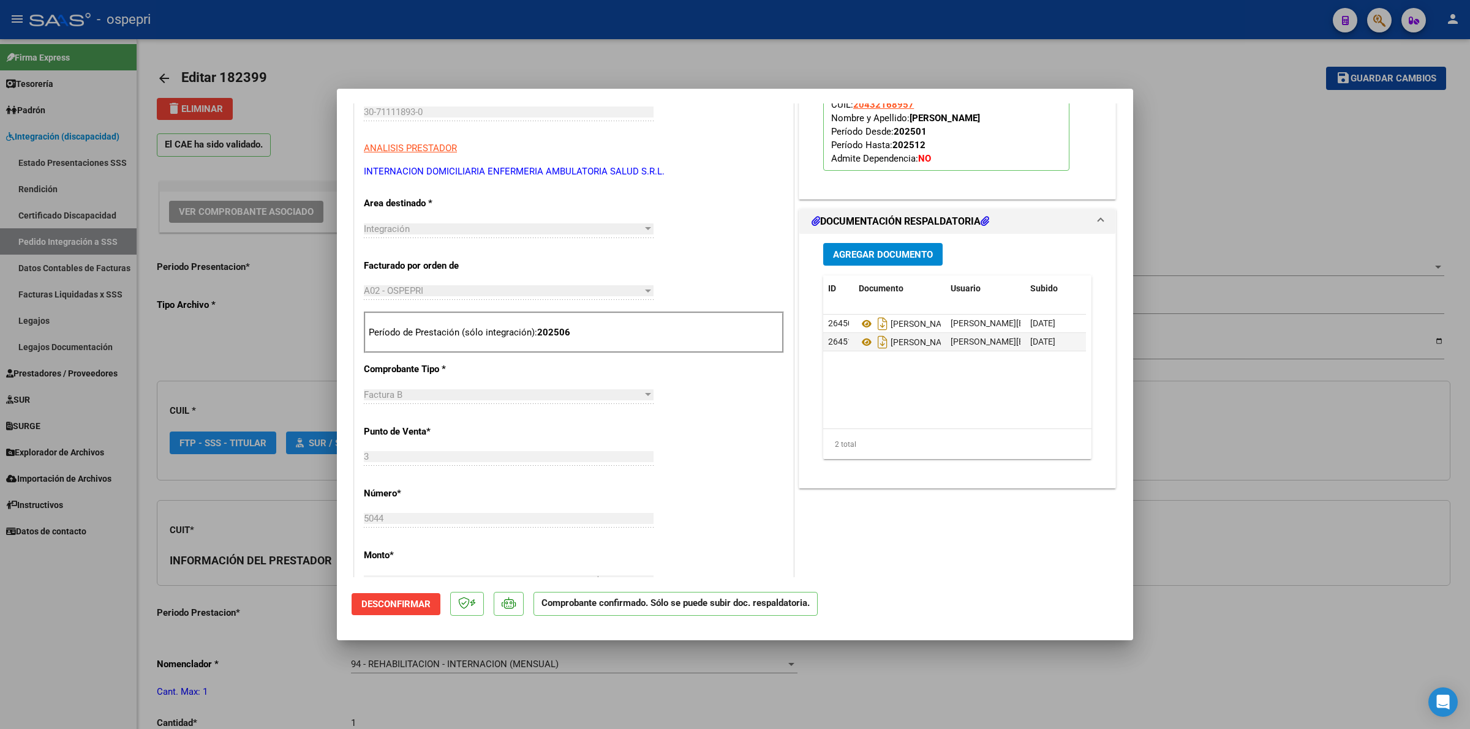
scroll to position [383, 0]
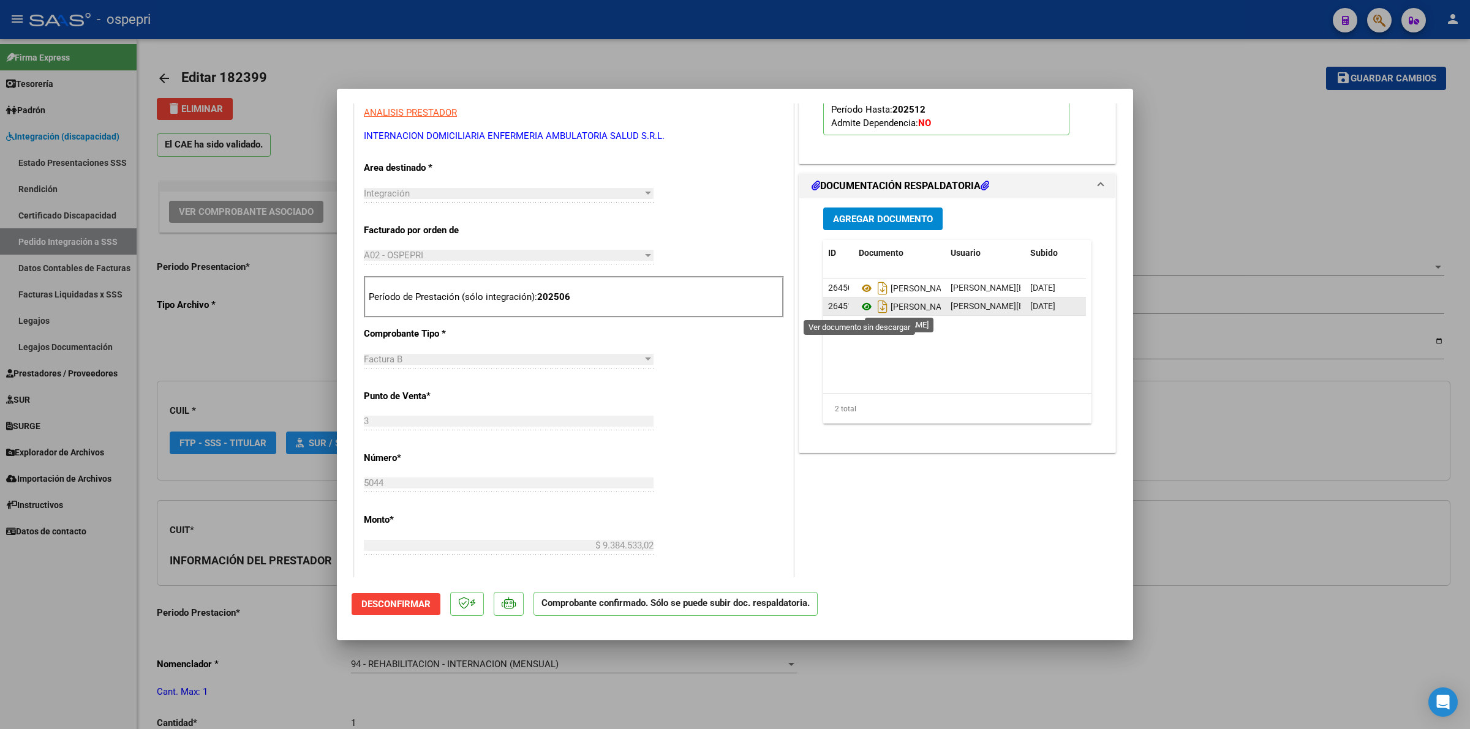
click at [858, 304] on icon at bounding box center [866, 306] width 16 height 15
click at [858, 293] on icon at bounding box center [866, 288] width 16 height 15
type input "$ 0,00"
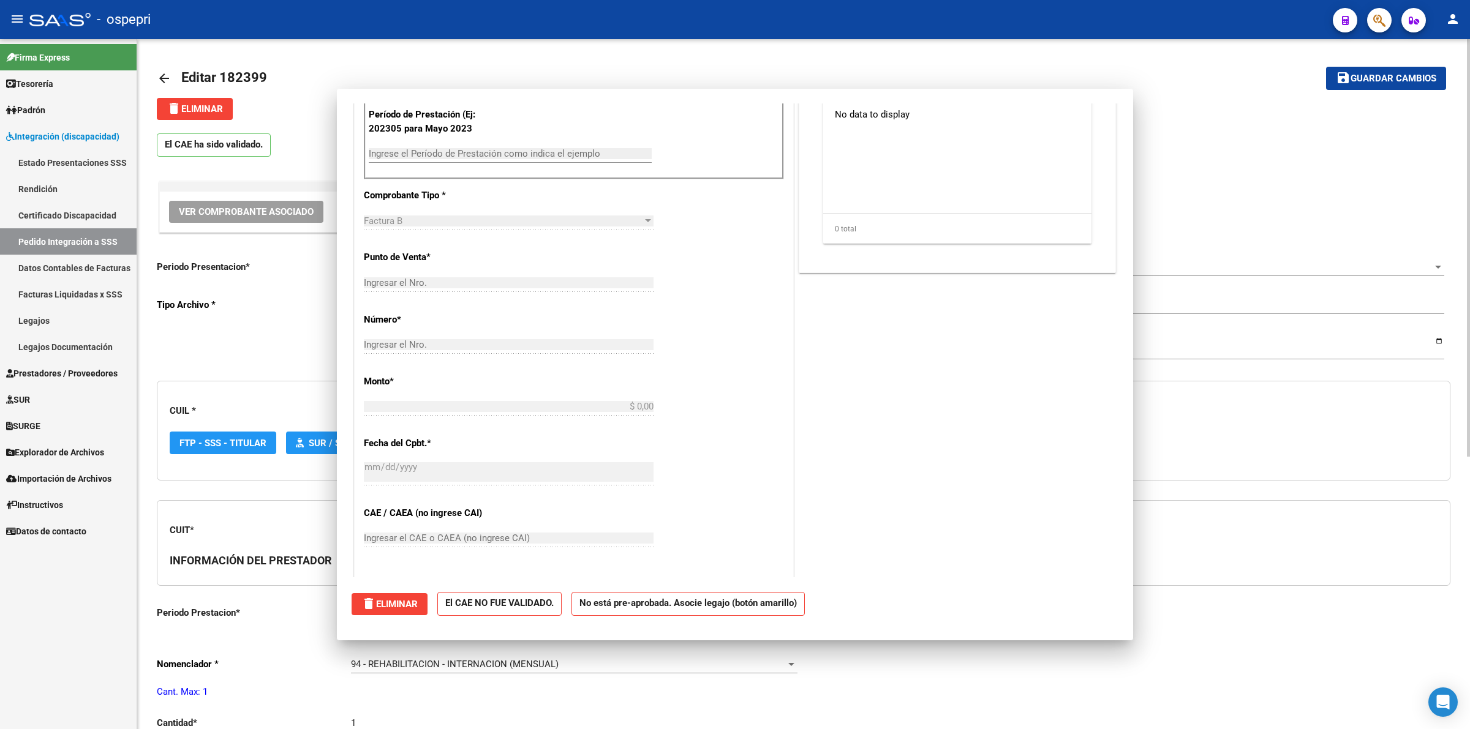
scroll to position [0, 0]
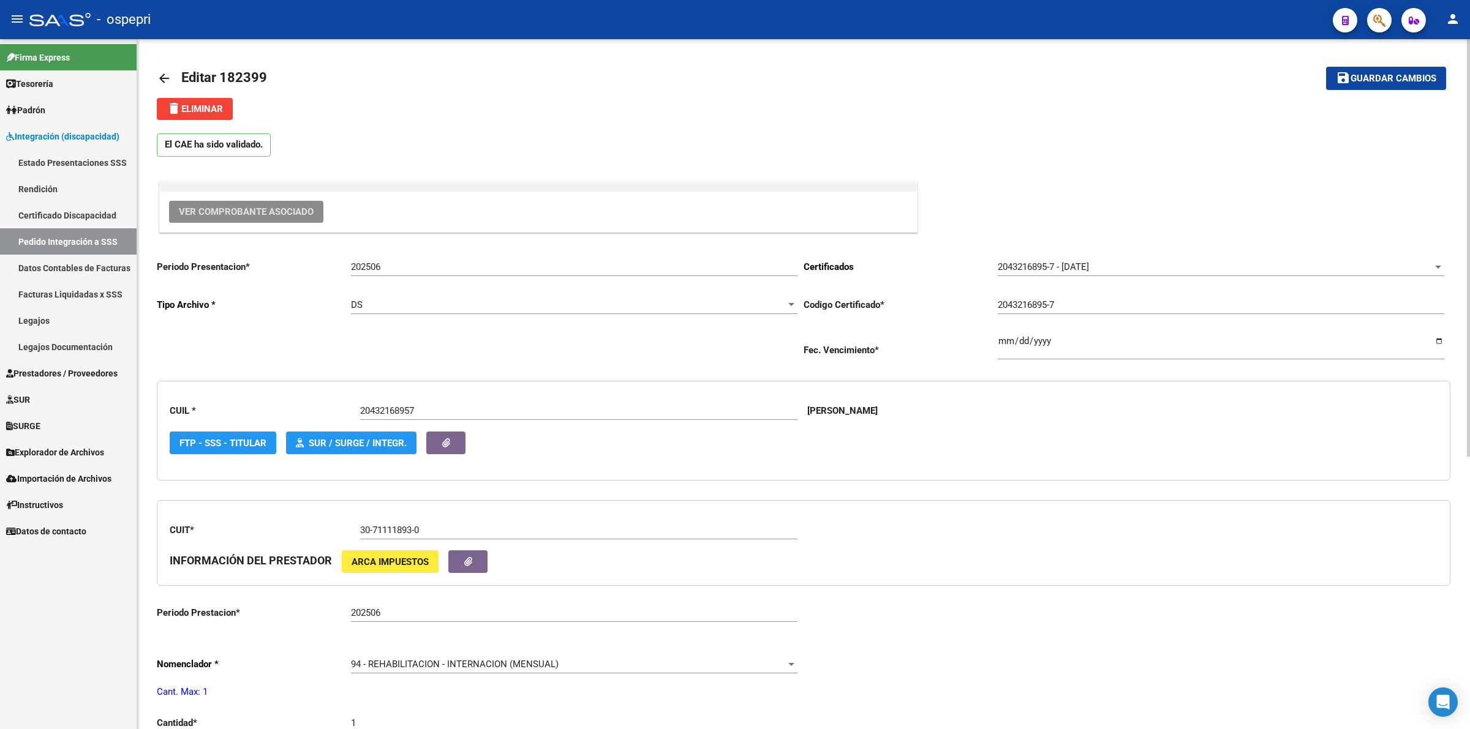
click at [163, 75] on mat-icon "arrow_back" at bounding box center [164, 78] width 15 height 15
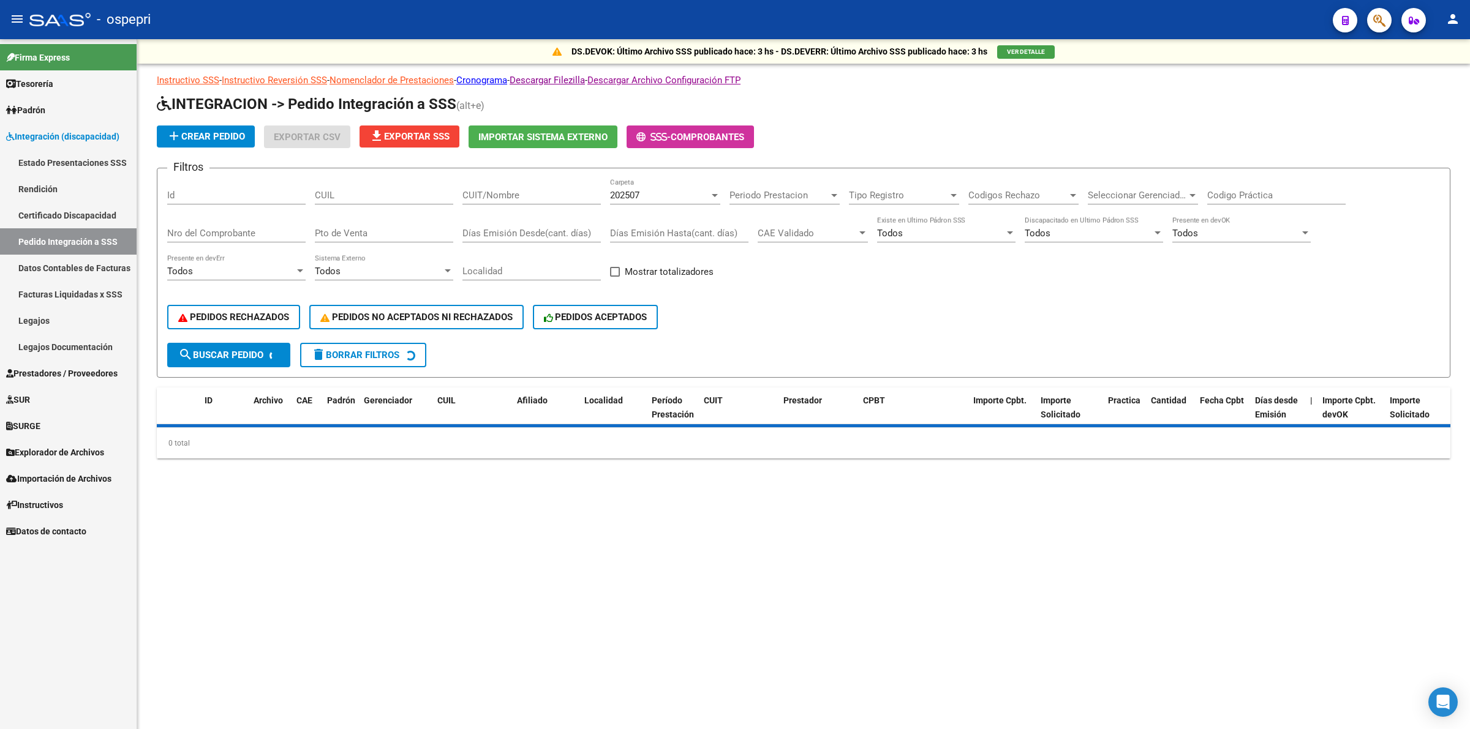
click at [402, 190] on input "CUIL" at bounding box center [384, 195] width 138 height 11
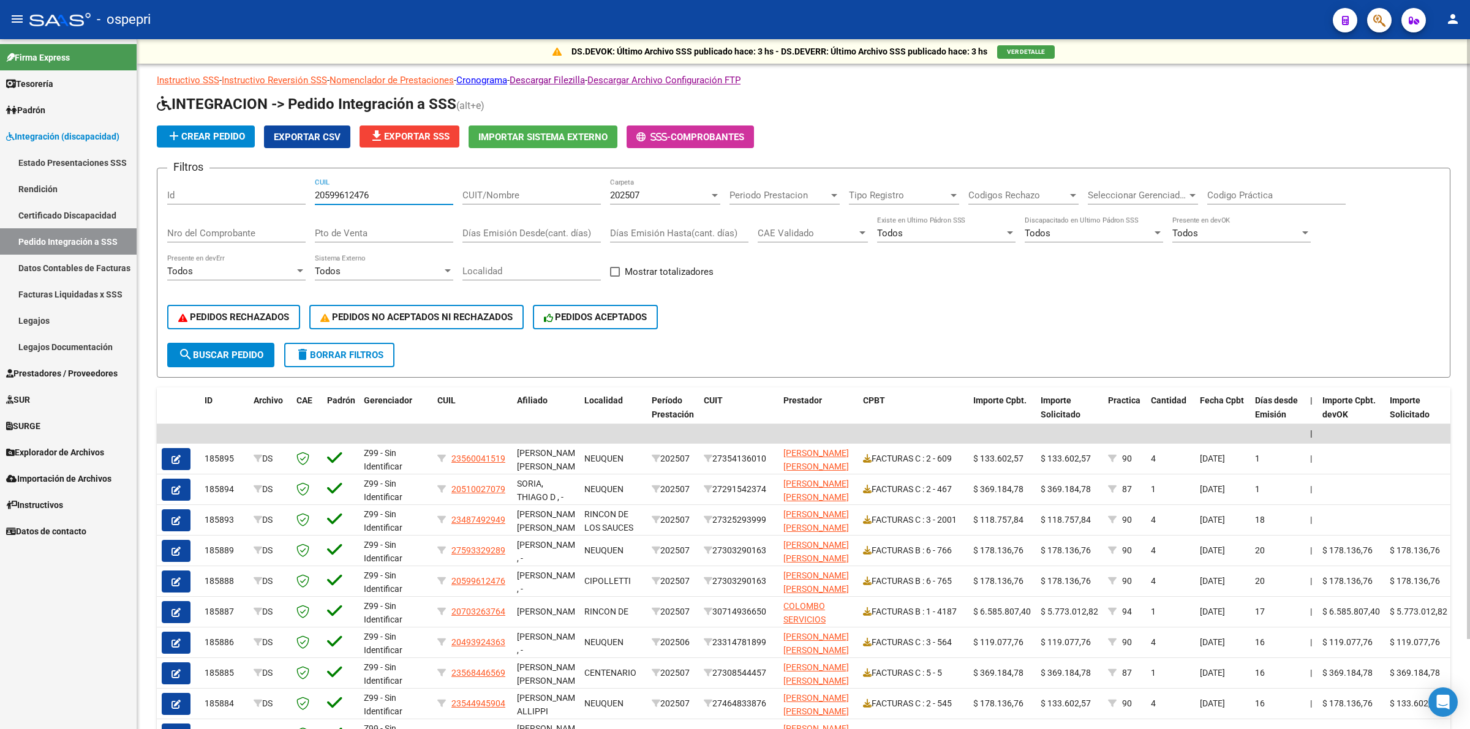
type input "20599612476"
click at [637, 182] on div "202507 Carpeta" at bounding box center [665, 191] width 110 height 26
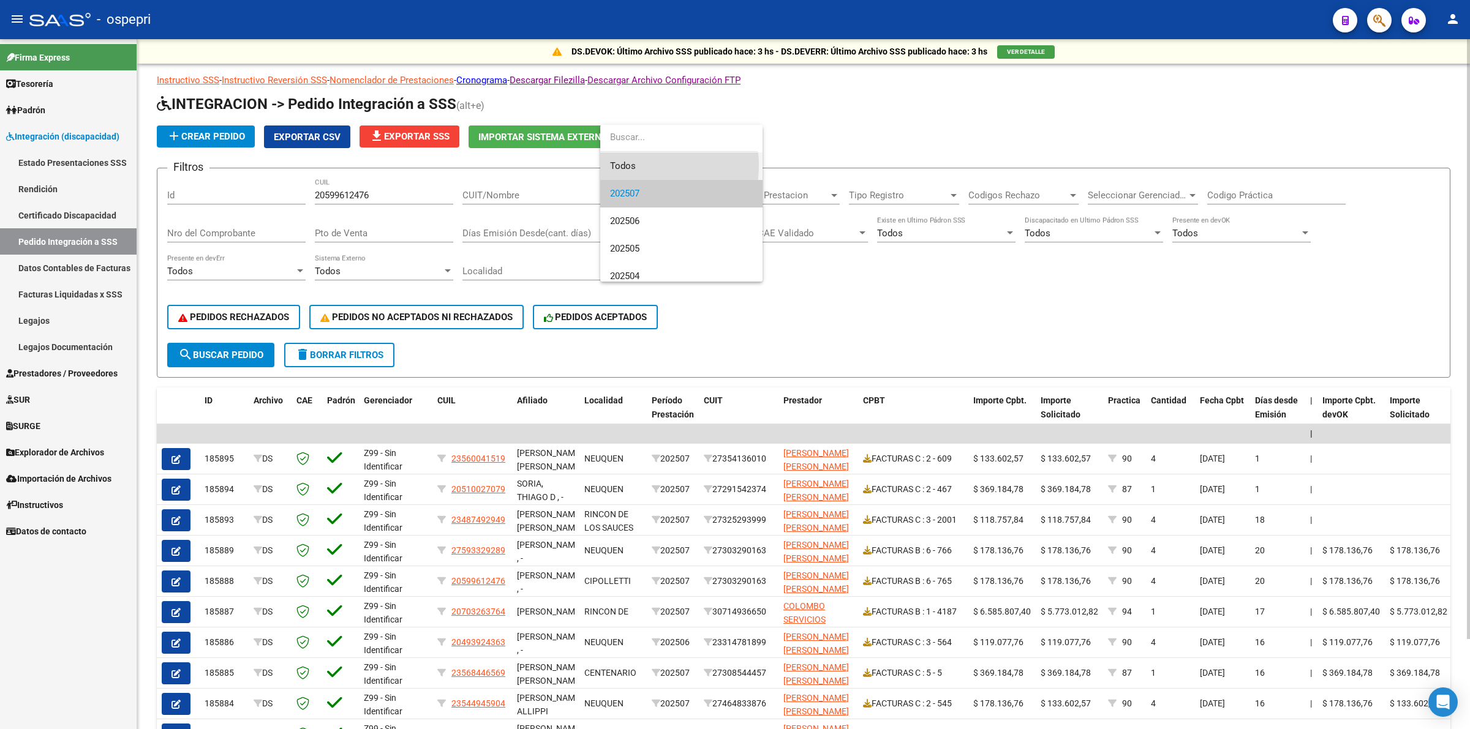
drag, startPoint x: 637, startPoint y: 165, endPoint x: 325, endPoint y: 302, distance: 340.8
click at [635, 165] on span "Todos" at bounding box center [681, 166] width 143 height 28
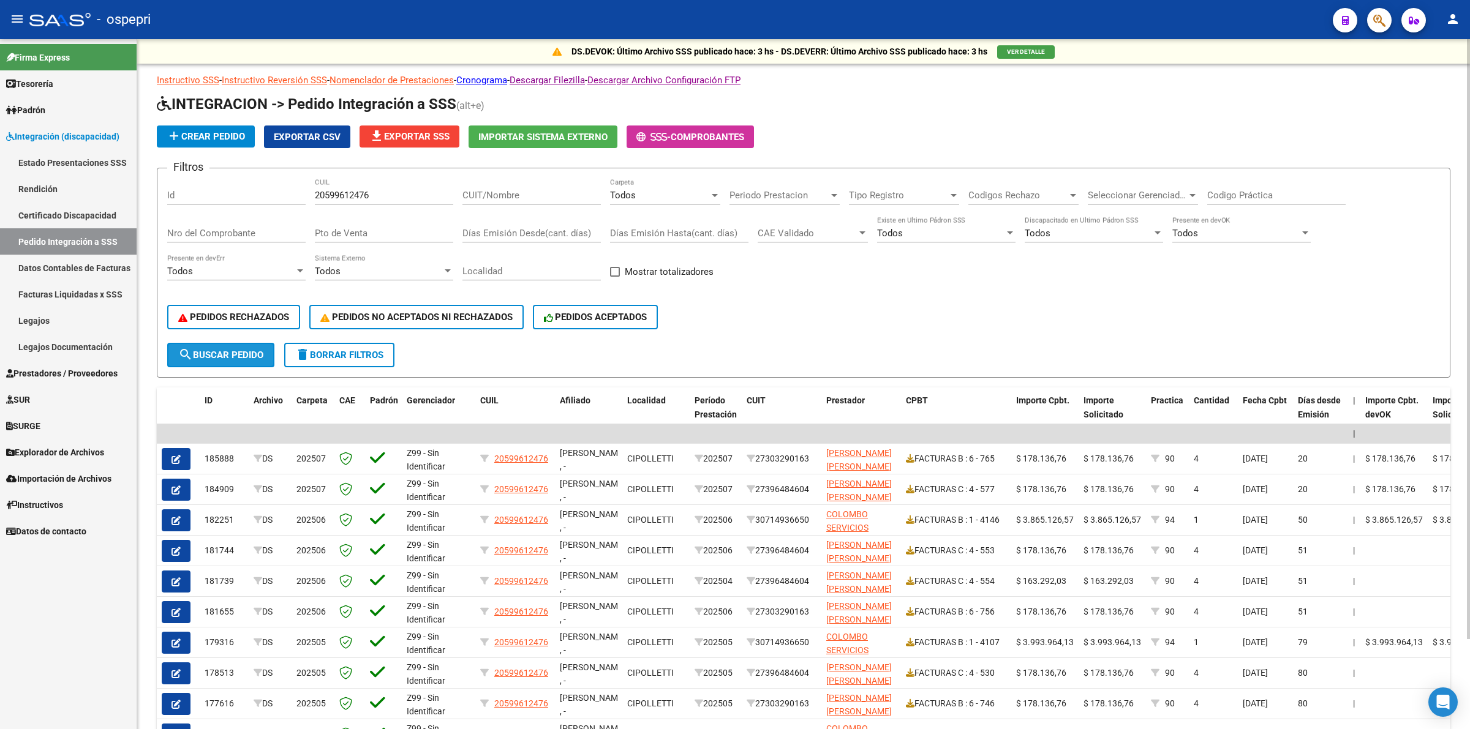
click at [242, 353] on span "search Buscar Pedido" at bounding box center [220, 355] width 85 height 11
click at [1253, 199] on input "Codigo Práctica" at bounding box center [1276, 195] width 138 height 11
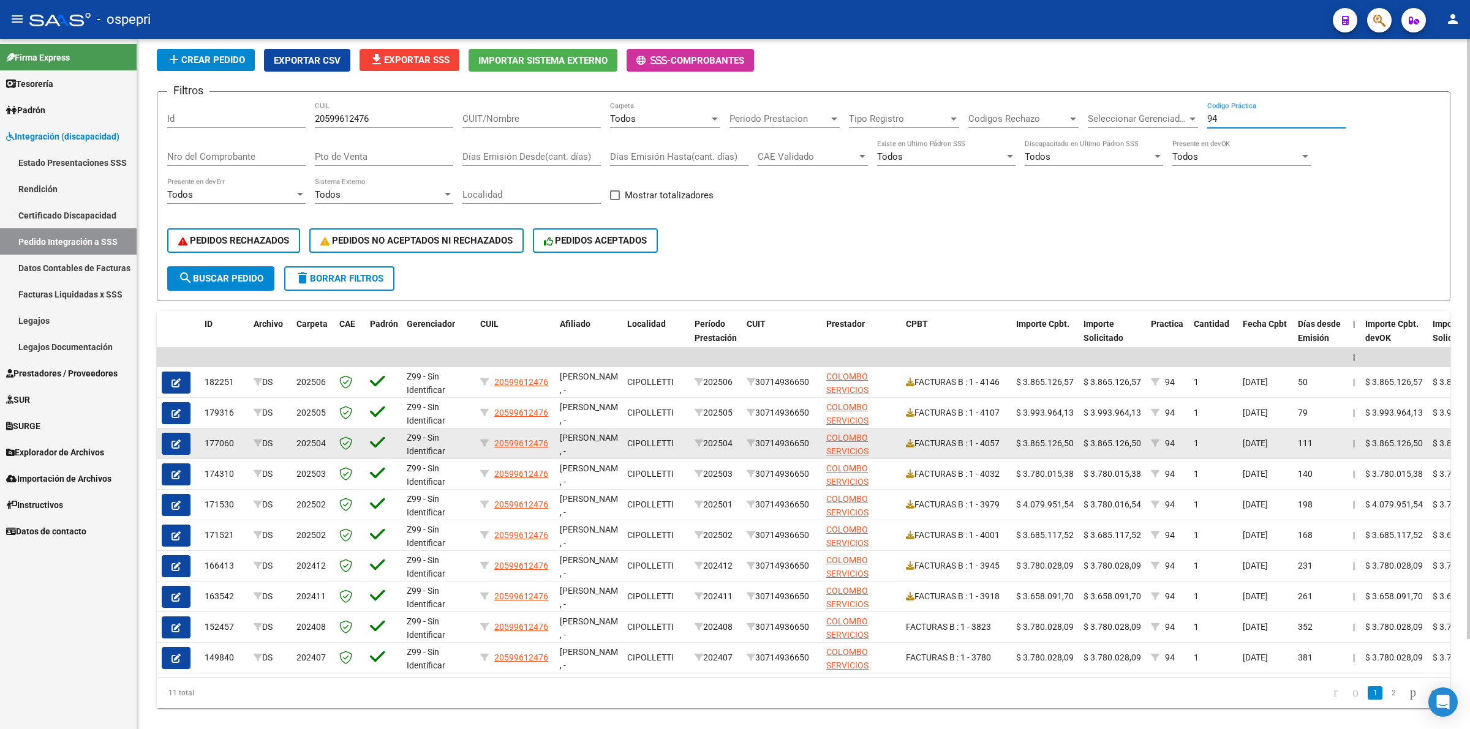
scroll to position [103, 0]
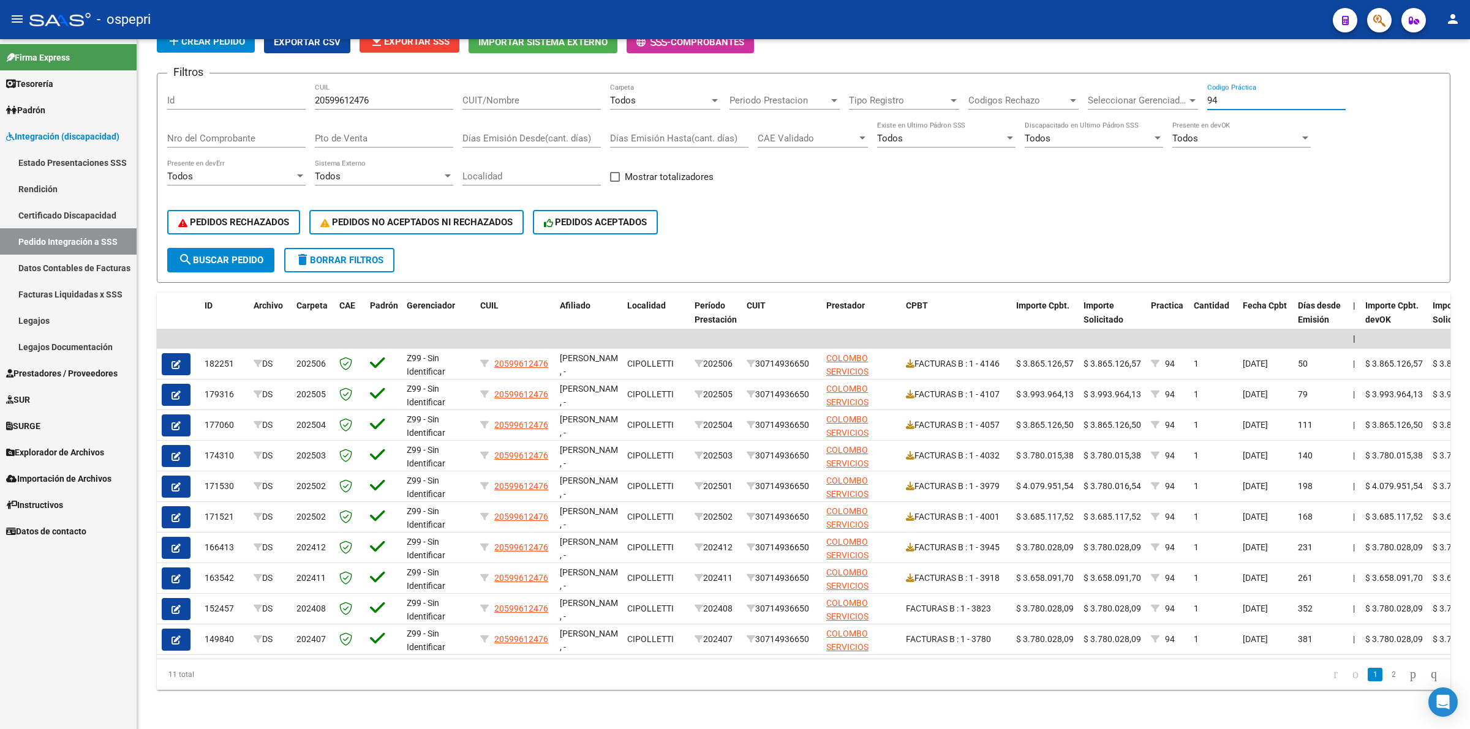
type input "94"
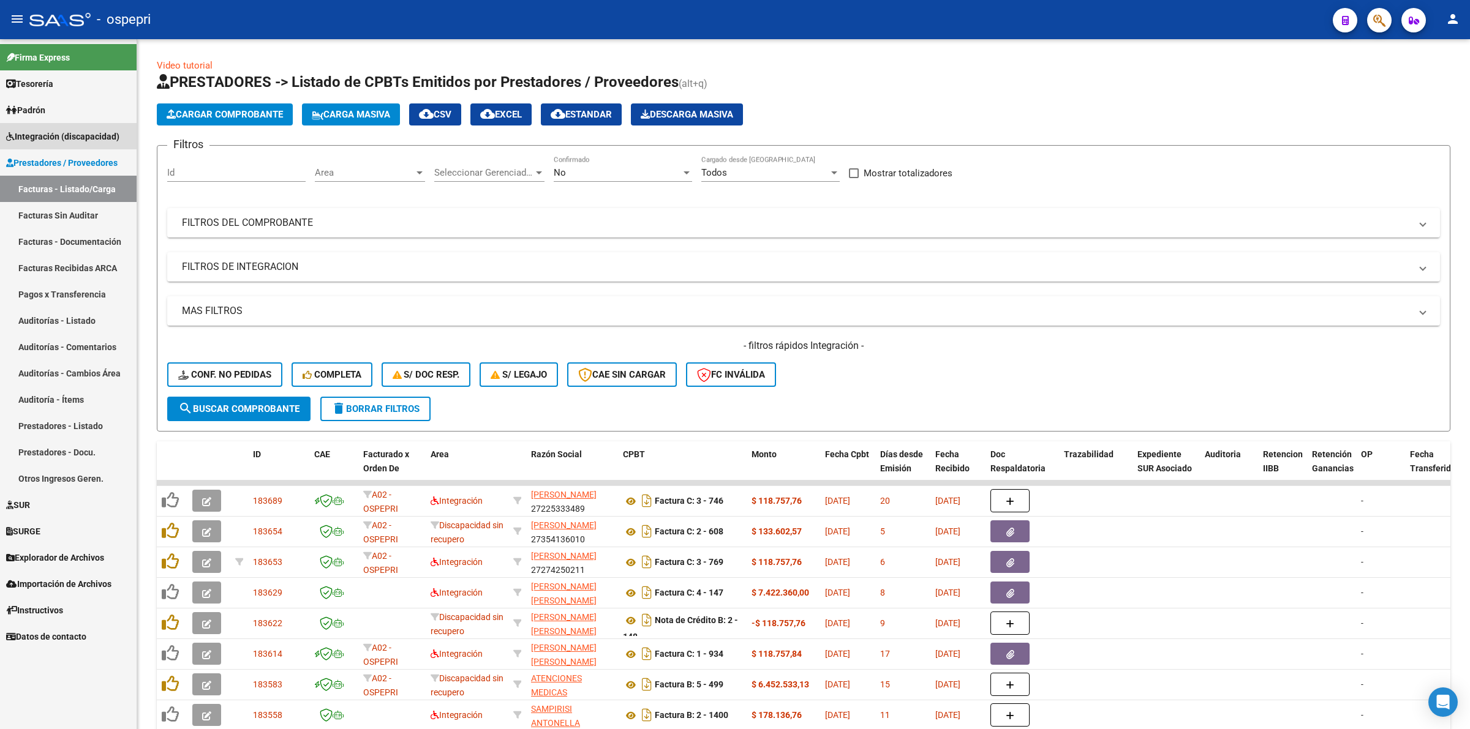
click at [52, 130] on span "Integración (discapacidad)" at bounding box center [62, 136] width 113 height 13
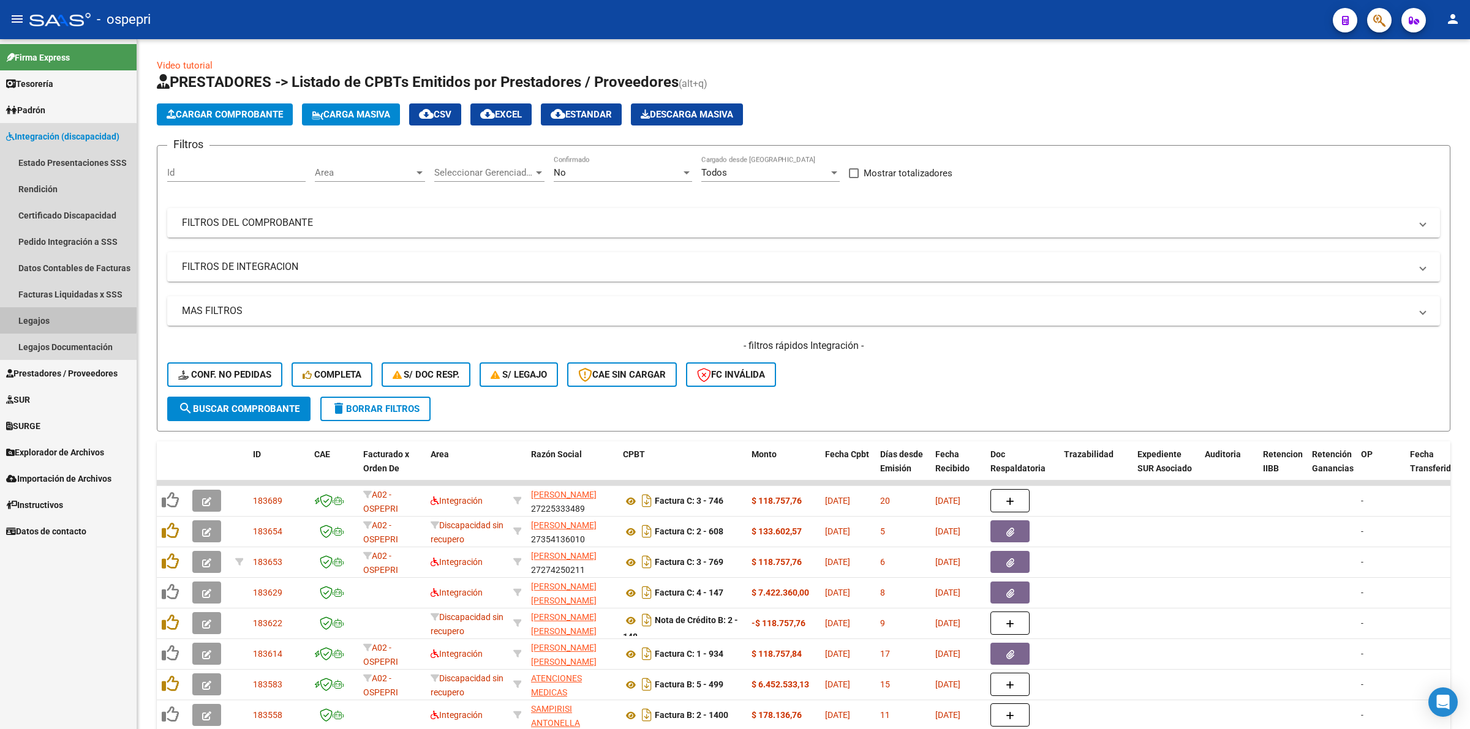
click at [67, 318] on link "Legajos" at bounding box center [68, 320] width 137 height 26
